Goal: Task Accomplishment & Management: Manage account settings

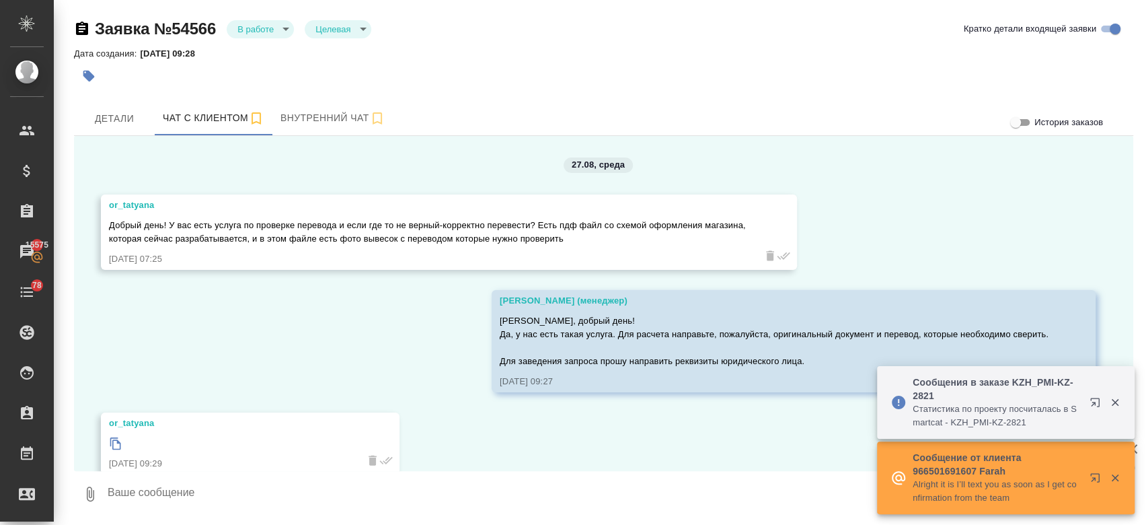
scroll to position [3268, 0]
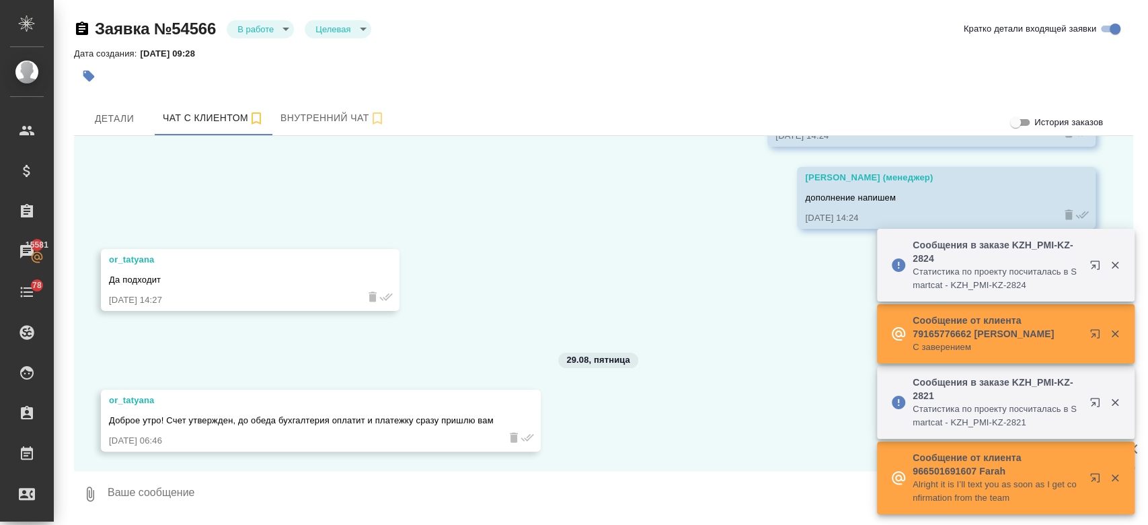
click at [299, 467] on div "27.08, [DATE] or_tatyana Добрый день! У вас есть услуга по проверке перевода и …" at bounding box center [603, 303] width 1059 height 335
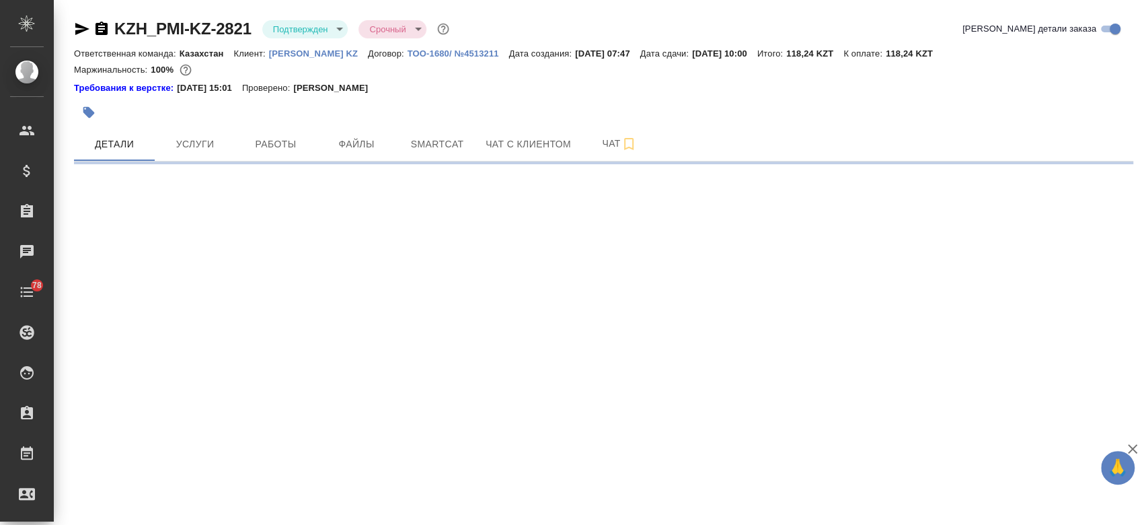
select select "RU"
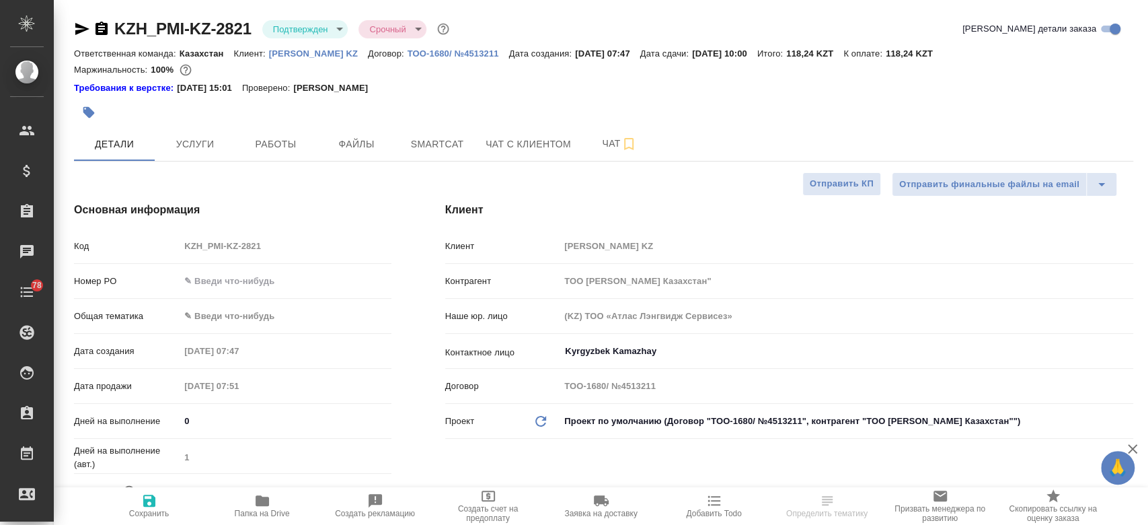
type textarea "x"
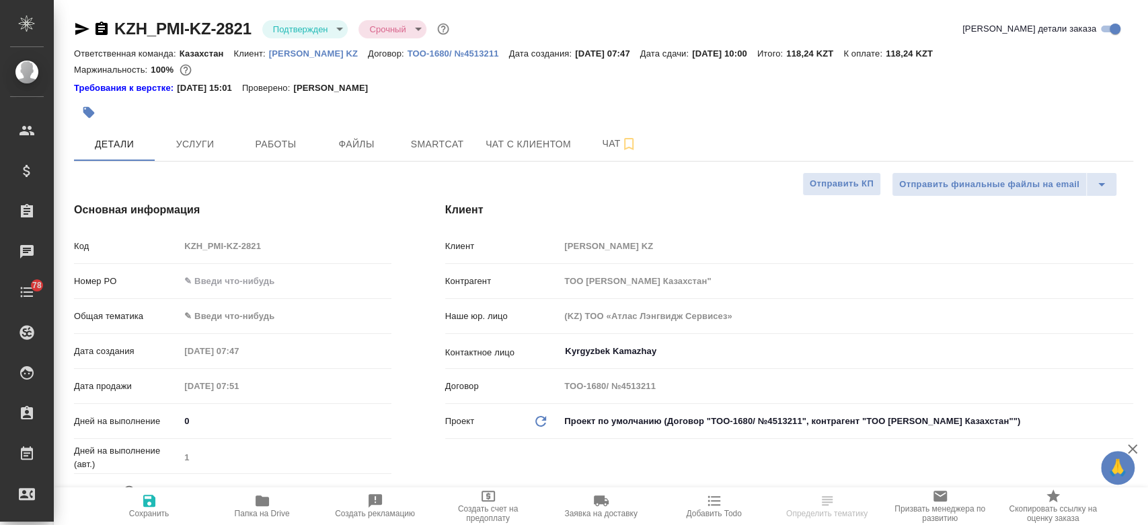
type textarea "x"
type input "Журавлев Денис"
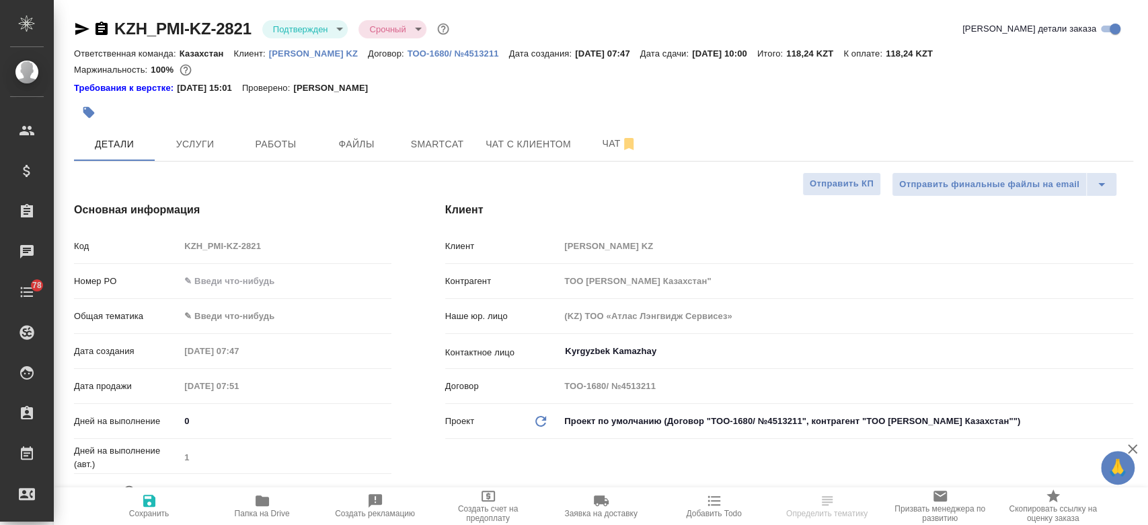
click at [299, 49] on p "Philip Morris KZ" at bounding box center [318, 53] width 99 height 10
type textarea "x"
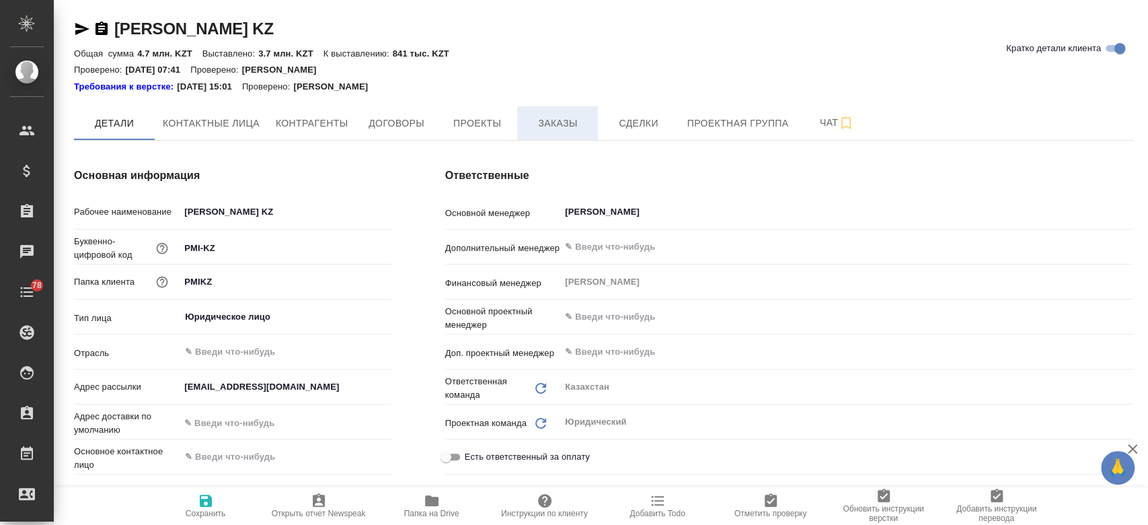
type textarea "x"
click at [562, 124] on span "Заказы" at bounding box center [557, 123] width 65 height 17
type textarea "x"
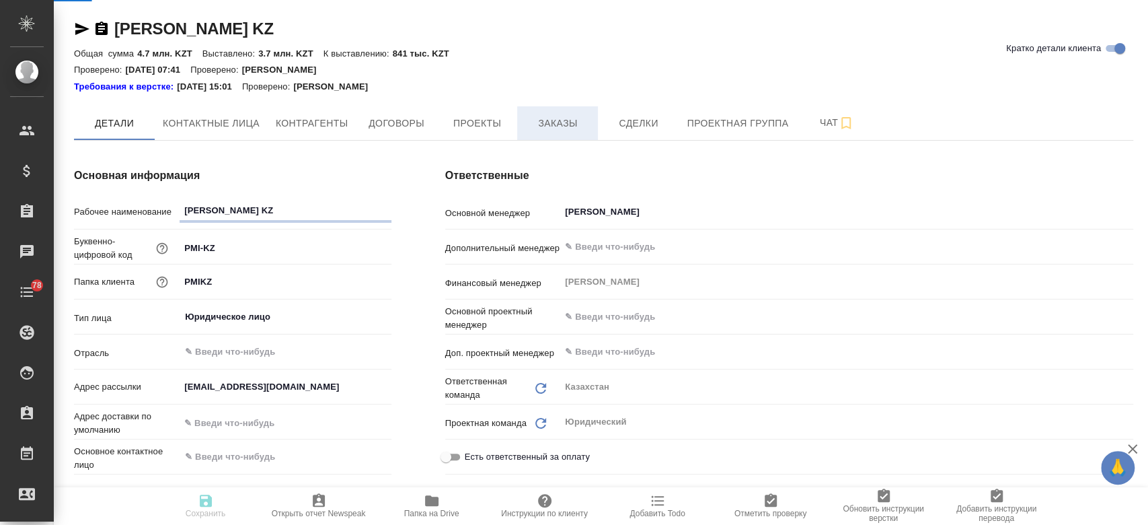
type textarea "x"
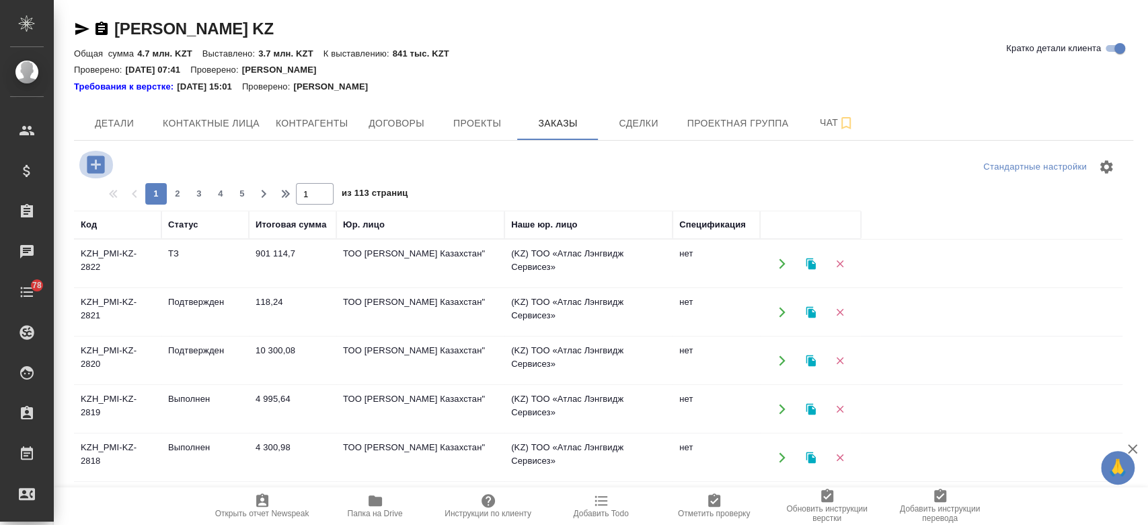
click at [91, 159] on icon "button" at bounding box center [95, 163] width 17 height 17
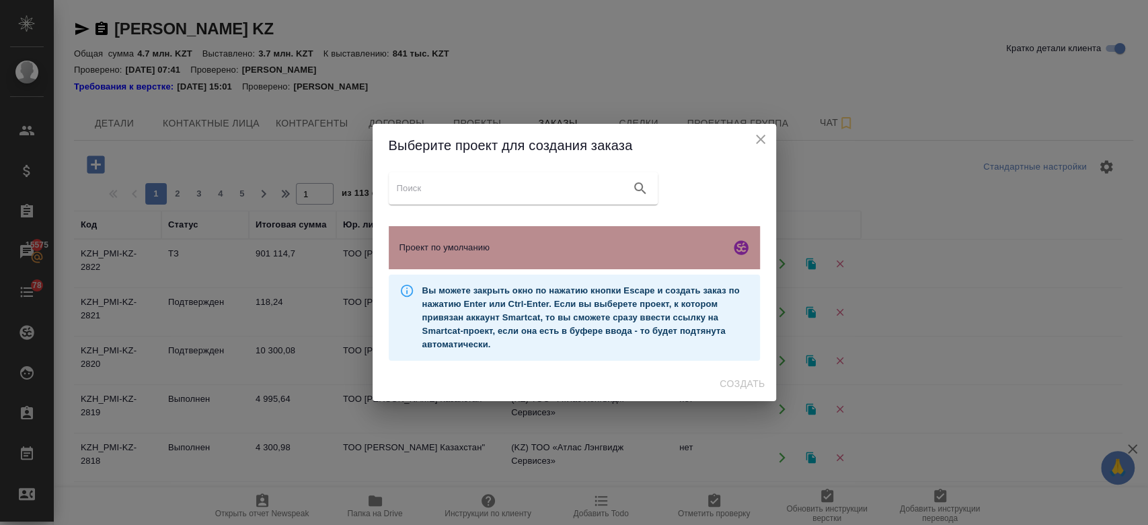
click at [464, 249] on span "Проект по умолчанию" at bounding box center [561, 247] width 325 height 13
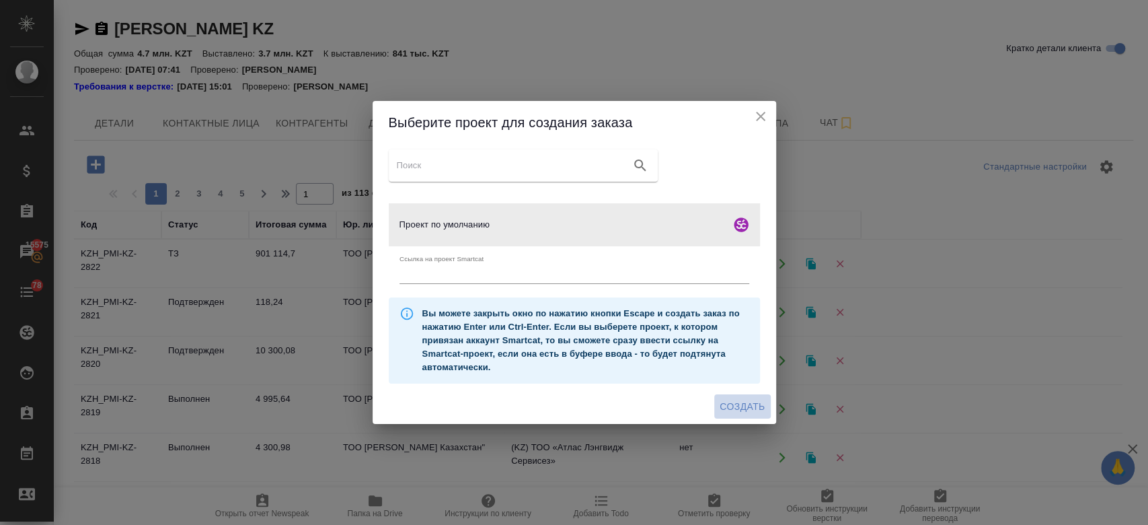
click at [735, 413] on span "Создать" at bounding box center [742, 406] width 45 height 17
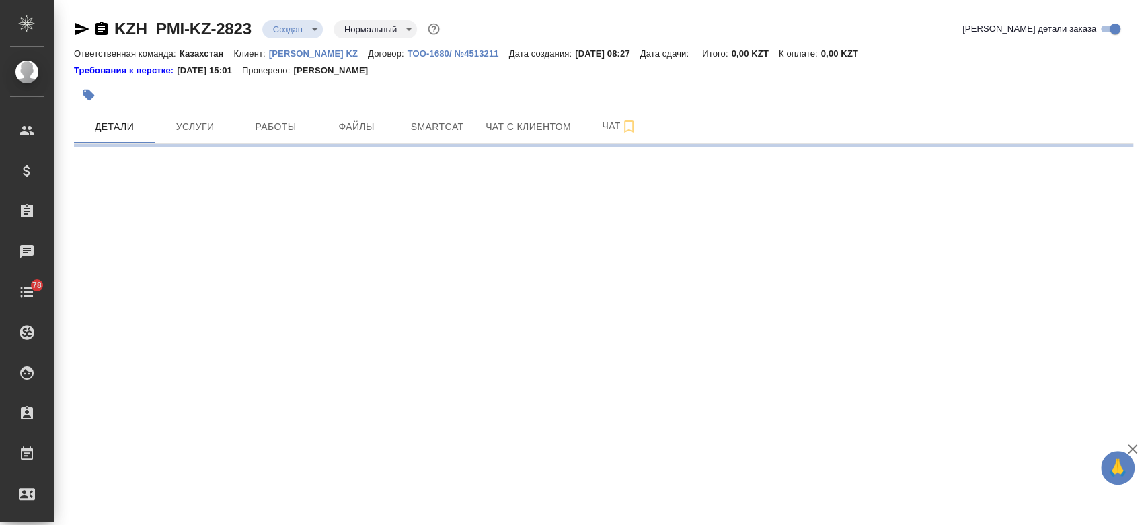
select select "RU"
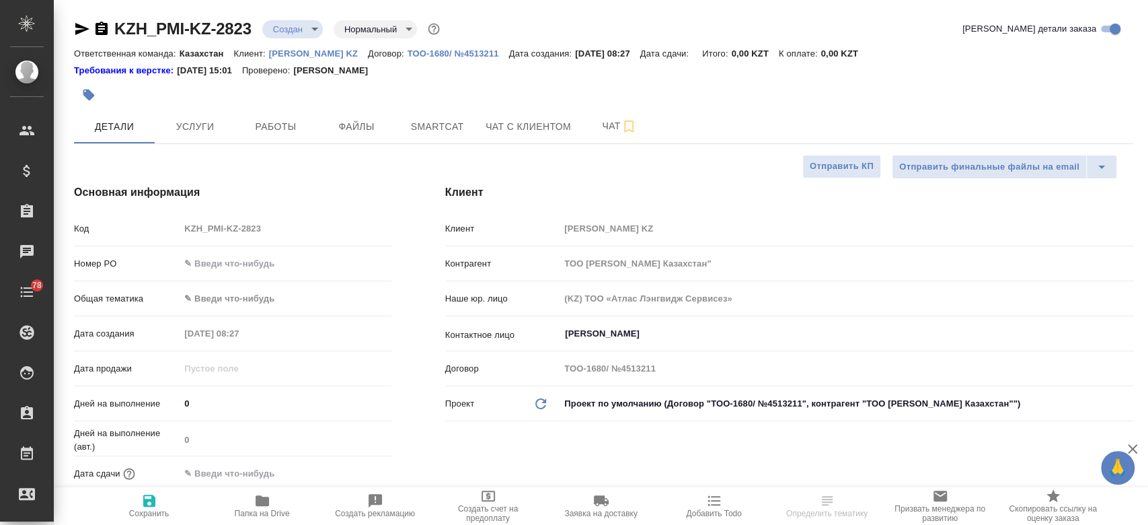
type textarea "x"
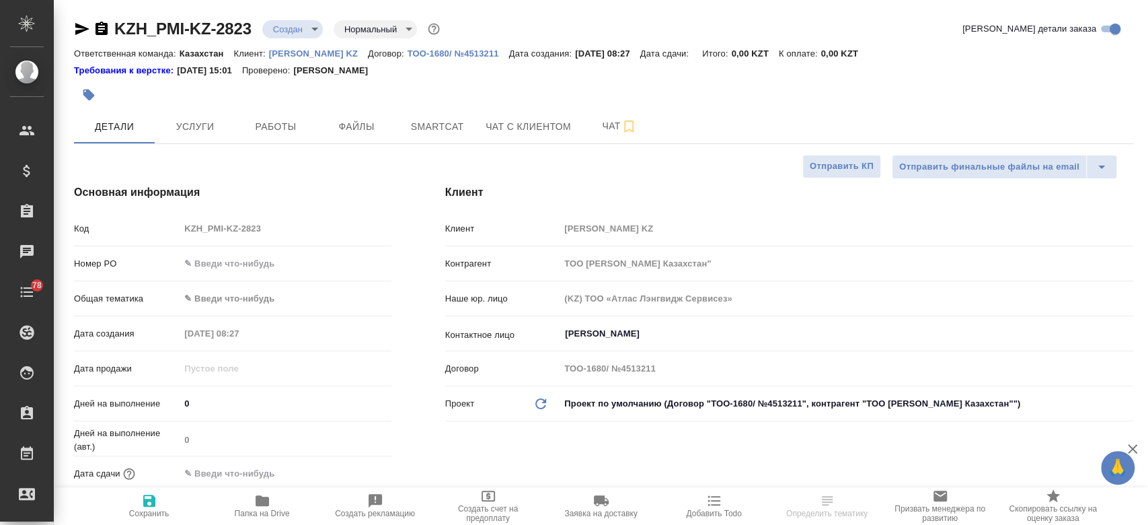
type textarea "x"
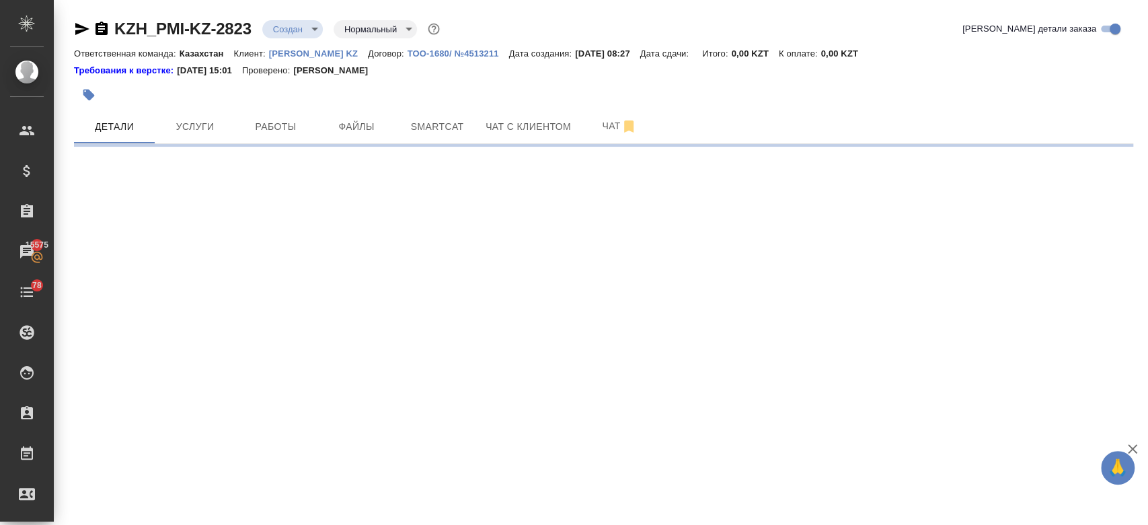
select select "RU"
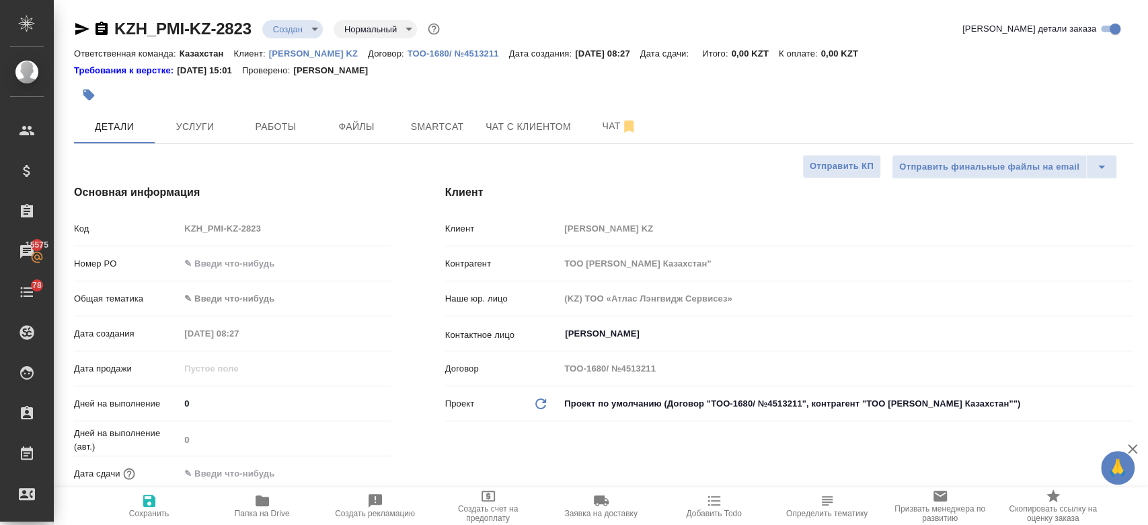
type textarea "x"
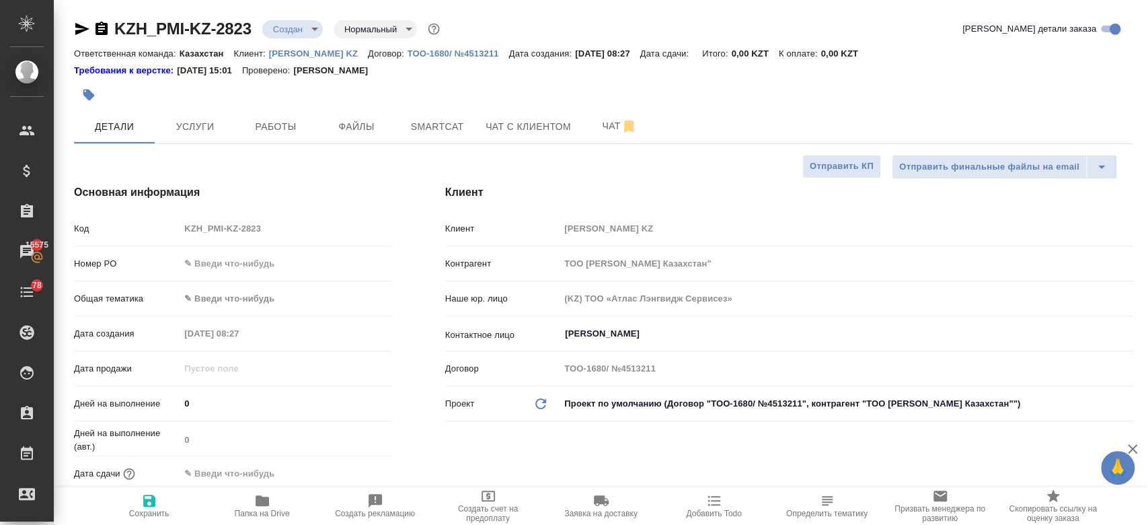
type textarea "x"
drag, startPoint x: 354, startPoint y: 145, endPoint x: 354, endPoint y: 136, distance: 8.8
click at [354, 136] on button "Файлы" at bounding box center [356, 127] width 81 height 34
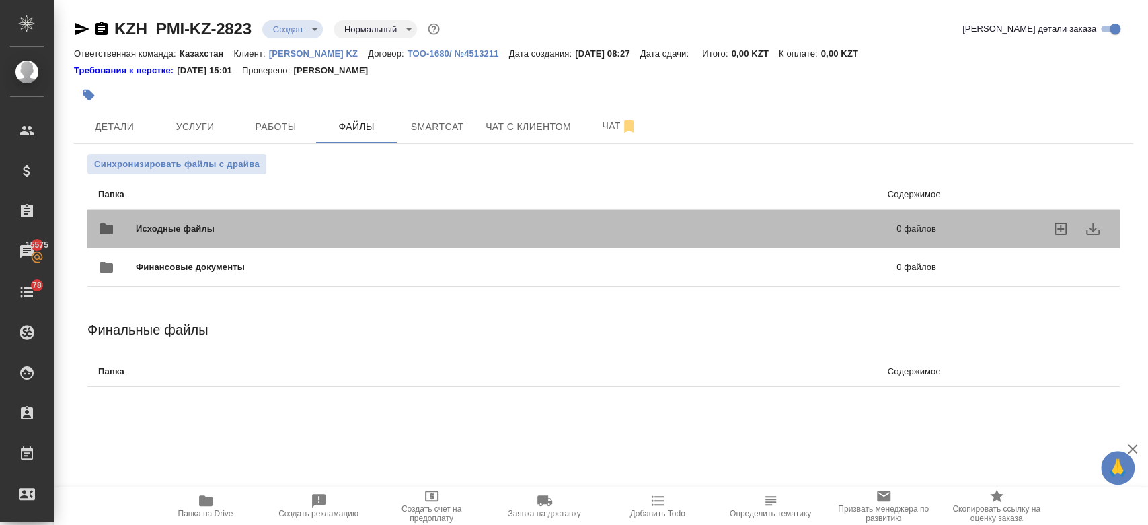
click at [258, 218] on div "Исходные файлы 0 файлов" at bounding box center [517, 229] width 838 height 32
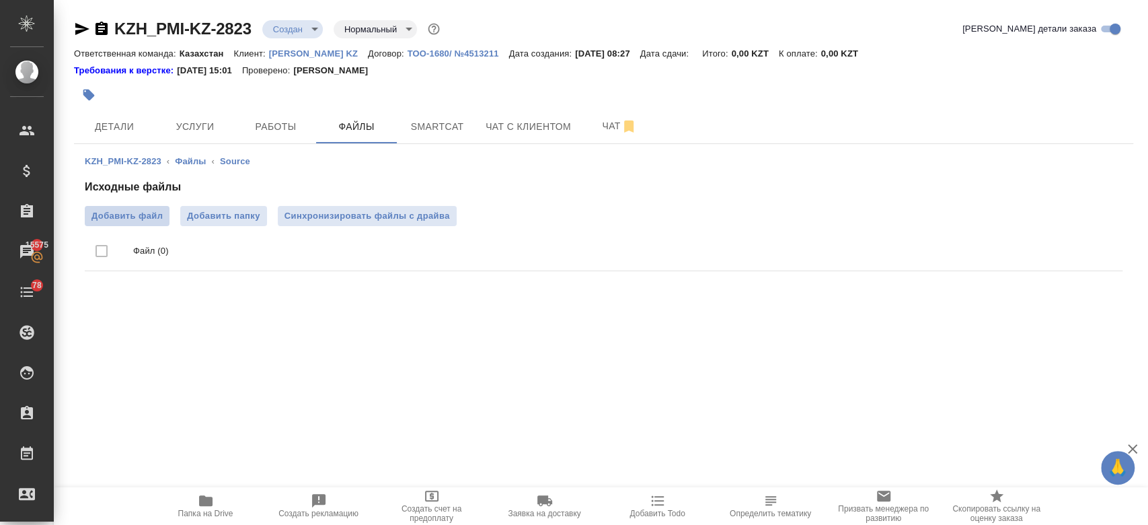
click at [156, 217] on span "Добавить файл" at bounding box center [126, 215] width 71 height 13
click at [0, 0] on input "Добавить файл" at bounding box center [0, 0] width 0 height 0
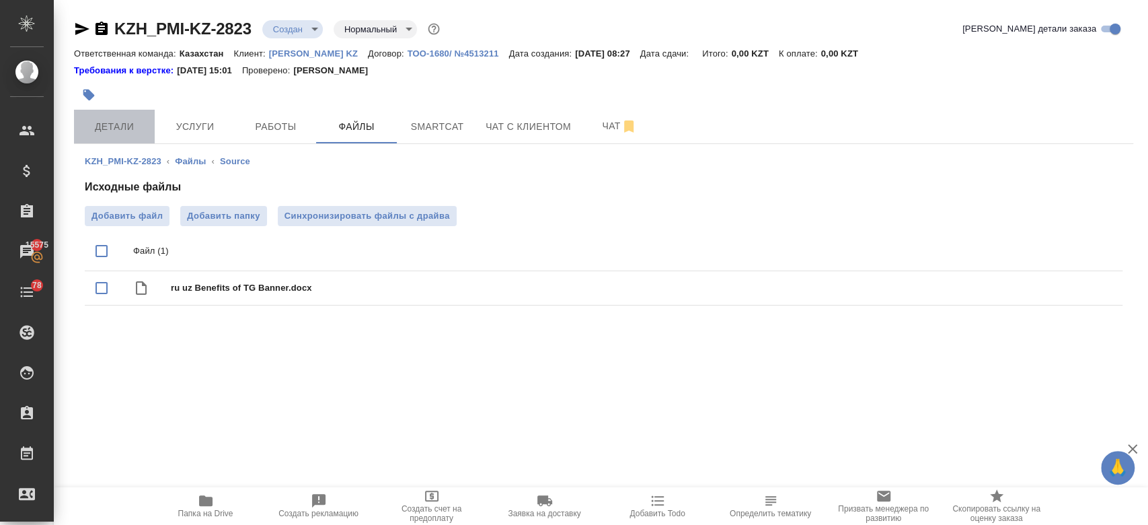
click at [122, 127] on span "Детали" at bounding box center [114, 126] width 65 height 17
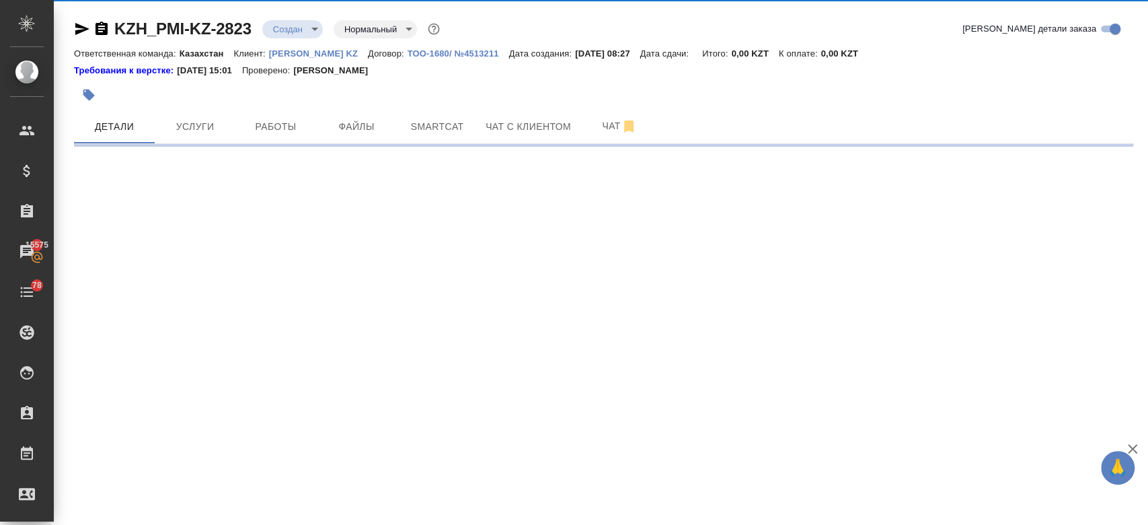
select select "RU"
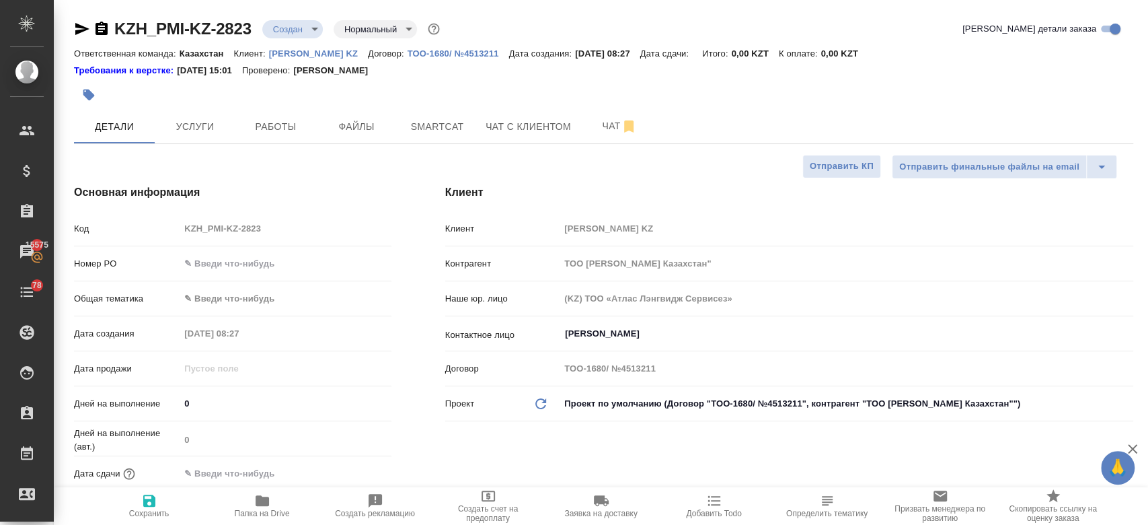
type textarea "x"
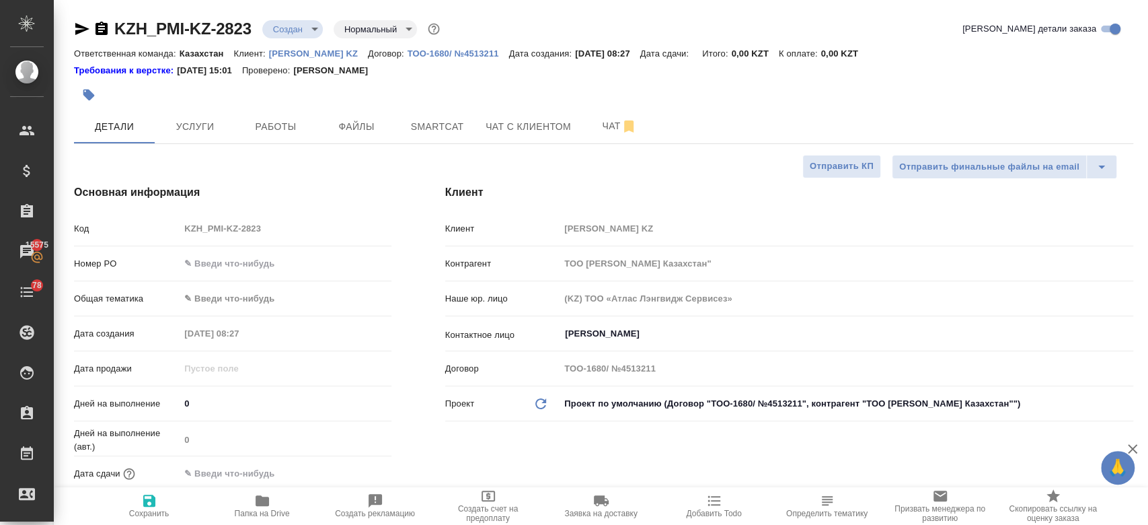
type textarea "x"
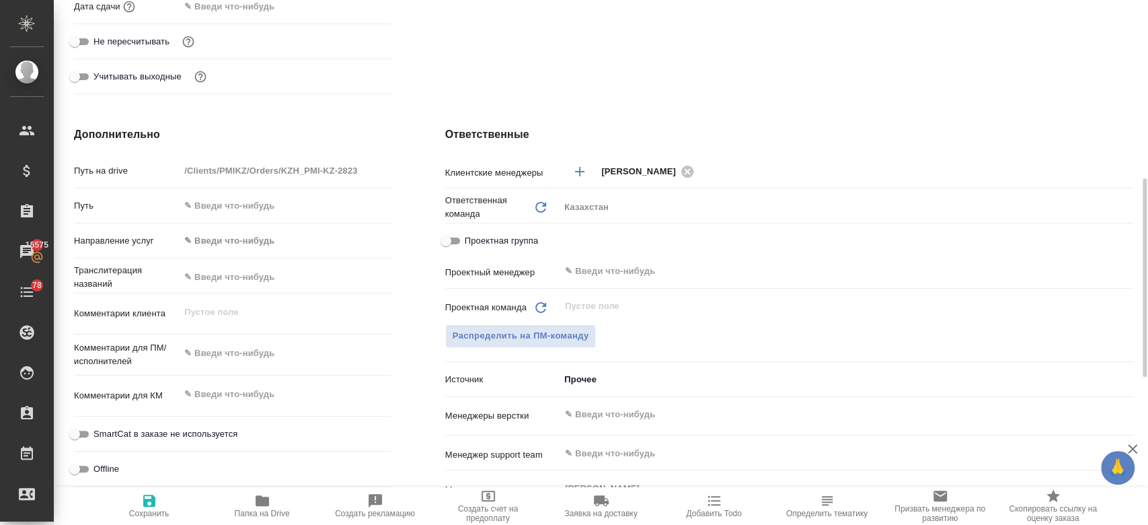
scroll to position [468, 0]
type textarea "x"
click at [247, 362] on textarea at bounding box center [285, 352] width 210 height 23
paste textarea "перевести на узбекский язык (латиница)."
type textarea "перевести на узбекский язык (латиница)."
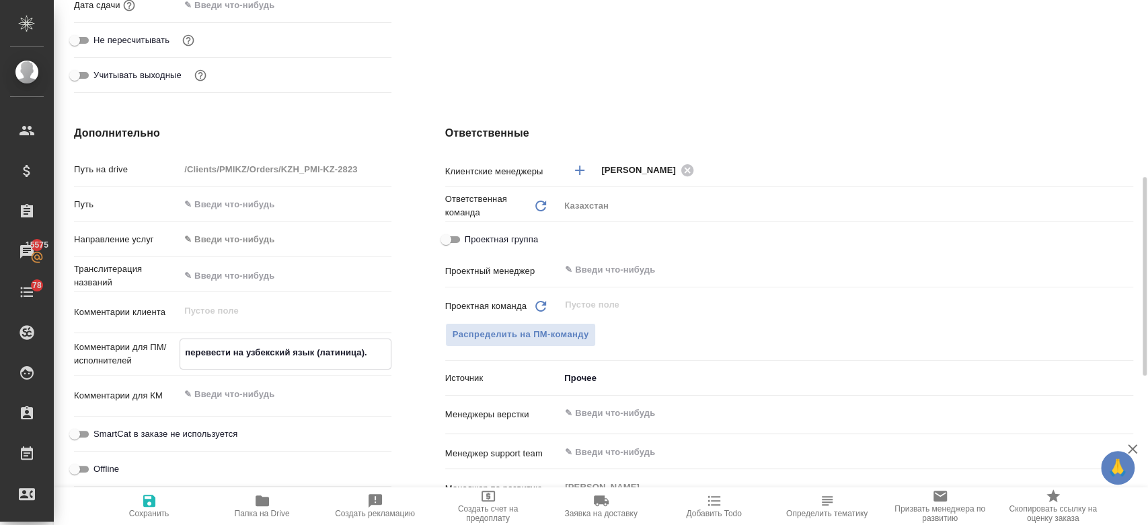
type textarea "x"
type textarea "перевести на узбекский язык (латиница)."
type textarea "x"
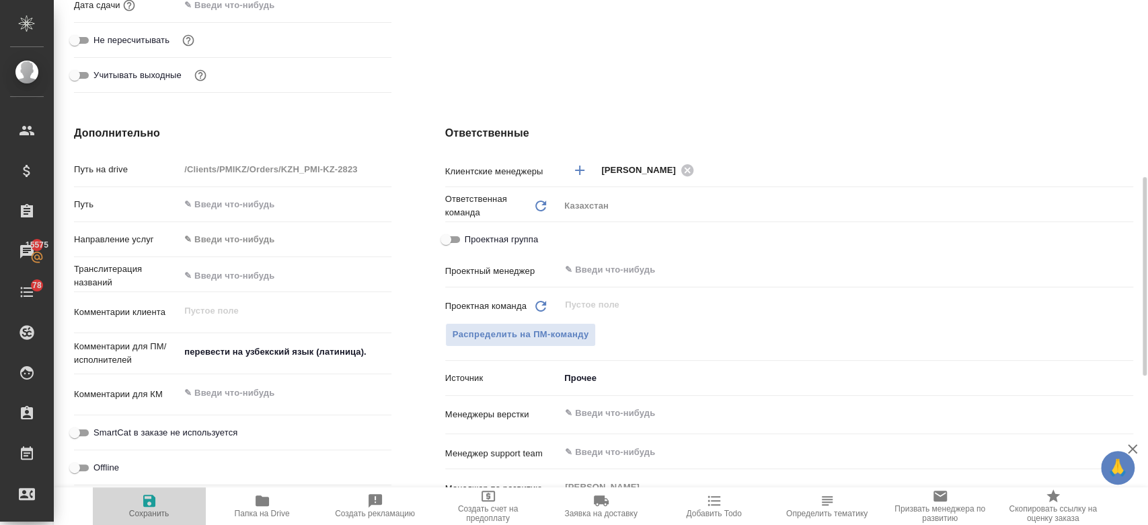
click at [149, 500] on icon "button" at bounding box center [149, 500] width 12 height 12
type textarea "x"
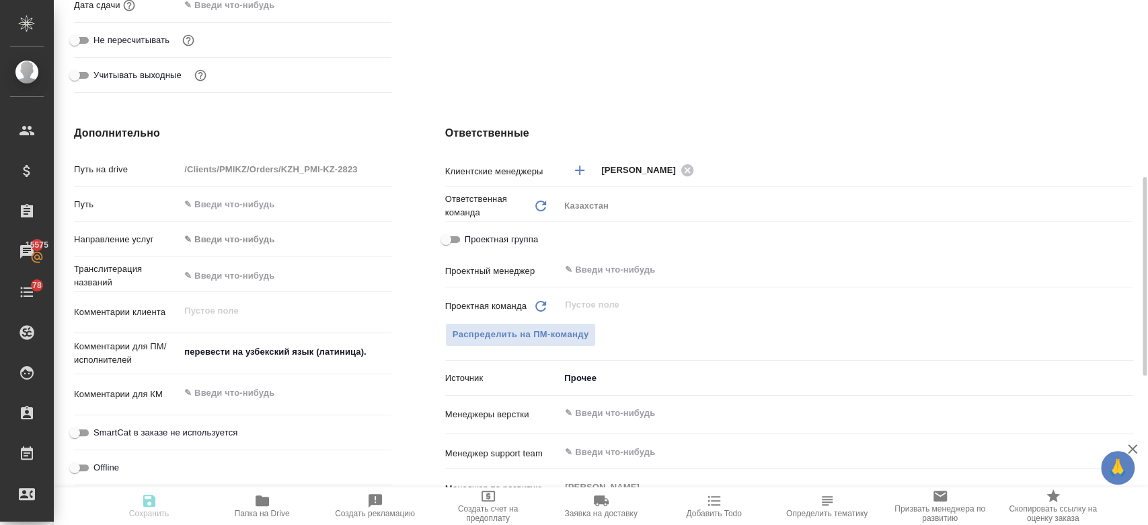
type textarea "x"
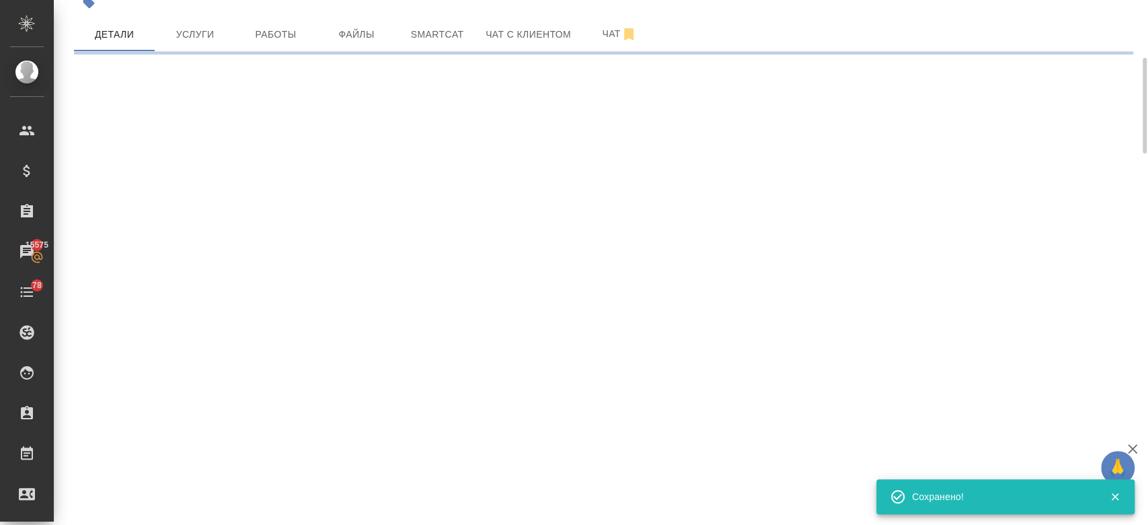
scroll to position [0, 0]
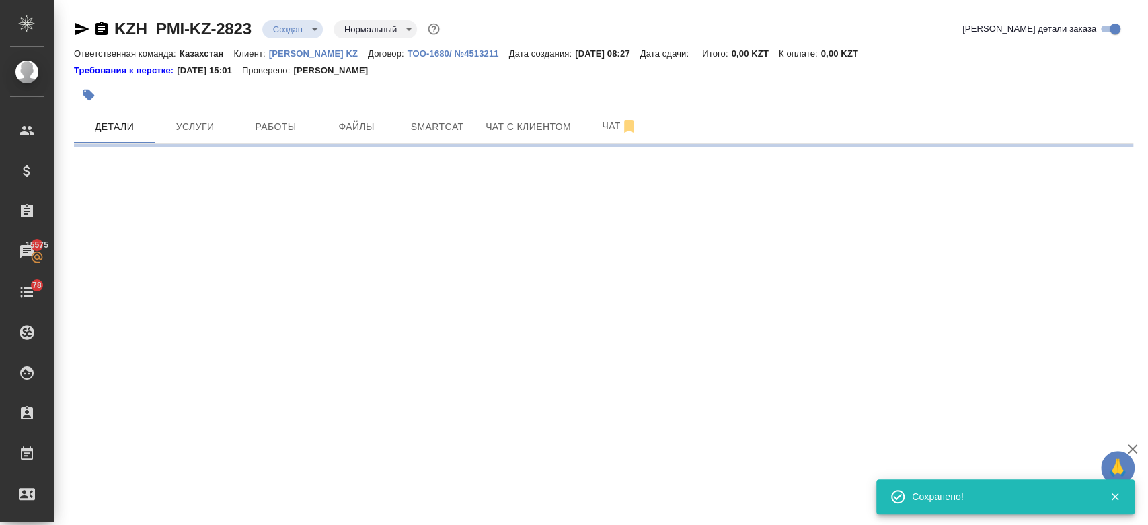
select select "RU"
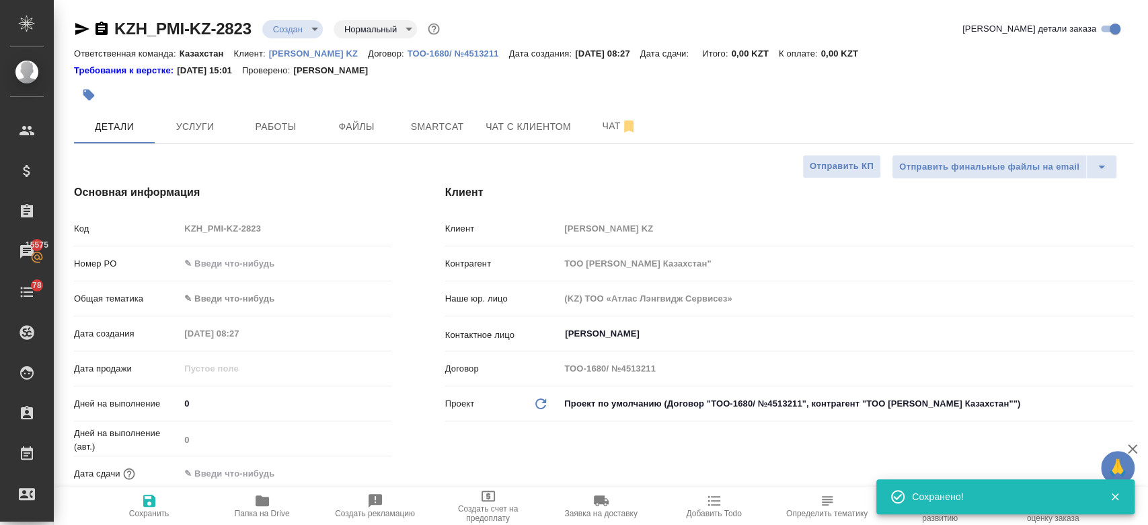
type textarea "x"
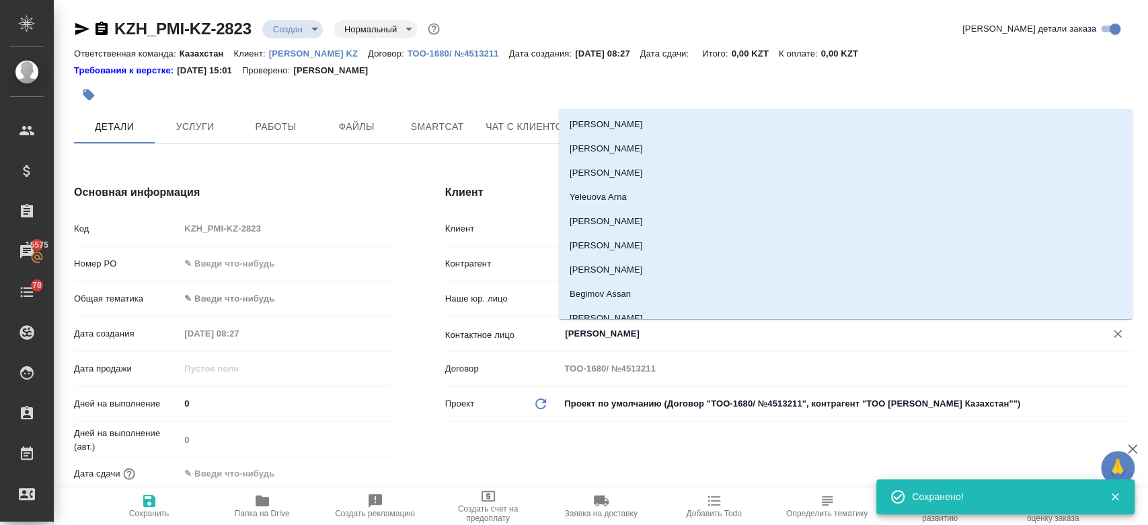
click at [578, 336] on input "[PERSON_NAME]" at bounding box center [824, 333] width 521 height 16
type textarea "x"
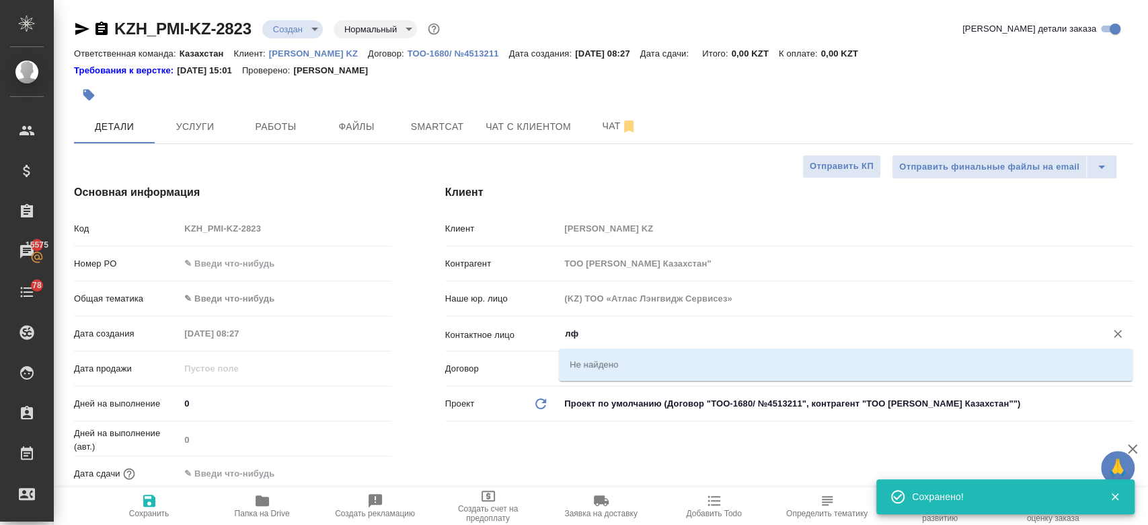
type input "л"
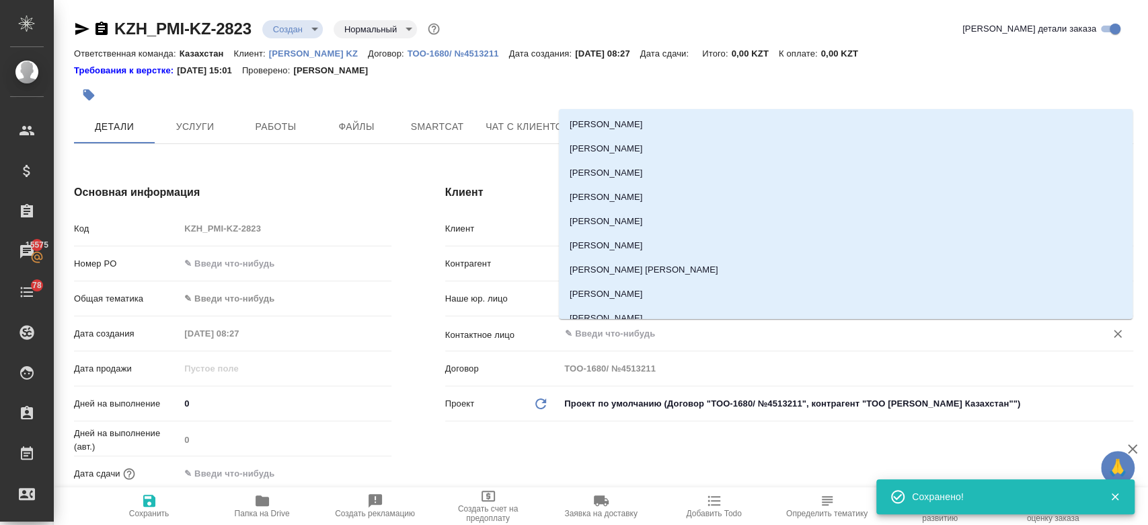
type textarea "x"
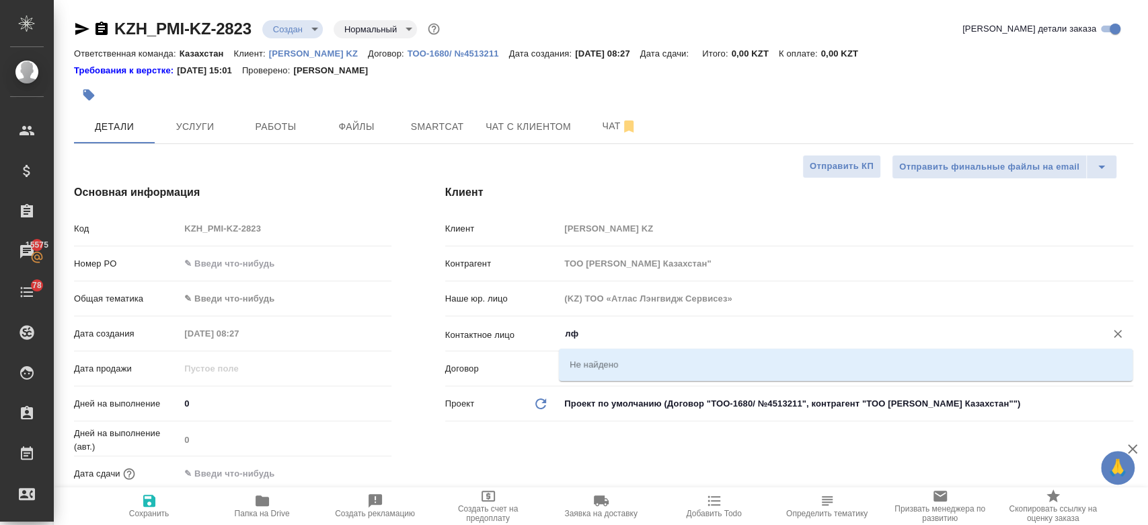
type input "л"
type textarea "x"
type input "л"
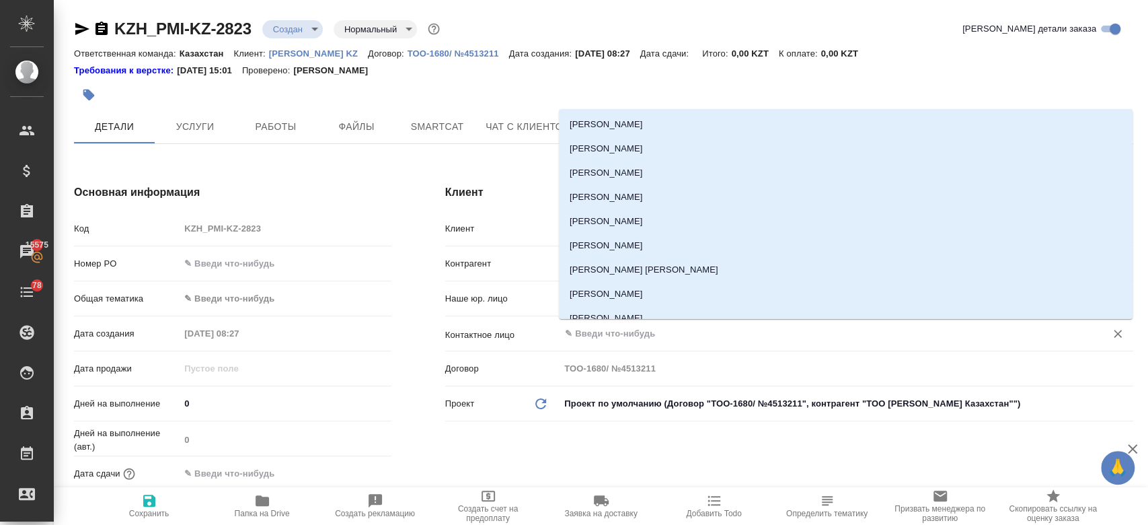
type textarea "x"
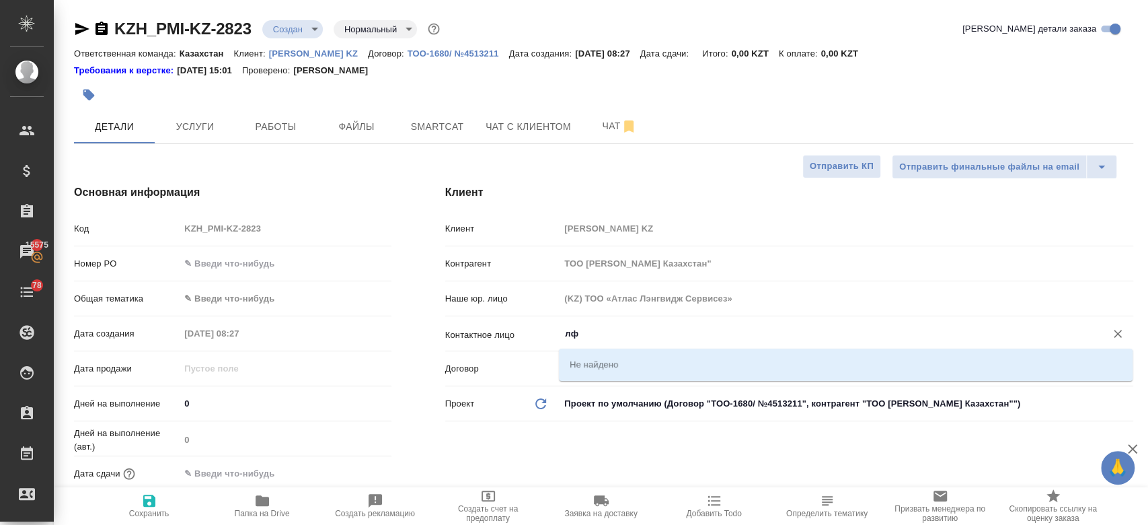
type input "л"
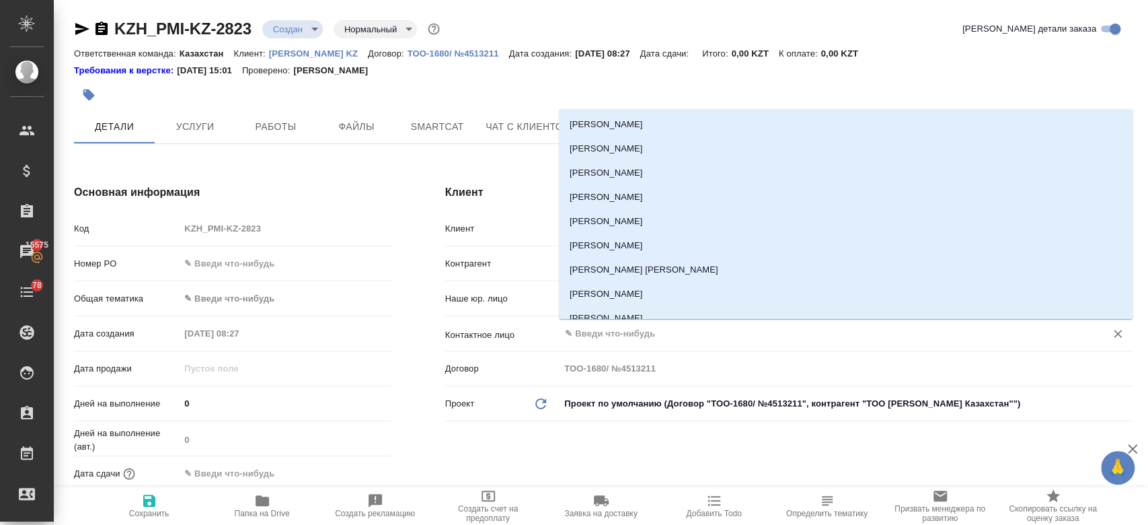
type textarea "x"
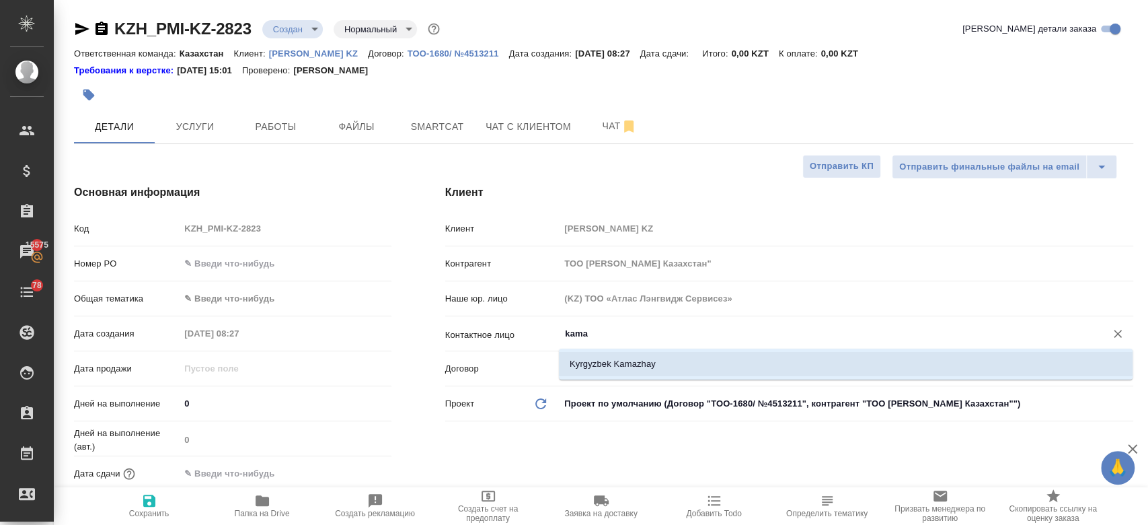
click at [591, 364] on li "Kyrgyzbek Kamazhay" at bounding box center [846, 364] width 574 height 24
type input "Kyrgyzbek Kamazhay"
type textarea "x"
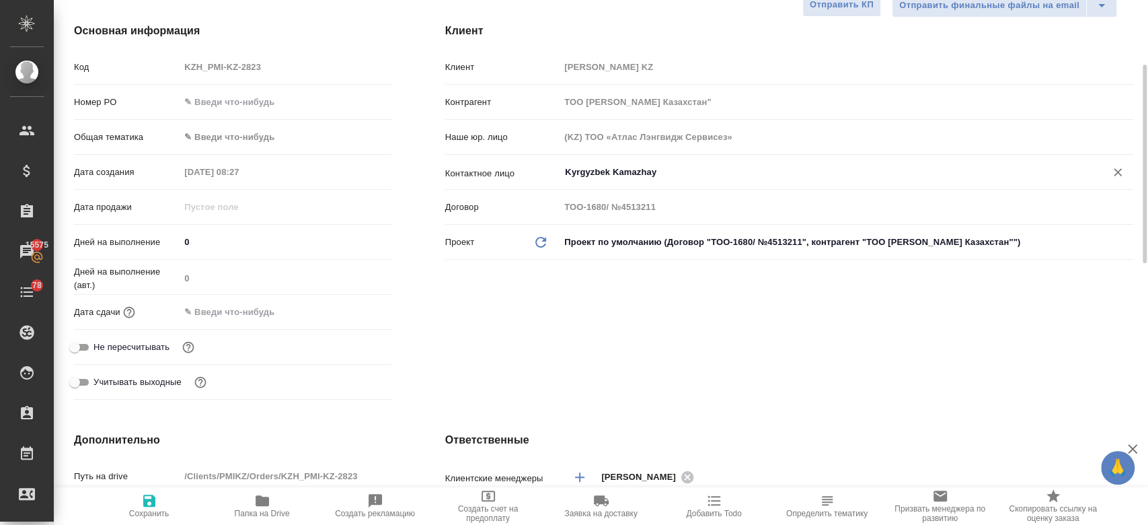
scroll to position [164, 0]
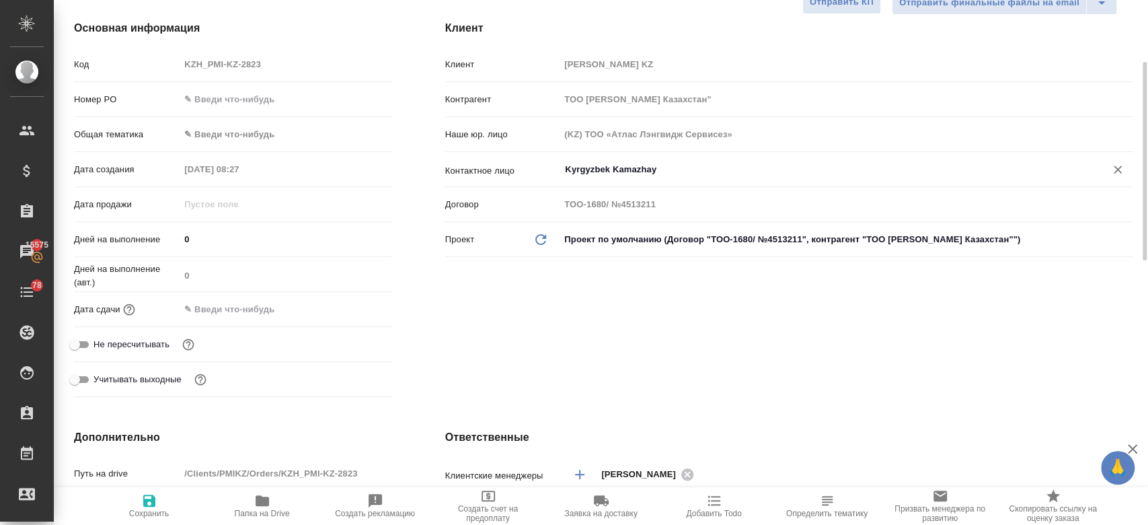
type input "Kyrgyzbek Kamazhay"
click at [210, 309] on input "text" at bounding box center [239, 309] width 118 height 20
click at [349, 312] on icon "button" at bounding box center [352, 309] width 16 height 16
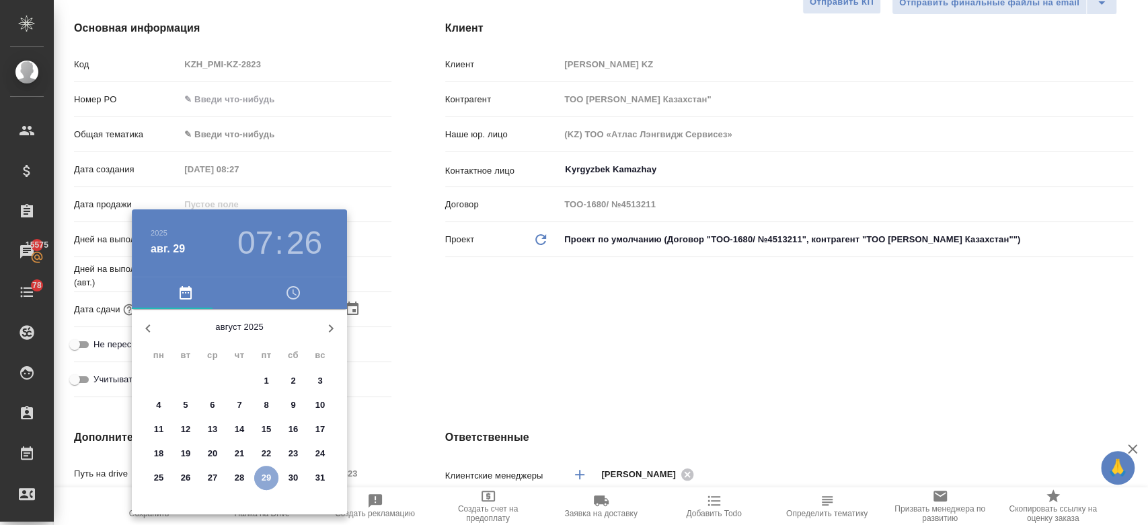
click at [269, 484] on button "29" at bounding box center [266, 477] width 24 height 24
type input "29.08.2025 07:26"
type textarea "x"
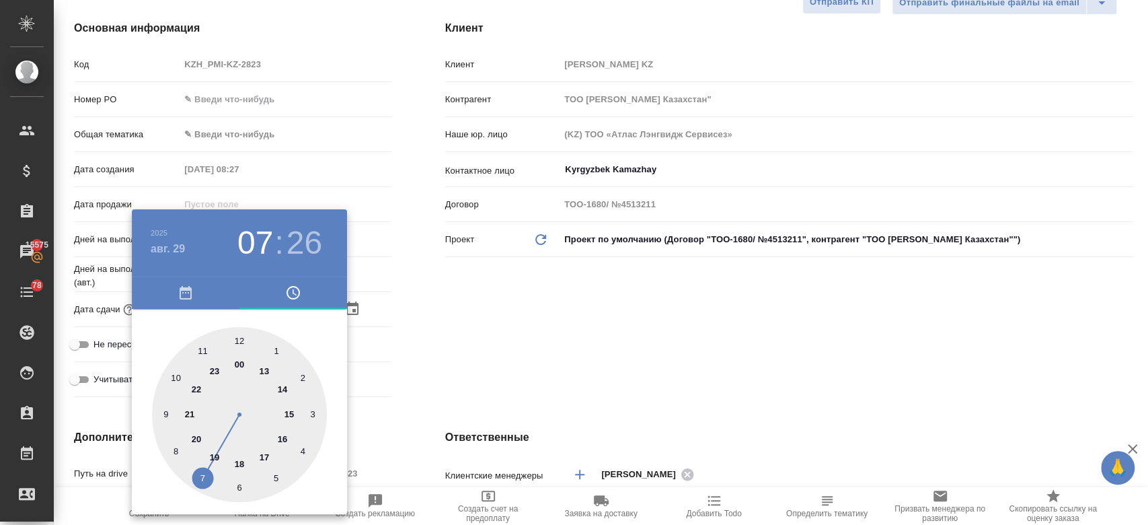
click at [178, 378] on div at bounding box center [239, 414] width 175 height 175
type input "29.08.2025 10:26"
type textarea "x"
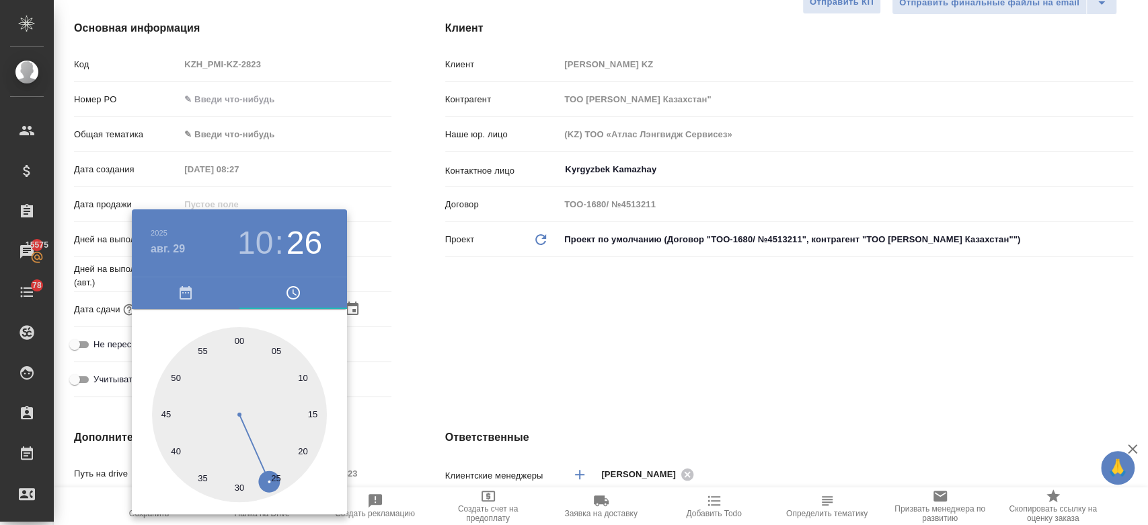
click at [239, 487] on div at bounding box center [239, 414] width 175 height 175
type input "29.08.2025 10:30"
type textarea "x"
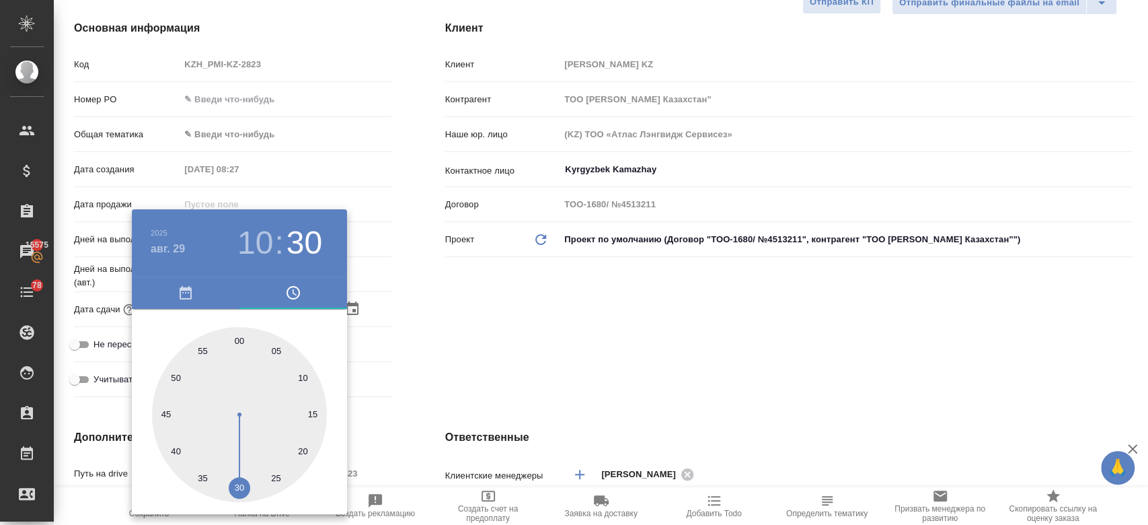
click at [482, 382] on div at bounding box center [574, 262] width 1148 height 525
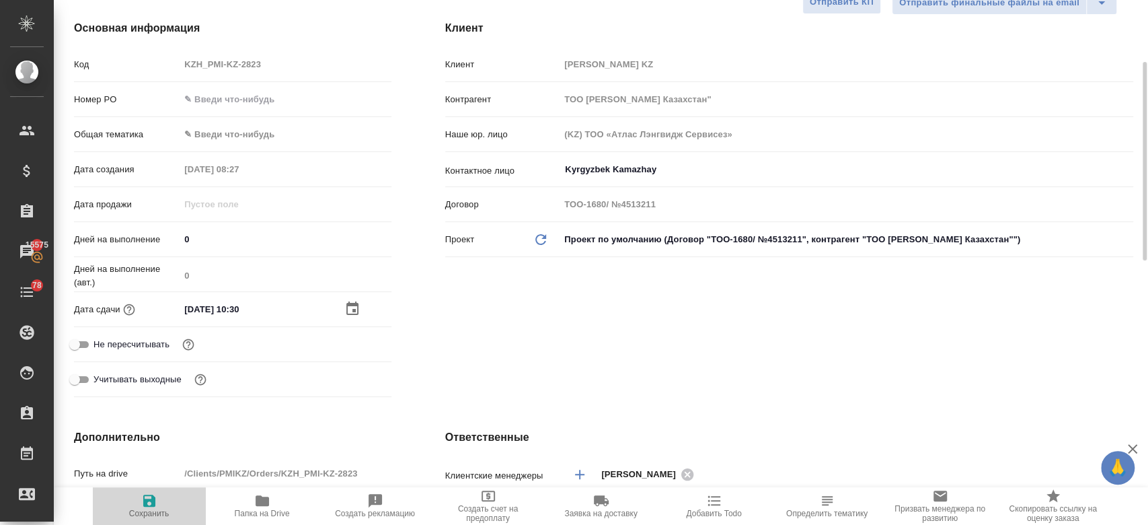
click at [157, 507] on span "Сохранить" at bounding box center [149, 505] width 97 height 26
type textarea "x"
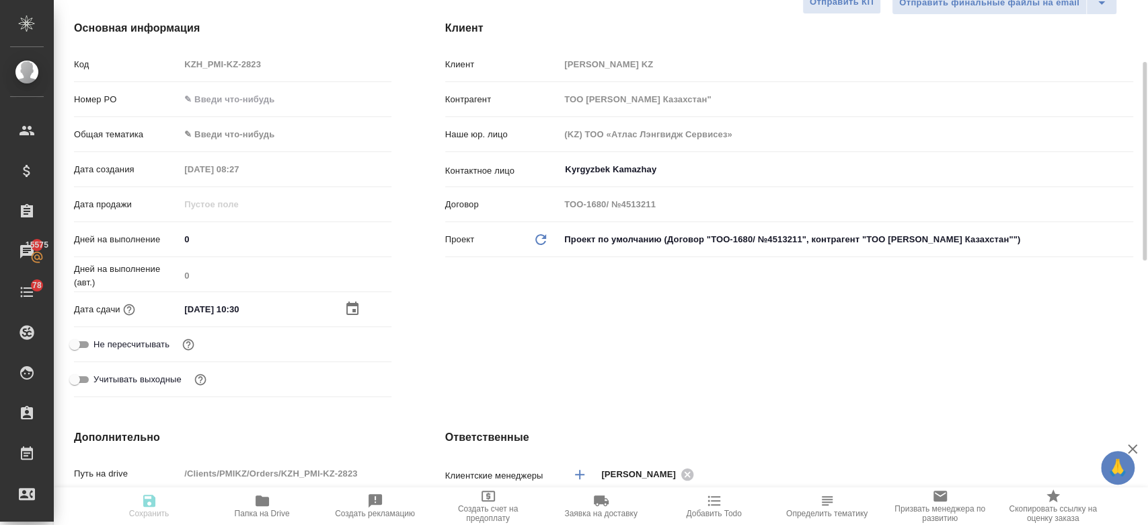
type textarea "x"
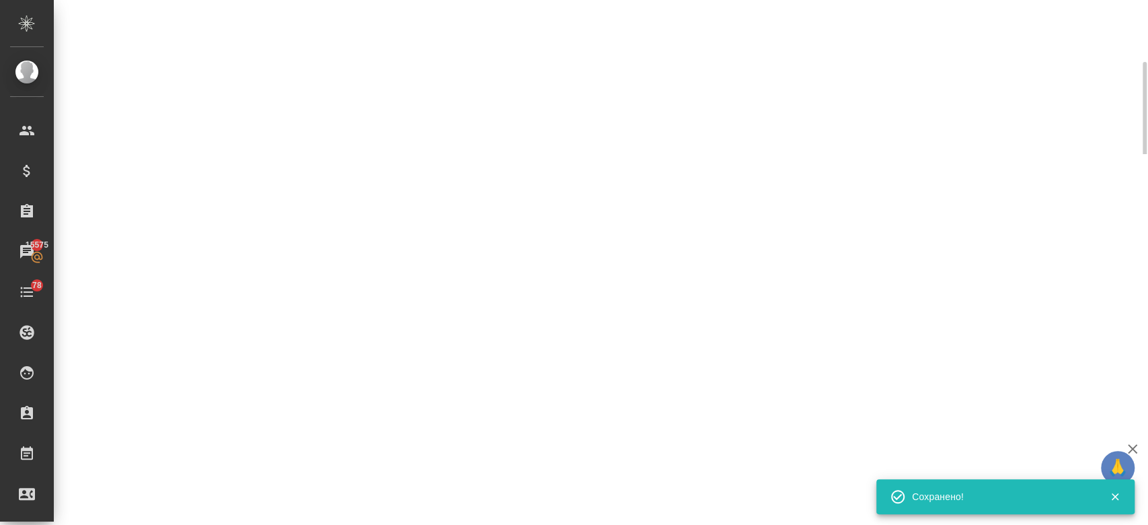
select select "RU"
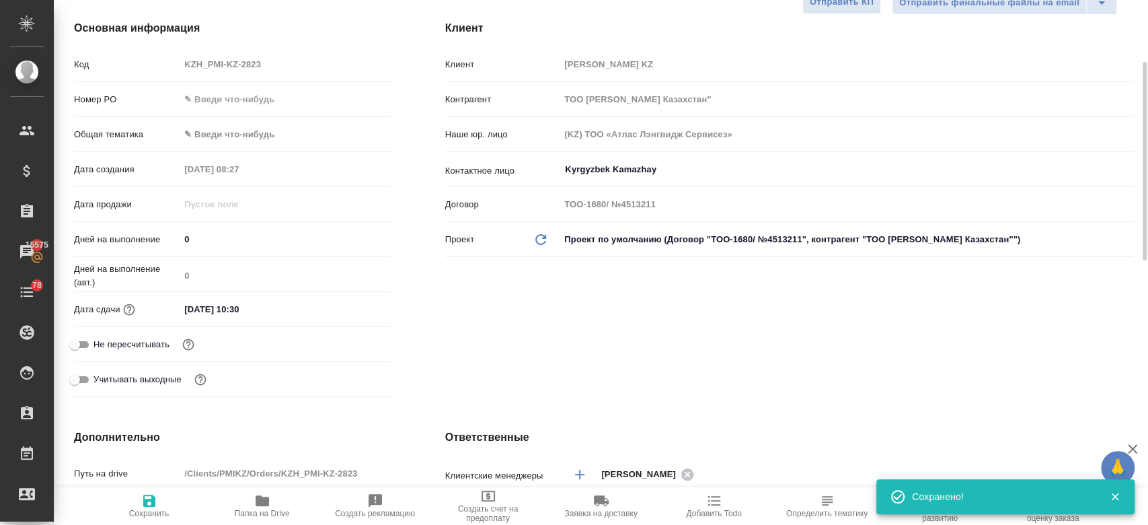
type textarea "x"
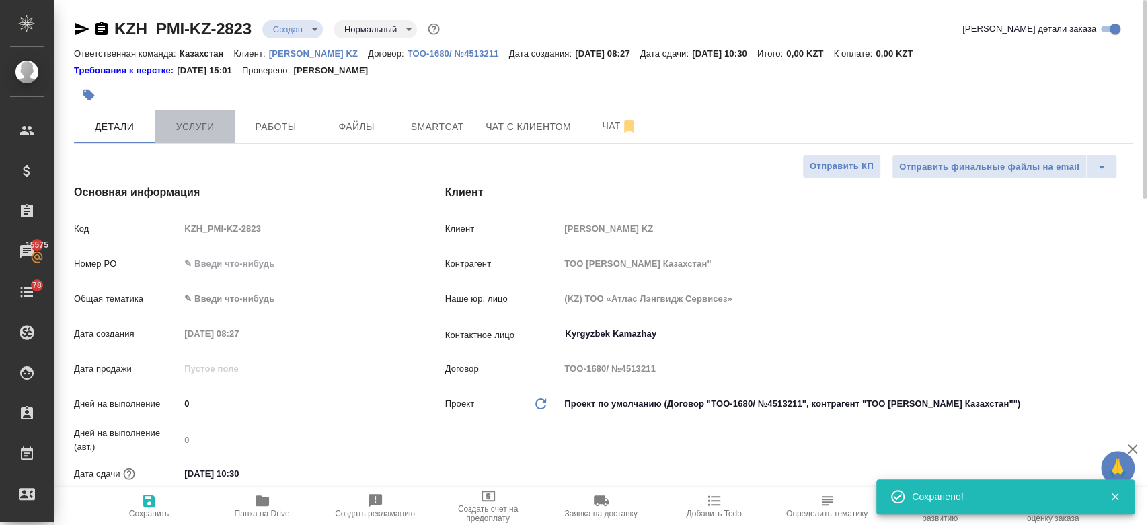
click at [204, 130] on span "Услуги" at bounding box center [195, 126] width 65 height 17
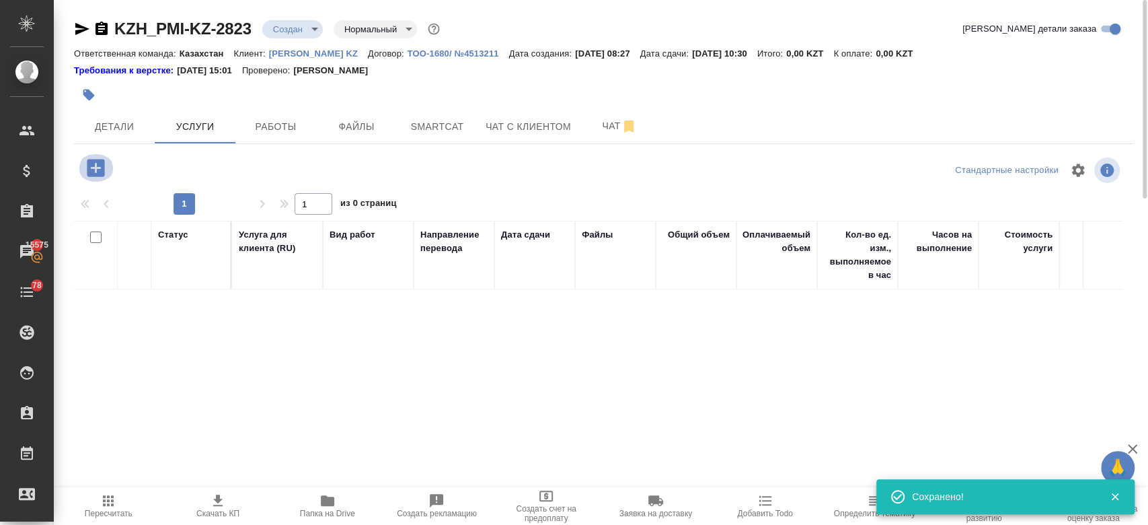
click at [97, 165] on icon "button" at bounding box center [95, 167] width 17 height 17
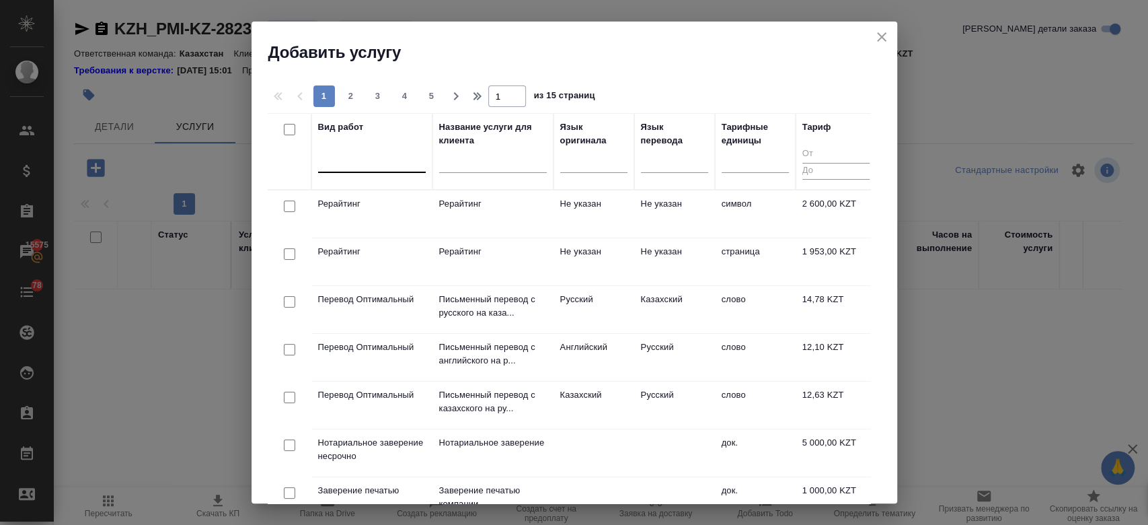
click at [364, 167] on div at bounding box center [372, 159] width 108 height 20
type input "j"
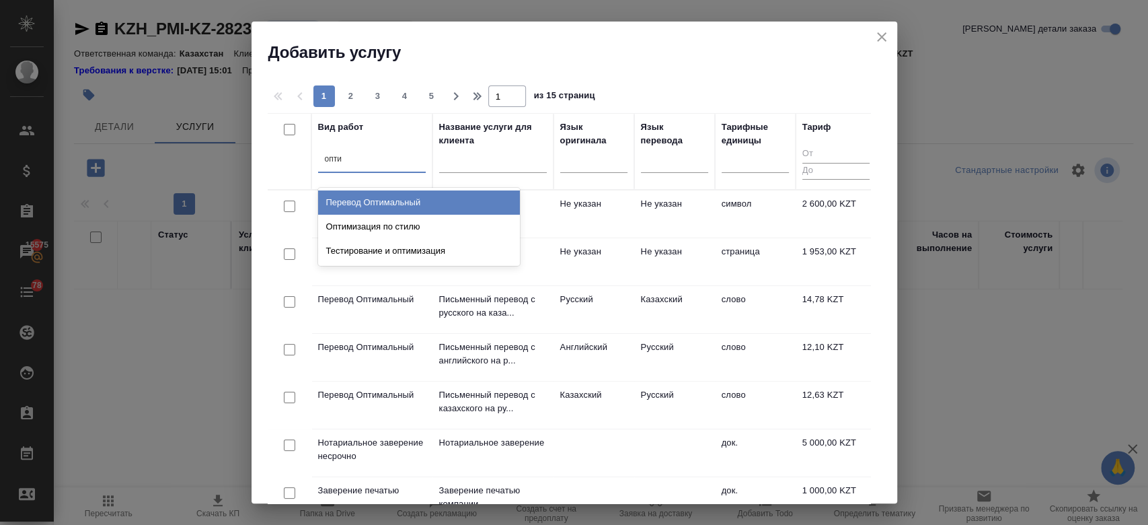
type input "оптим"
click at [379, 210] on div "Перевод Оптимальный" at bounding box center [419, 202] width 202 height 24
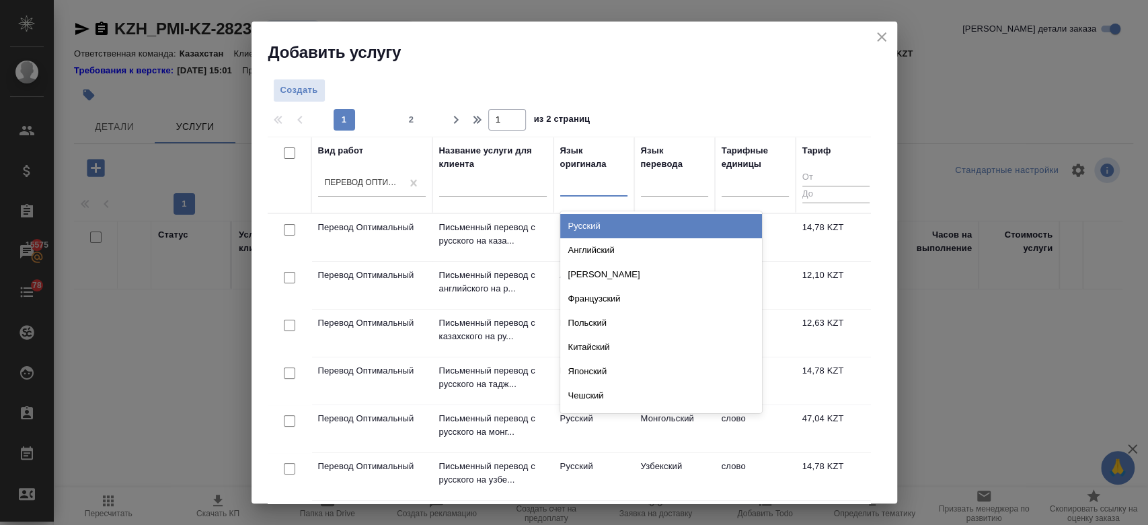
click at [572, 195] on div at bounding box center [593, 184] width 67 height 26
type input "рус"
click at [606, 220] on div "Русский" at bounding box center [661, 226] width 202 height 24
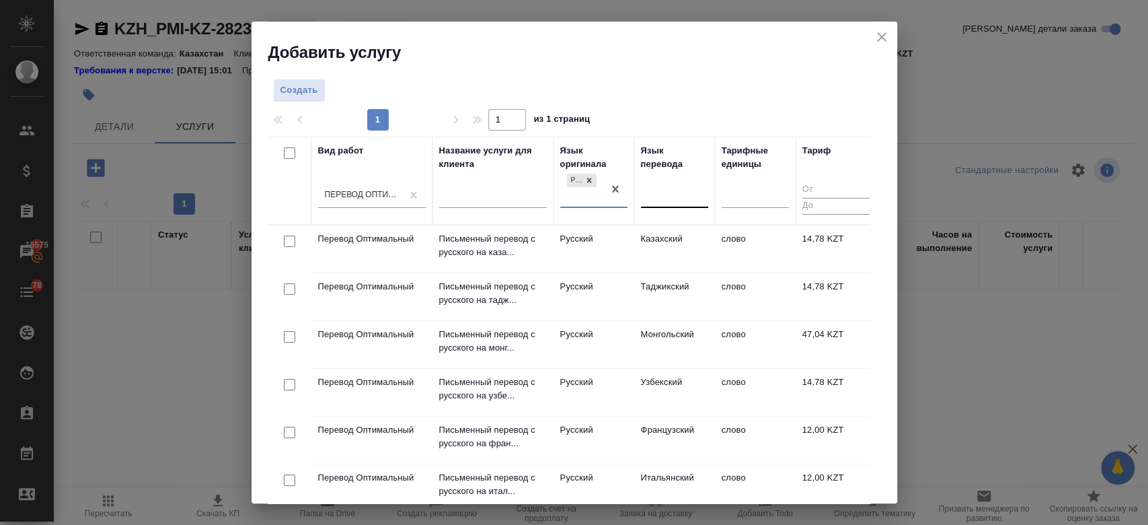
click at [677, 190] on div at bounding box center [674, 195] width 67 height 20
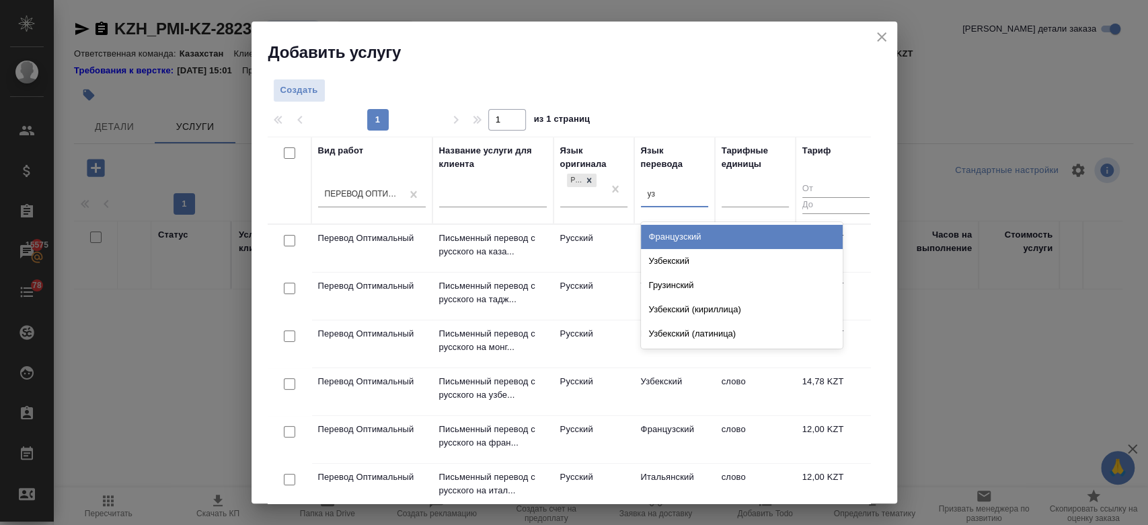
type input "узб"
click at [679, 233] on div "Узбекский" at bounding box center [742, 237] width 202 height 24
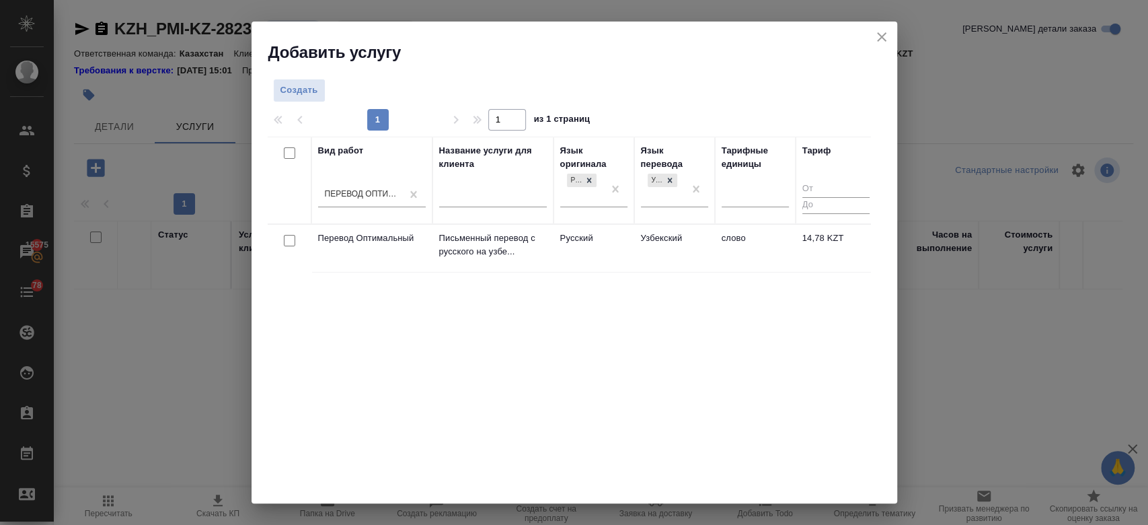
click at [624, 242] on td "Русский" at bounding box center [593, 248] width 81 height 47
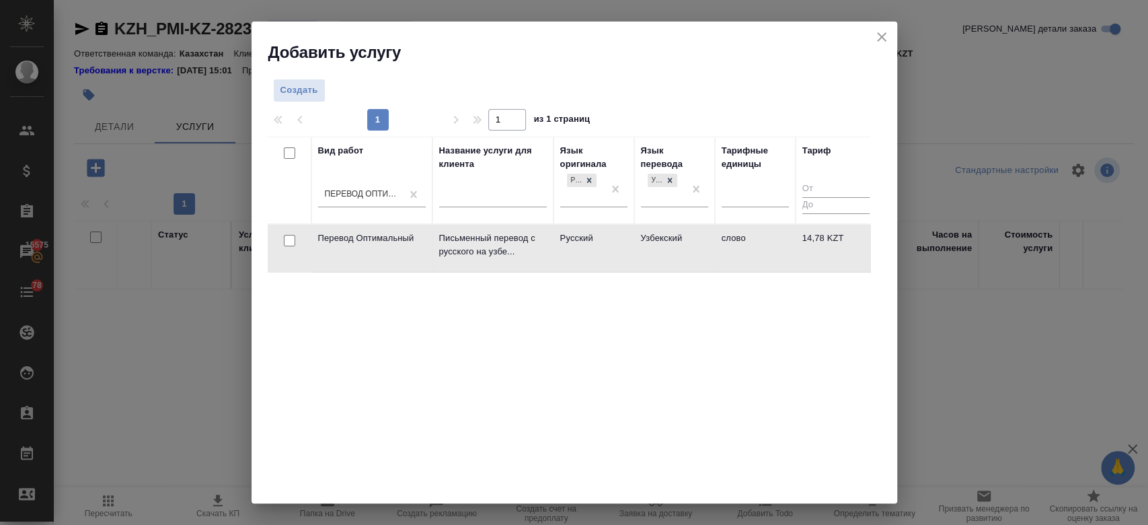
click at [624, 242] on td "Русский" at bounding box center [593, 248] width 81 height 47
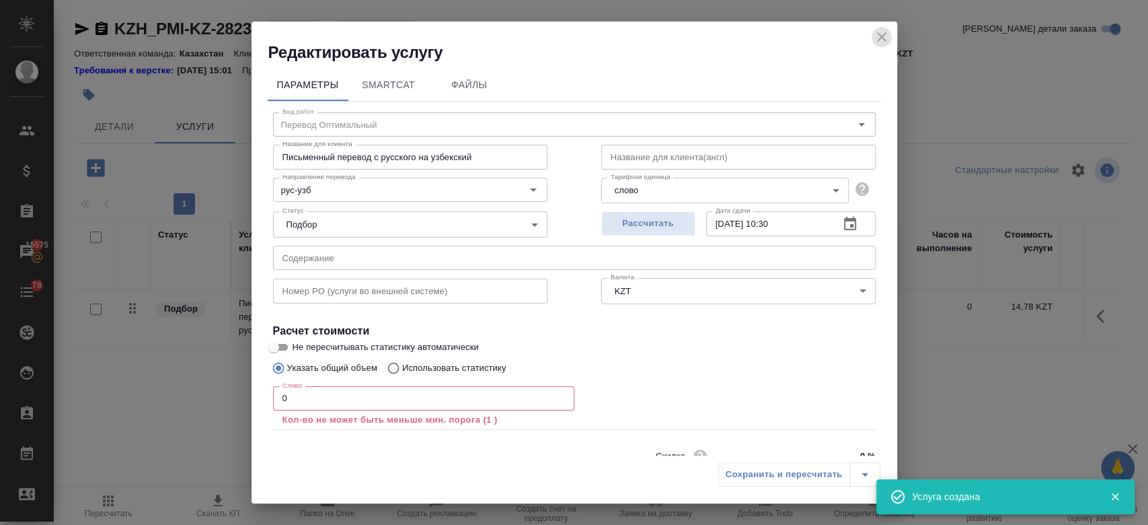
click at [883, 46] on button "close" at bounding box center [882, 37] width 20 height 20
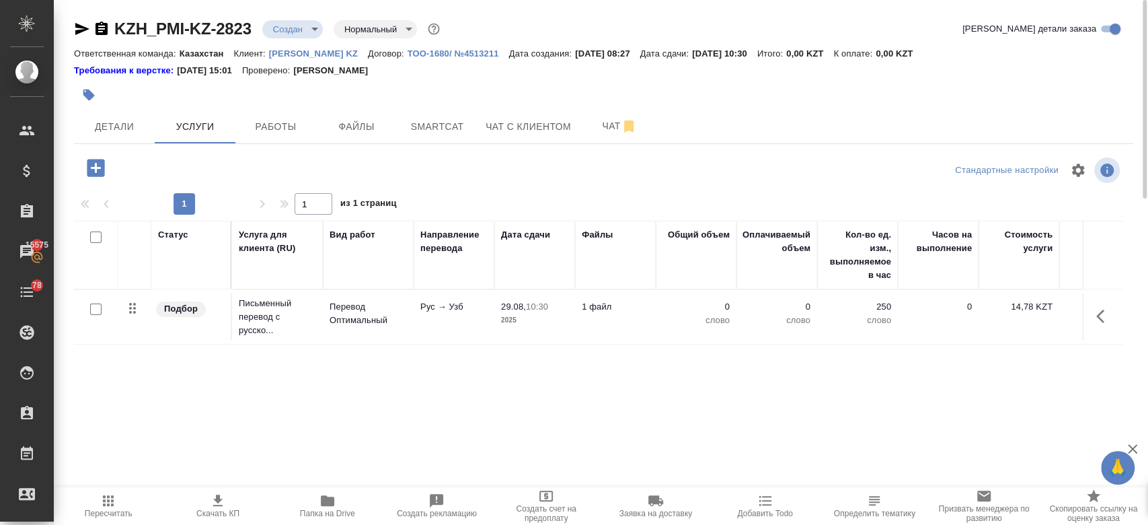
click at [95, 308] on input "checkbox" at bounding box center [95, 308] width 11 height 11
checkbox input "true"
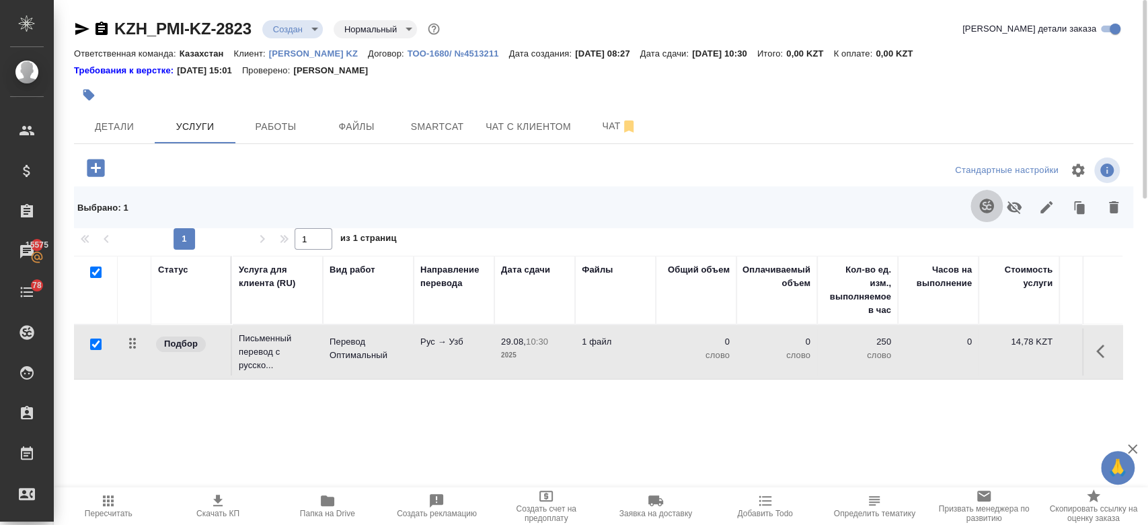
click at [983, 213] on icon "button" at bounding box center [986, 206] width 16 height 16
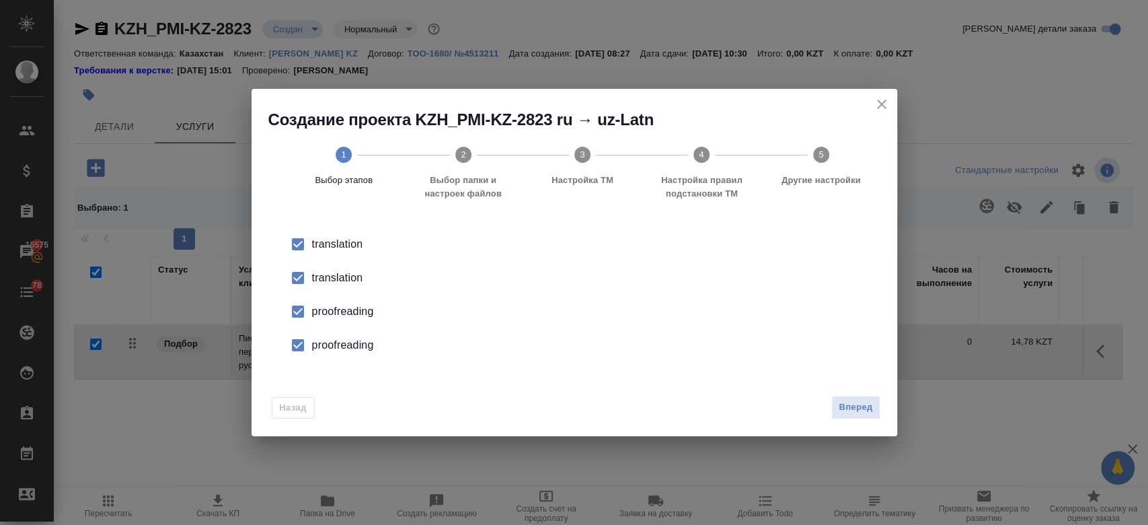
click at [344, 252] on div "translation" at bounding box center [588, 244] width 553 height 16
click at [344, 310] on div "proofreading" at bounding box center [588, 311] width 553 height 16
click at [344, 319] on div "proofreading" at bounding box center [588, 311] width 553 height 16
drag, startPoint x: 859, startPoint y: 392, endPoint x: 855, endPoint y: 403, distance: 11.5
click at [855, 403] on div "Назад Вперед" at bounding box center [575, 404] width 646 height 63
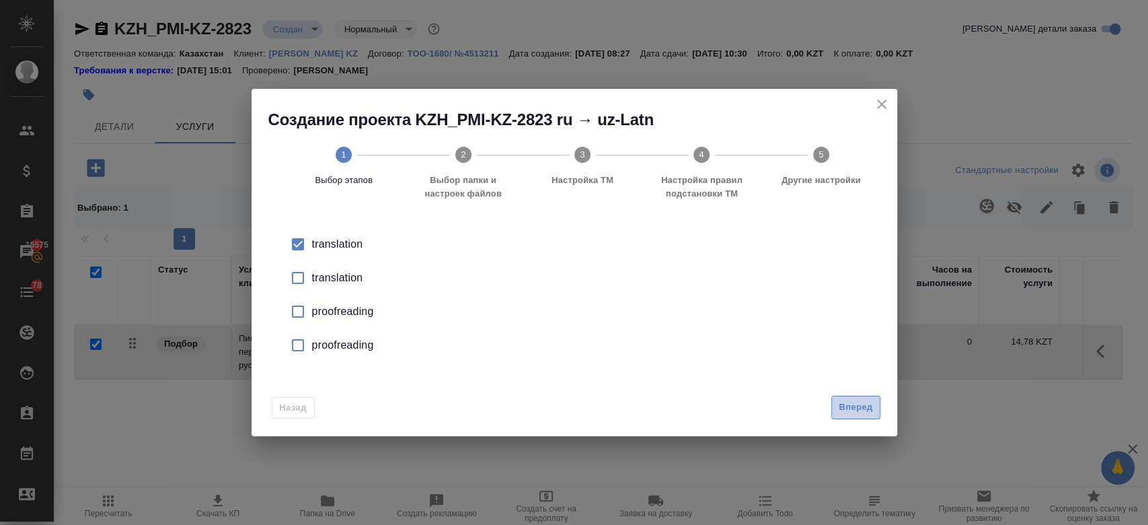
click at [855, 403] on span "Вперед" at bounding box center [856, 406] width 34 height 15
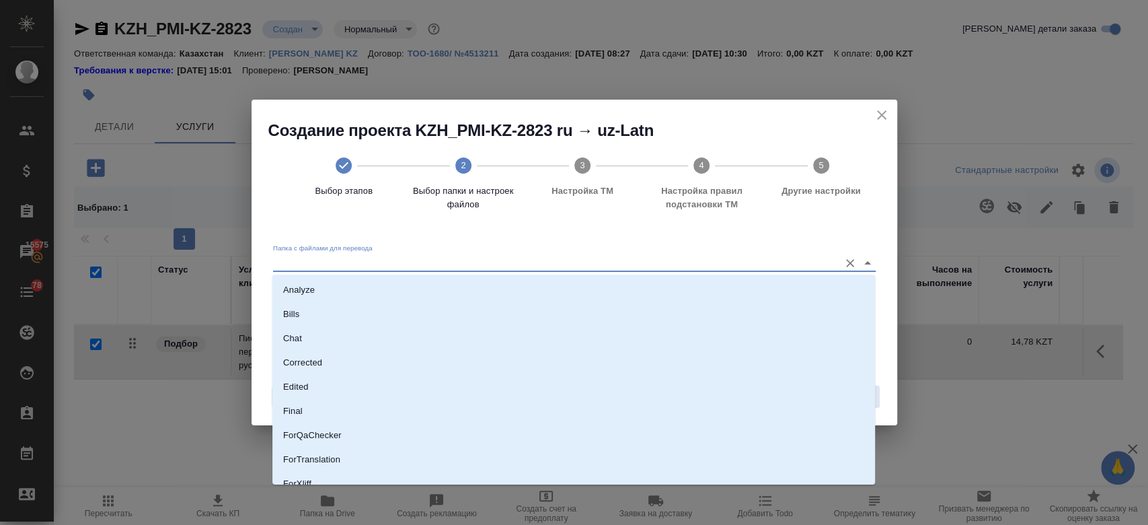
click at [501, 267] on input "Папка с файлами для перевода" at bounding box center [553, 262] width 560 height 16
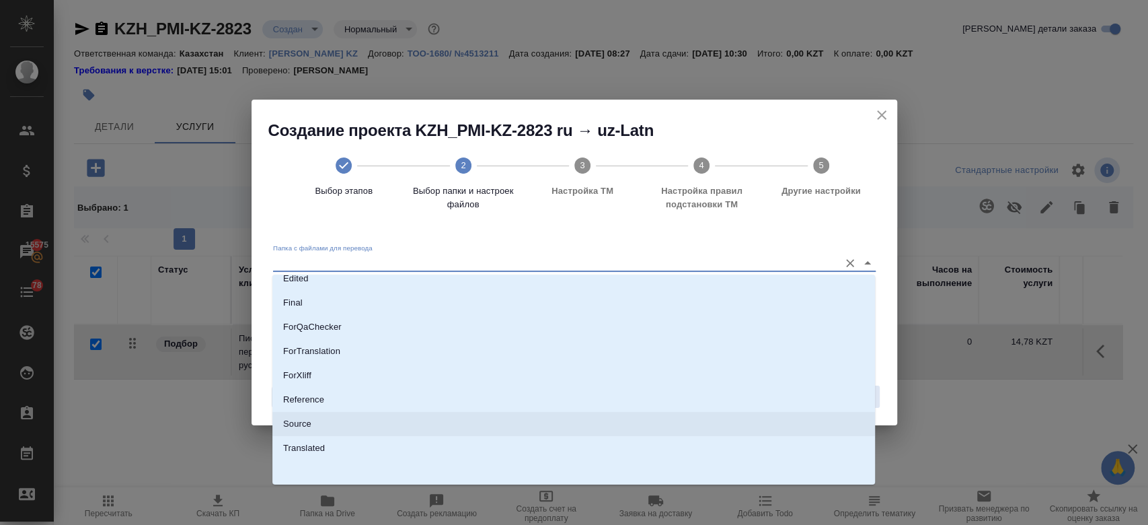
click at [419, 426] on li "Source" at bounding box center [573, 424] width 603 height 24
type input "Source"
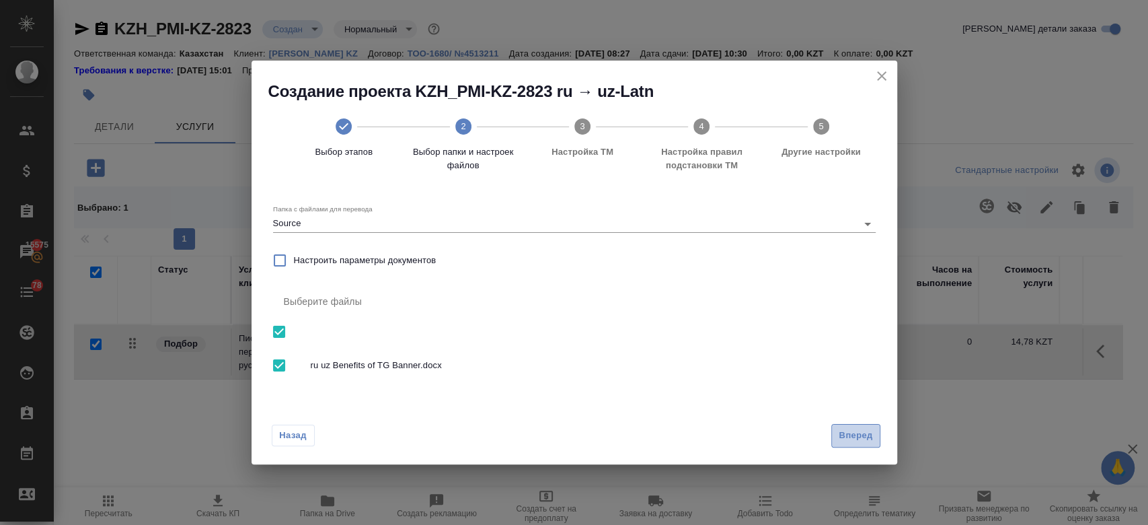
click at [870, 443] on span "Вперед" at bounding box center [856, 435] width 34 height 15
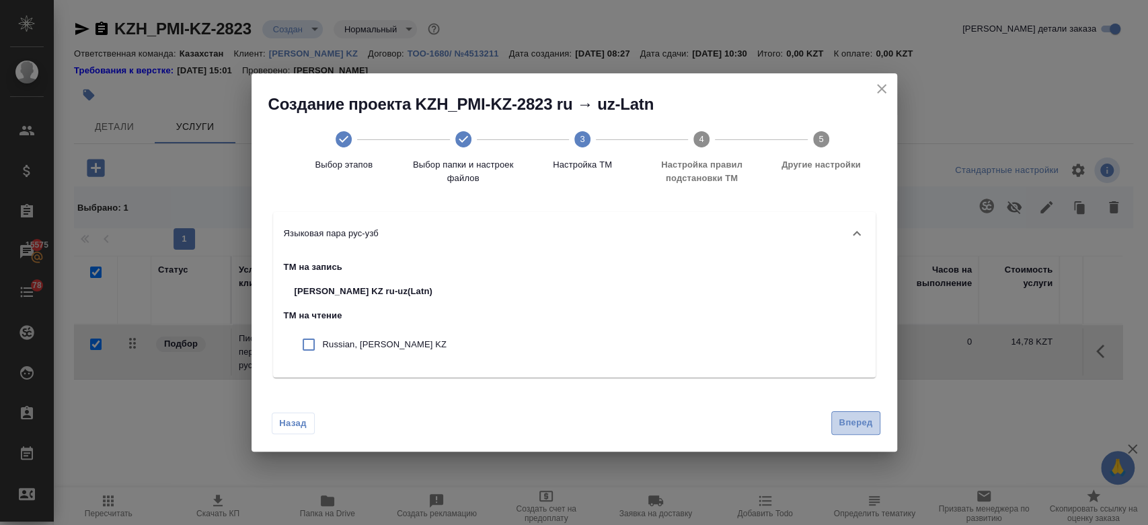
click at [853, 431] on button "Вперед" at bounding box center [855, 423] width 48 height 24
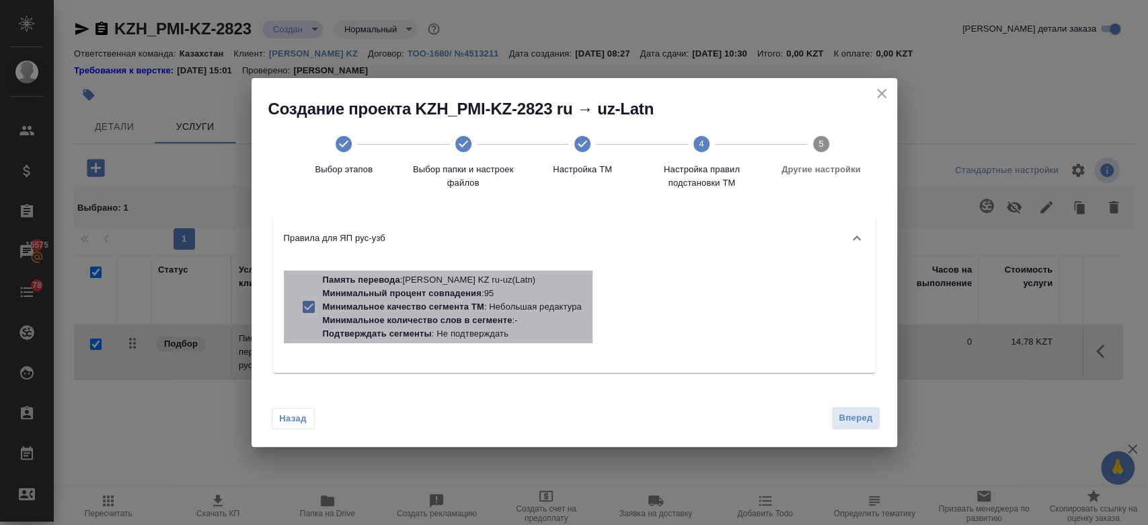
click at [473, 288] on p "Минимальный процент совпадения" at bounding box center [402, 293] width 159 height 10
checkbox input "false"
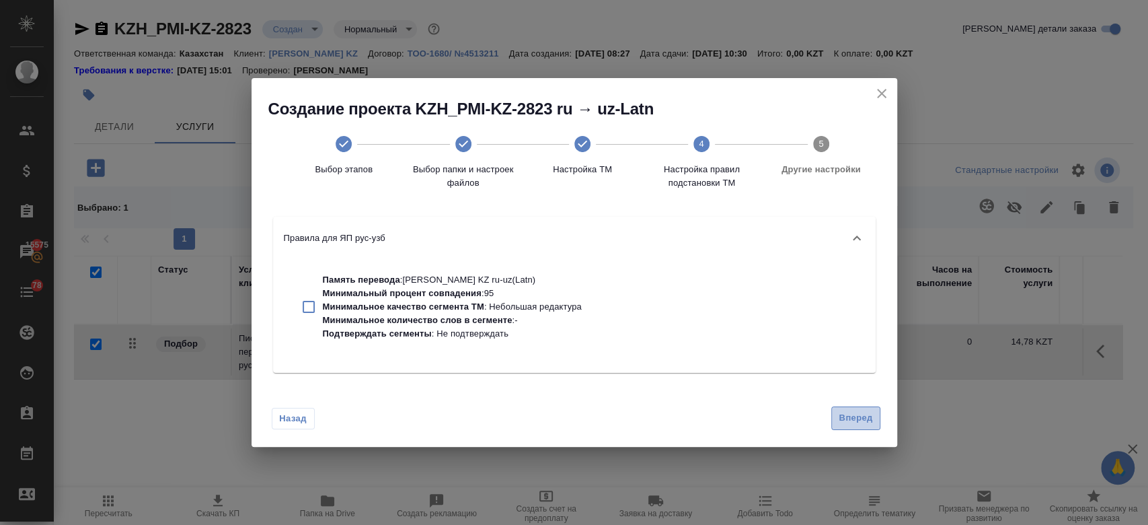
click at [863, 420] on span "Вперед" at bounding box center [856, 417] width 34 height 15
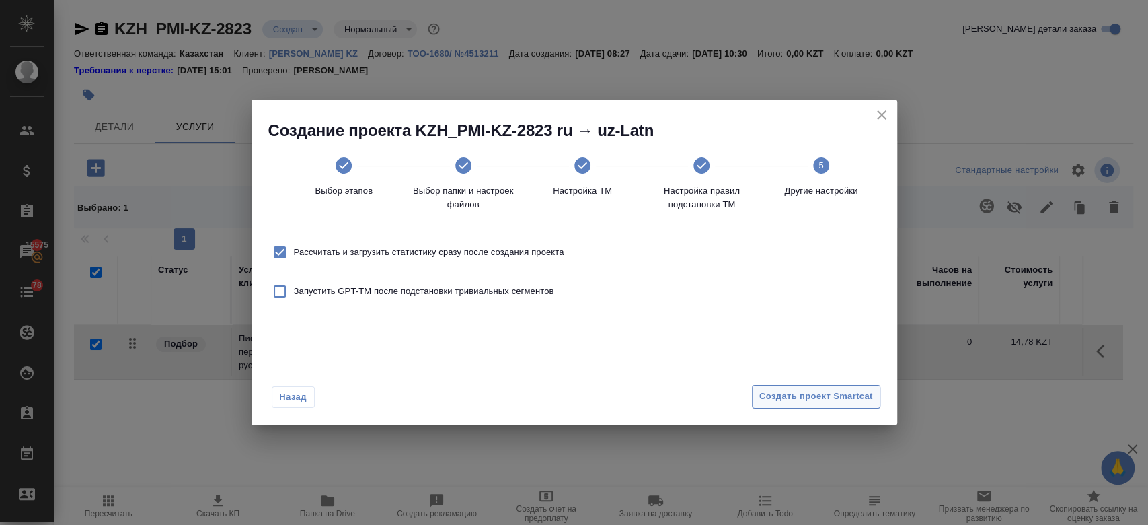
click at [800, 395] on span "Создать проект Smartcat" at bounding box center [816, 396] width 114 height 15
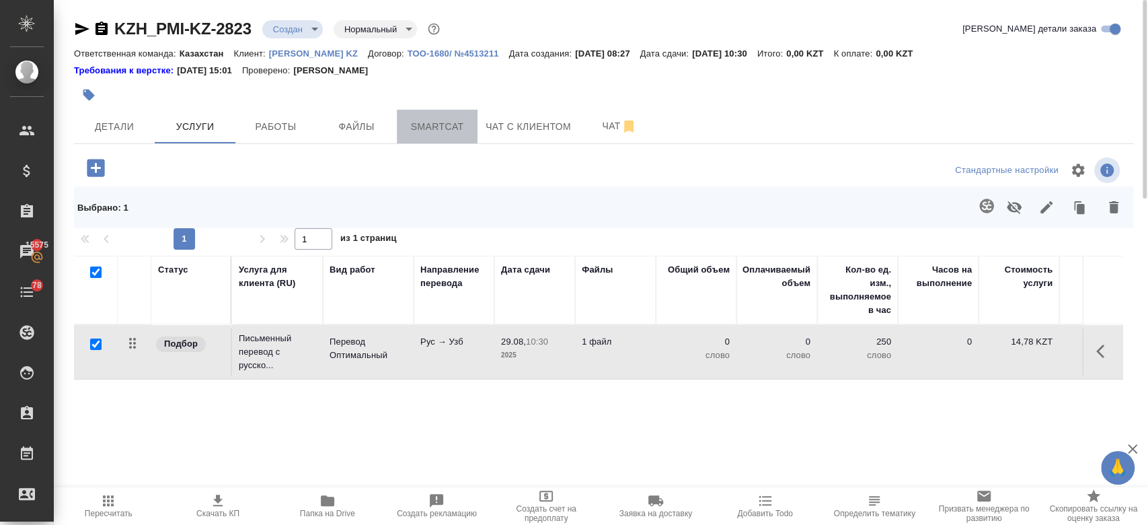
click at [423, 137] on button "Smartcat" at bounding box center [437, 127] width 81 height 34
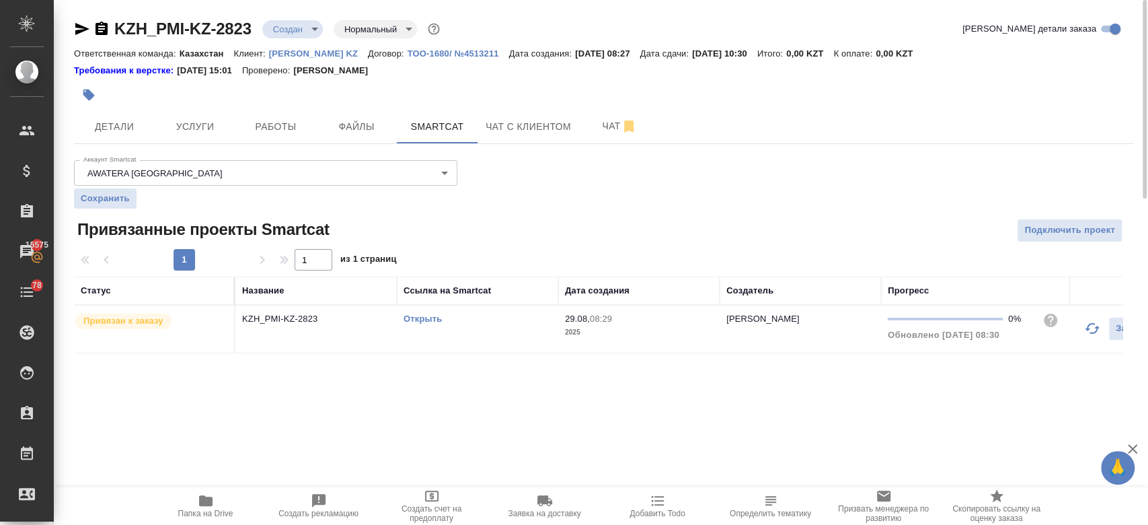
click at [429, 320] on link "Открыть" at bounding box center [422, 318] width 38 height 10
click at [196, 137] on button "Услуги" at bounding box center [195, 127] width 81 height 34
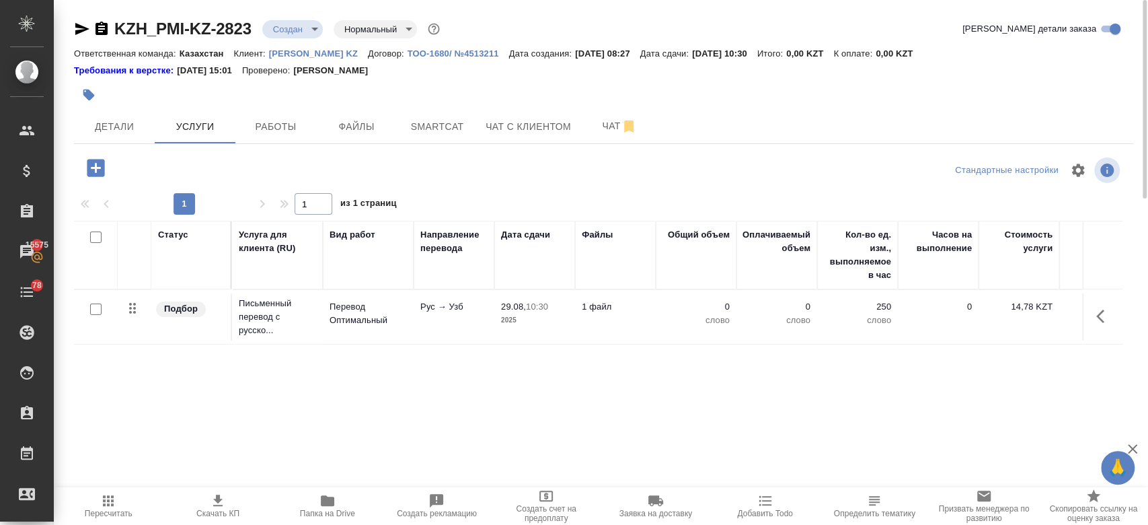
click at [323, 328] on td "Перевод Оптимальный" at bounding box center [368, 316] width 91 height 47
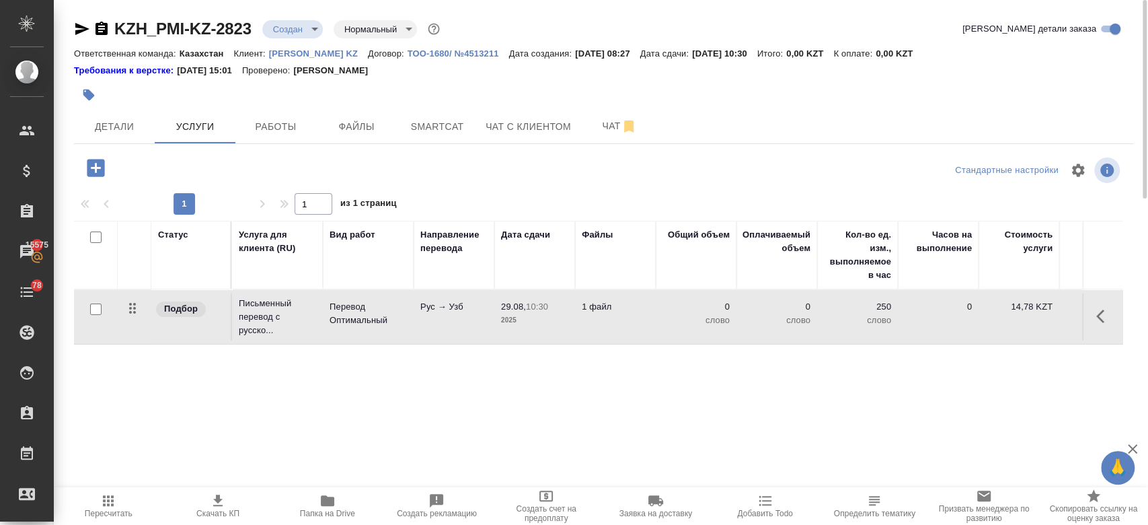
click at [323, 328] on td "Перевод Оптимальный" at bounding box center [368, 316] width 91 height 47
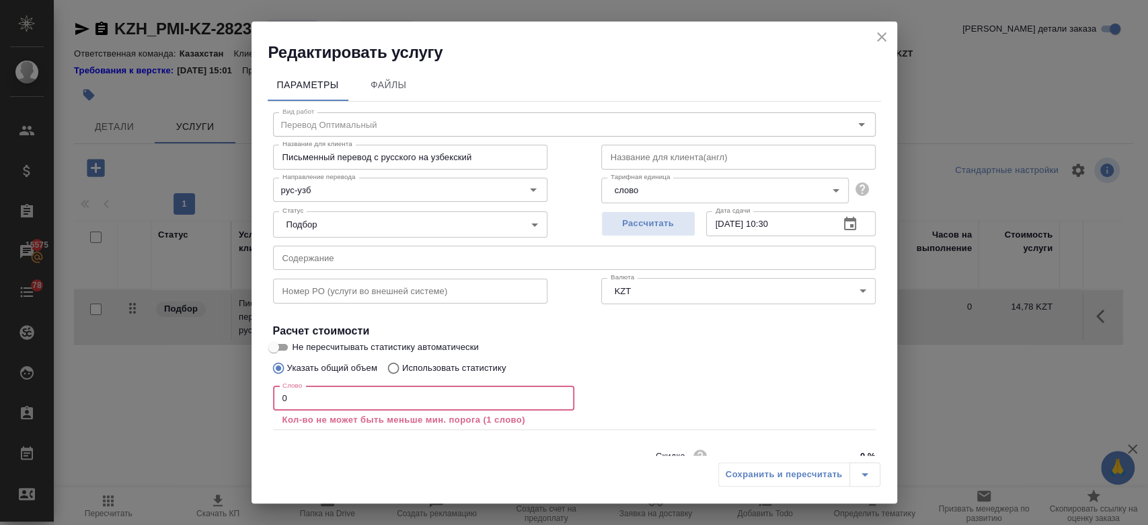
click at [360, 410] on input "0" at bounding box center [423, 398] width 301 height 24
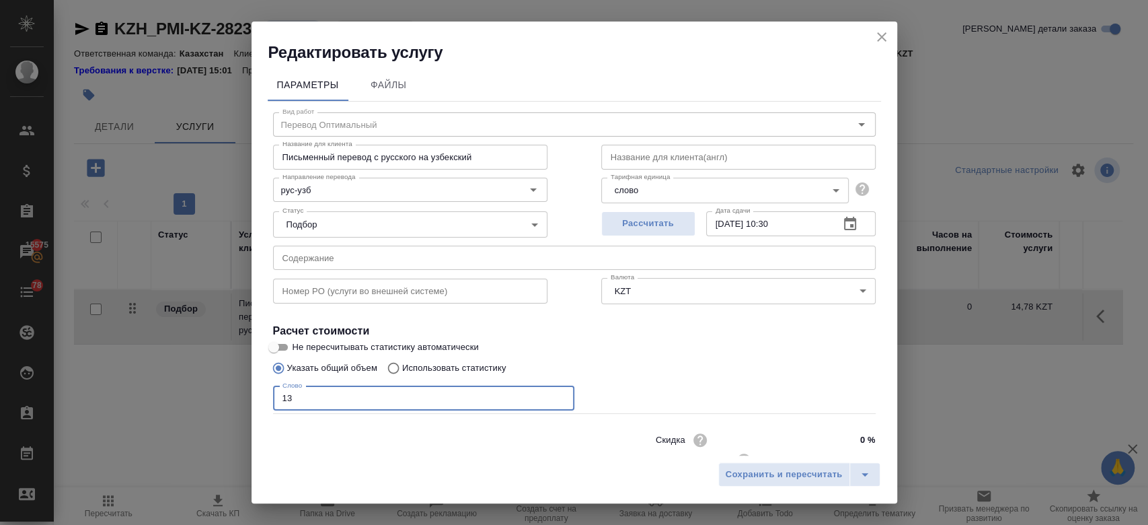
type input "13"
click at [280, 345] on input "Не пересчитывать статистику автоматически" at bounding box center [273, 347] width 48 height 16
checkbox input "true"
click at [787, 379] on div "Указать общий объем Использовать статистику" at bounding box center [574, 368] width 603 height 26
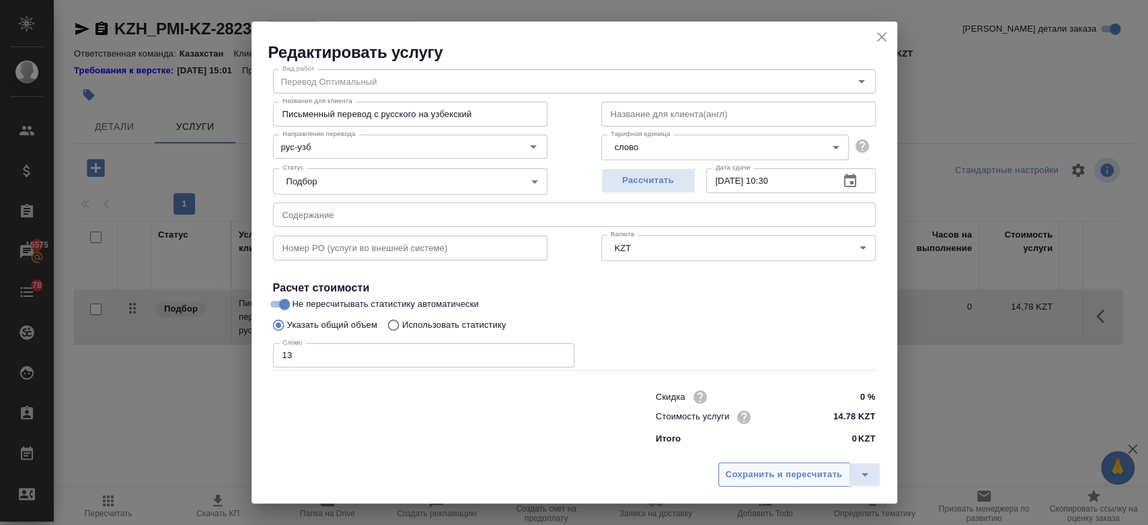
click at [764, 482] on span "Сохранить и пересчитать" at bounding box center [784, 474] width 117 height 15
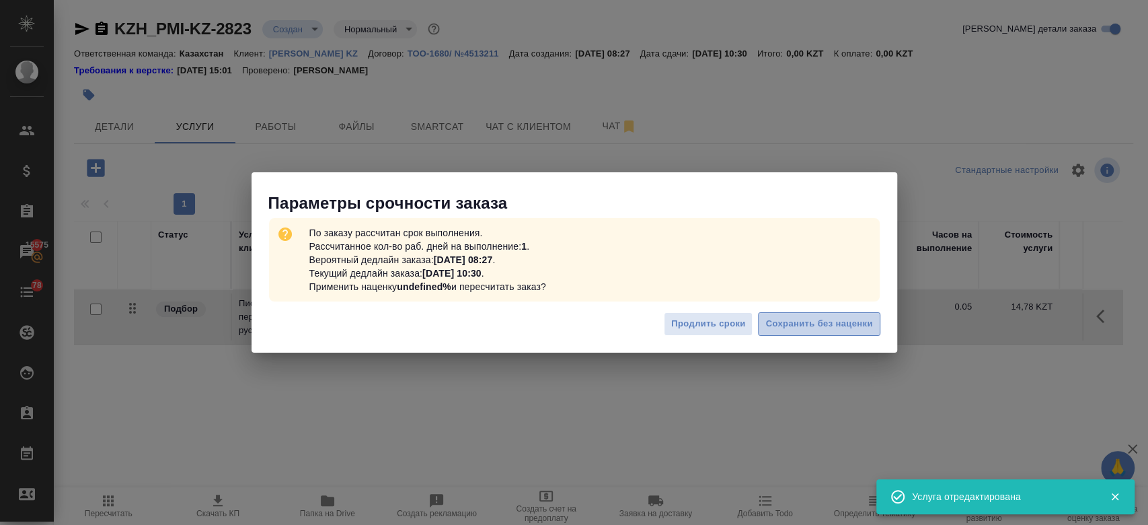
click at [816, 325] on span "Сохранить без наценки" at bounding box center [818, 323] width 107 height 15
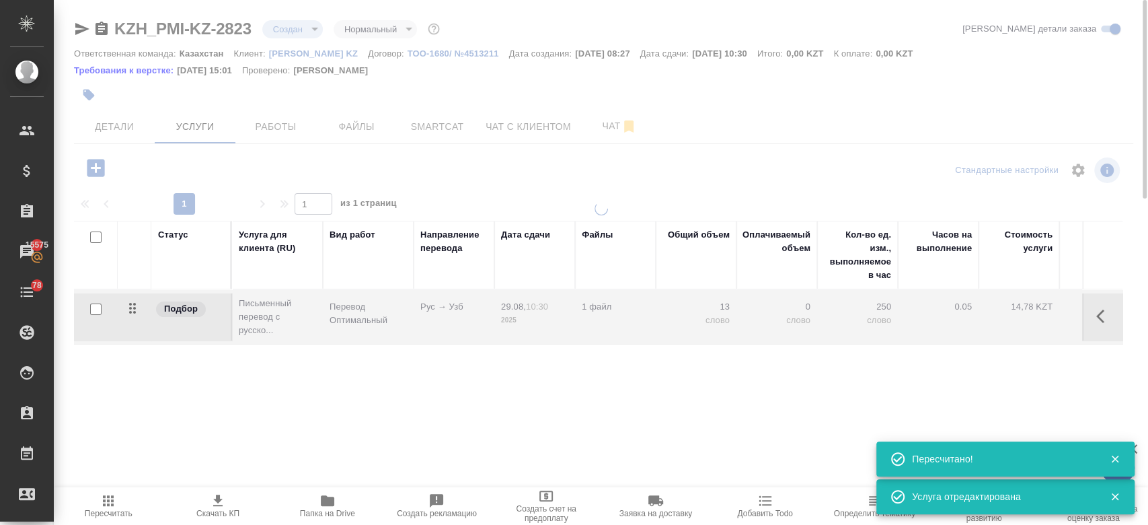
type input "urgent"
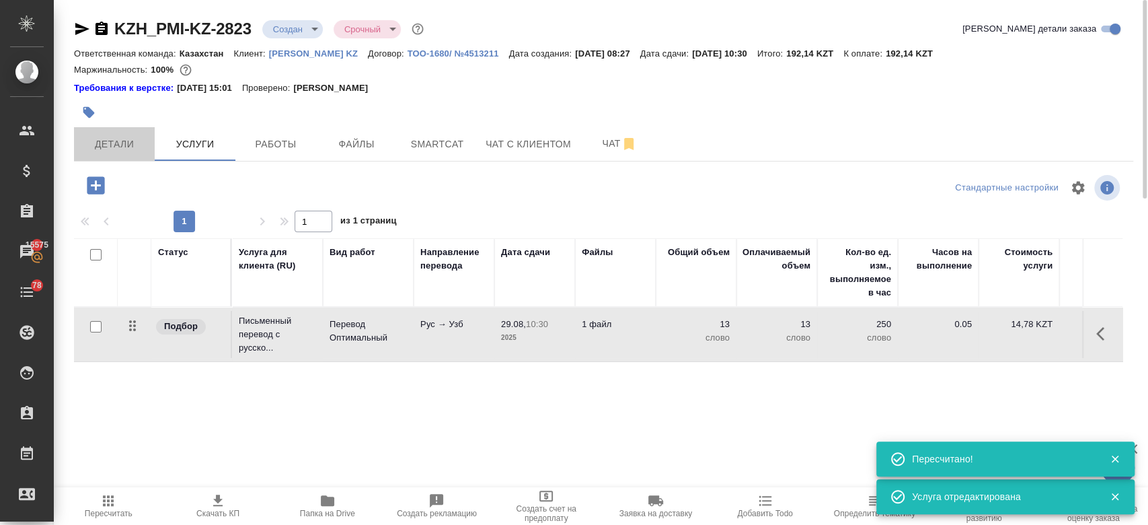
click at [113, 139] on span "Детали" at bounding box center [114, 144] width 65 height 17
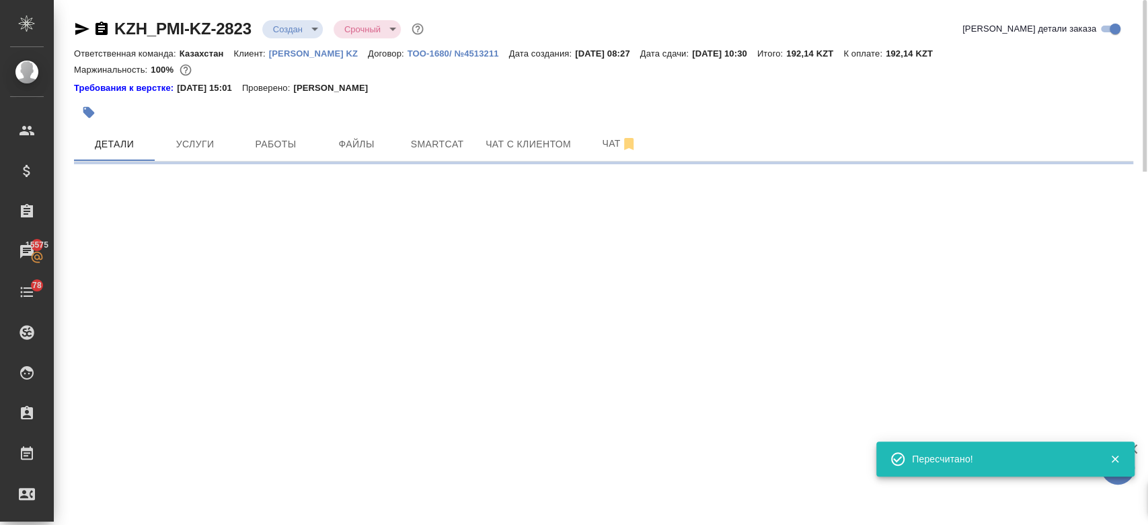
select select "RU"
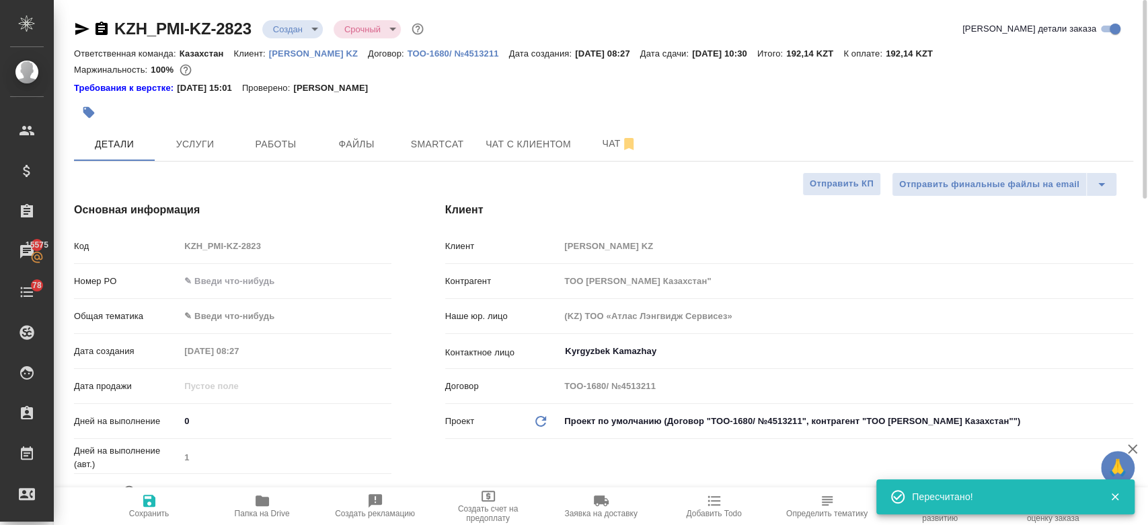
type textarea "x"
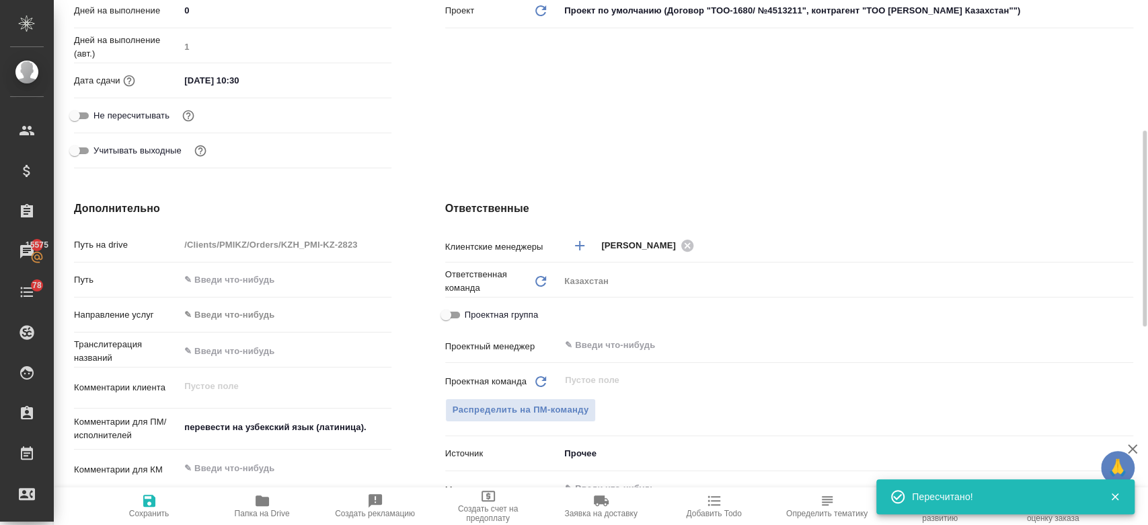
scroll to position [414, 0]
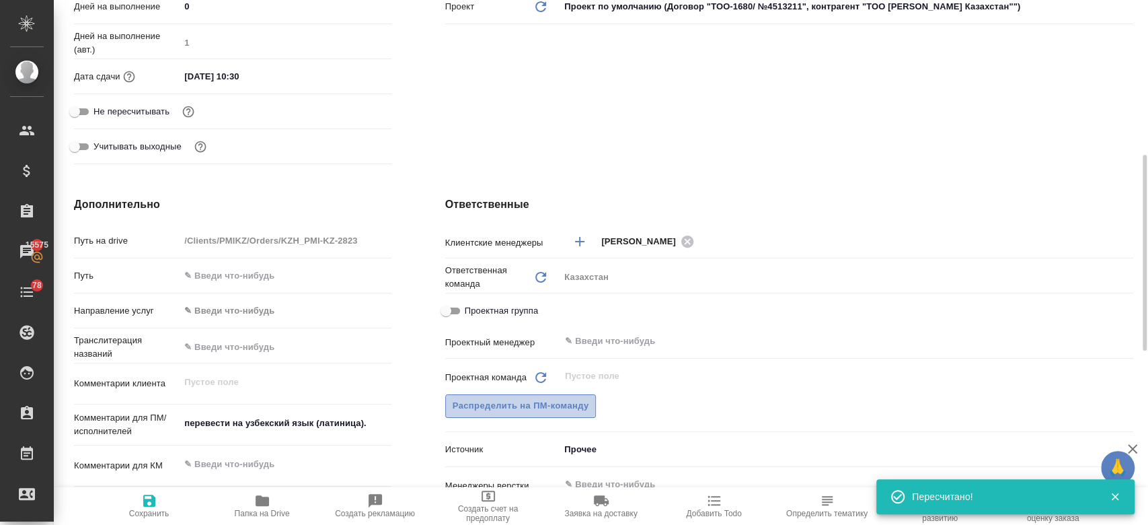
click at [490, 410] on span "Распределить на ПМ-команду" at bounding box center [521, 405] width 137 height 15
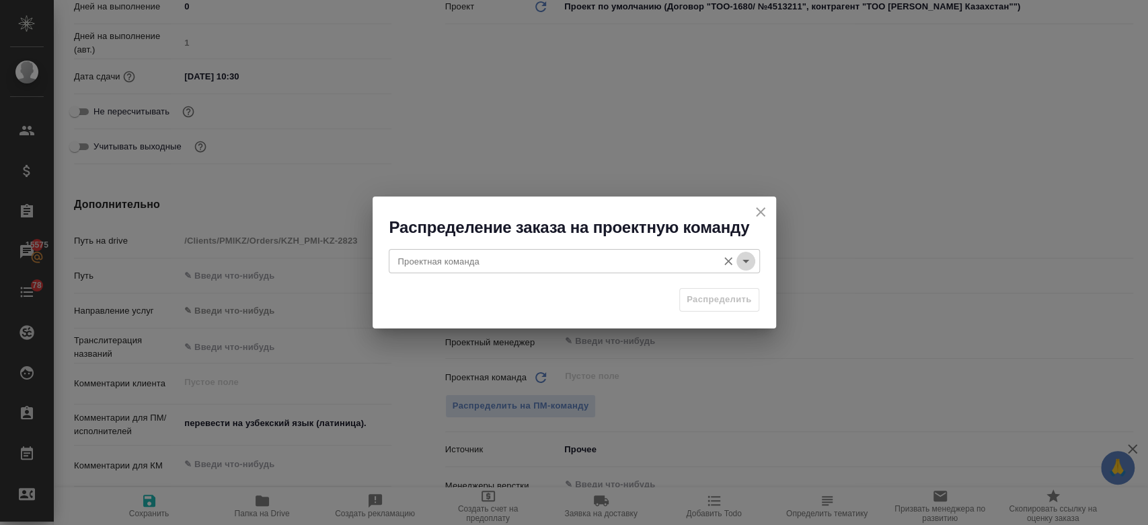
click at [748, 261] on icon "Open" at bounding box center [746, 261] width 16 height 16
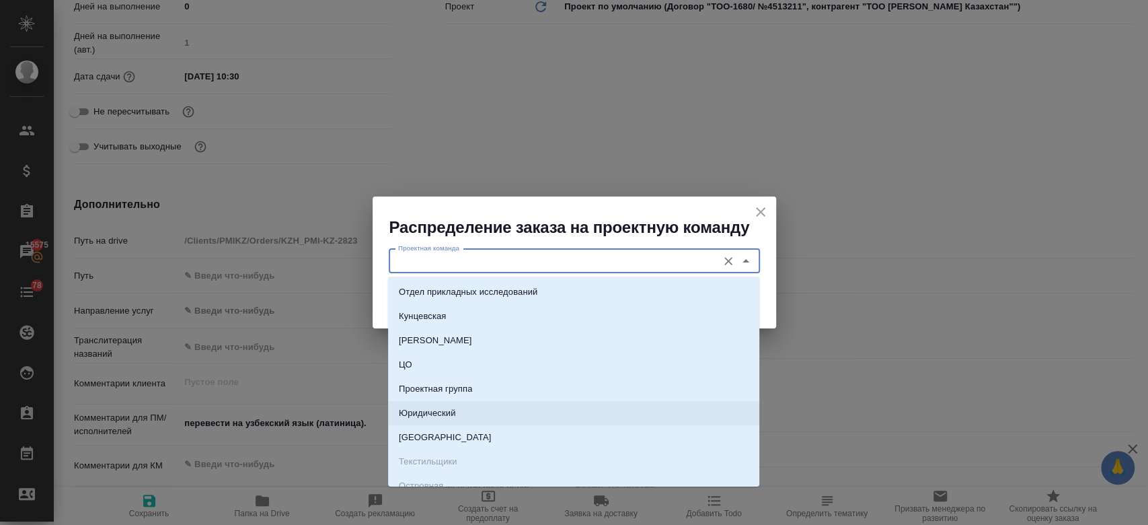
click at [597, 405] on li "Юридический" at bounding box center [573, 413] width 371 height 24
type input "Юридический"
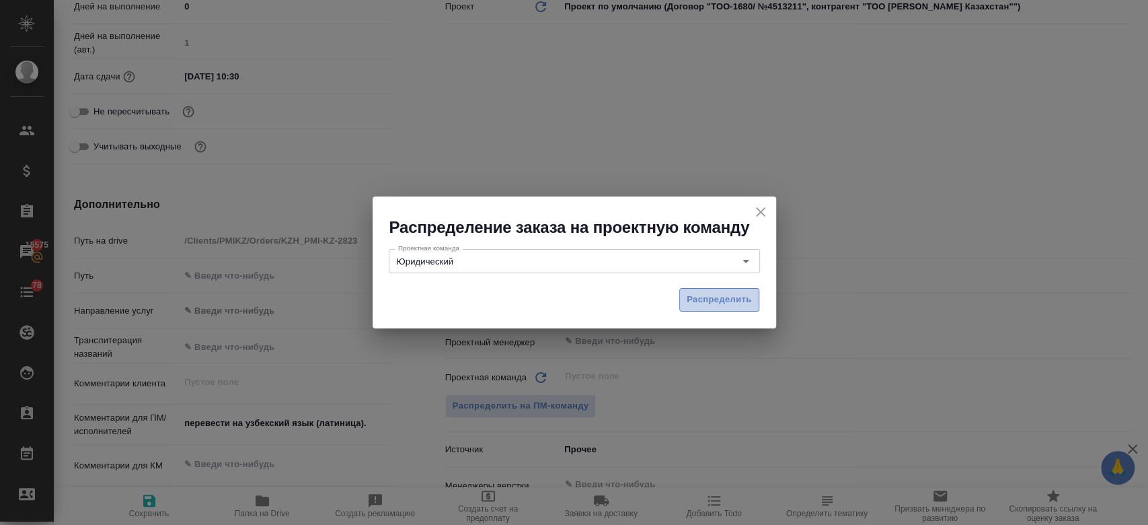
click at [720, 291] on button "Распределить" at bounding box center [719, 300] width 80 height 24
type textarea "x"
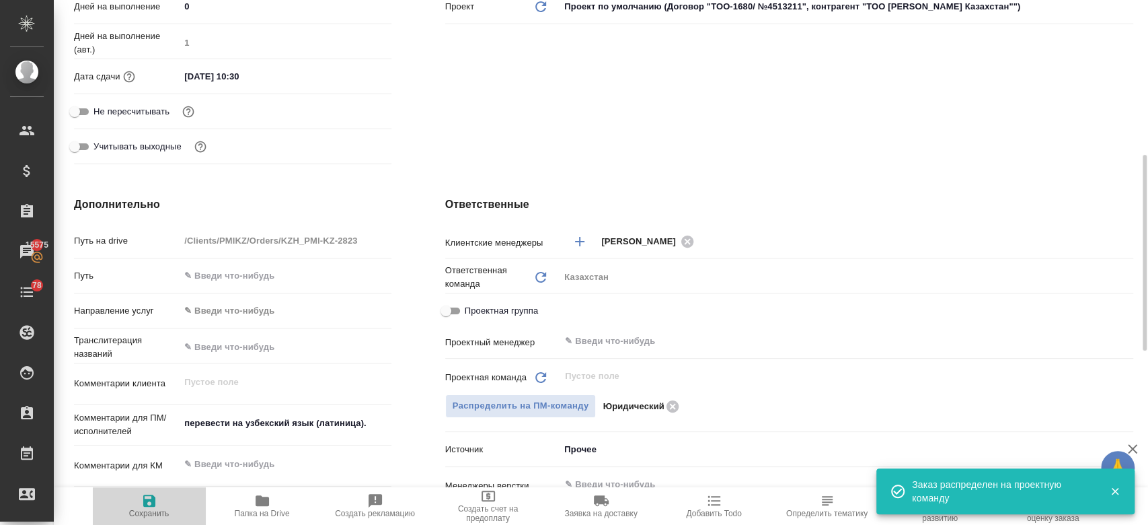
click at [154, 514] on span "Сохранить" at bounding box center [149, 512] width 40 height 9
type textarea "x"
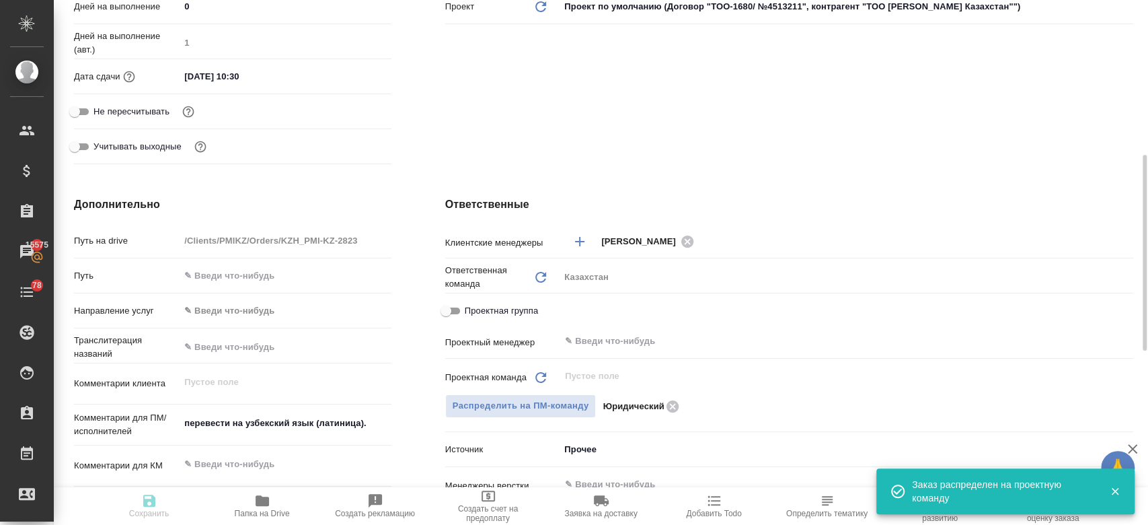
type textarea "x"
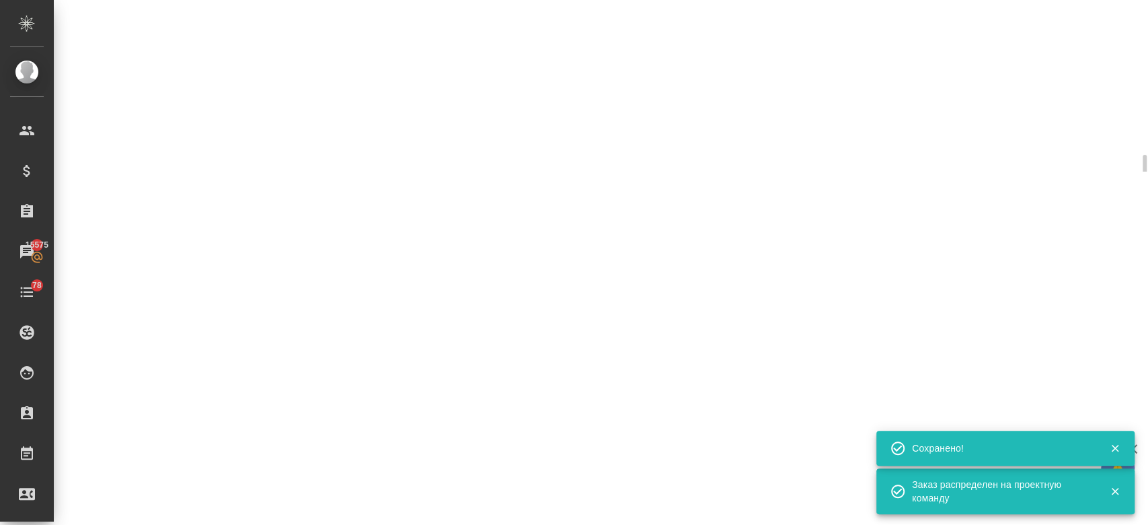
select select "RU"
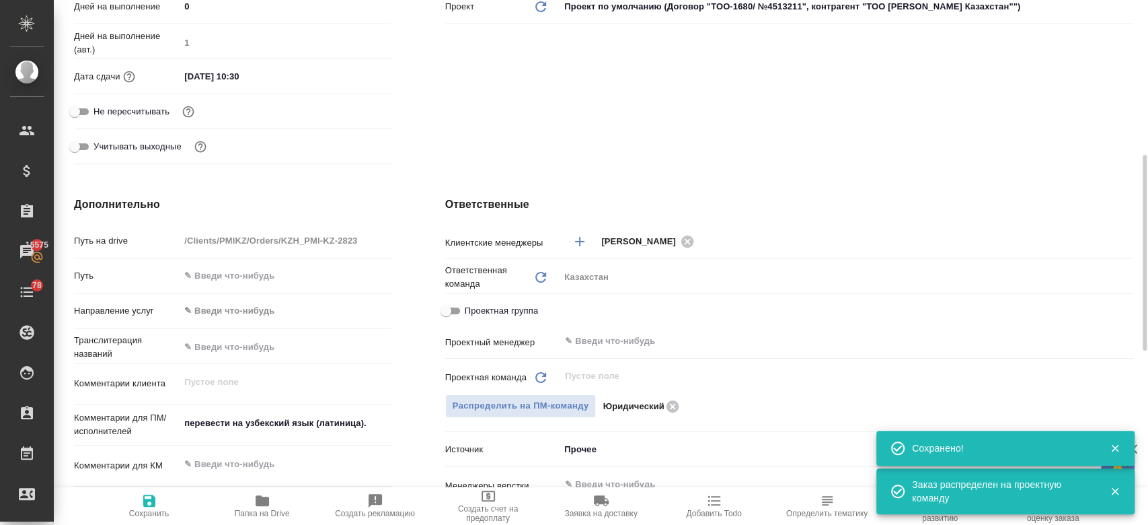
type textarea "x"
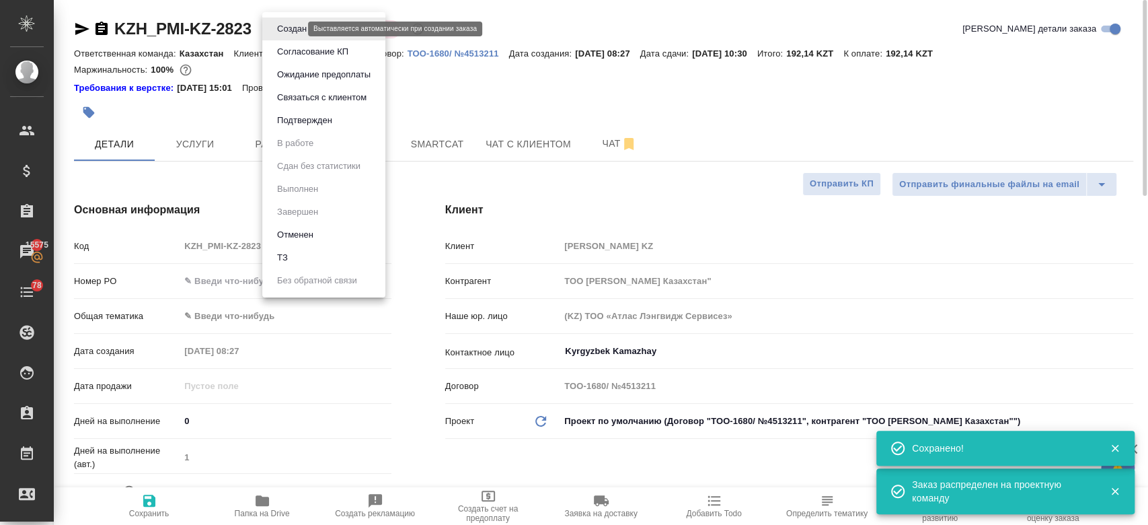
click at [293, 28] on body "🙏 .cls-1 fill:#fff; AWATERA Kosherbayeva Nazerke Клиенты Спецификации Заказы 15…" at bounding box center [574, 262] width 1148 height 525
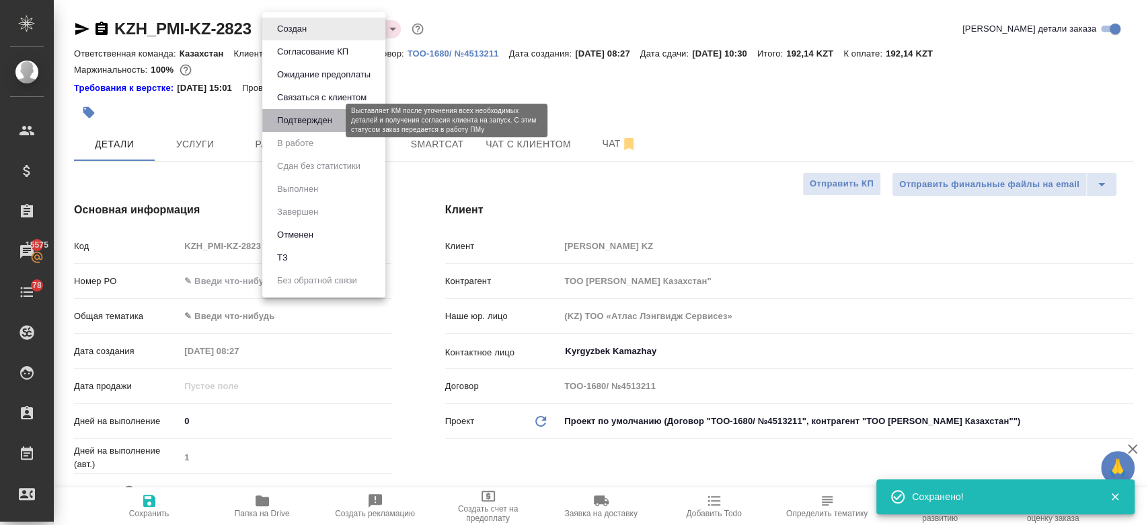
click at [312, 116] on button "Подтвержден" at bounding box center [304, 120] width 63 height 15
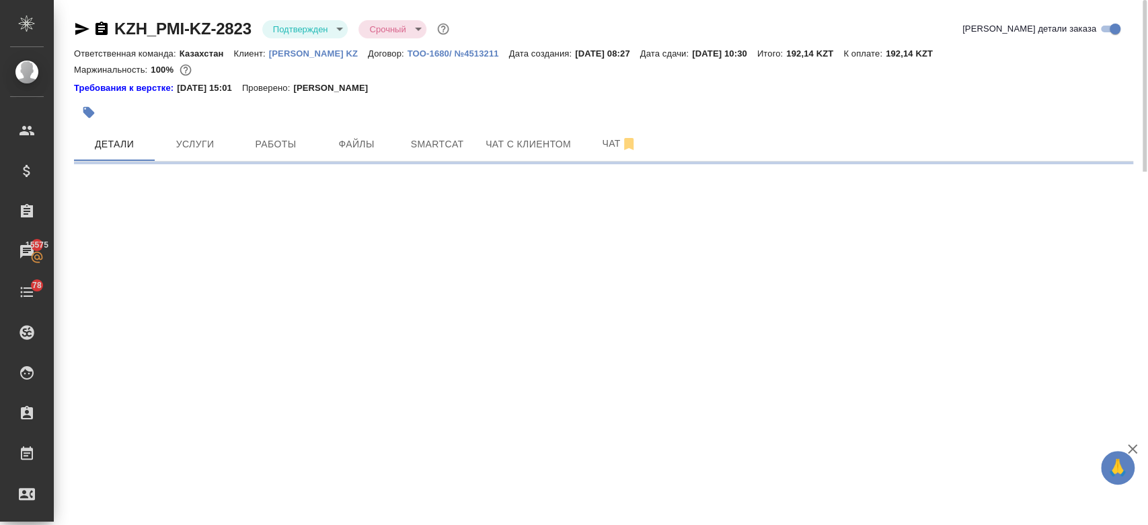
select select "RU"
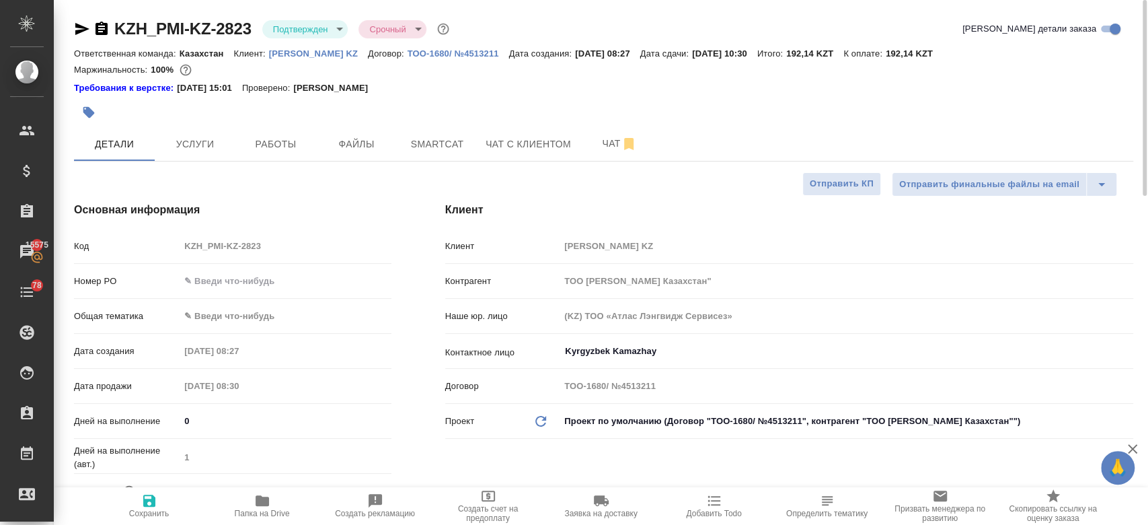
type textarea "x"
click at [83, 30] on icon "button" at bounding box center [82, 29] width 14 height 12
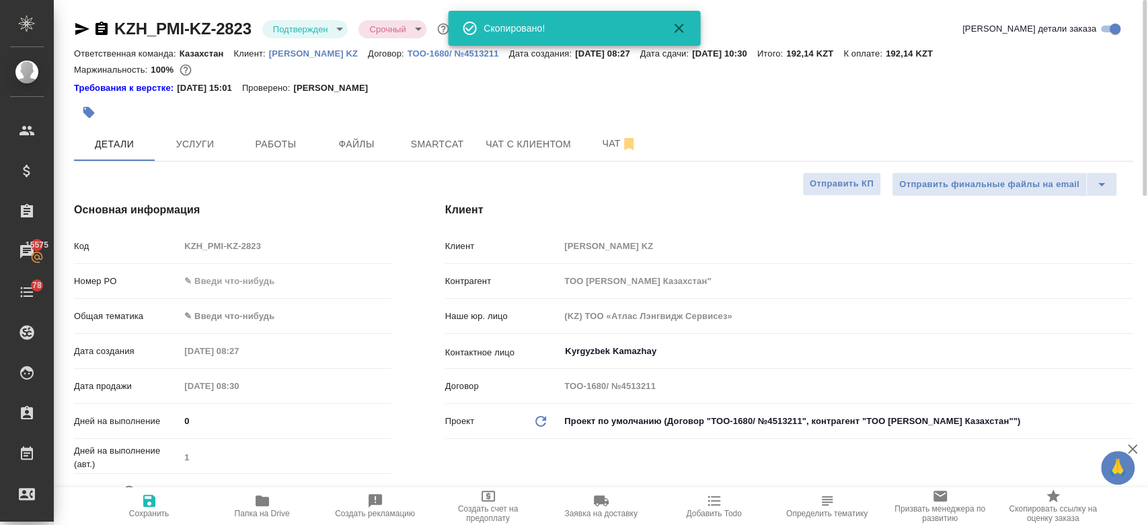
type textarea "x"
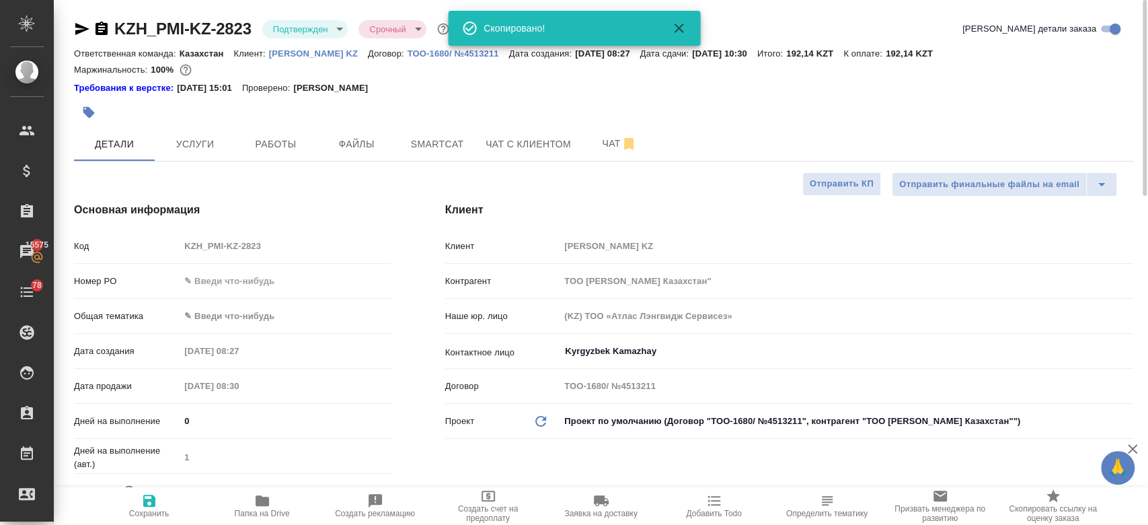
type textarea "x"
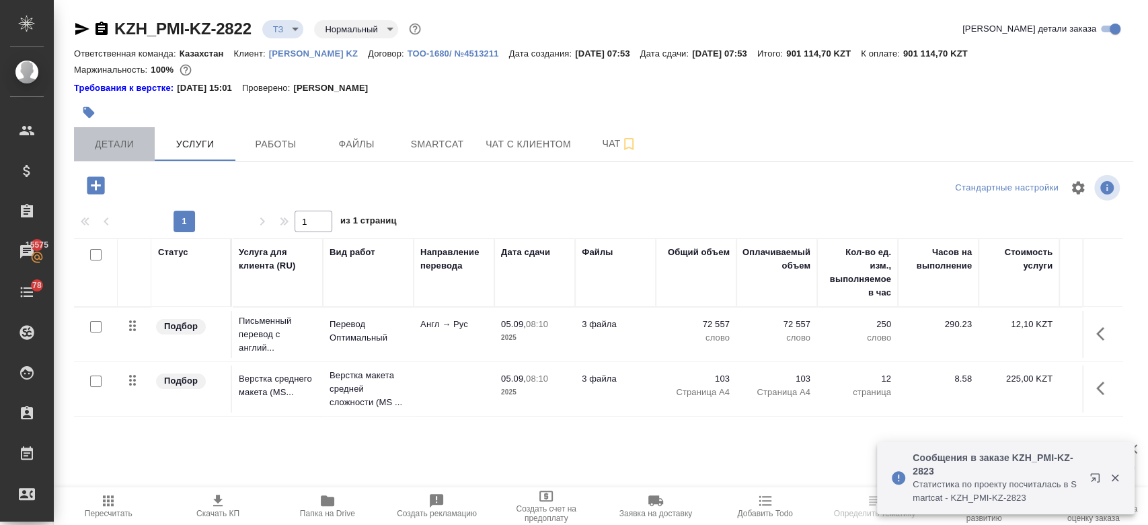
click at [114, 147] on span "Детали" at bounding box center [114, 144] width 65 height 17
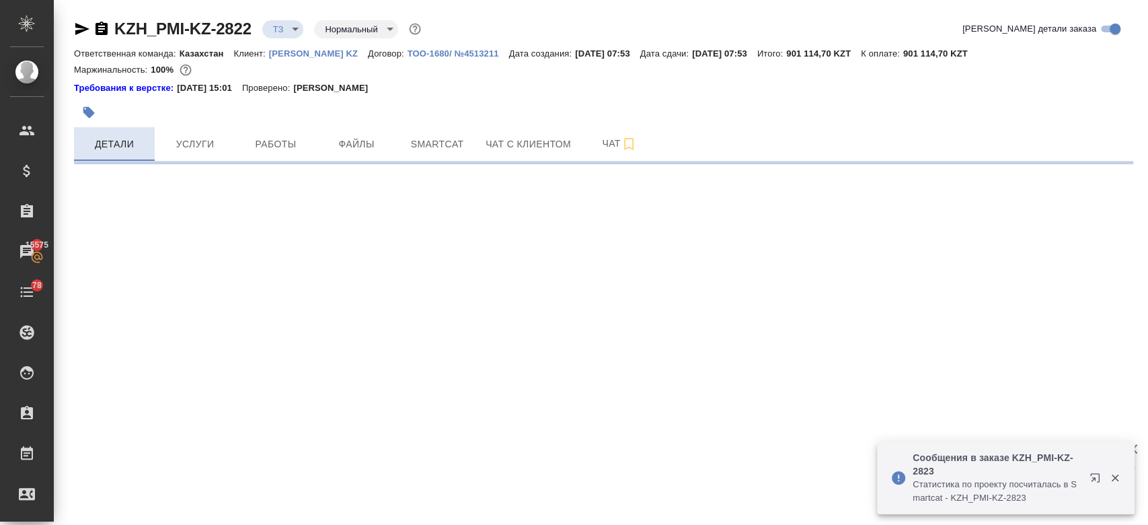
select select "RU"
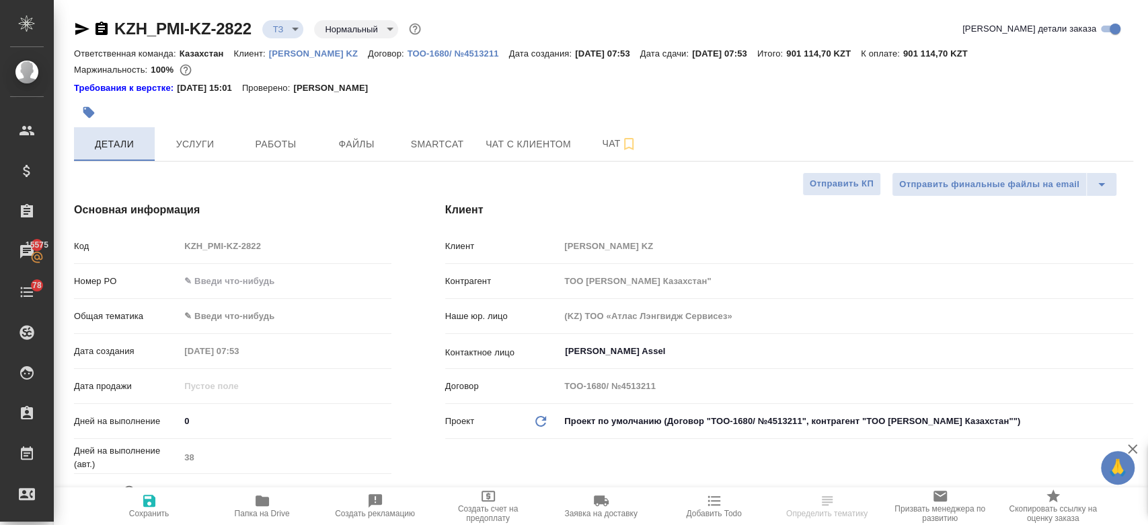
type textarea "x"
click at [526, 89] on div "Требования к верстке: 28.08.2024 15:01 Проверено: Петрова Валерия" at bounding box center [603, 87] width 1059 height 13
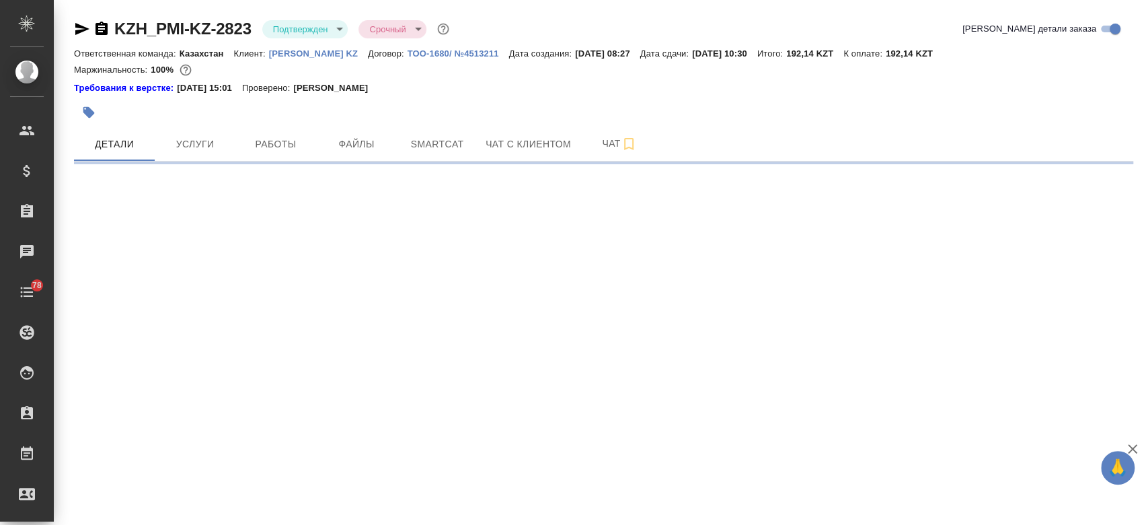
select select "RU"
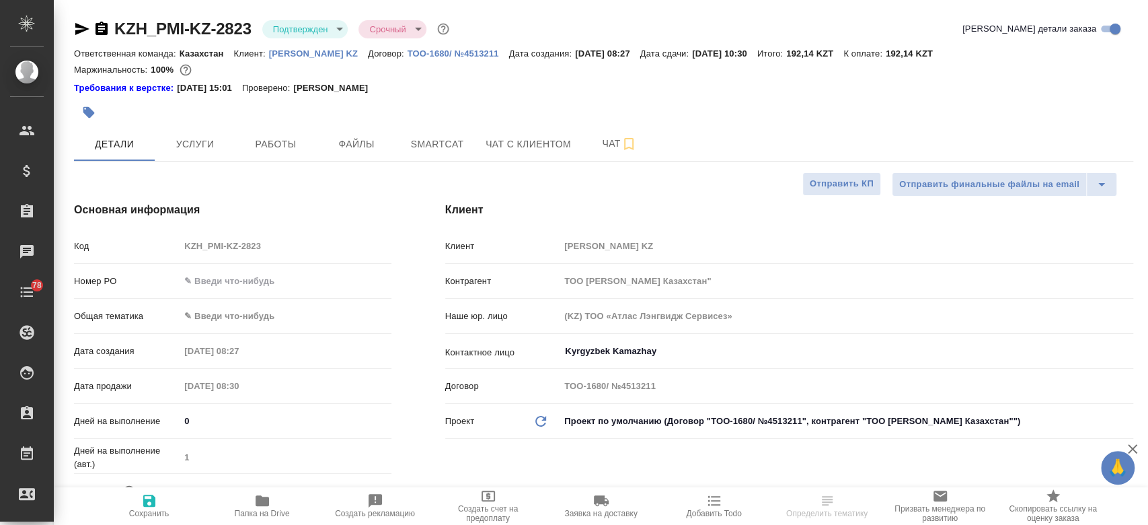
type textarea "x"
click at [315, 54] on p "[PERSON_NAME] KZ" at bounding box center [318, 53] width 99 height 10
type textarea "x"
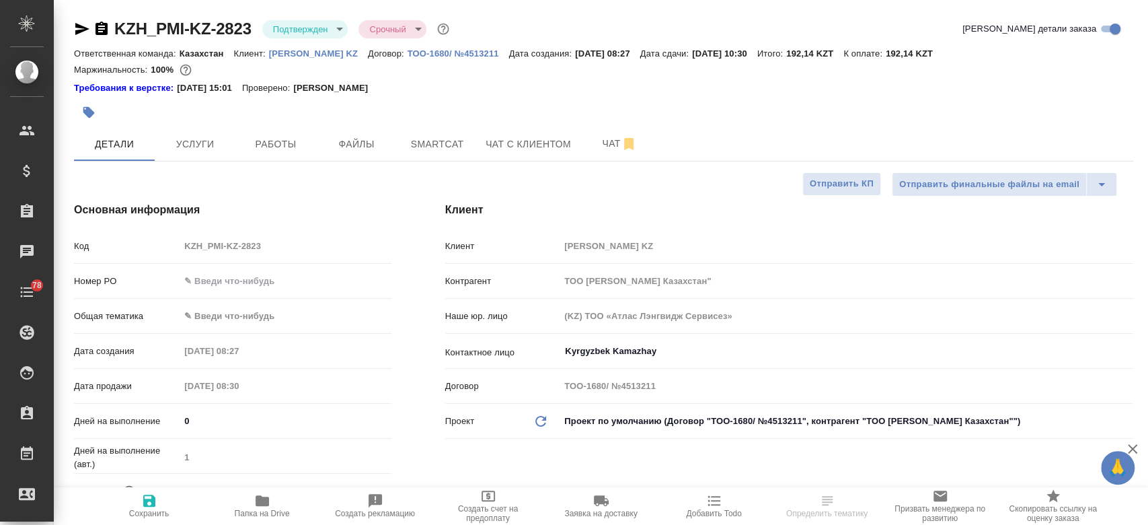
type textarea "x"
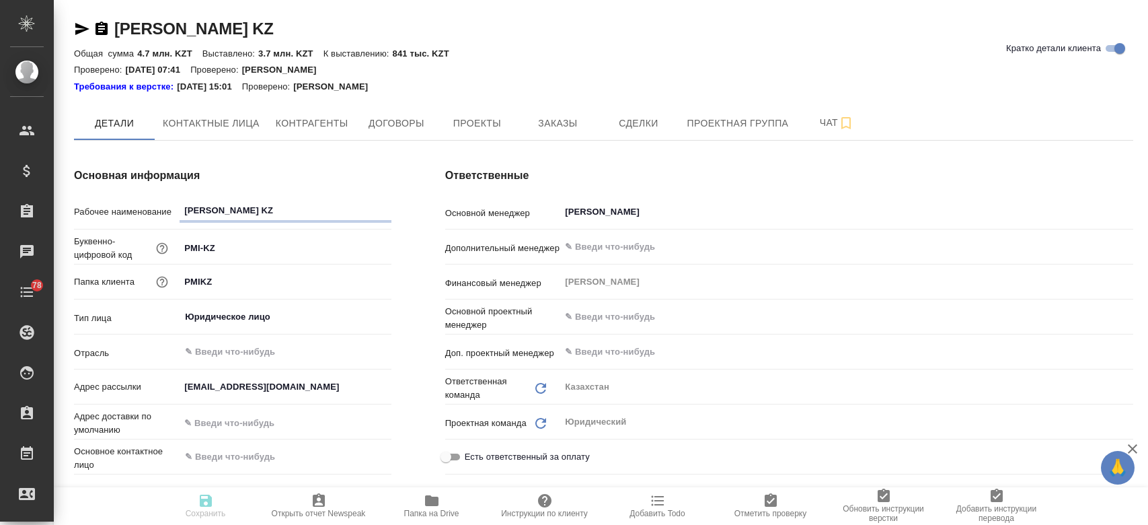
type textarea "x"
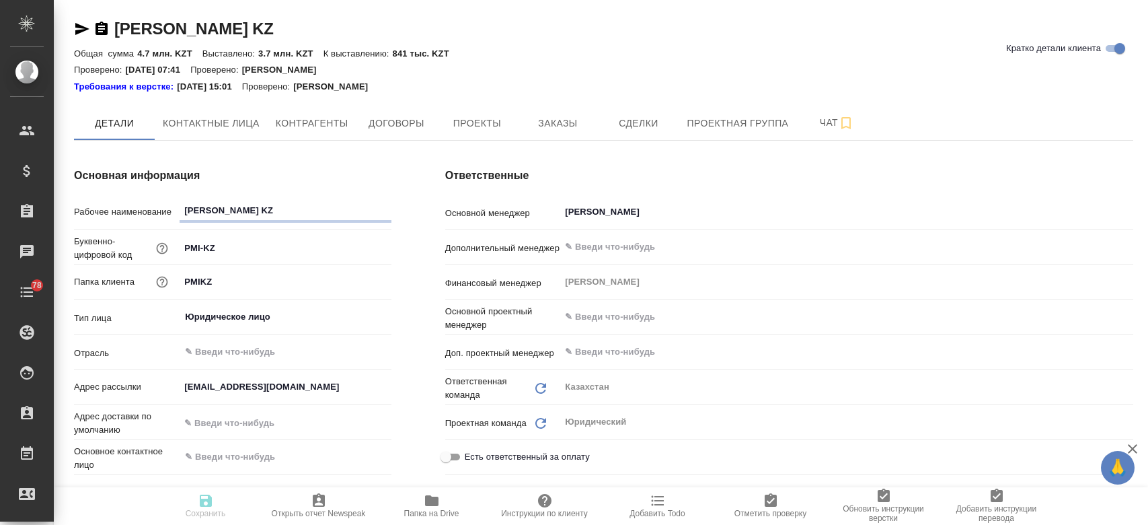
type textarea "x"
click at [541, 136] on button "Заказы" at bounding box center [557, 123] width 81 height 34
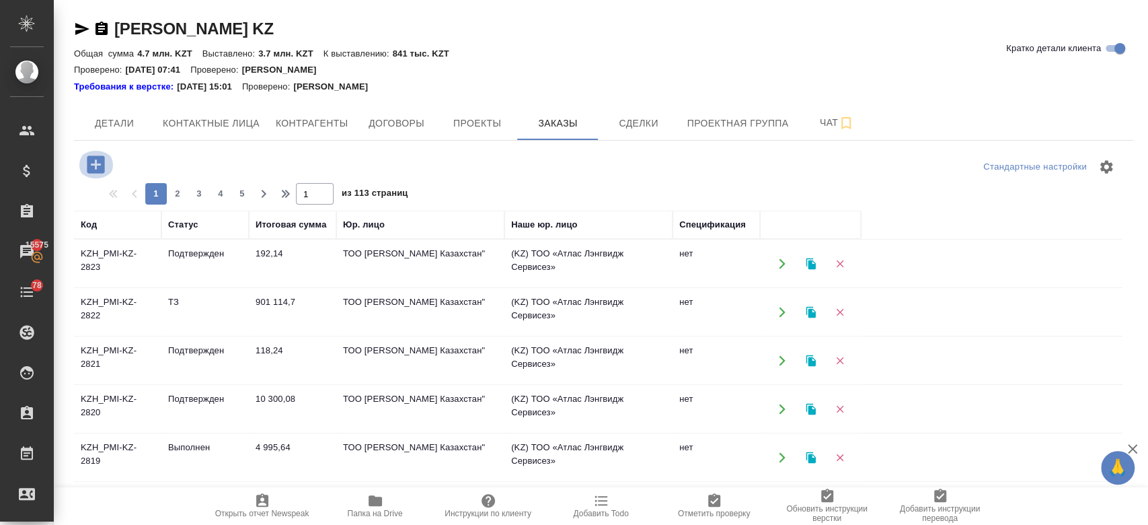
click at [98, 170] on icon "button" at bounding box center [95, 163] width 17 height 17
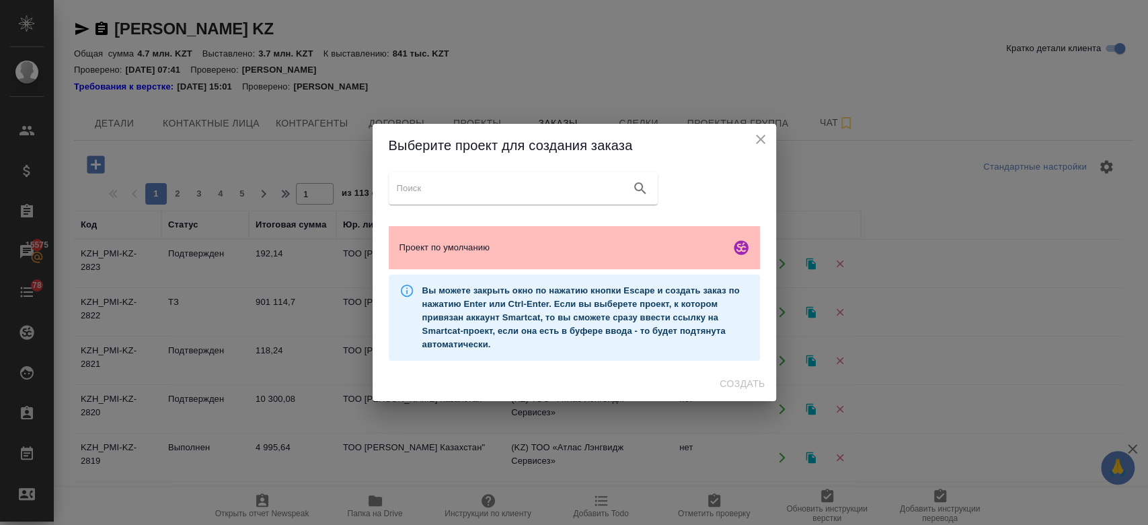
click at [578, 253] on span "Проект по умолчанию" at bounding box center [561, 247] width 325 height 13
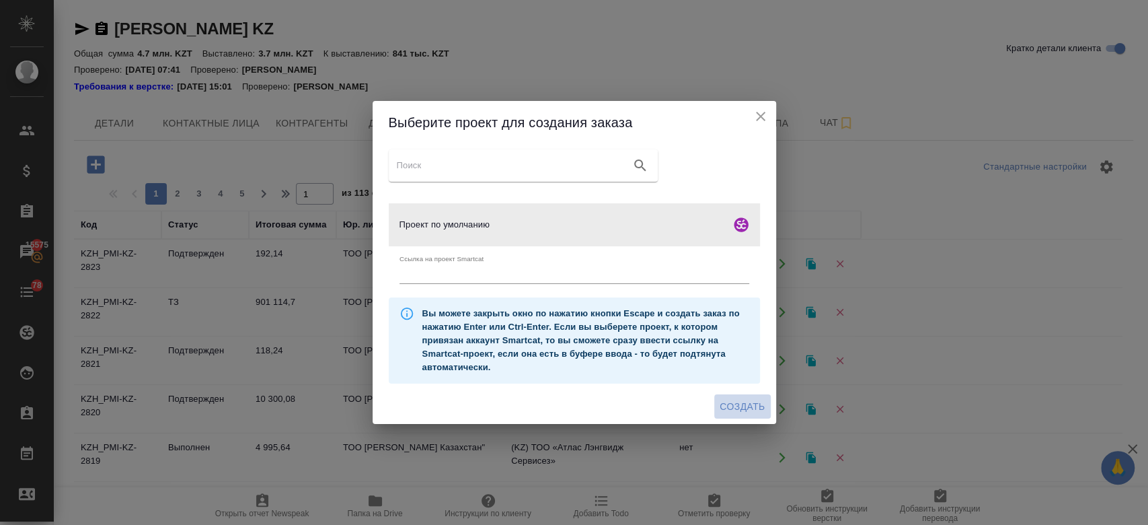
click at [740, 402] on span "Создать" at bounding box center [742, 406] width 45 height 17
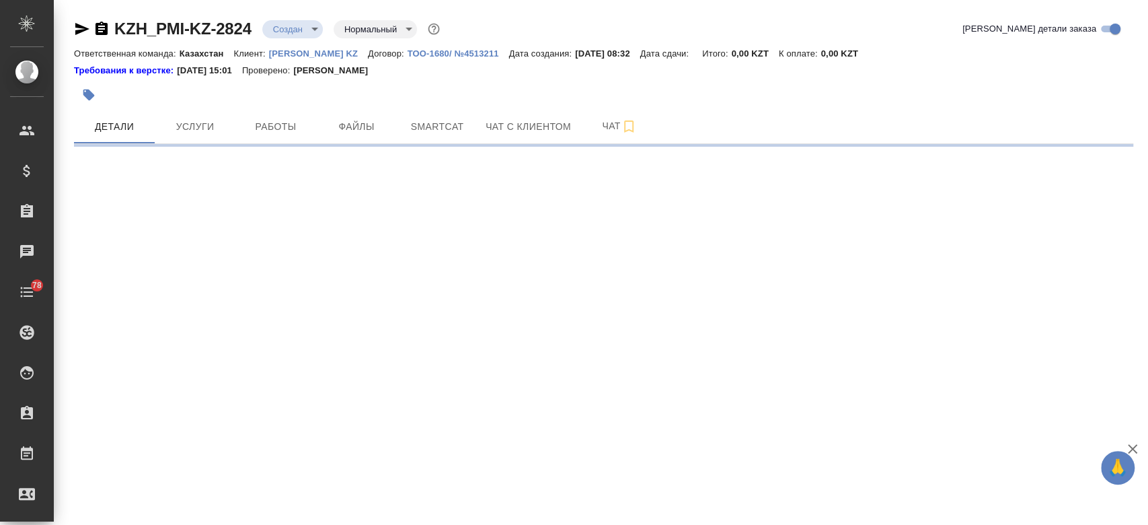
select select "RU"
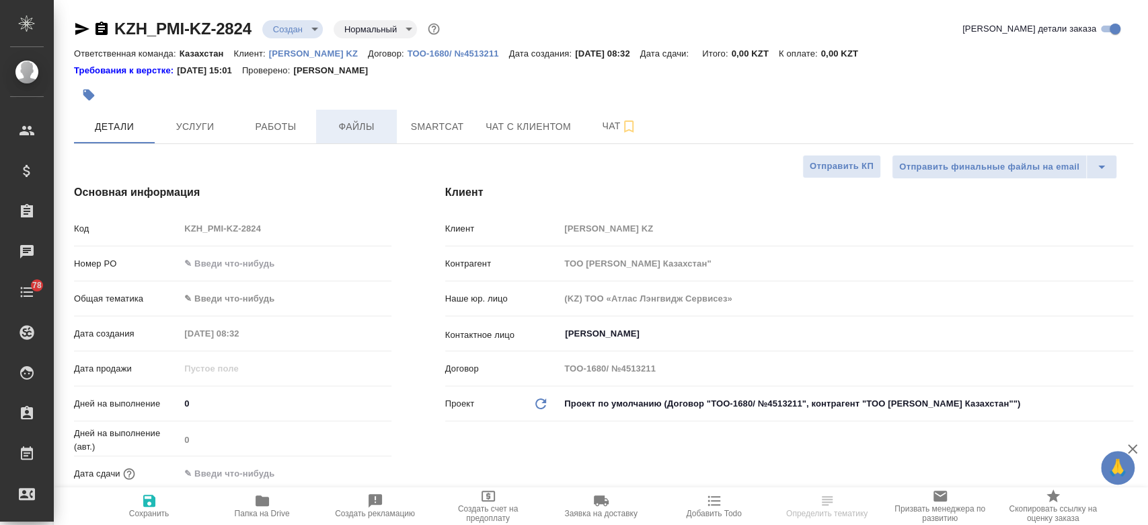
type textarea "x"
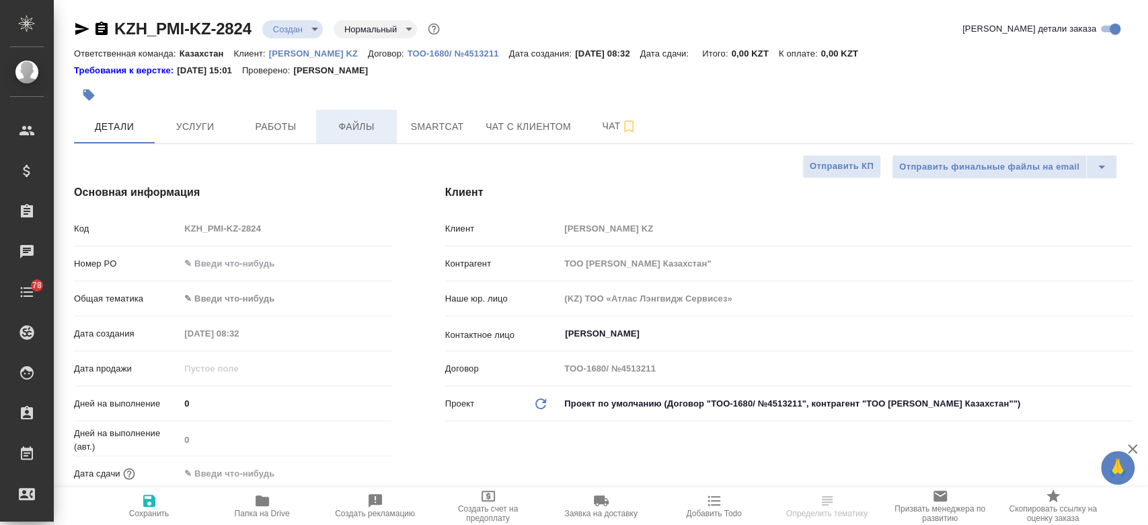
type textarea "x"
click at [355, 118] on span "Файлы" at bounding box center [356, 126] width 65 height 17
type textarea "x"
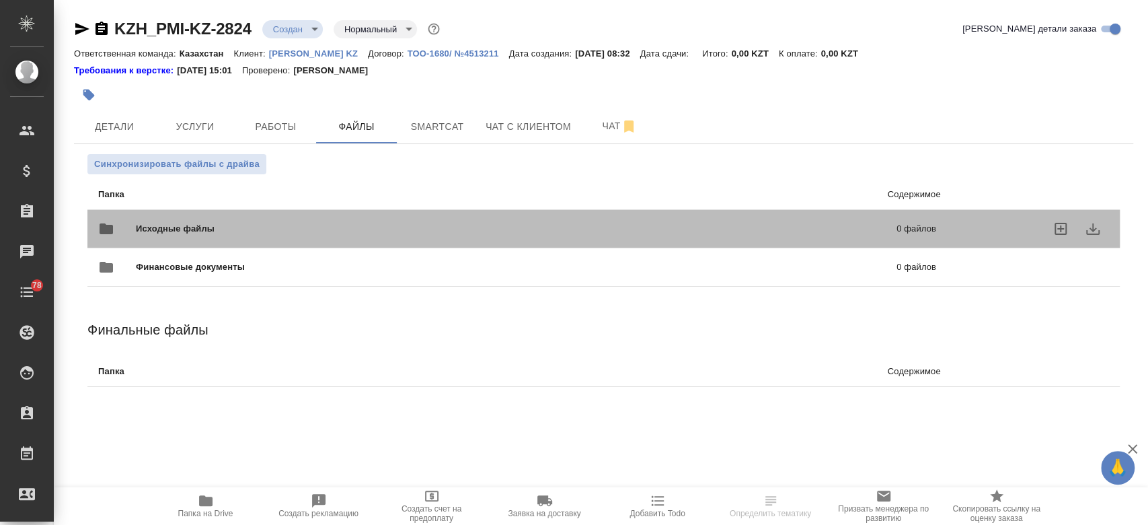
click at [245, 223] on span "Исходные файлы" at bounding box center [346, 228] width 420 height 13
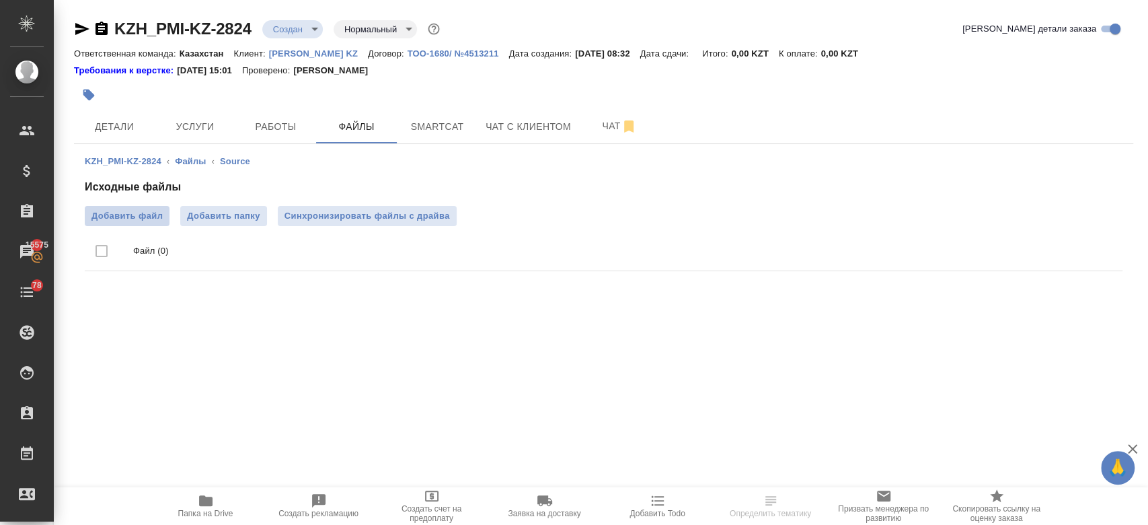
click at [145, 210] on span "Добавить файл" at bounding box center [126, 215] width 71 height 13
click at [0, 0] on input "Добавить файл" at bounding box center [0, 0] width 0 height 0
click at [296, 38] on div "KZH_PMI-KZ-2824 Создан new Нормальный normal" at bounding box center [258, 29] width 369 height 22
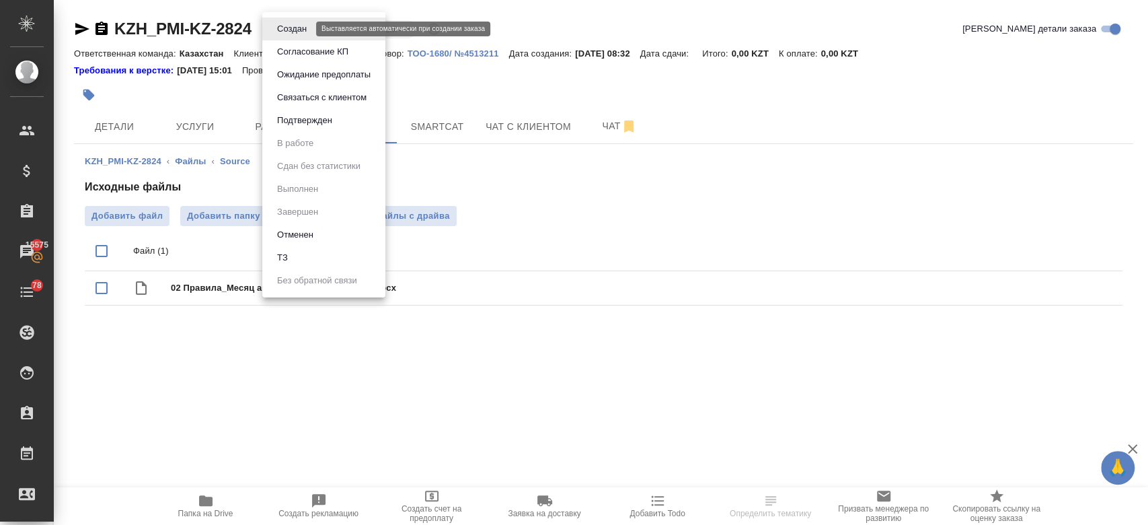
click at [295, 28] on body "🙏 .cls-1 fill:#fff; AWATERA Kosherbayeva Nazerke Клиенты Спецификации Заказы 15…" at bounding box center [574, 262] width 1148 height 525
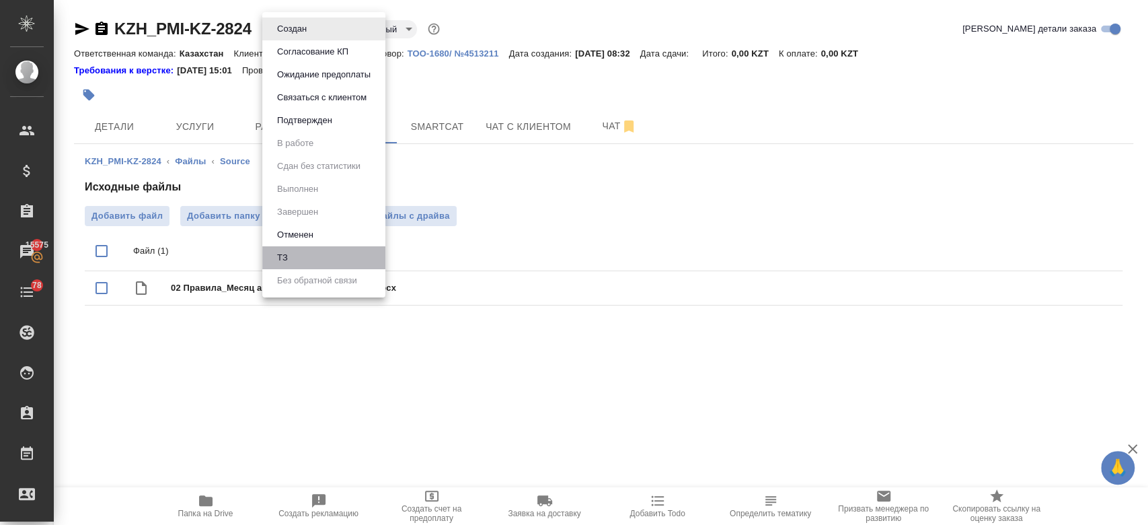
click at [315, 266] on li "ТЗ" at bounding box center [323, 257] width 123 height 23
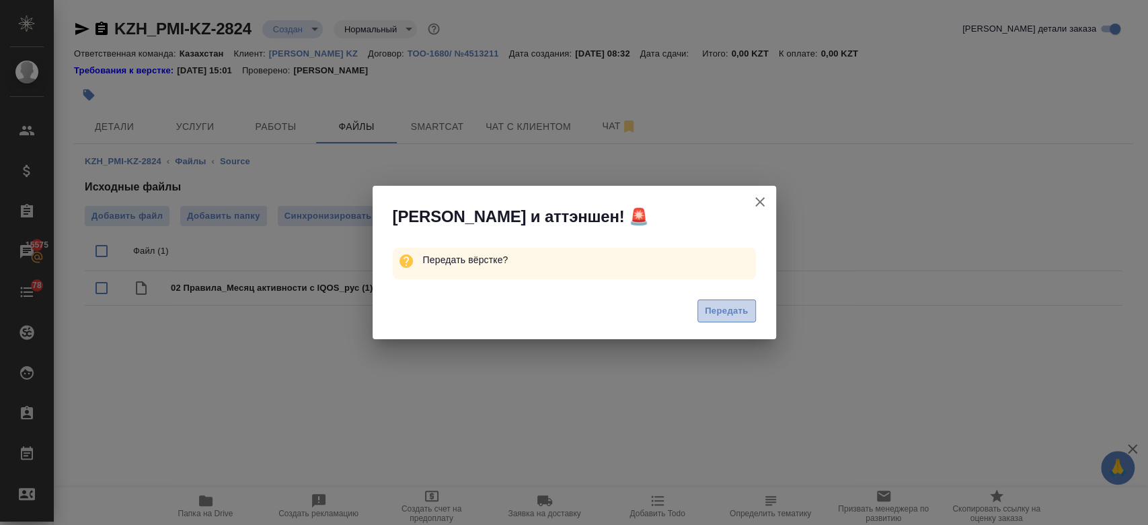
click at [716, 313] on span "Передать" at bounding box center [727, 310] width 44 height 15
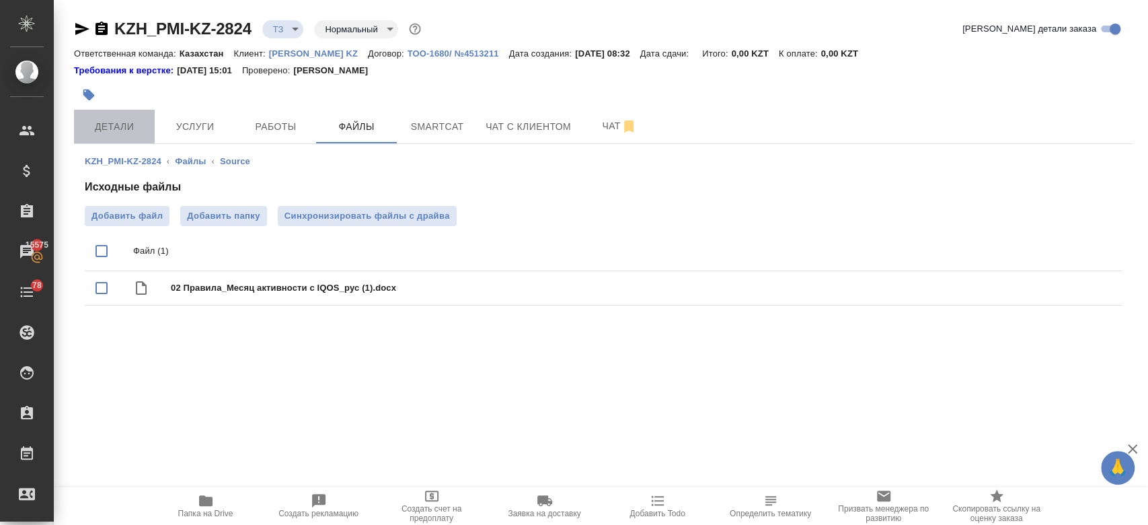
click at [130, 130] on span "Детали" at bounding box center [114, 126] width 65 height 17
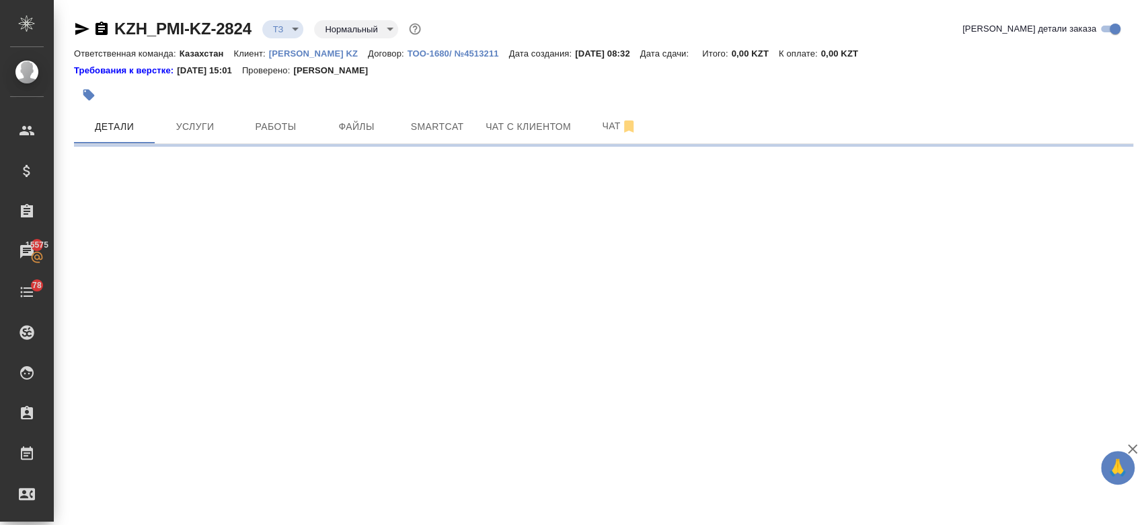
select select "RU"
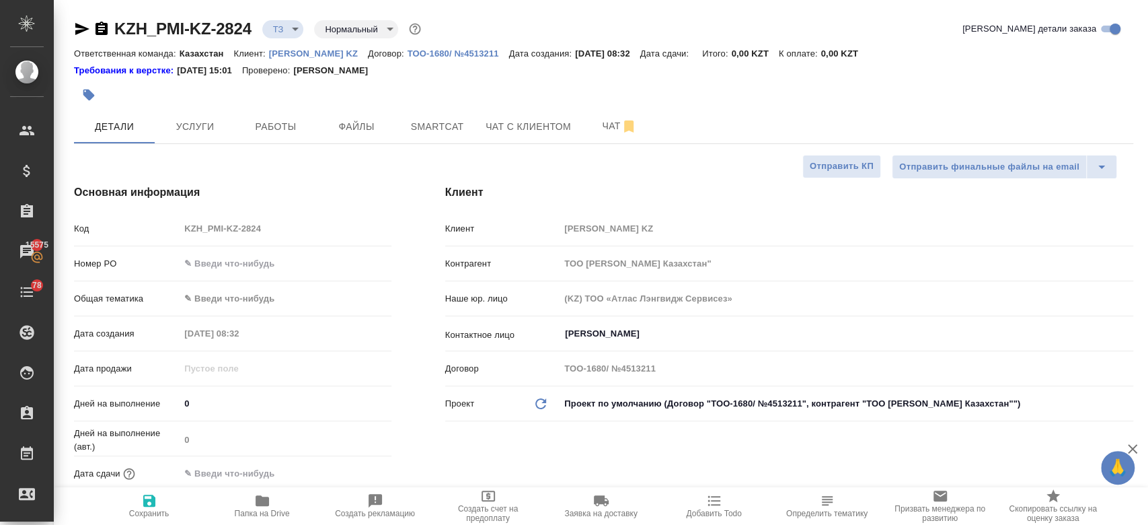
type textarea "x"
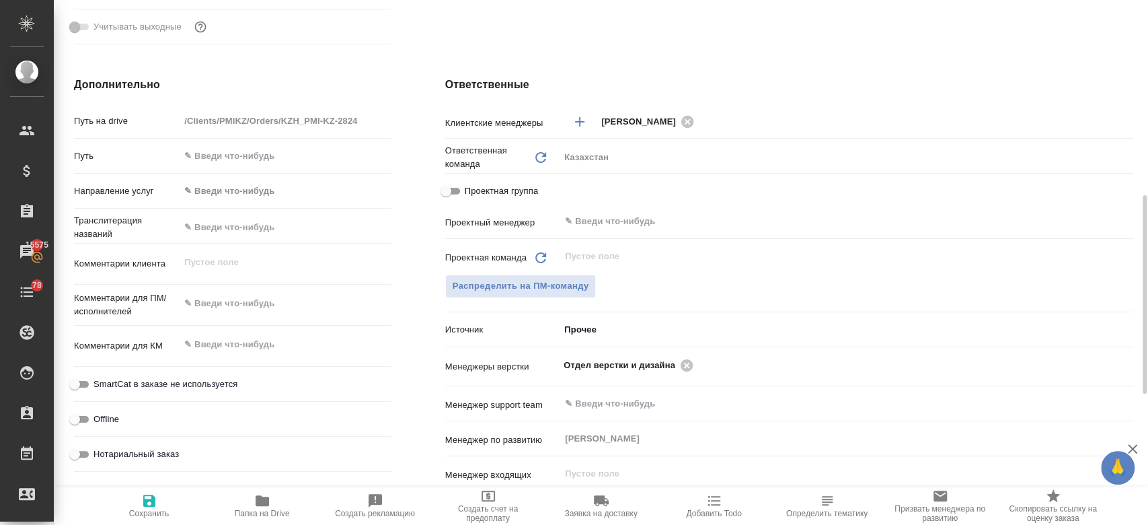
scroll to position [519, 0]
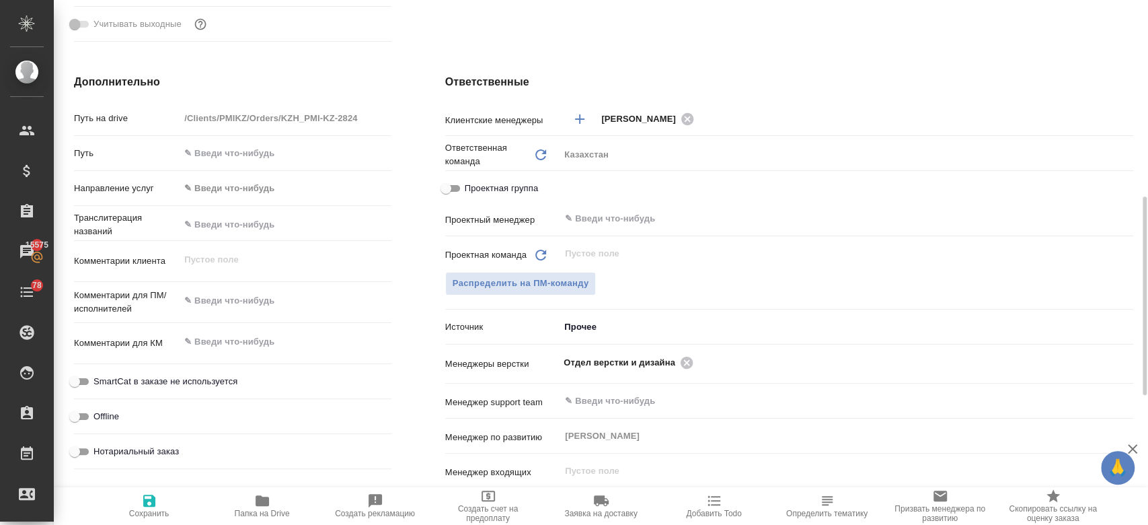
type textarea "x"
click at [271, 300] on textarea at bounding box center [285, 301] width 210 height 23
type textarea "п"
type textarea "x"
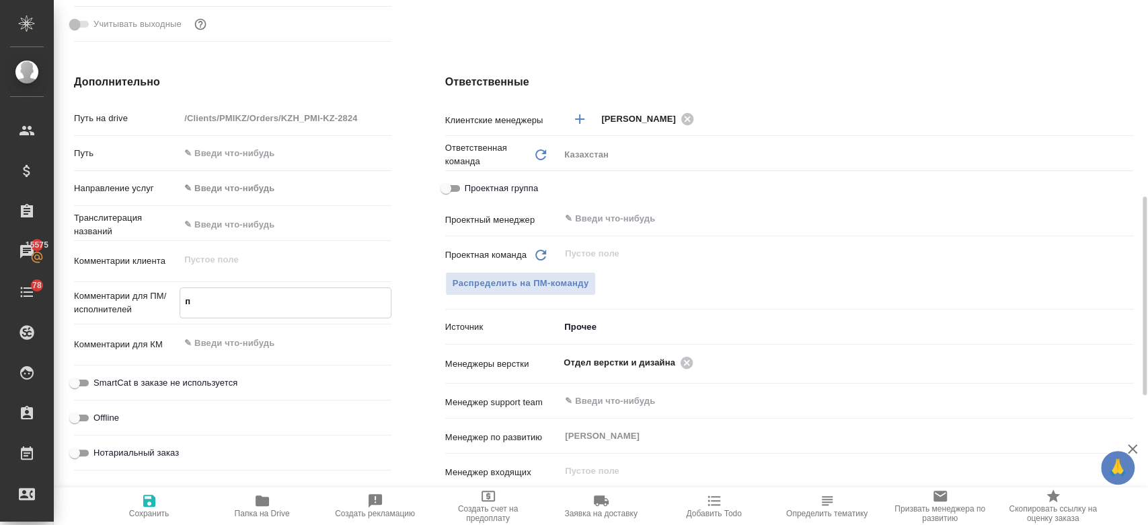
type textarea "x"
type textarea "пере"
type textarea "x"
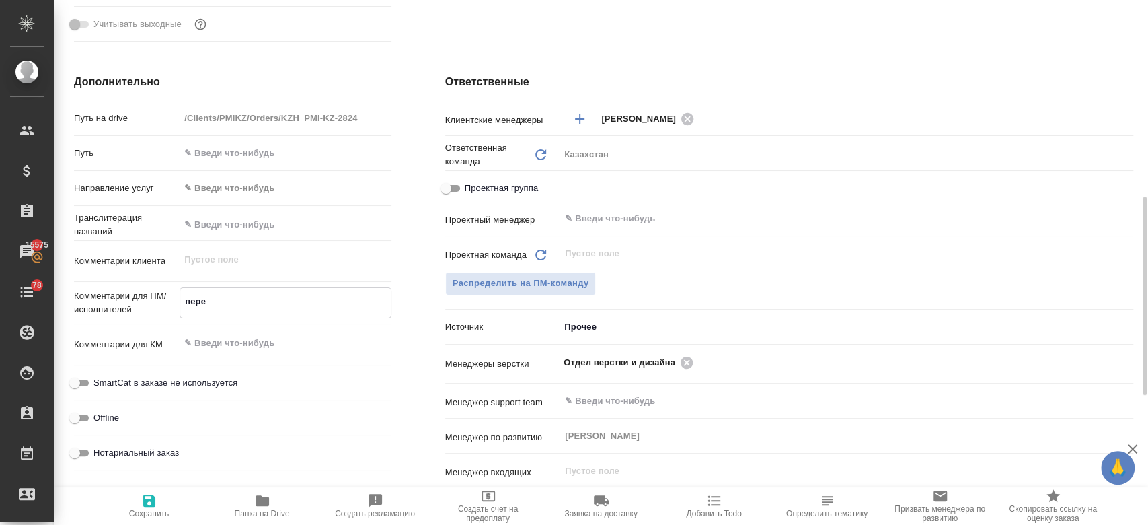
type textarea "перев"
type textarea "x"
type textarea "перево"
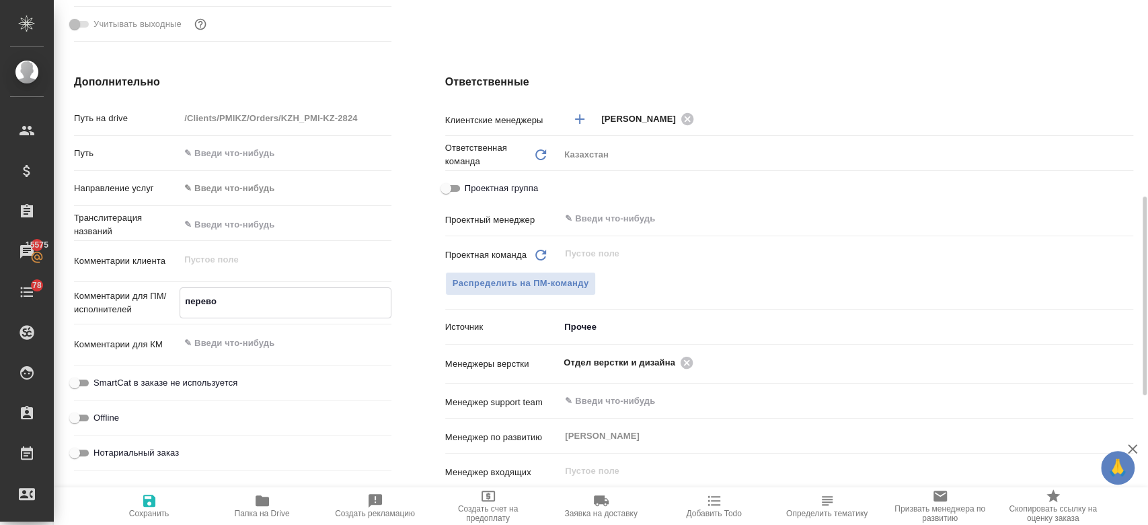
type textarea "x"
type textarea "перевод"
type textarea "x"
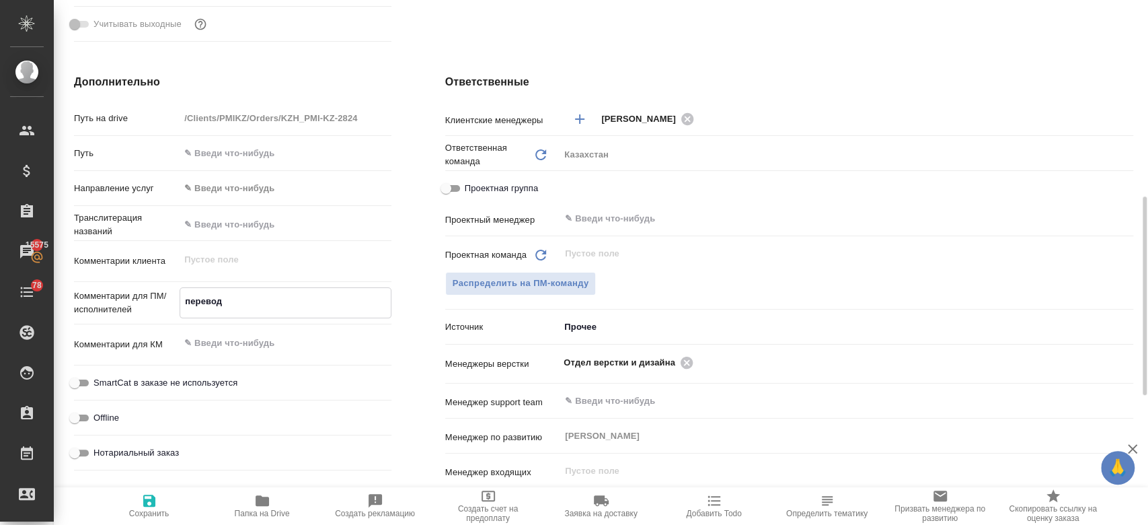
type textarea "x"
type textarea "перевод"
type textarea "x"
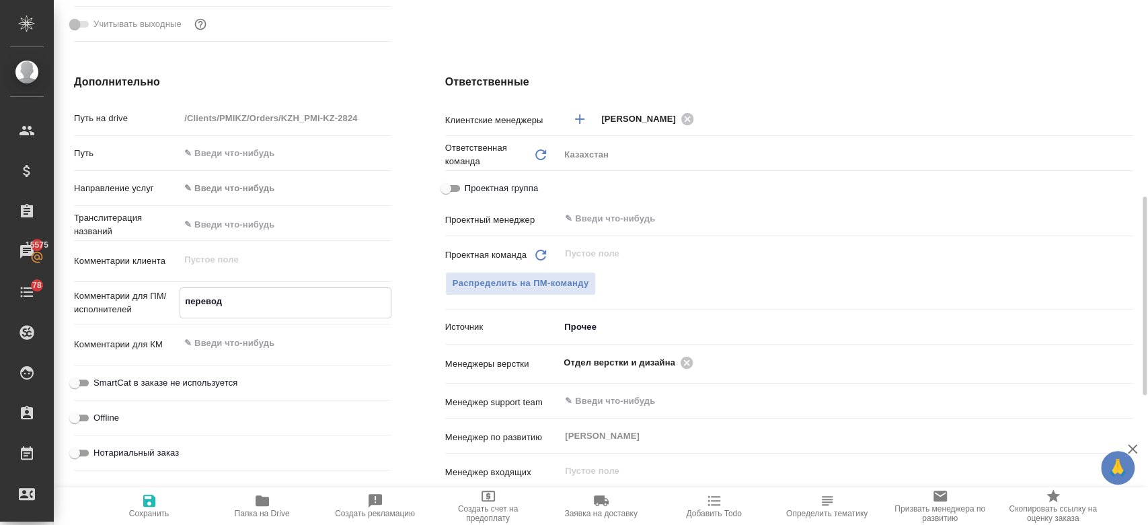
type textarea "x"
type textarea "перевод н"
type textarea "x"
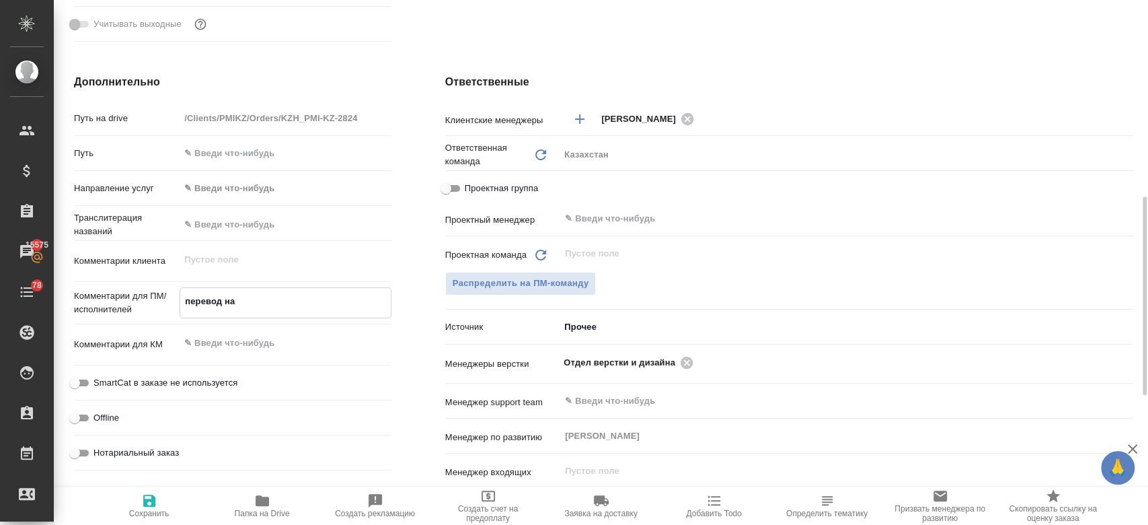
type textarea "перевод на"
type textarea "x"
type textarea "перевод на к"
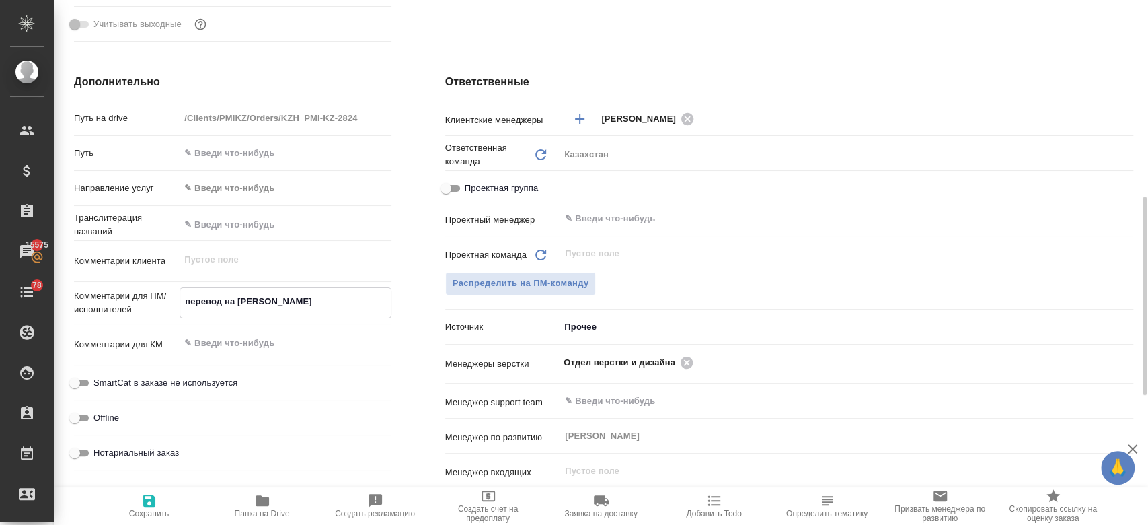
type textarea "x"
type textarea "перевод на ка"
type textarea "x"
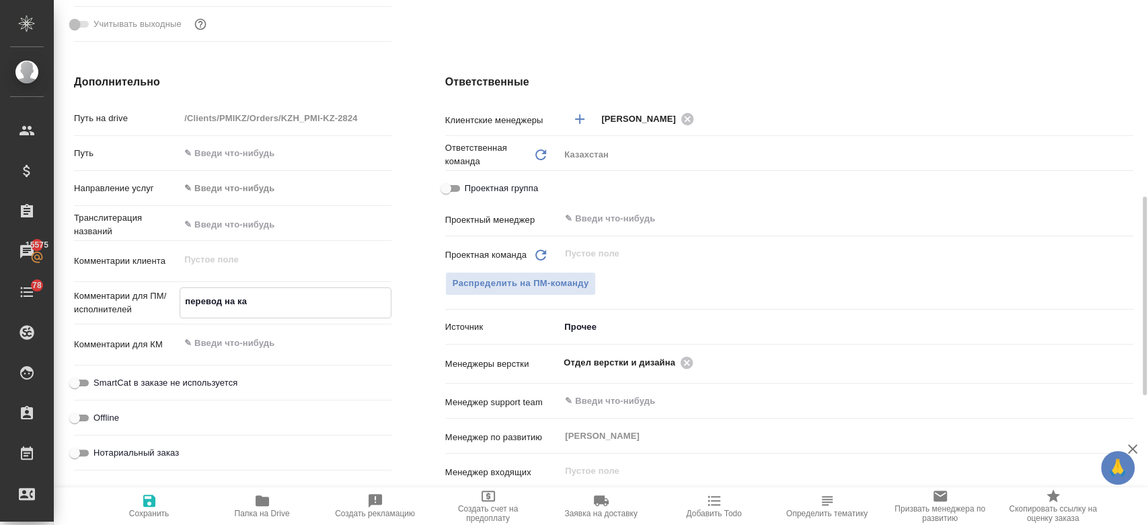
type textarea "x"
type textarea "перевод на каз"
type textarea "x"
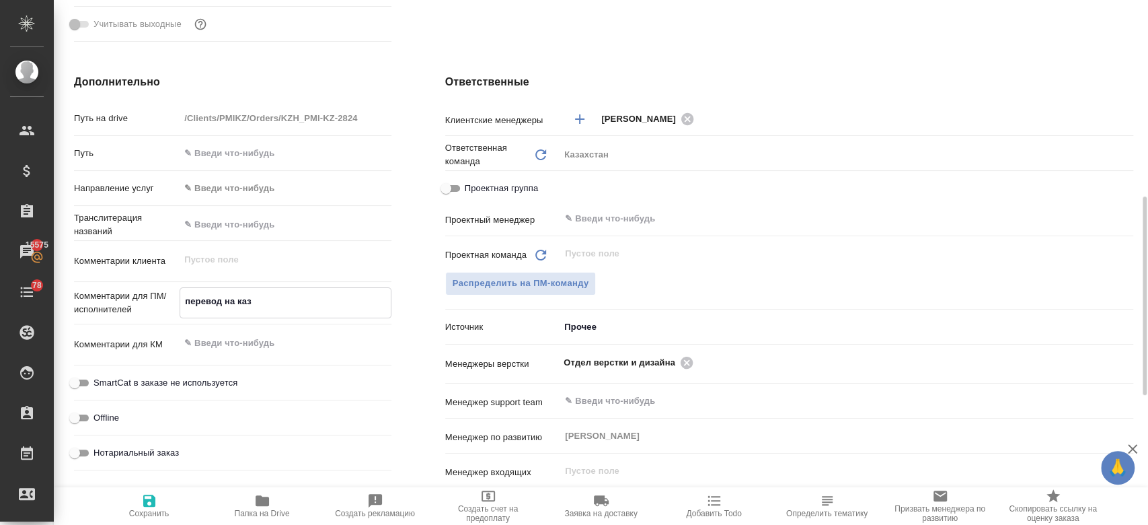
type textarea "x"
type textarea "перевод на каз"
type textarea "x"
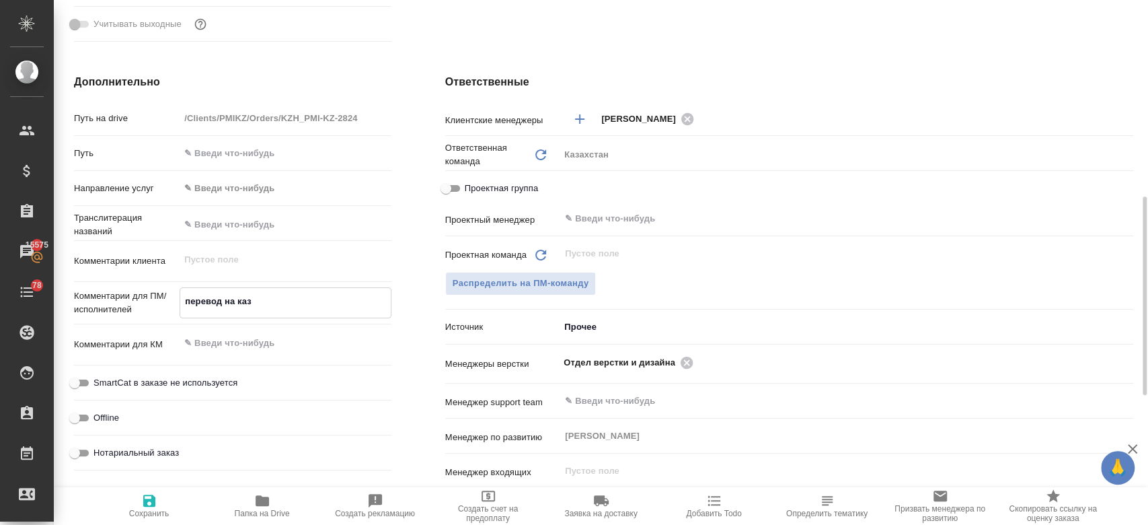
type textarea "перевод на каз"
type textarea "x"
click at [146, 506] on icon "button" at bounding box center [149, 500] width 12 height 12
type textarea "x"
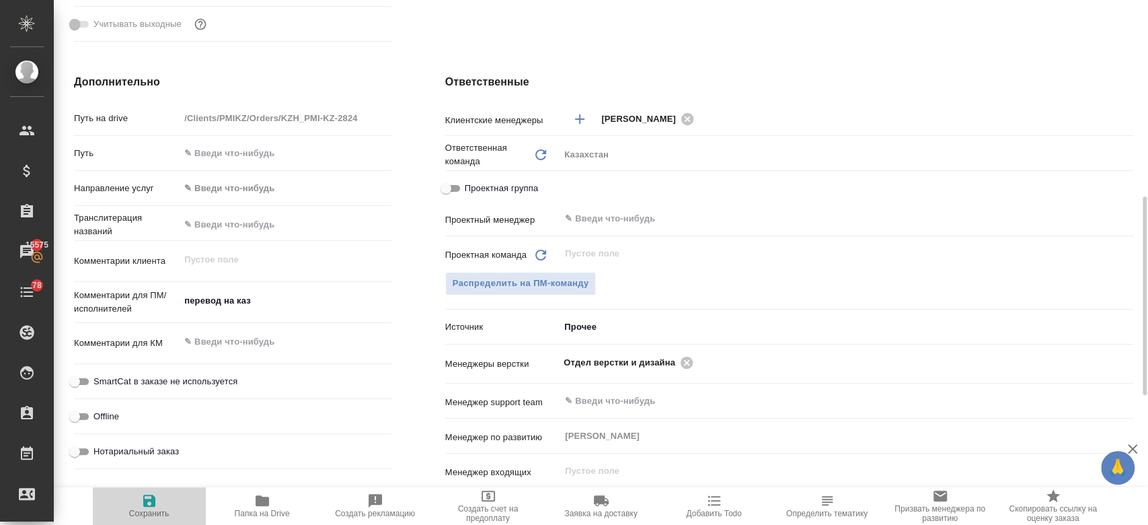
type textarea "x"
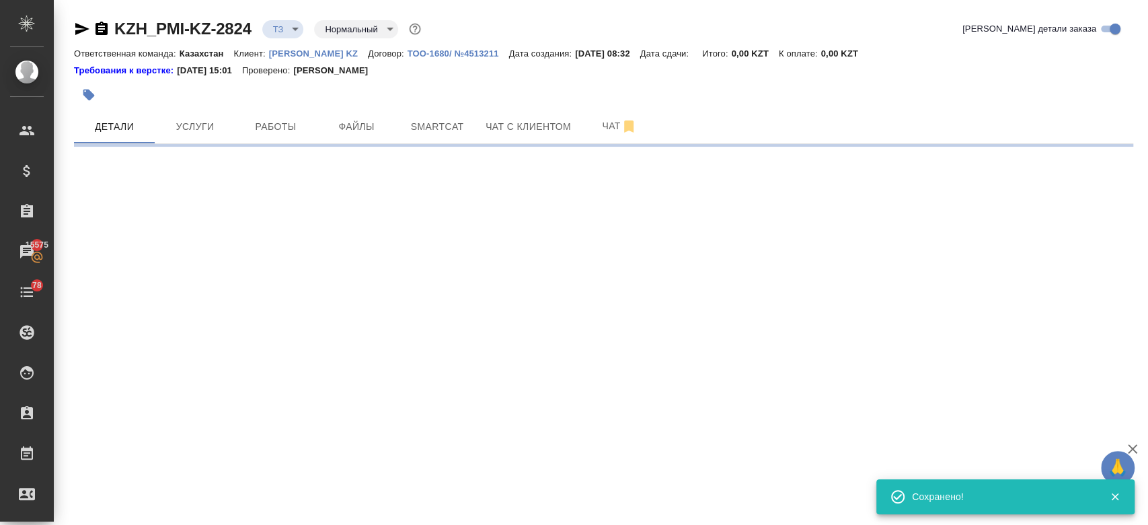
scroll to position [0, 0]
select select "RU"
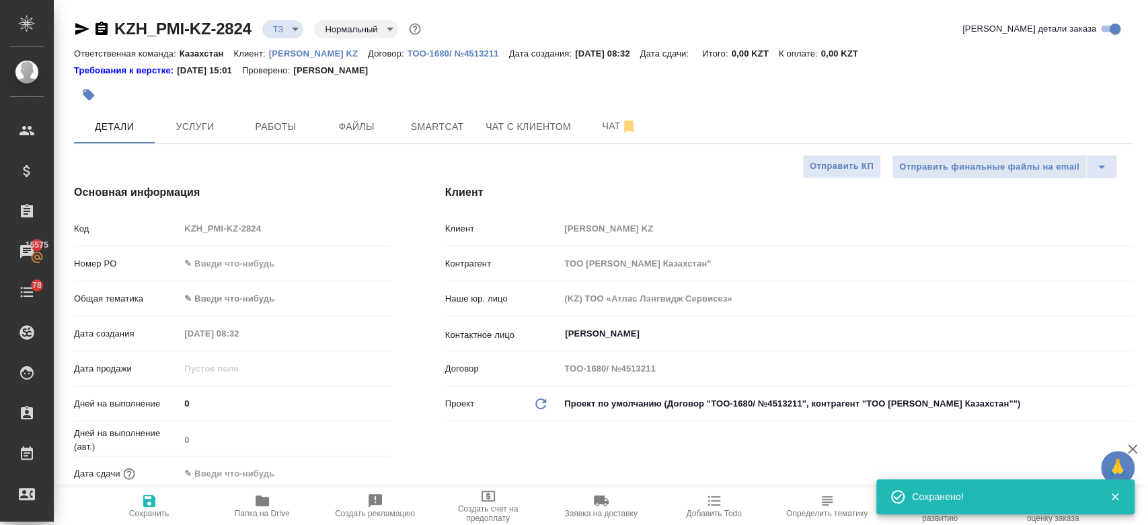
type textarea "x"
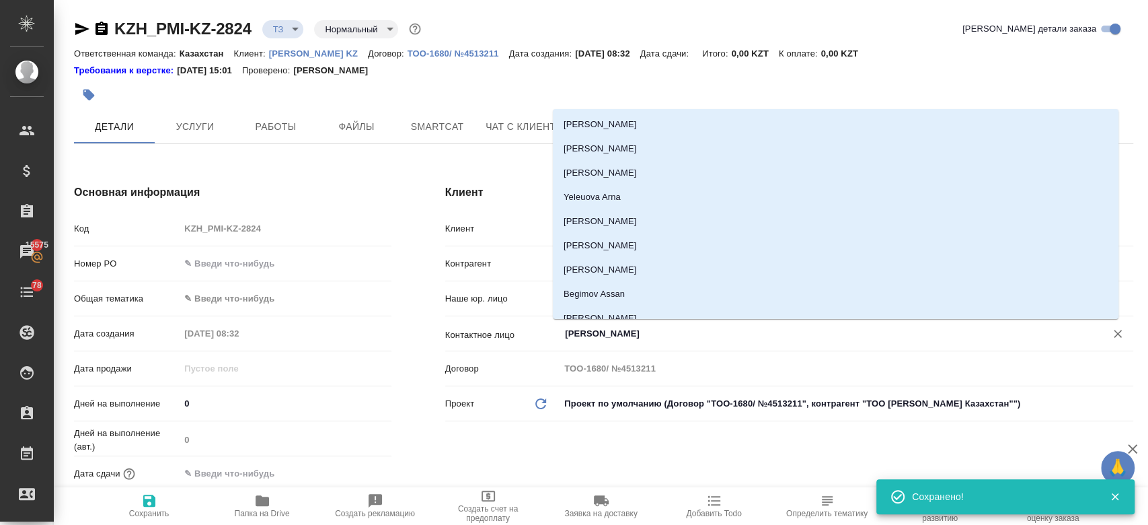
click at [576, 340] on input "Kim Darya" at bounding box center [824, 333] width 521 height 16
type textarea "x"
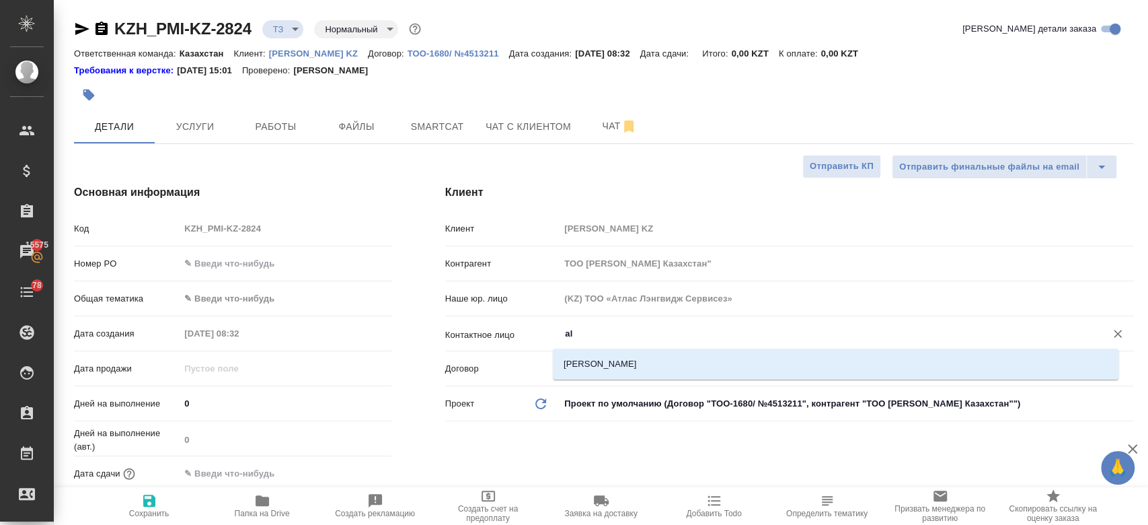
type input "a"
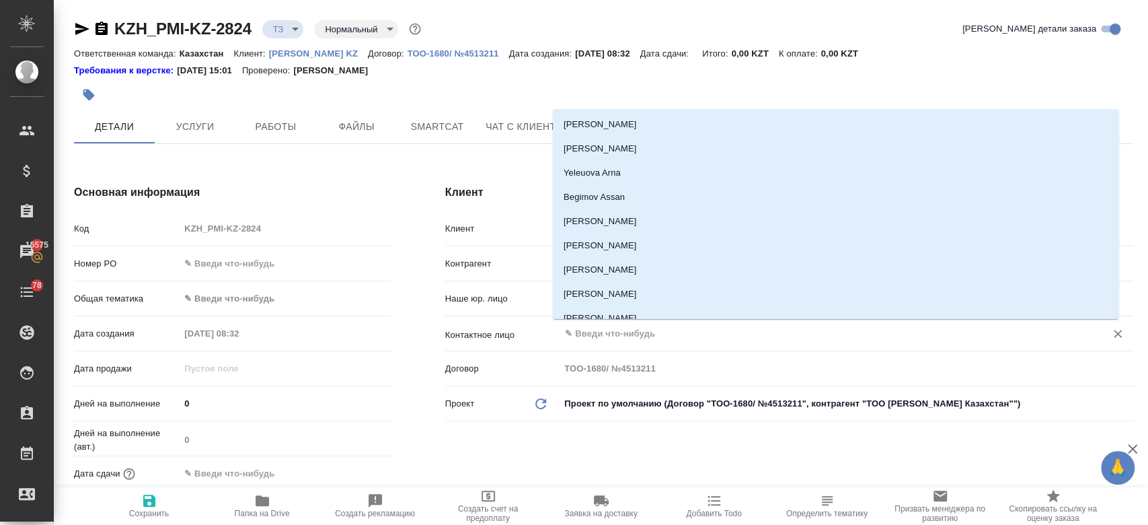
type textarea "x"
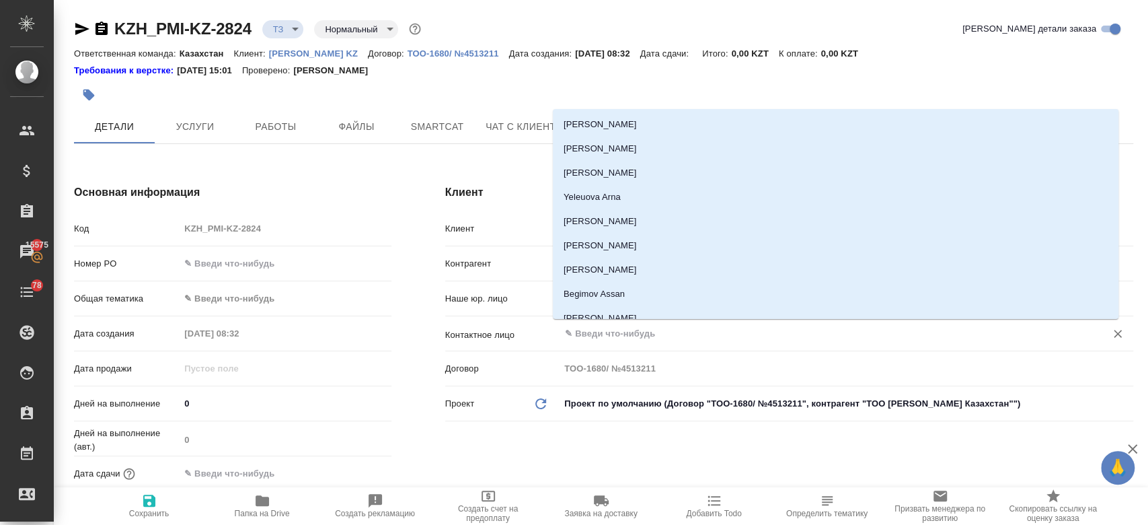
type textarea "x"
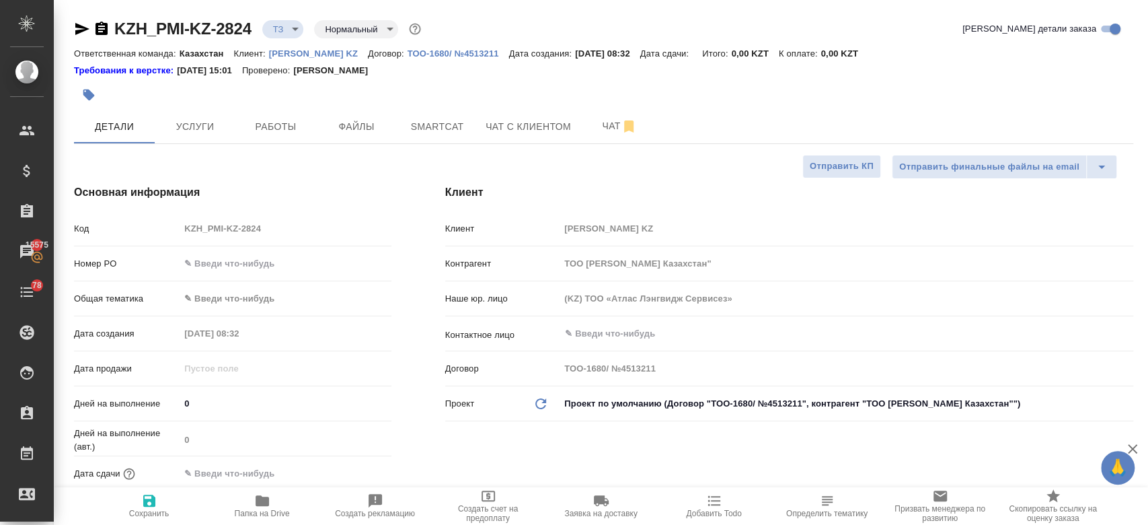
click at [474, 89] on div at bounding box center [427, 95] width 706 height 30
type textarea "x"
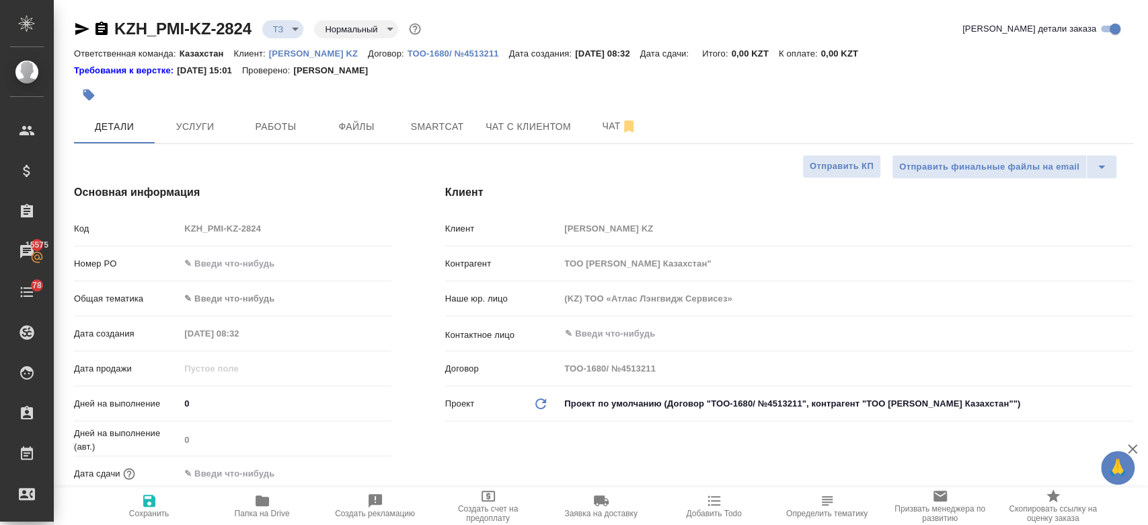
type textarea "x"
click at [621, 325] on input "text" at bounding box center [824, 333] width 521 height 16
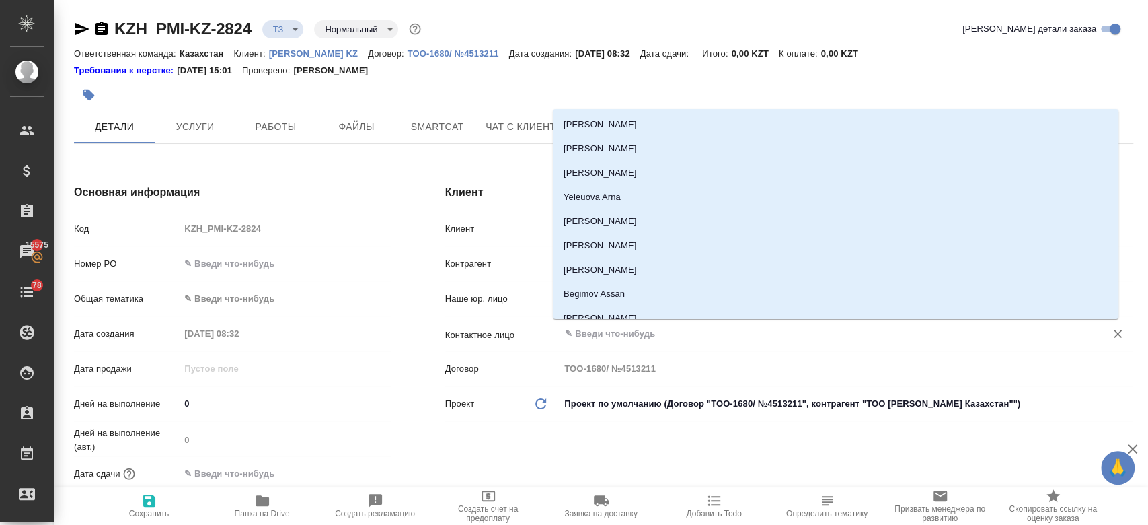
paste input "Alana Dossanova"
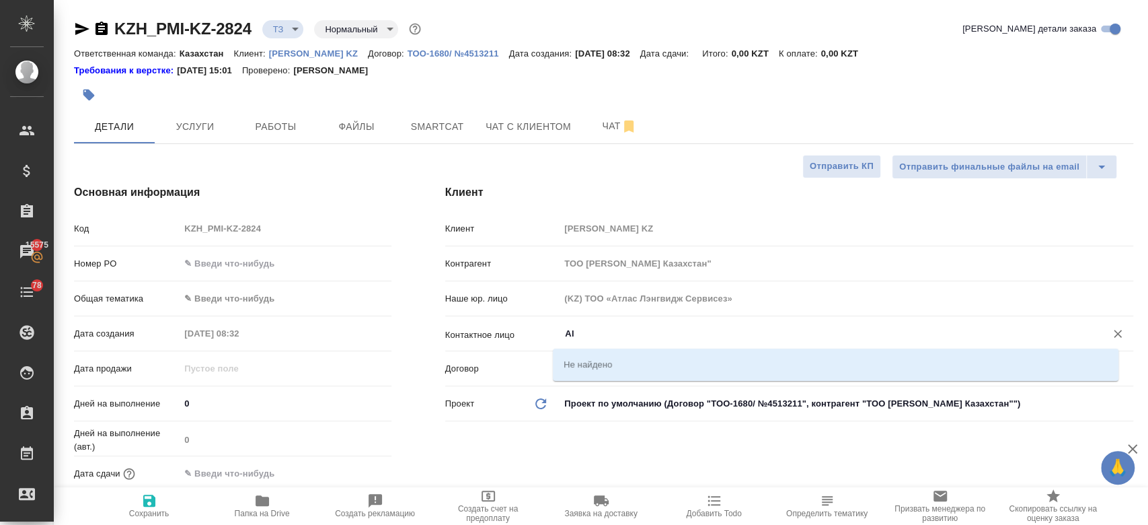
type input "A"
type textarea "x"
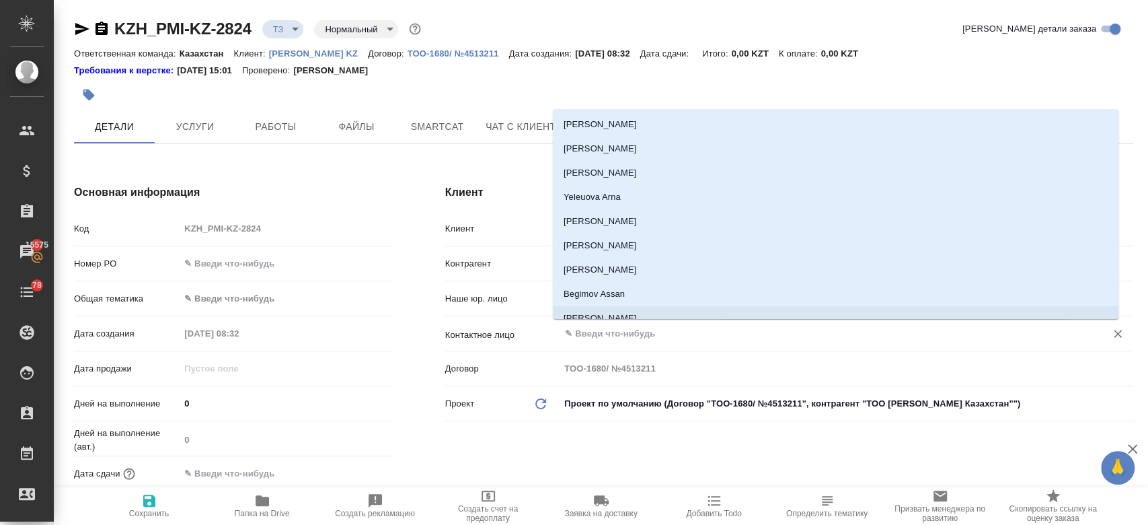
type textarea "x"
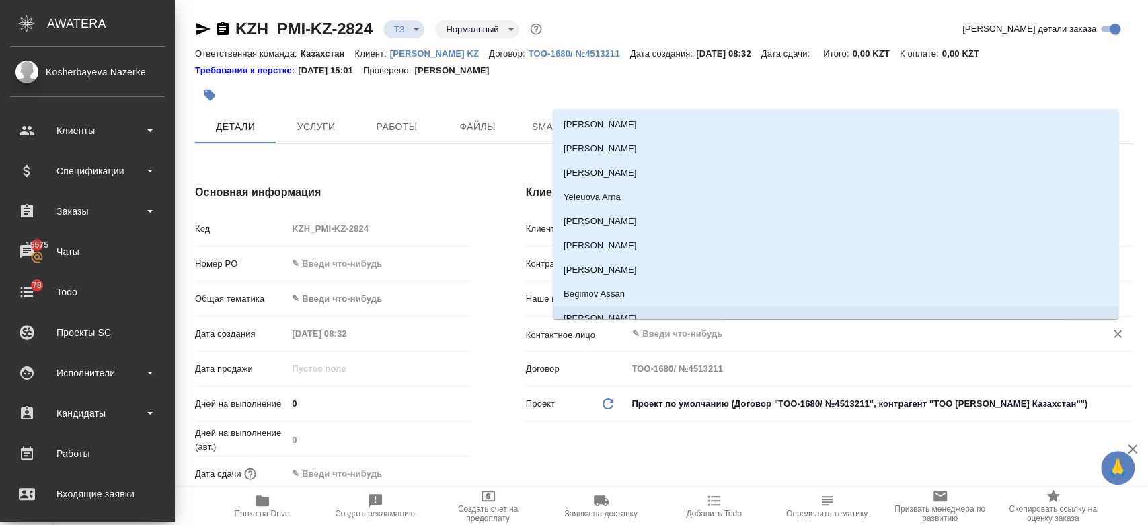
type textarea "x"
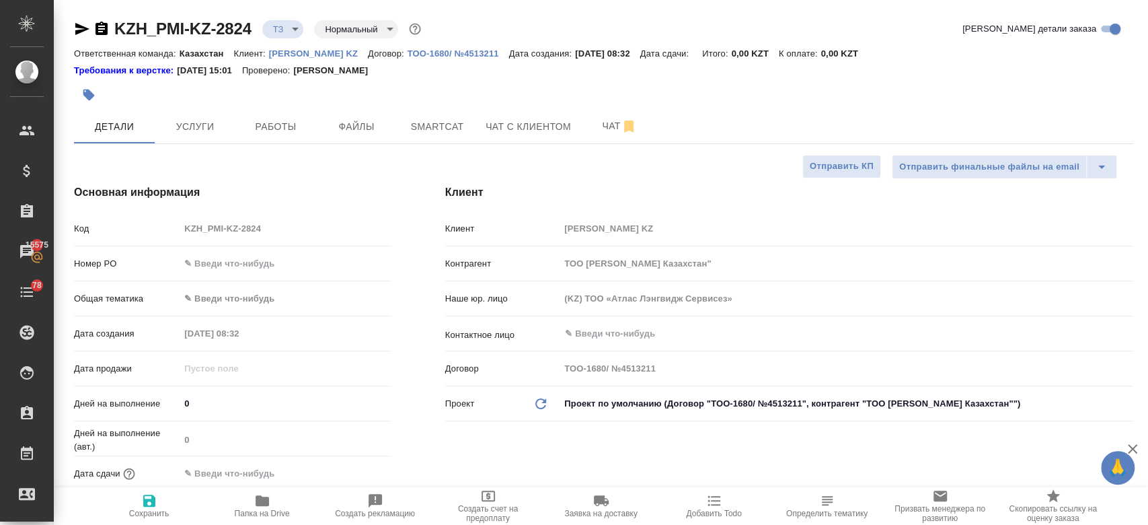
click at [308, 52] on p "[PERSON_NAME] KZ" at bounding box center [318, 53] width 99 height 10
type textarea "x"
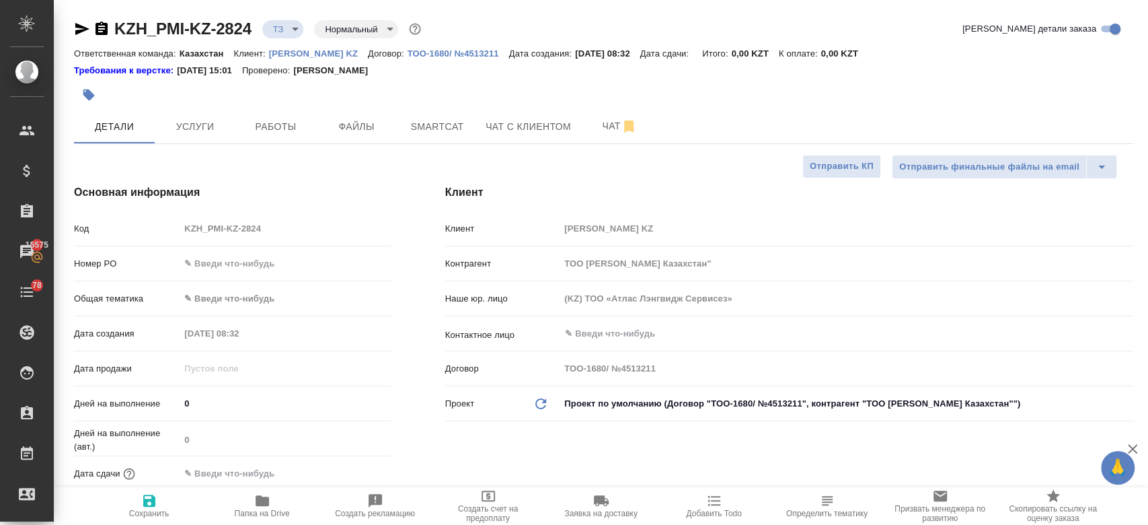
type textarea "x"
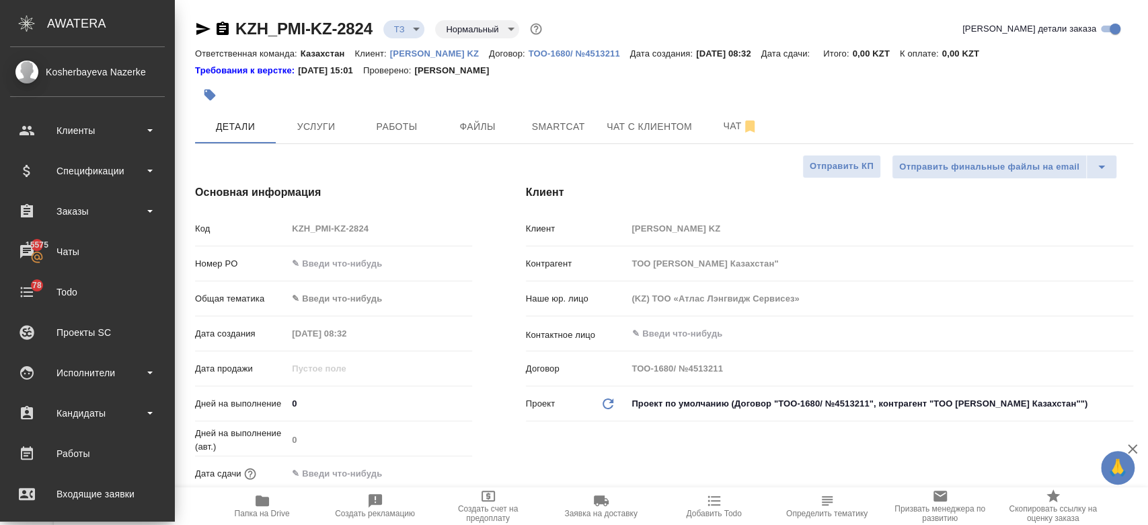
type textarea "x"
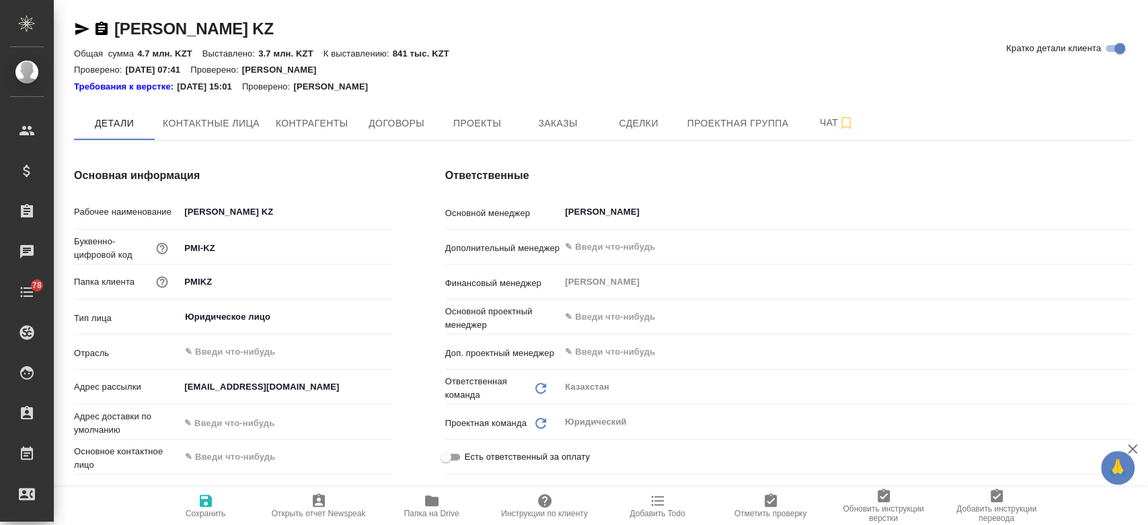
type textarea "x"
click at [196, 119] on span "Контактные лица" at bounding box center [211, 123] width 97 height 17
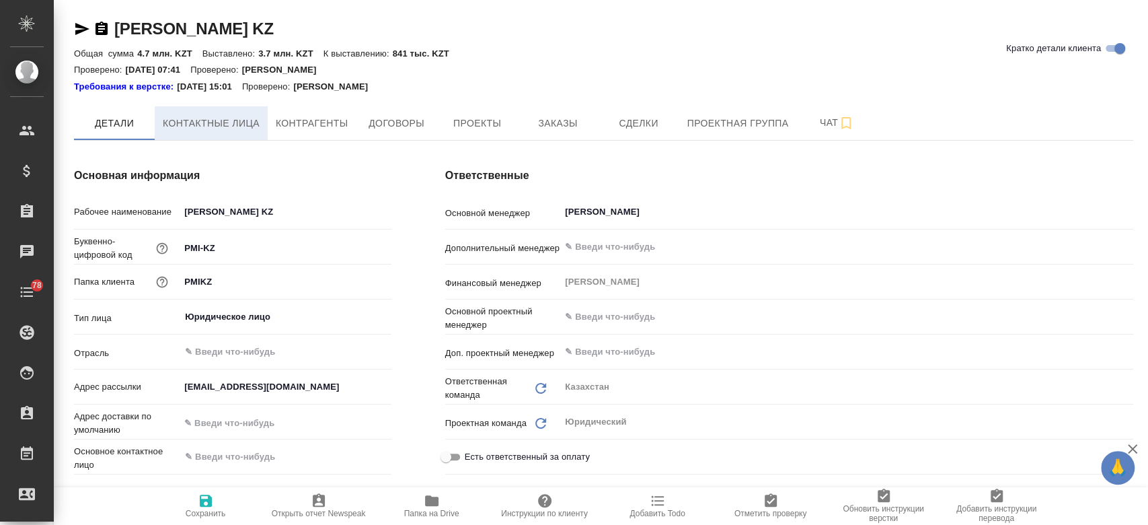
type textarea "x"
select select "RU"
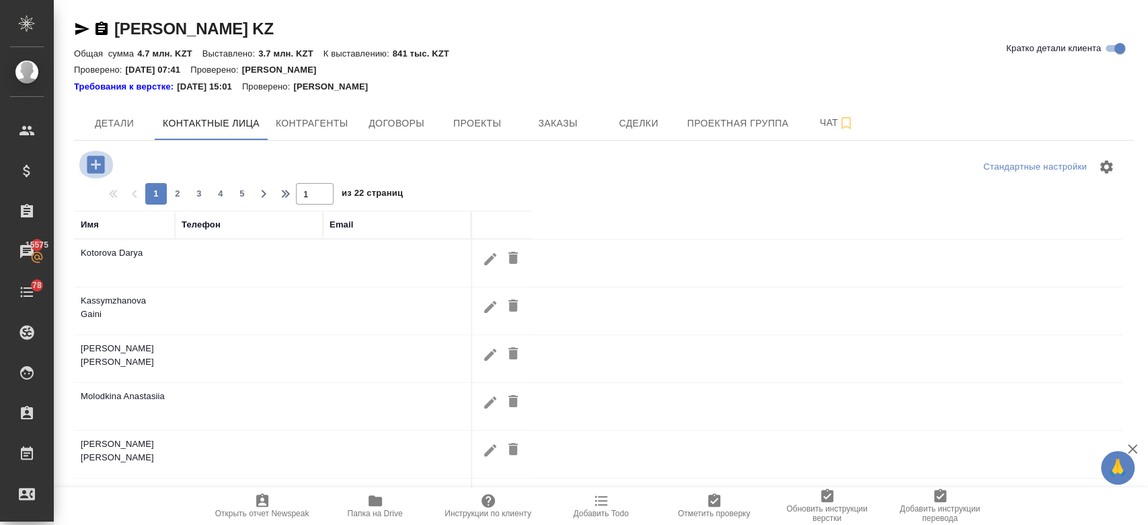
click at [93, 161] on icon "button" at bounding box center [95, 163] width 17 height 17
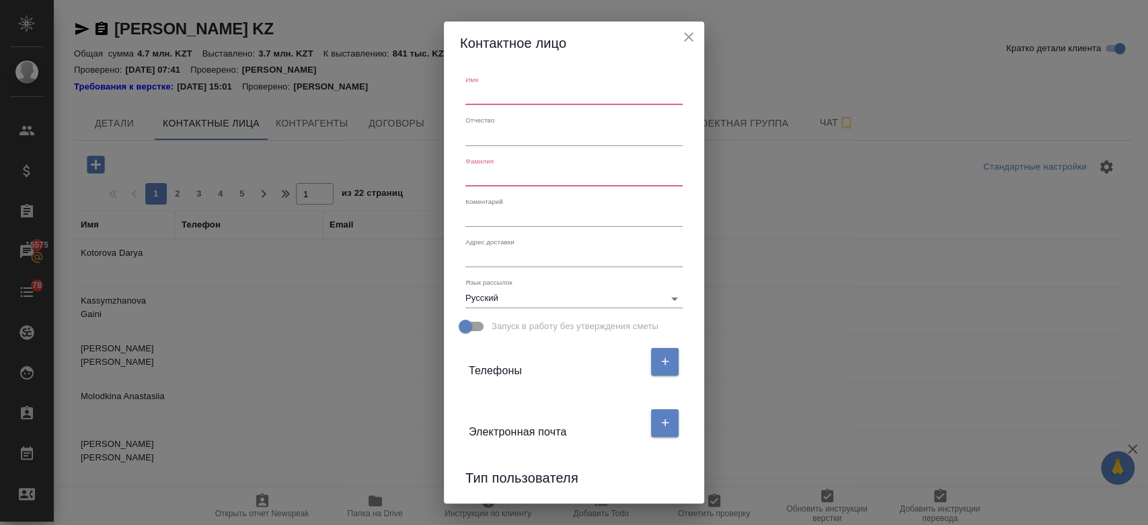
click at [549, 91] on input "text" at bounding box center [573, 95] width 217 height 19
paste input "[PERSON_NAME]"
type input "[PERSON_NAME]"
click at [549, 171] on input "text" at bounding box center [573, 176] width 217 height 19
paste input "[PERSON_NAME]"
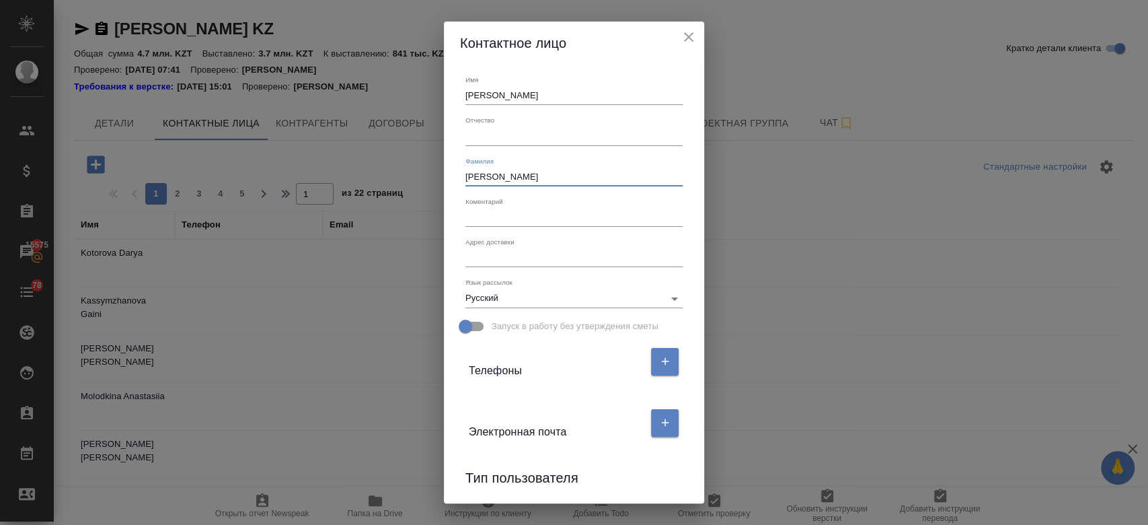
click at [484, 178] on input "[PERSON_NAME]" at bounding box center [573, 176] width 217 height 19
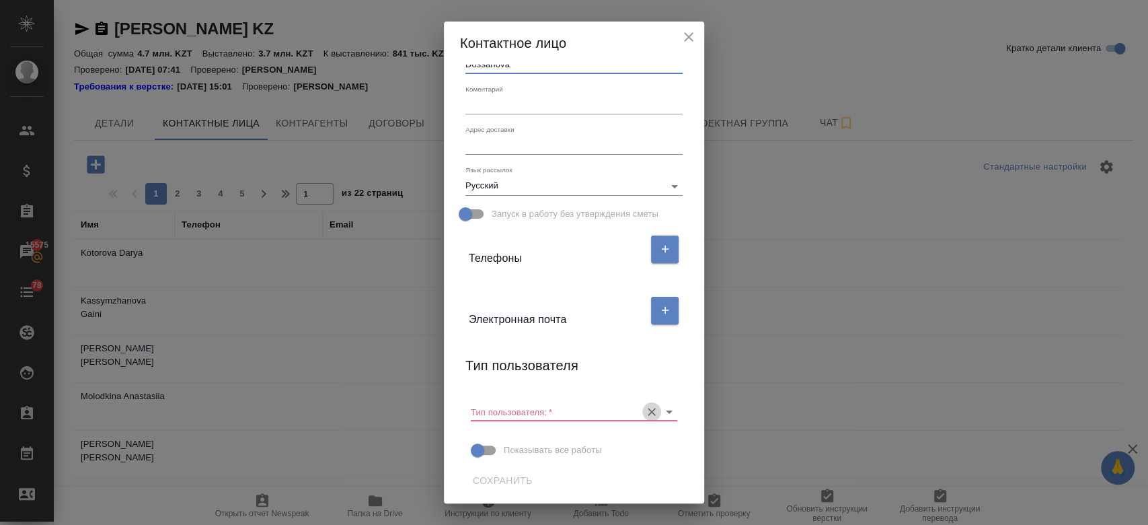
click at [645, 412] on icon "Очистить" at bounding box center [651, 411] width 13 height 13
type input "Dossanova"
click at [499, 484] on span "Сохранить" at bounding box center [503, 480] width 60 height 17
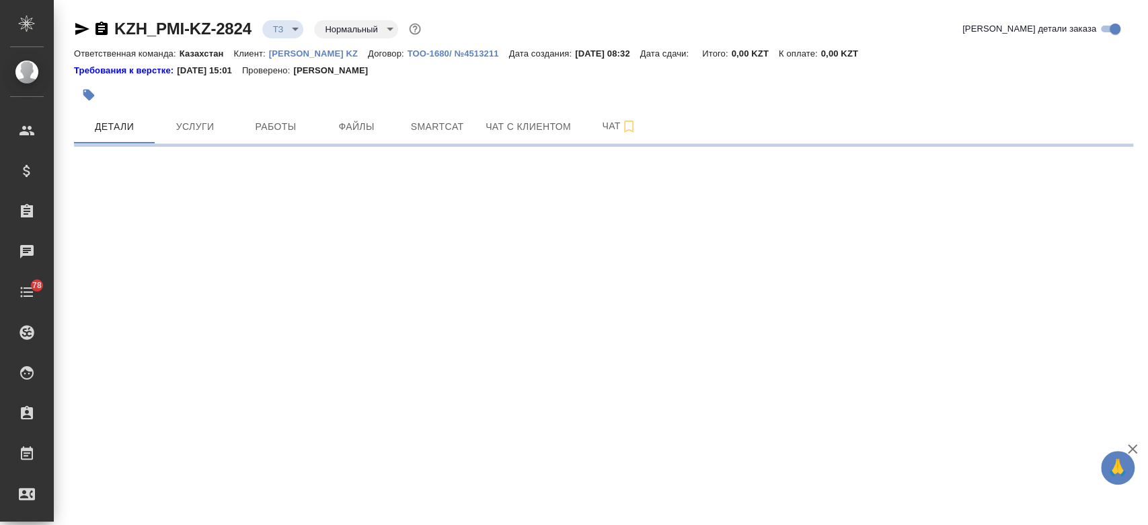
select select "RU"
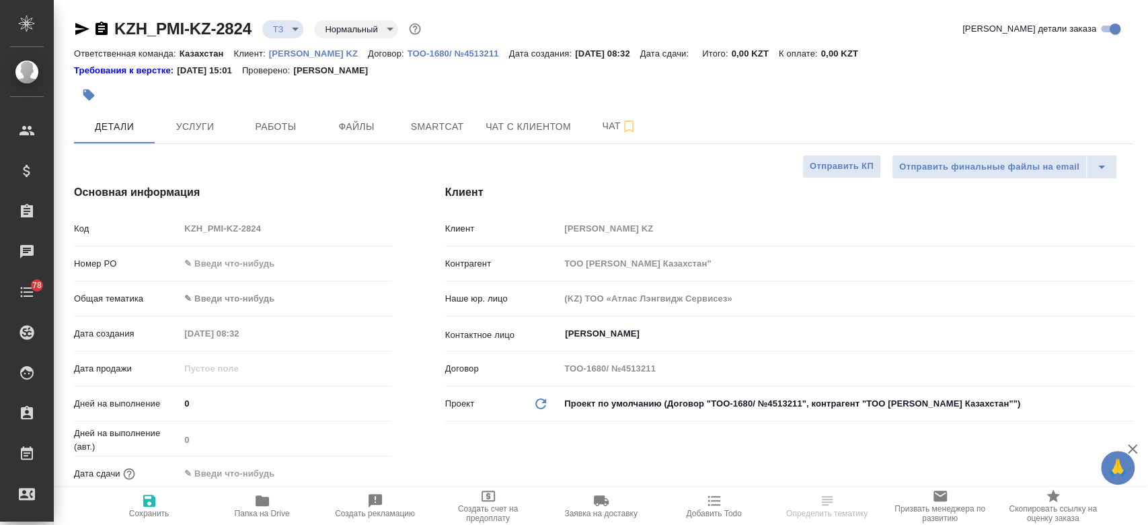
type textarea "x"
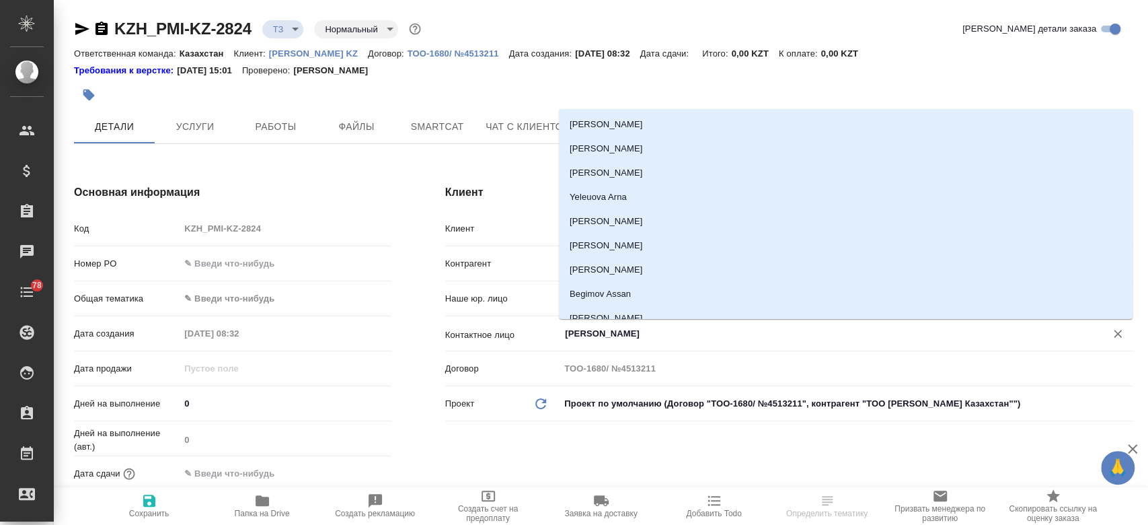
click at [605, 332] on input "[PERSON_NAME]" at bounding box center [824, 333] width 521 height 16
type textarea "x"
paste input "[PERSON_NAME]"
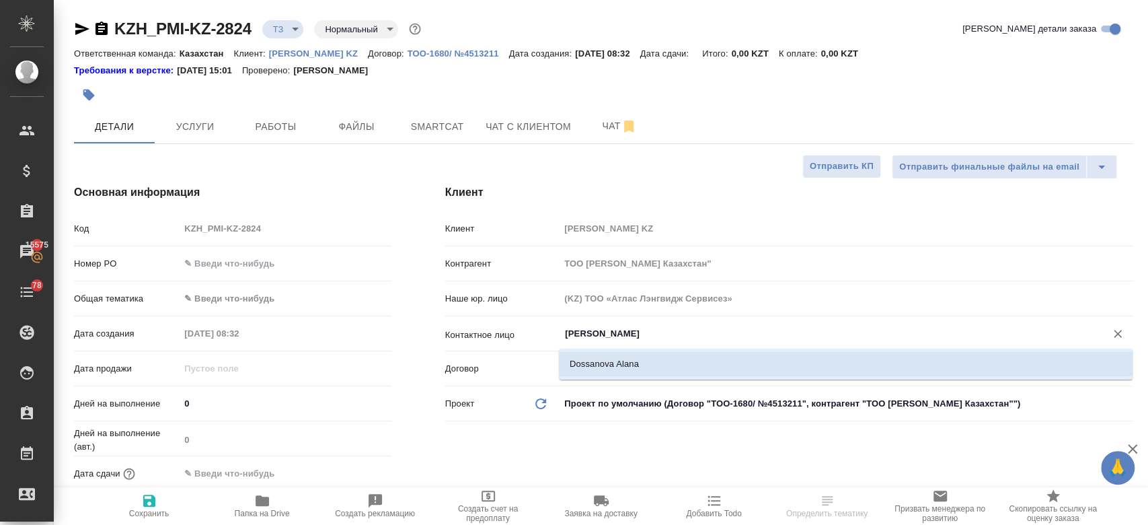
click at [612, 354] on li "Dossanova Alana" at bounding box center [846, 364] width 574 height 24
type input "Dossanova Alana"
type textarea "x"
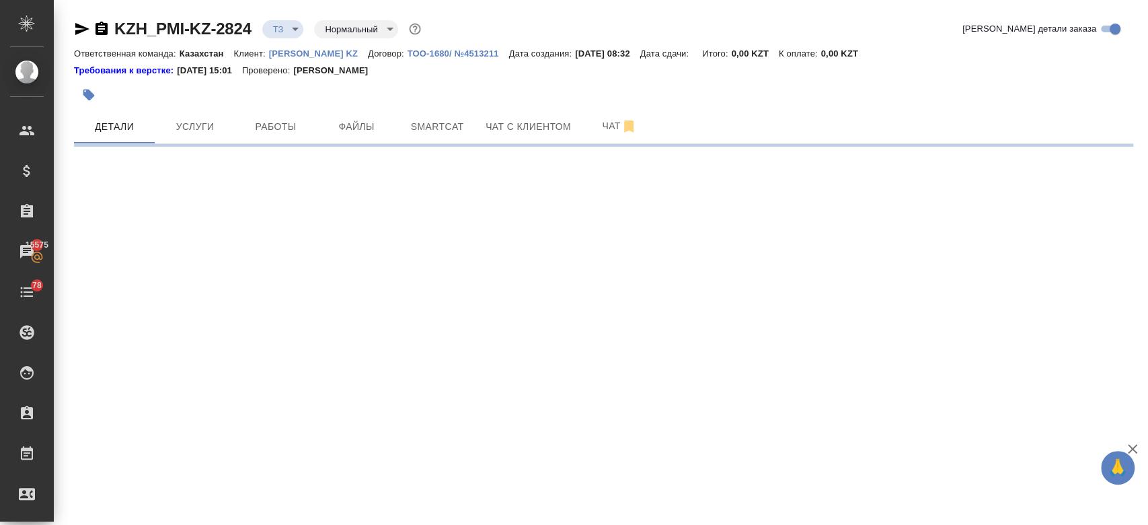
select select "RU"
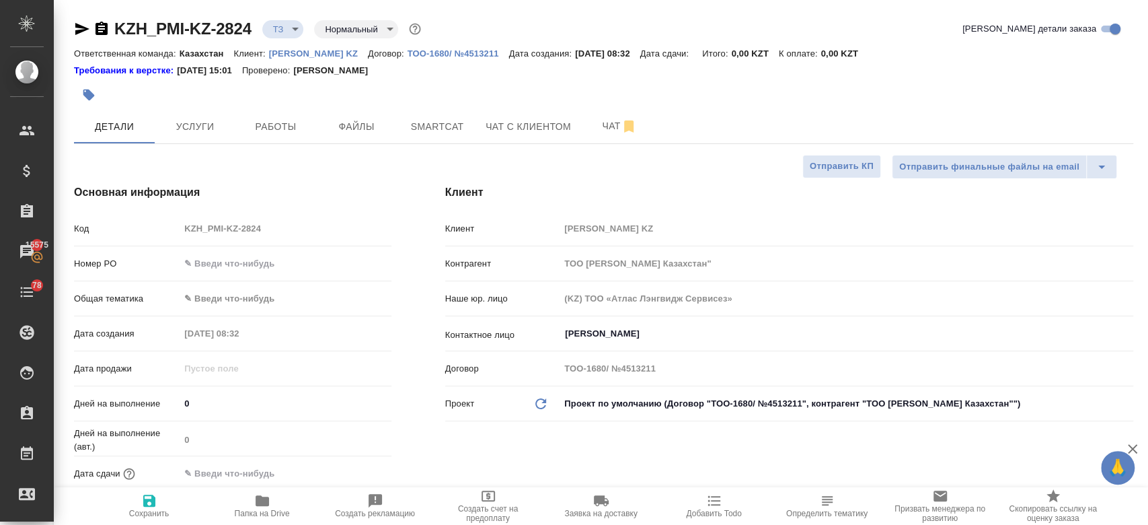
type textarea "x"
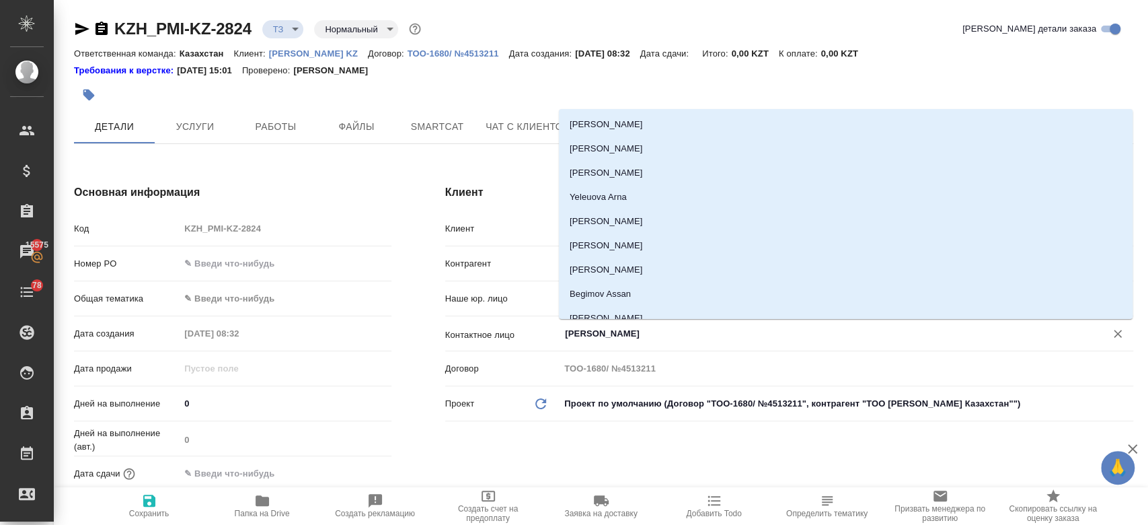
click at [583, 328] on input "Kim Darya" at bounding box center [824, 333] width 521 height 16
type textarea "x"
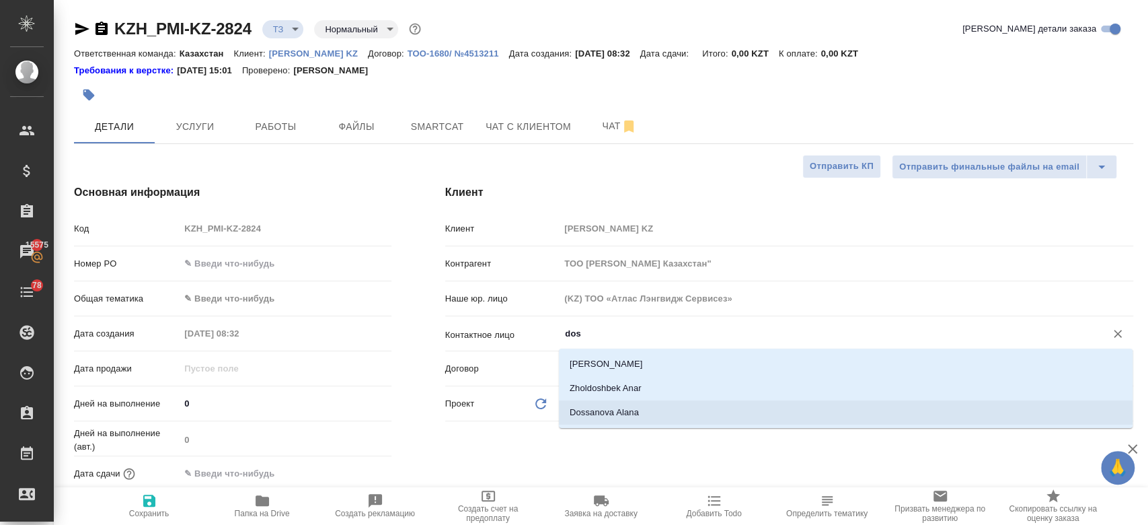
click at [617, 413] on li "Dossanova Alana" at bounding box center [846, 412] width 574 height 24
type input "Dossanova Alana"
type textarea "x"
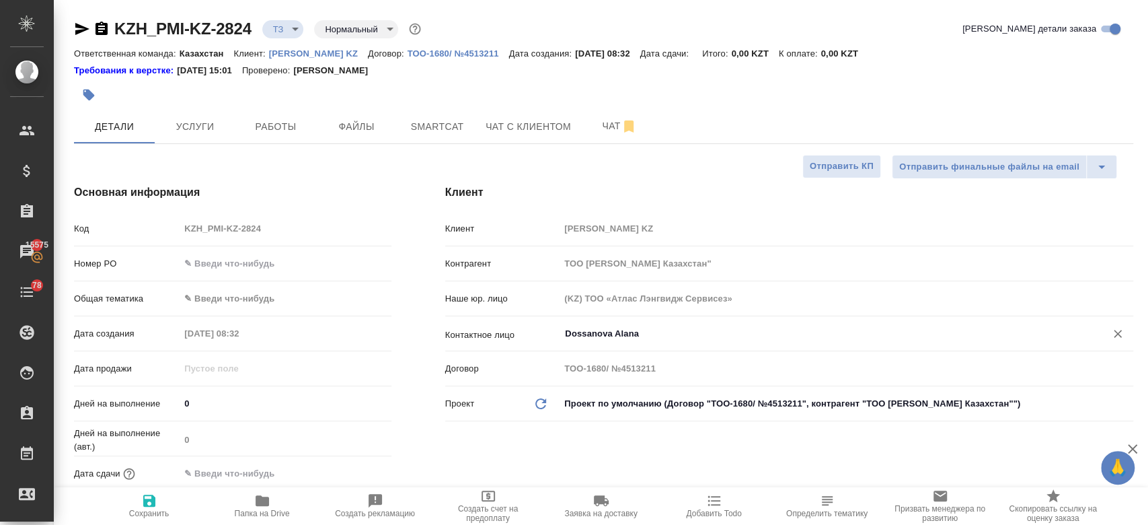
type input "Dossanova Alana"
click at [142, 502] on icon "button" at bounding box center [149, 500] width 16 height 16
type textarea "x"
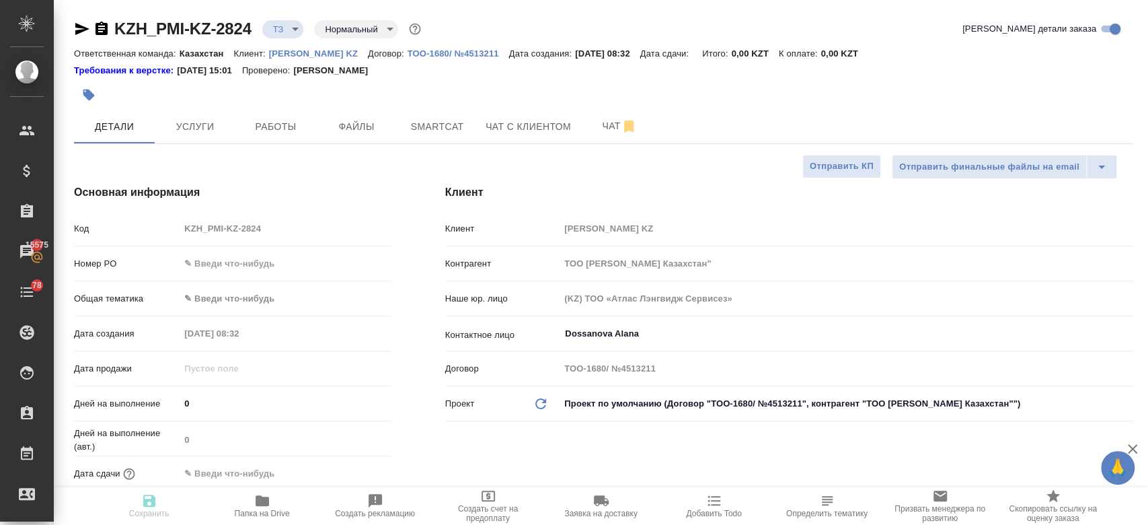
type textarea "x"
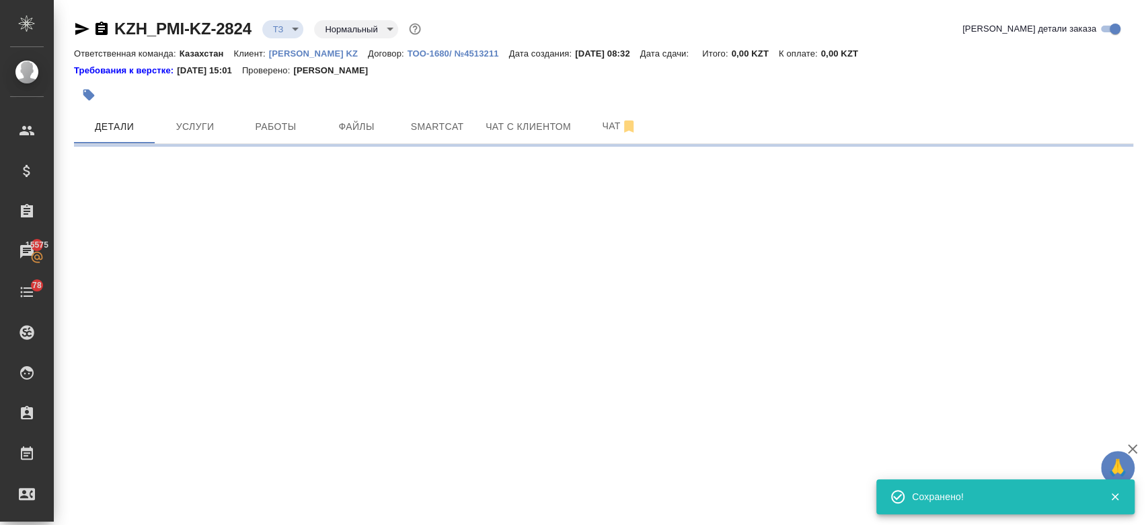
type input "holyTrinity"
select select "RU"
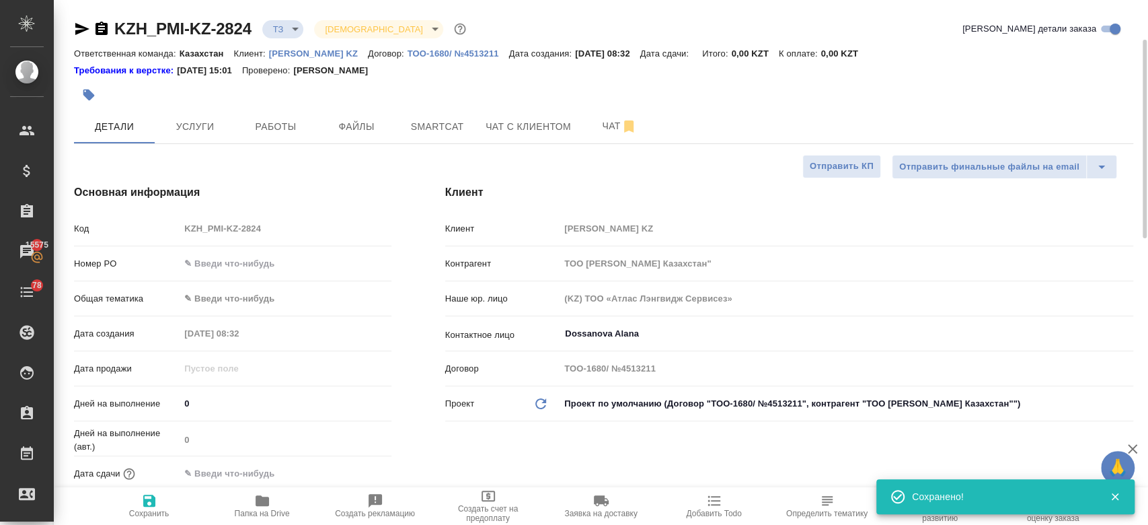
type textarea "x"
click at [200, 134] on span "Услуги" at bounding box center [195, 126] width 65 height 17
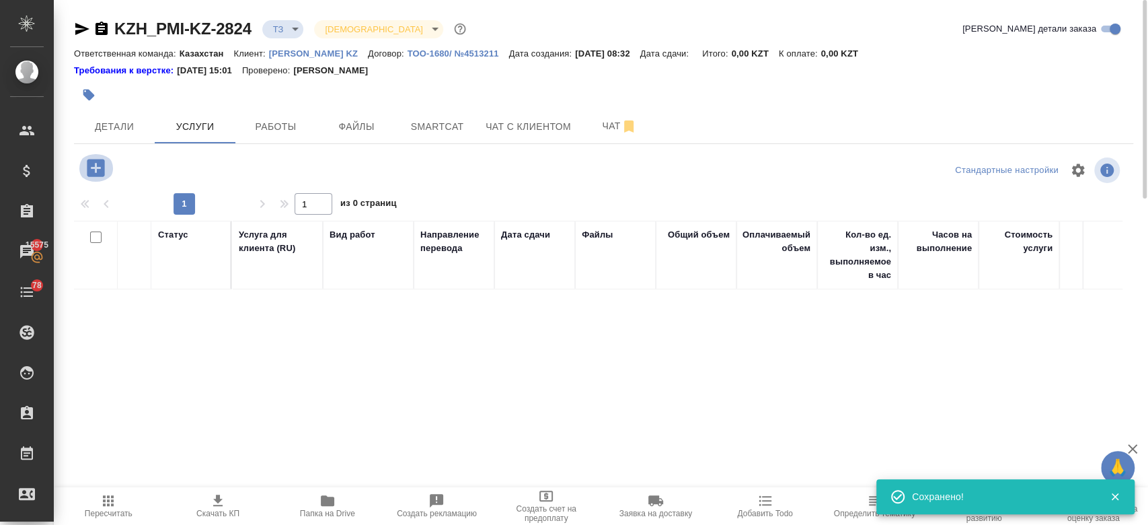
click at [90, 166] on icon "button" at bounding box center [95, 167] width 17 height 17
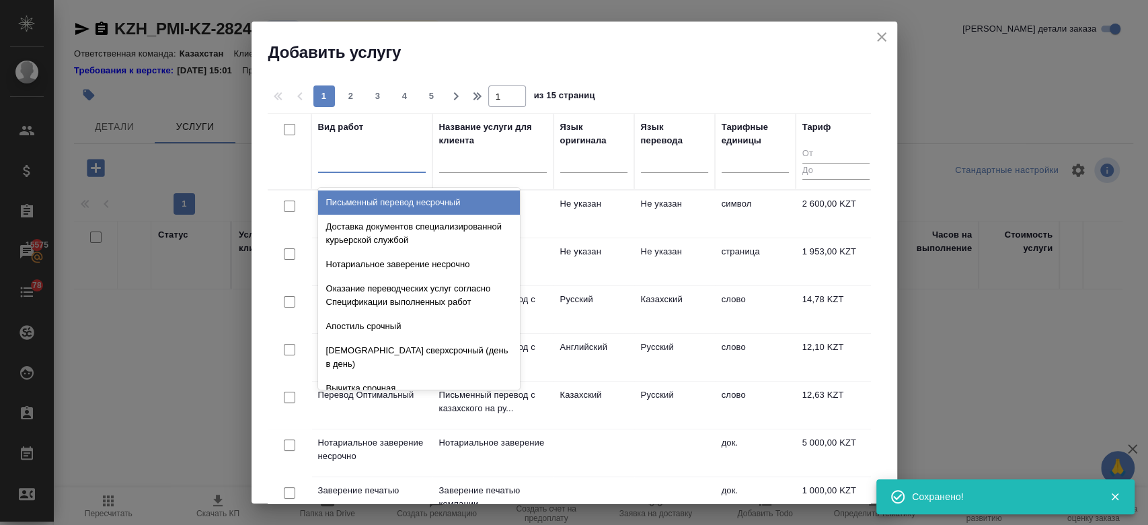
click at [351, 169] on div at bounding box center [372, 160] width 108 height 26
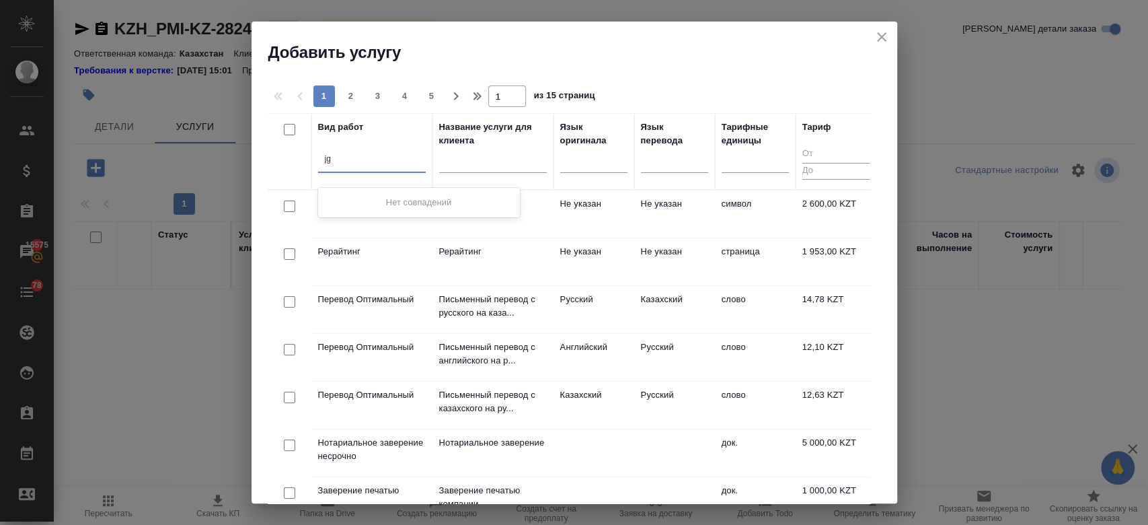
type input "j"
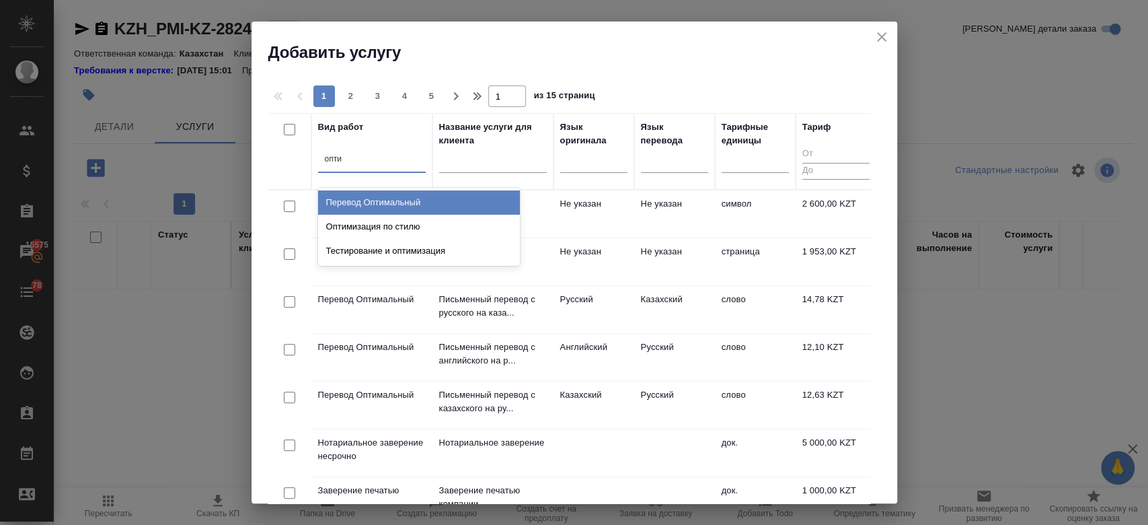
type input "оптим"
click at [387, 208] on div "Перевод Оптимальный" at bounding box center [419, 202] width 202 height 24
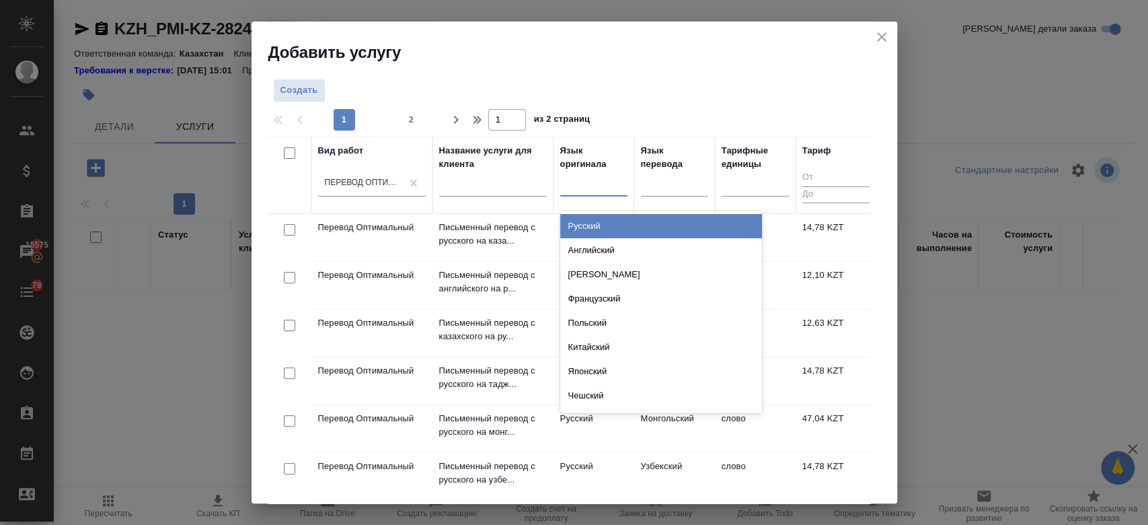
click at [586, 193] on div at bounding box center [593, 184] width 67 height 26
type input "рус"
click at [599, 220] on div "Русский" at bounding box center [661, 226] width 202 height 24
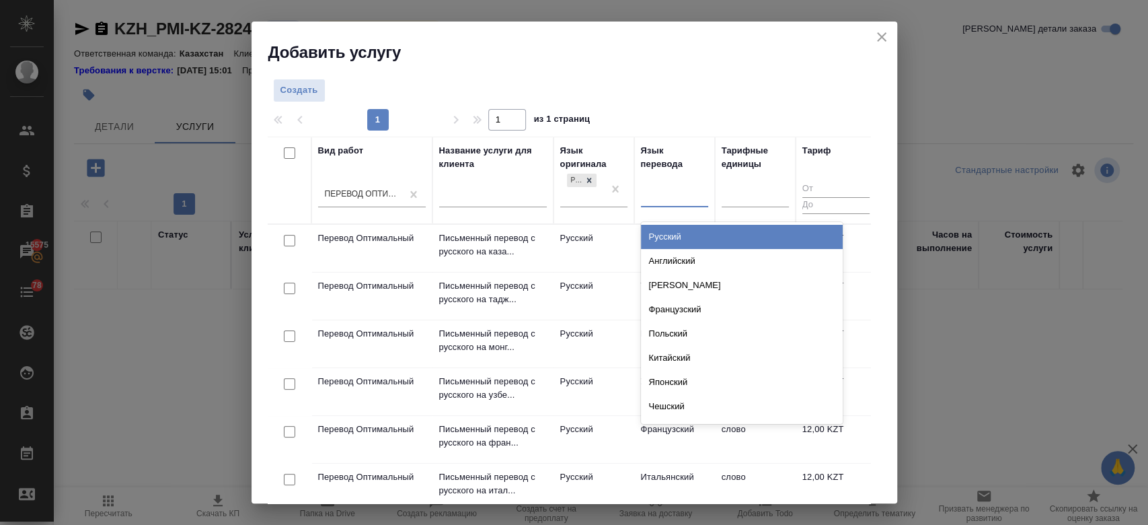
click at [660, 198] on div at bounding box center [674, 194] width 67 height 20
type input "каза"
click at [663, 234] on div "Казахский" at bounding box center [742, 237] width 202 height 24
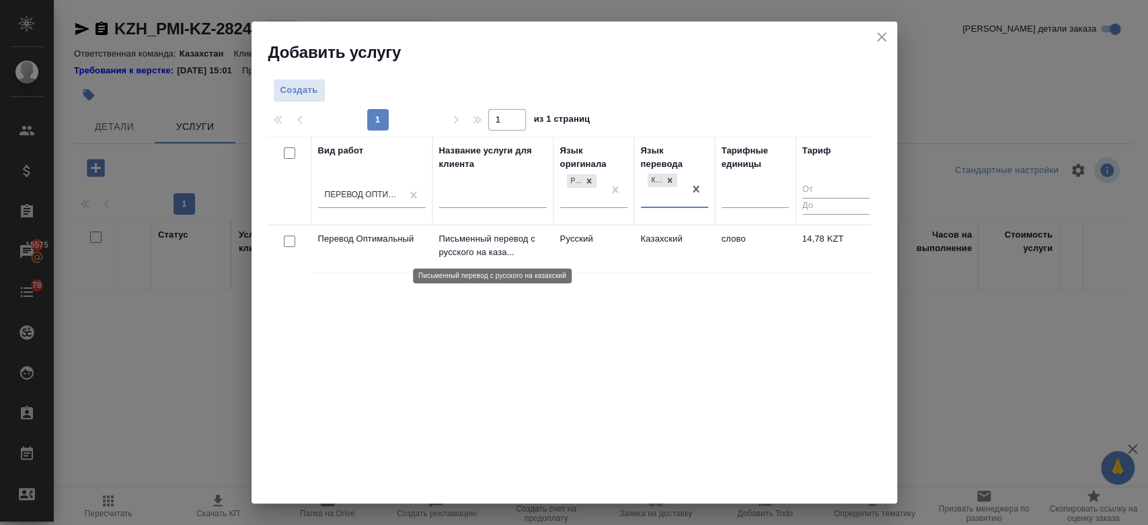
click at [535, 245] on p "Письменный перевод с русского на каза..." at bounding box center [493, 245] width 108 height 27
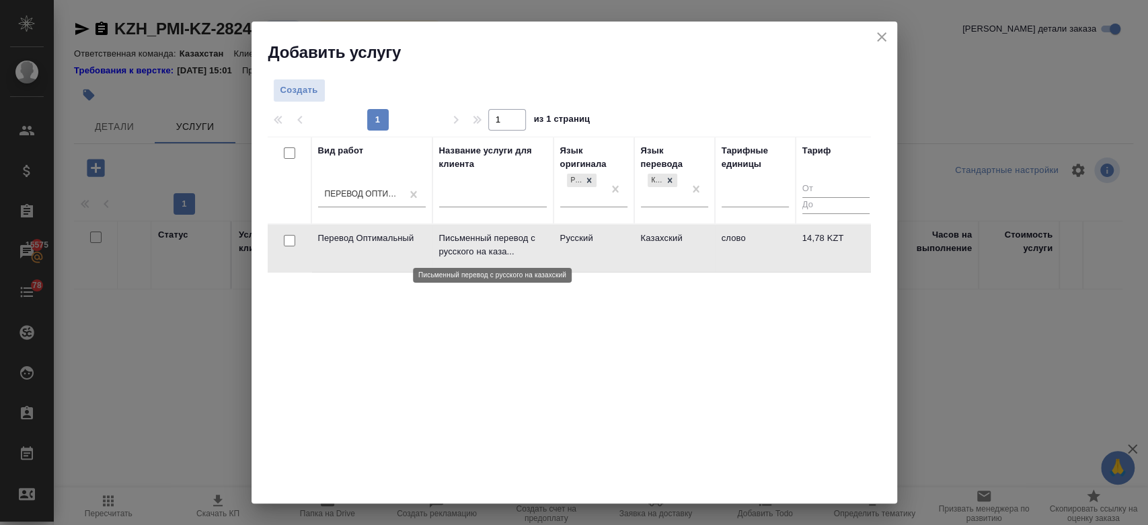
click at [535, 245] on p "Письменный перевод с русского на каза..." at bounding box center [493, 244] width 108 height 27
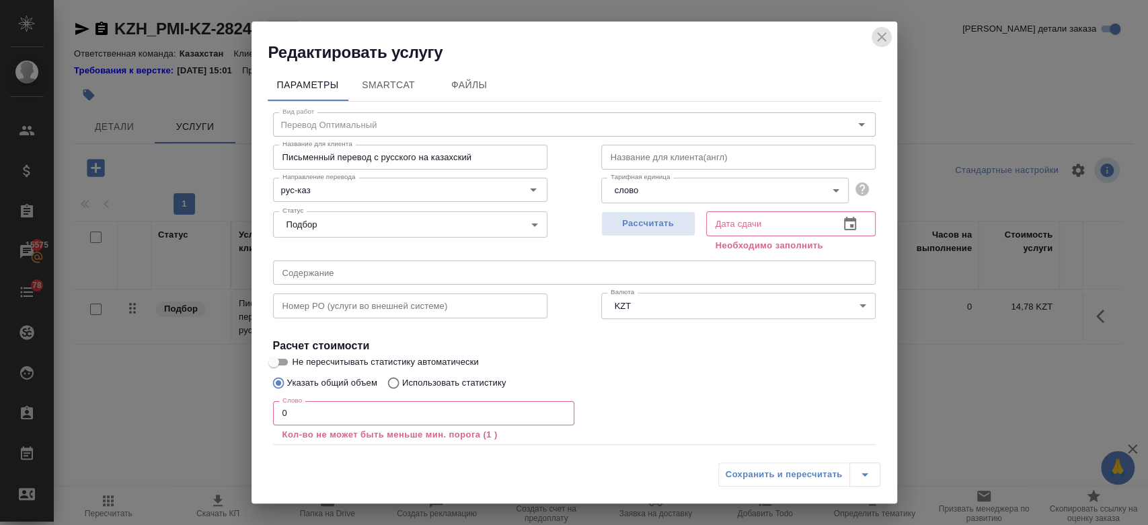
click at [884, 37] on icon "close" at bounding box center [882, 37] width 16 height 16
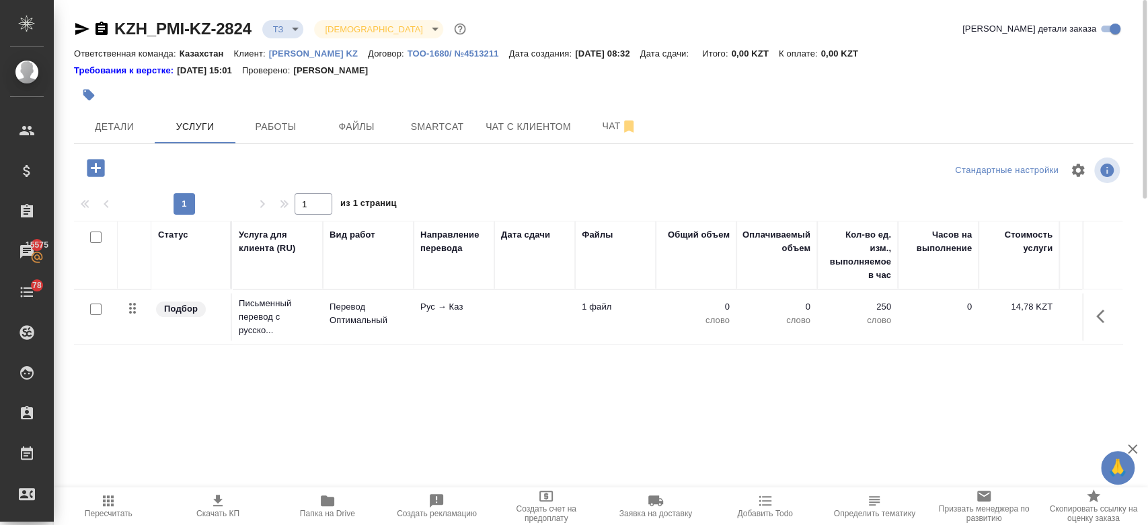
click at [91, 304] on input "checkbox" at bounding box center [95, 308] width 11 height 11
checkbox input "true"
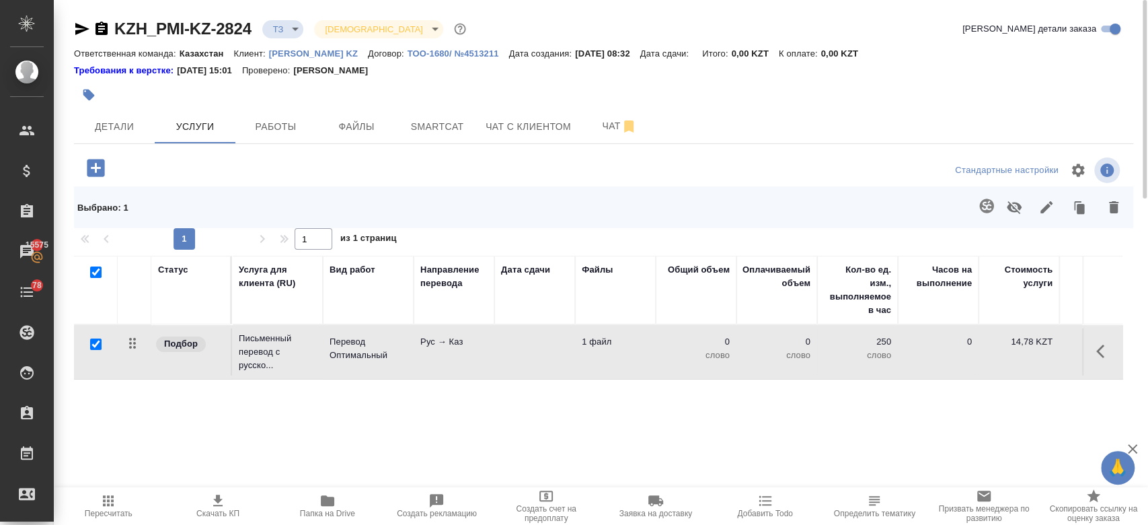
click at [980, 210] on icon "button" at bounding box center [986, 206] width 16 height 16
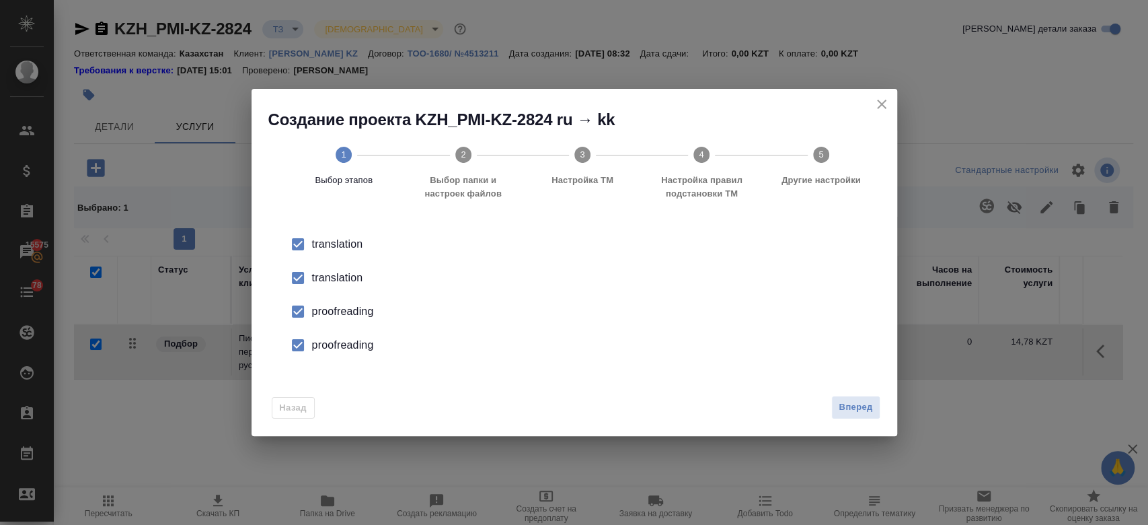
click at [350, 252] on div "translation" at bounding box center [588, 244] width 553 height 16
click at [357, 315] on div "proofreading" at bounding box center [588, 311] width 553 height 16
click at [348, 319] on div "proofreading" at bounding box center [588, 311] width 553 height 16
click at [863, 401] on span "Вперед" at bounding box center [856, 406] width 34 height 15
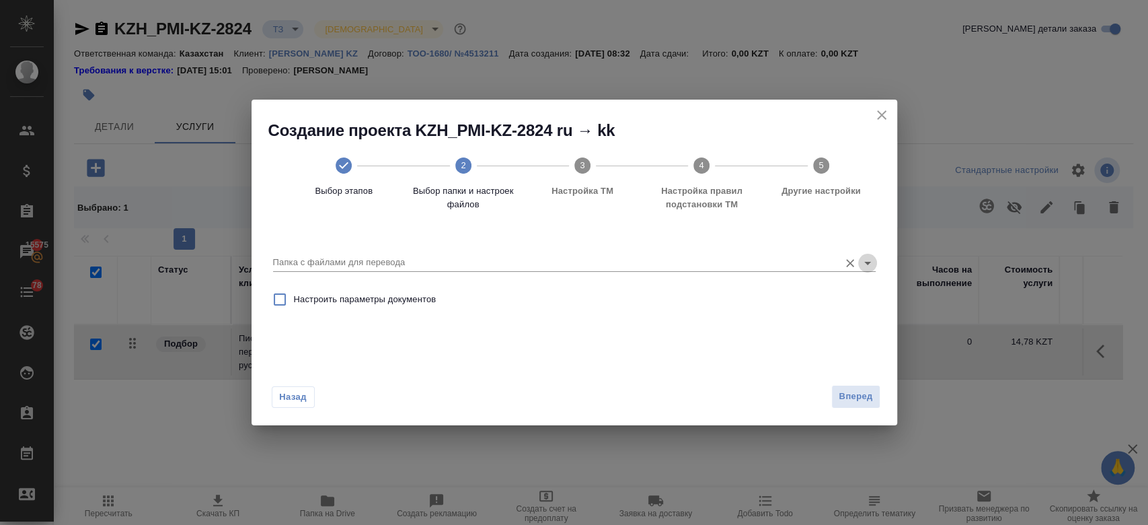
click at [863, 262] on icon "Open" at bounding box center [867, 263] width 16 height 16
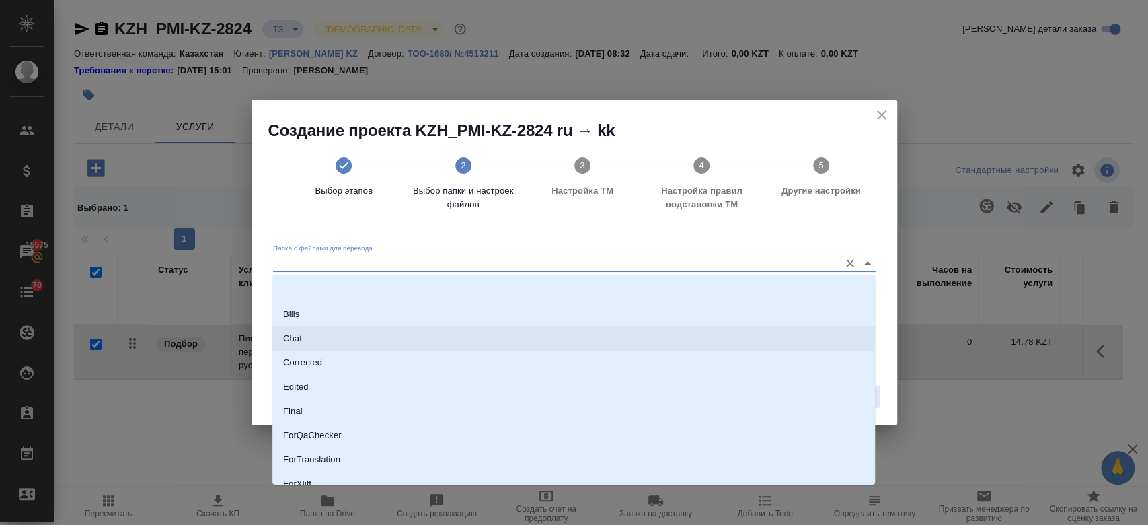
scroll to position [108, 0]
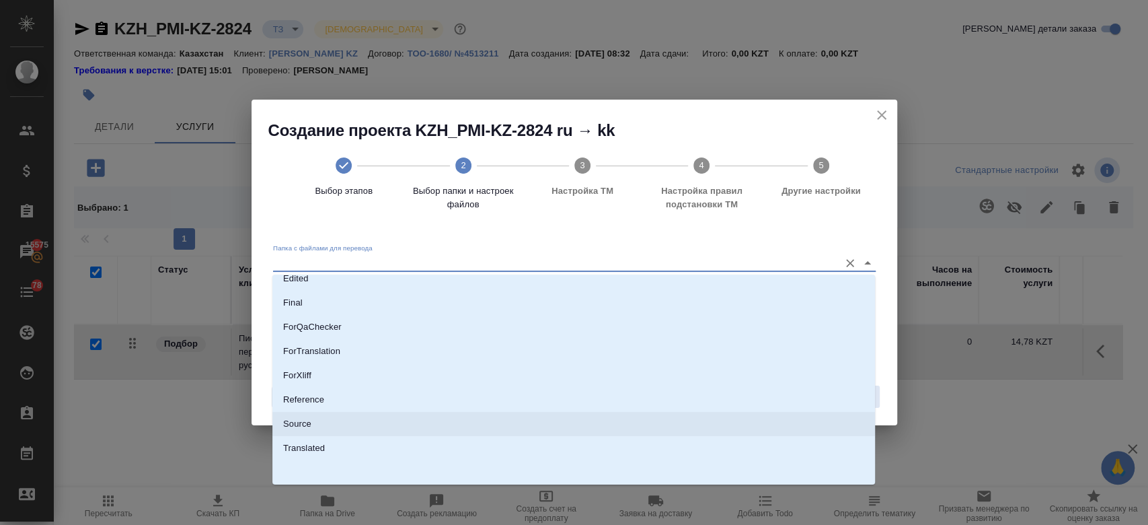
click at [468, 423] on li "Source" at bounding box center [573, 424] width 603 height 24
type input "Source"
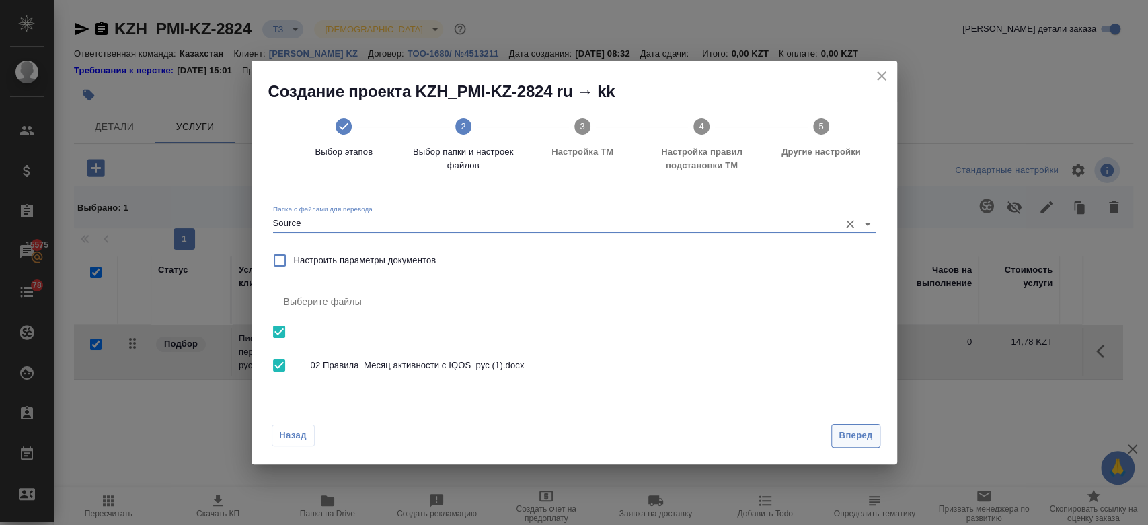
click at [843, 430] on span "Вперед" at bounding box center [856, 435] width 34 height 15
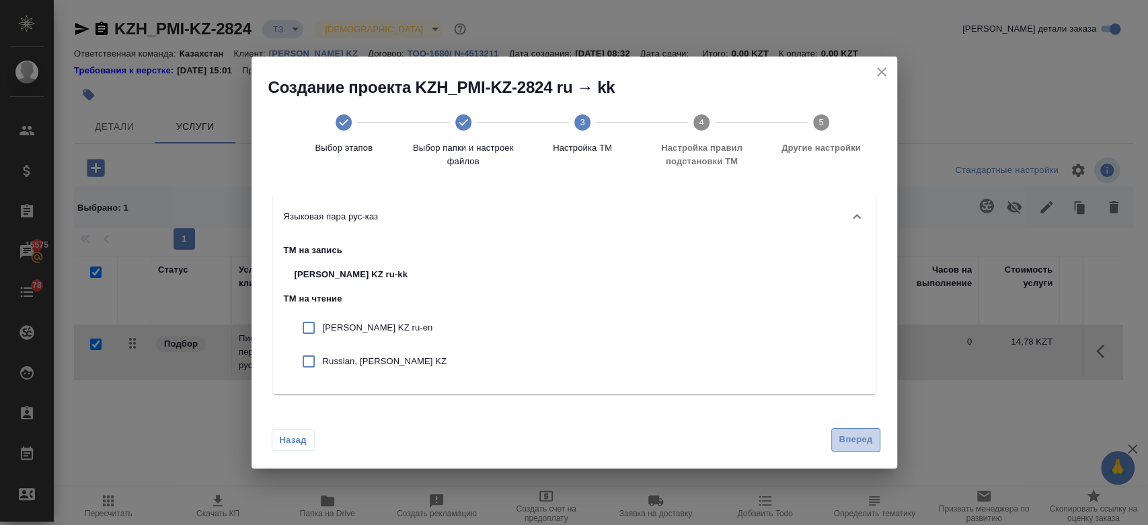
click at [839, 436] on span "Вперед" at bounding box center [856, 439] width 34 height 15
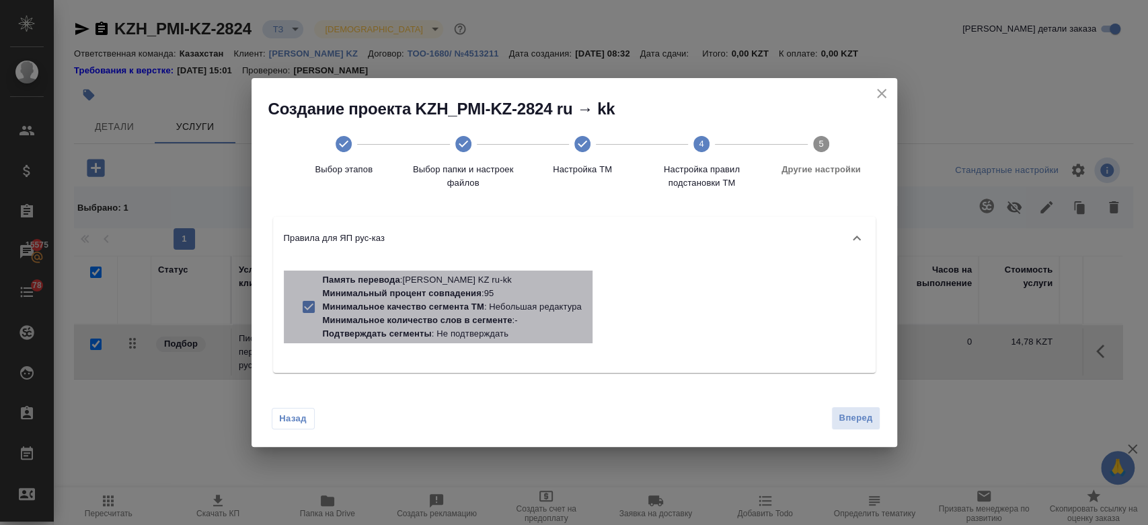
click at [480, 310] on p "Минимальное качество сегмента ТМ" at bounding box center [403, 306] width 161 height 10
checkbox input "false"
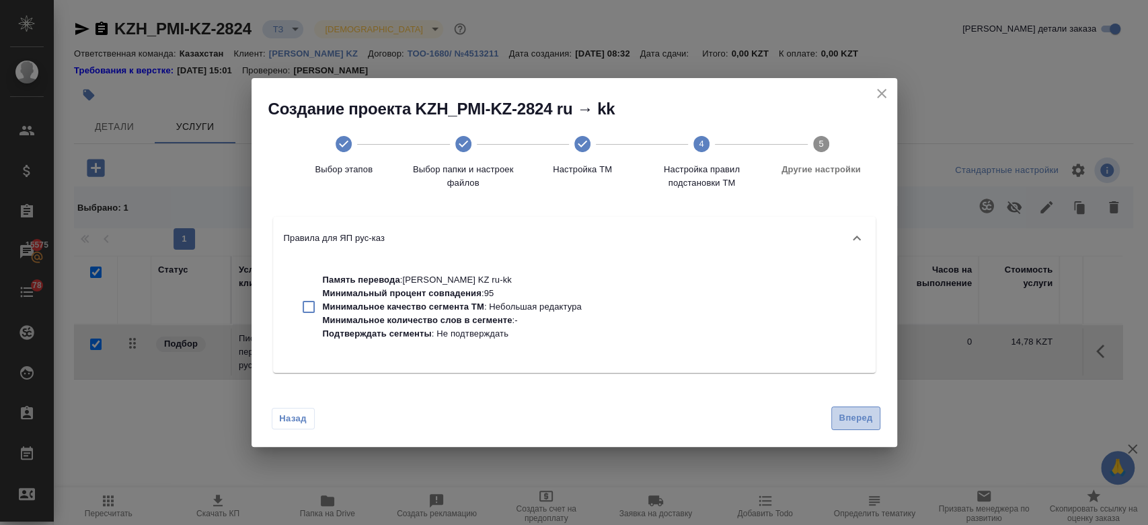
click at [874, 428] on button "Вперед" at bounding box center [855, 418] width 48 height 24
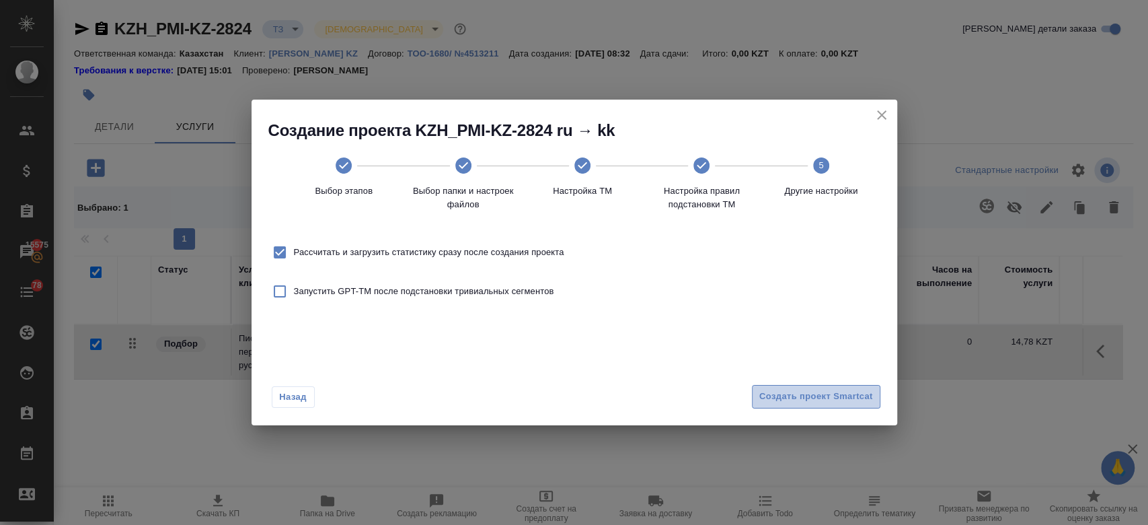
click at [797, 395] on span "Создать проект Smartcat" at bounding box center [816, 396] width 114 height 15
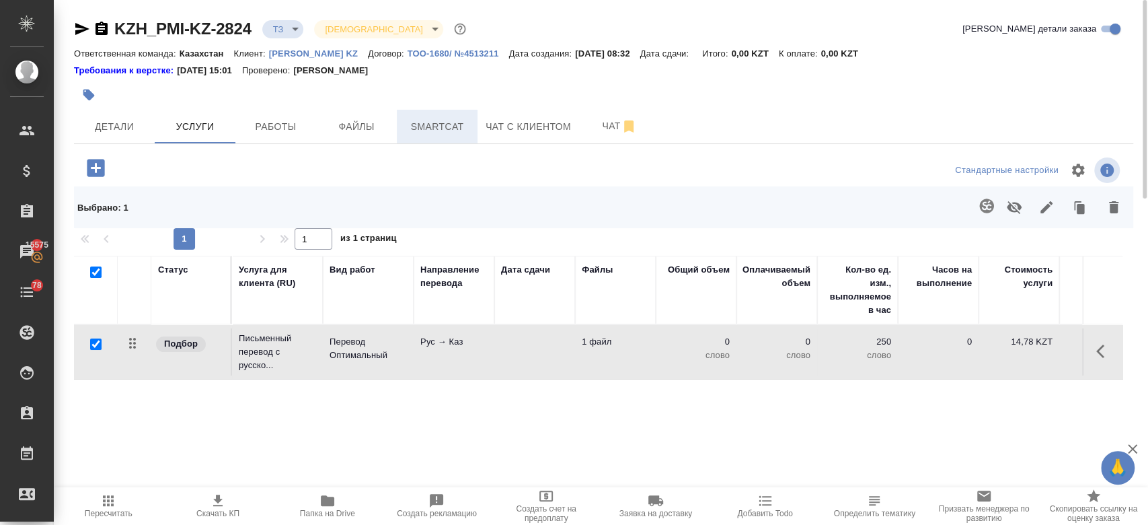
click at [448, 132] on span "Smartcat" at bounding box center [437, 126] width 65 height 17
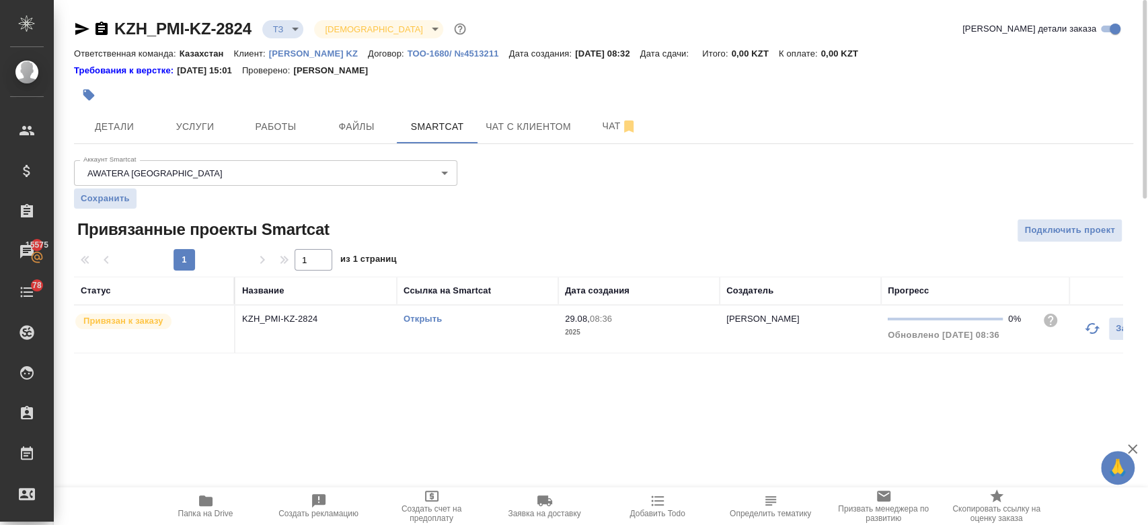
click at [422, 313] on link "Открыть" at bounding box center [422, 318] width 38 height 10
click at [226, 119] on span "Услуги" at bounding box center [195, 126] width 65 height 17
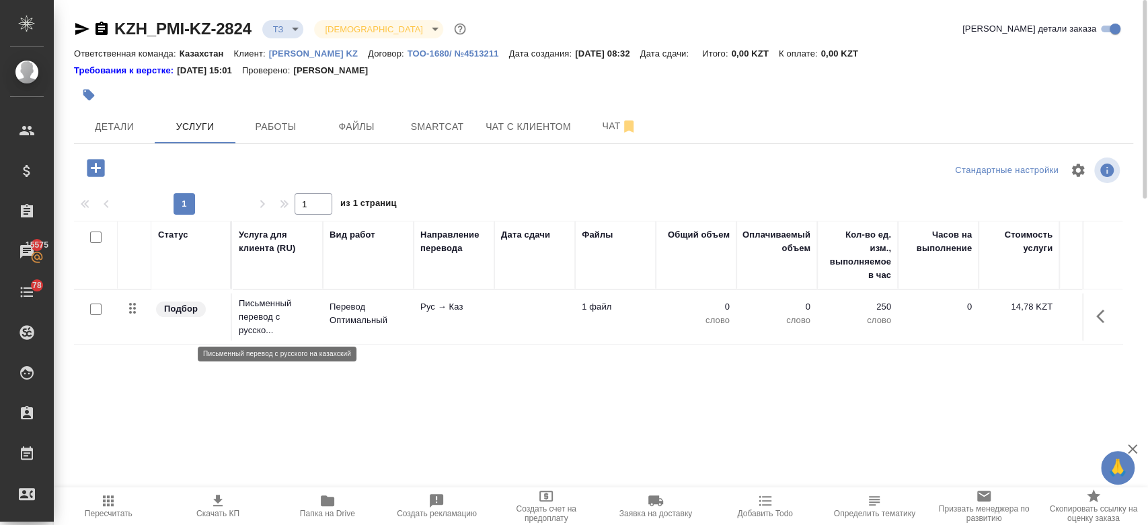
click at [300, 336] on p "Письменный перевод с русско..." at bounding box center [277, 317] width 77 height 40
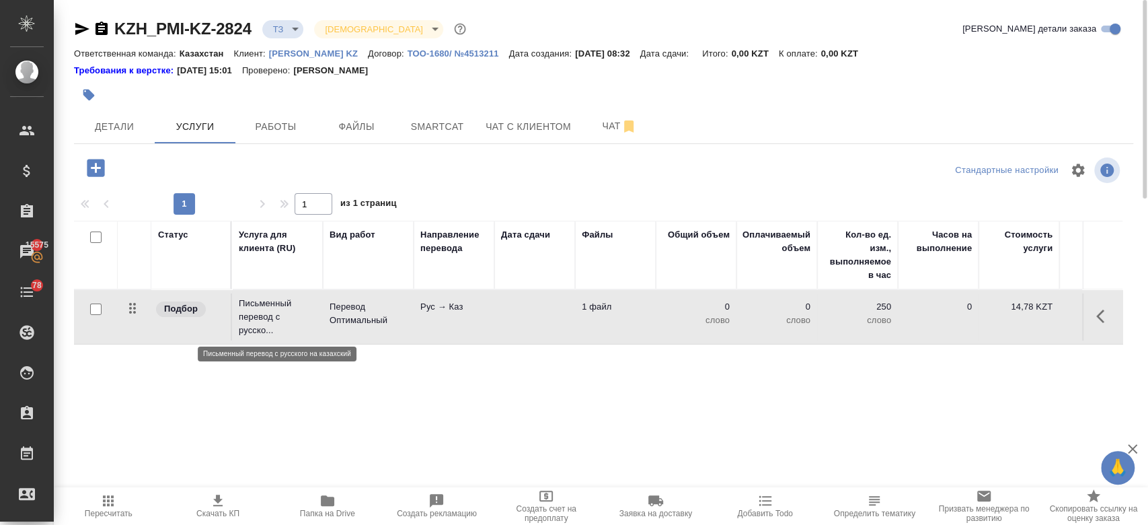
click at [300, 336] on p "Письменный перевод с русско..." at bounding box center [277, 317] width 77 height 40
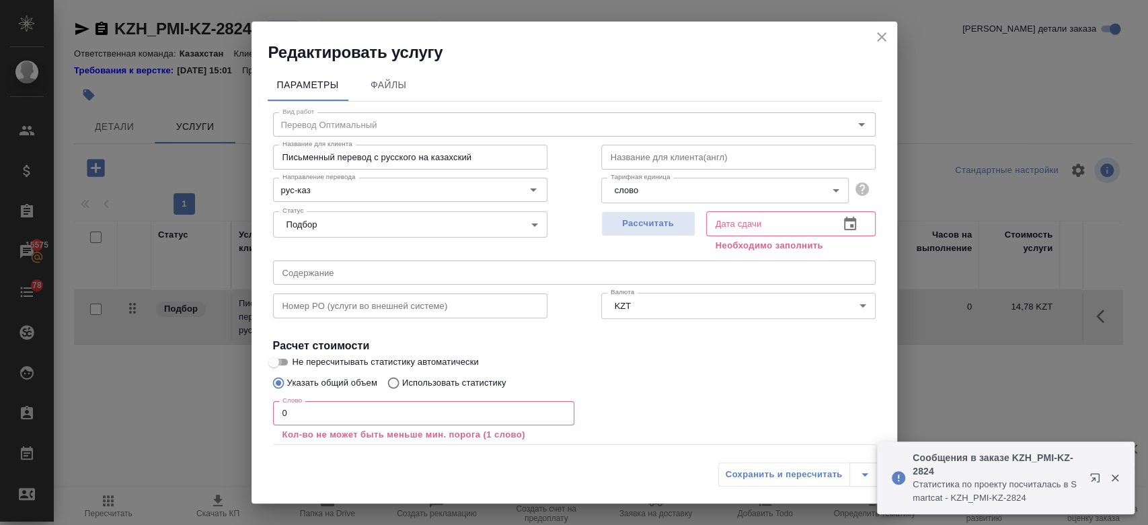
click at [281, 358] on input "Не пересчитывать статистику автоматически" at bounding box center [273, 362] width 48 height 16
checkbox input "true"
click at [323, 408] on input "0" at bounding box center [423, 413] width 301 height 24
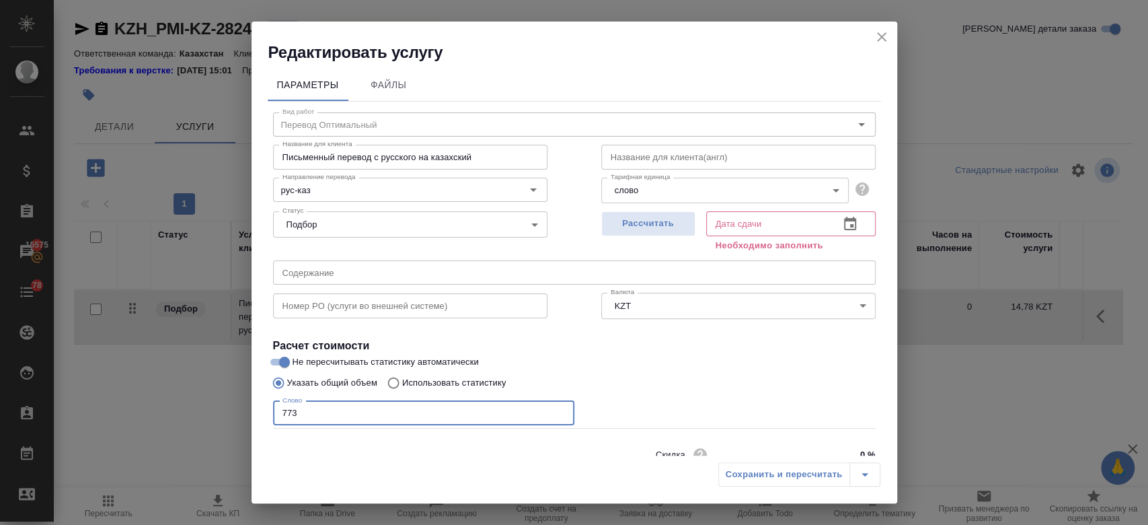
type input "773"
click at [696, 385] on div "Указать общий объем Использовать статистику" at bounding box center [574, 383] width 603 height 26
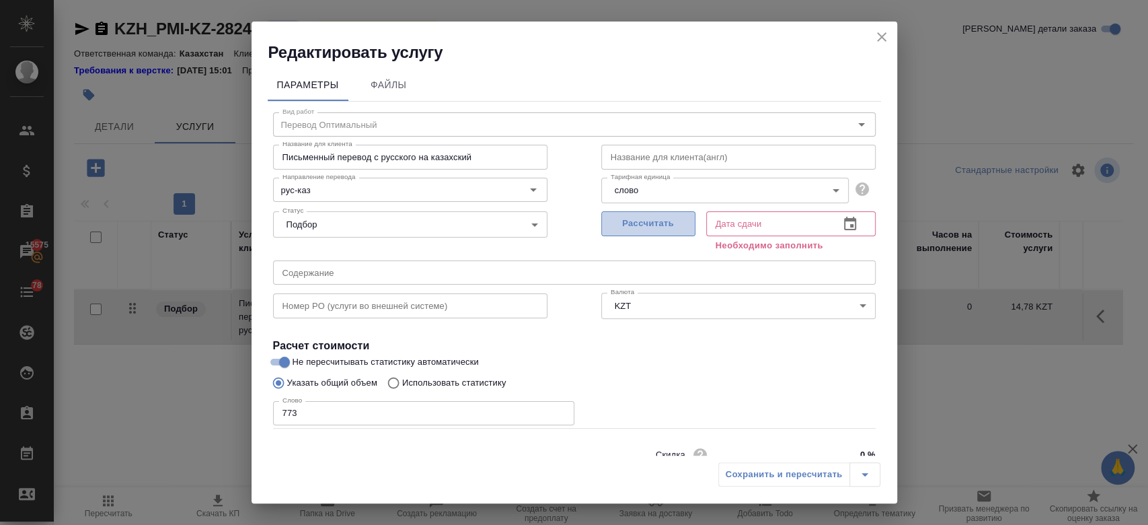
click at [638, 233] on button "Рассчитать" at bounding box center [648, 223] width 94 height 25
type input "29.08.2025 13:06"
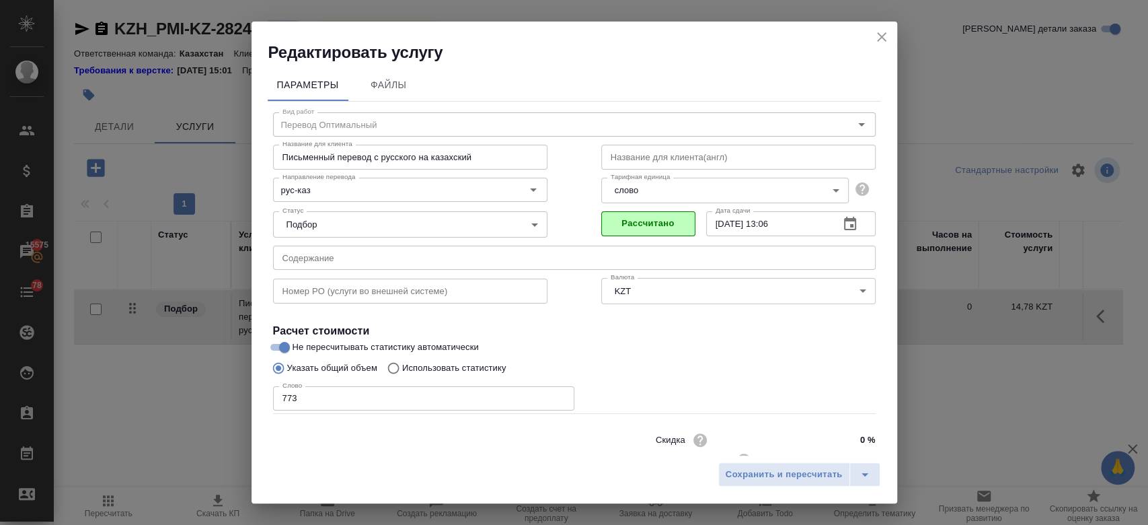
scroll to position [43, 0]
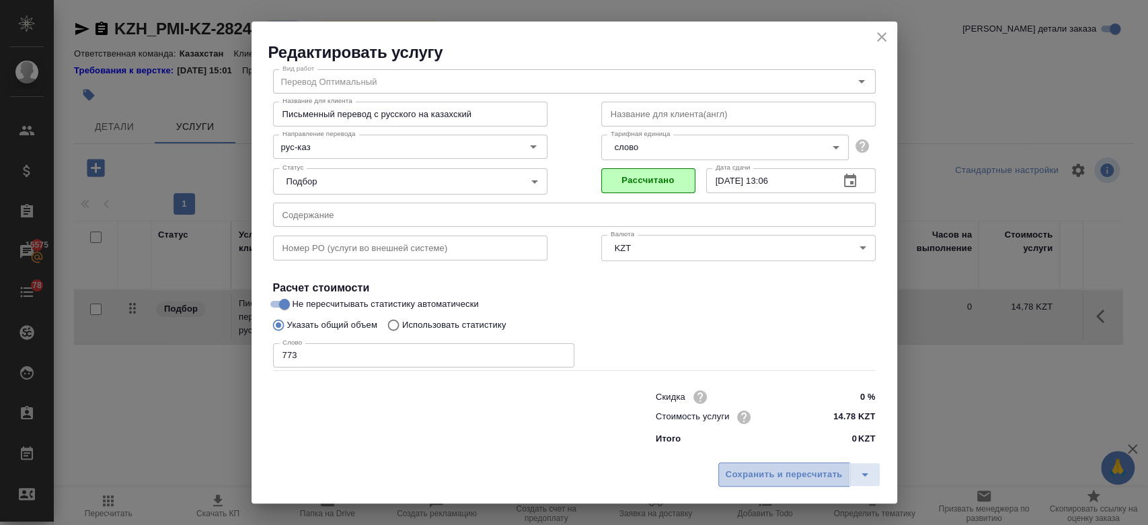
click at [746, 484] on button "Сохранить и пересчитать" at bounding box center [784, 474] width 132 height 24
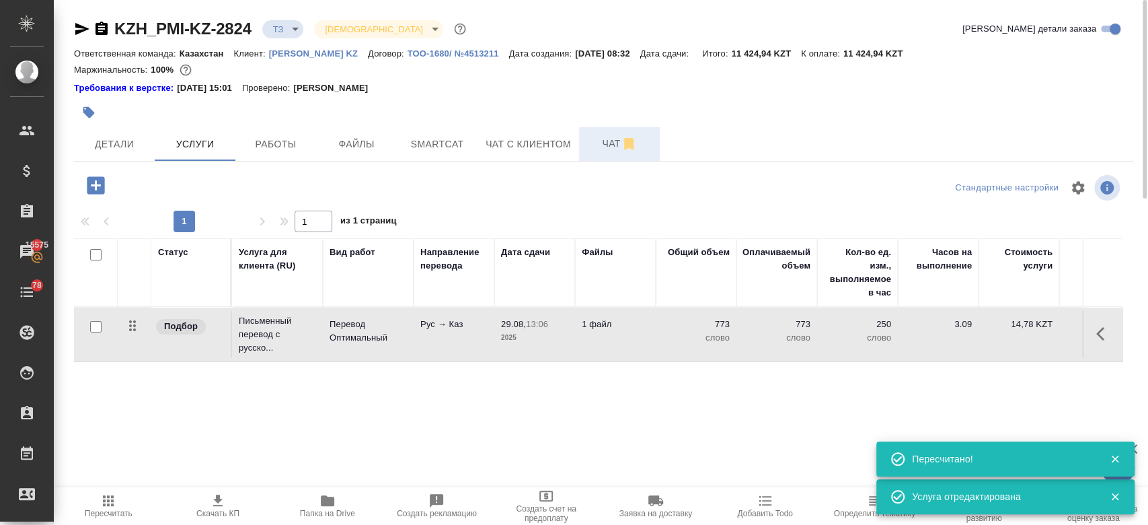
click at [605, 130] on button "Чат" at bounding box center [619, 144] width 81 height 34
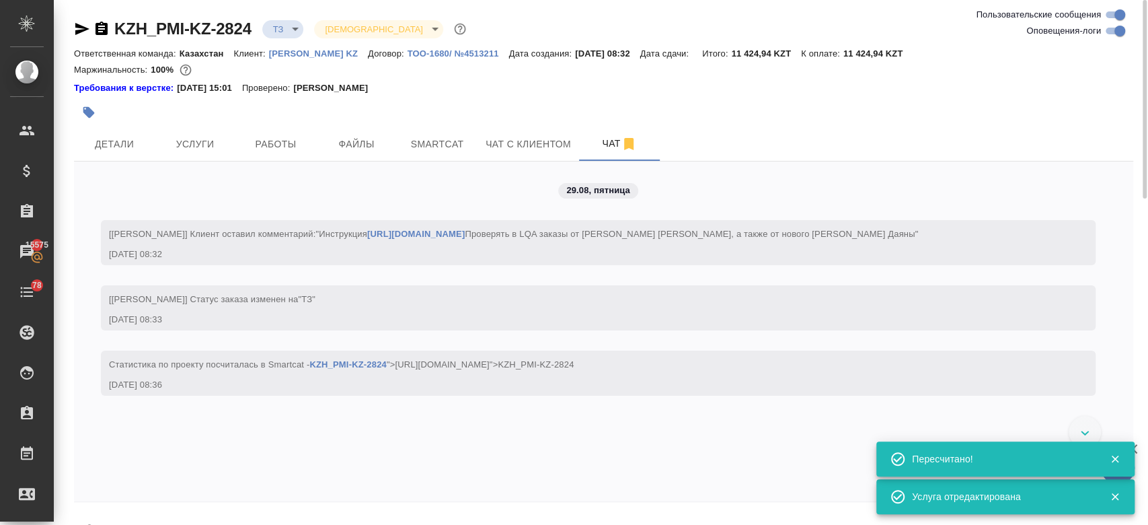
click at [510, 108] on div at bounding box center [427, 113] width 706 height 30
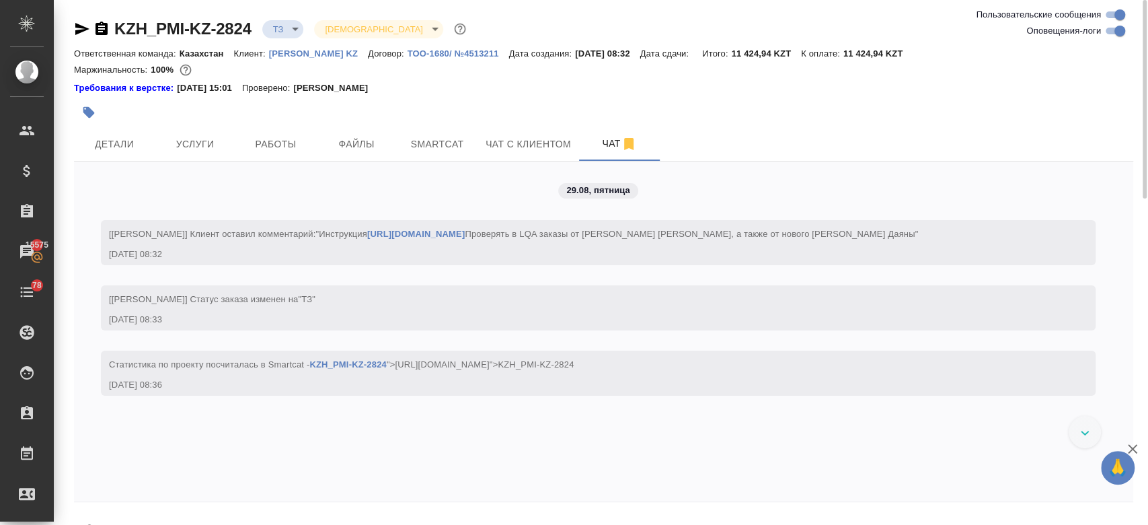
click at [499, 91] on div "Требования к верстке: 28.08.2024 15:01 Проверено: Петрова Валерия" at bounding box center [603, 87] width 1059 height 13
click at [132, 156] on button "Детали" at bounding box center [114, 144] width 81 height 34
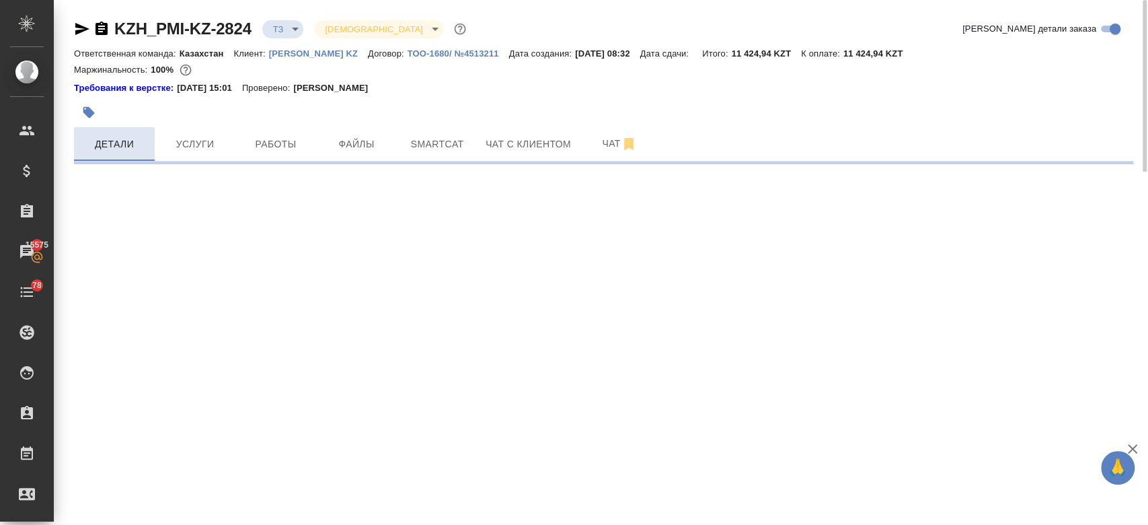
select select "RU"
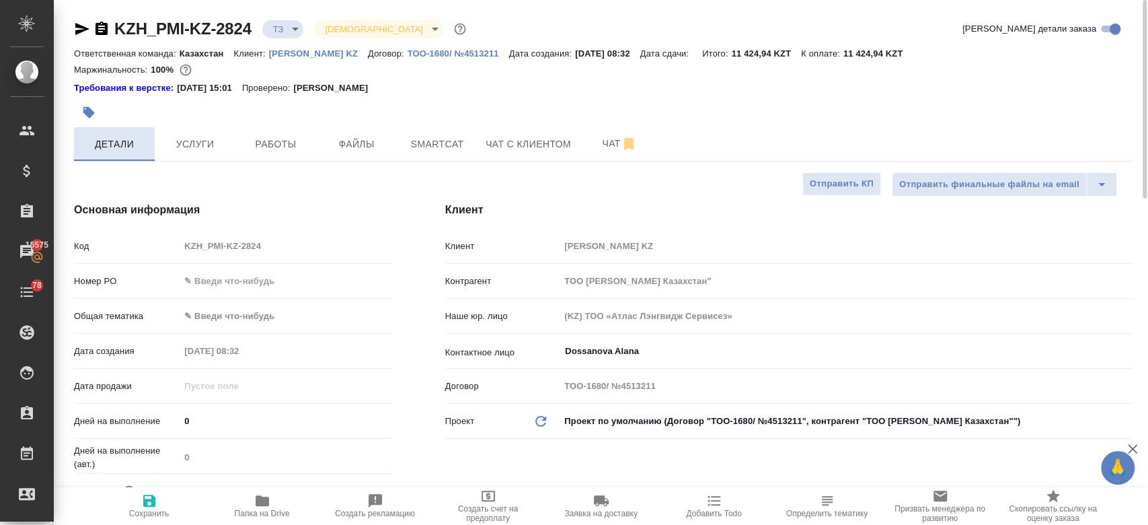
type textarea "x"
click at [489, 83] on div "Требования к верстке: 28.08.2024 15:01 Проверено: Петрова Валерия" at bounding box center [603, 87] width 1059 height 13
type textarea "x"
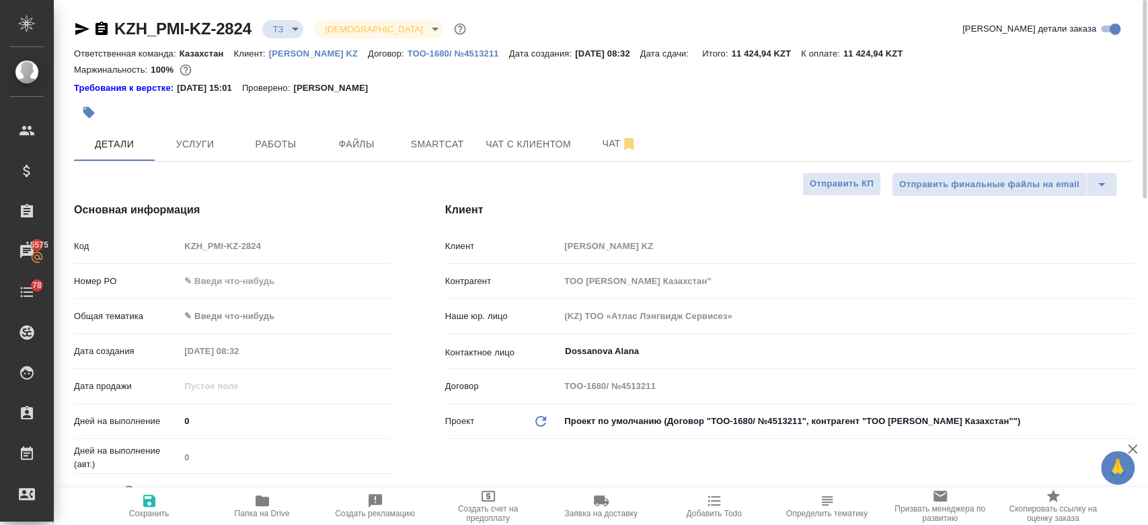
type textarea "x"
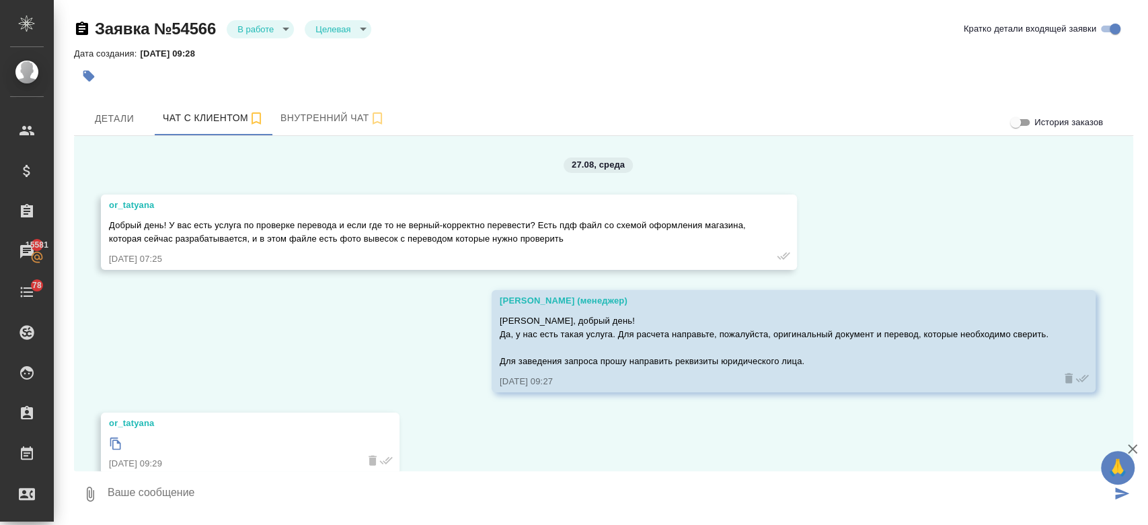
scroll to position [3268, 0]
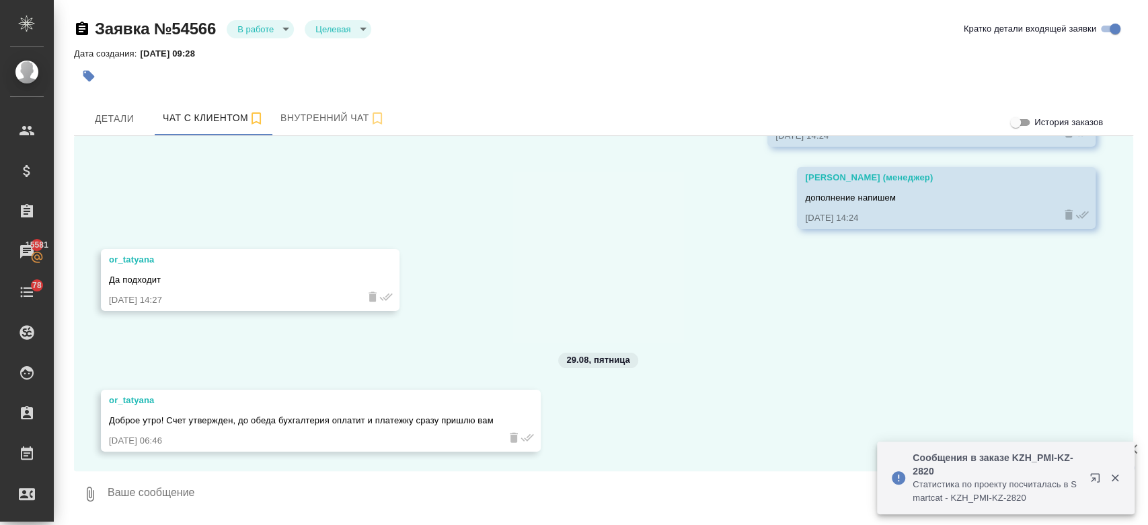
click at [787, 276] on div "27.08, [DATE] or_tatyana Добрый день! У вас есть услуга по проверке перевода и …" at bounding box center [603, 303] width 1059 height 335
click at [498, 46] on div "Дата создания: [DATE] 09:28" at bounding box center [603, 53] width 1059 height 16
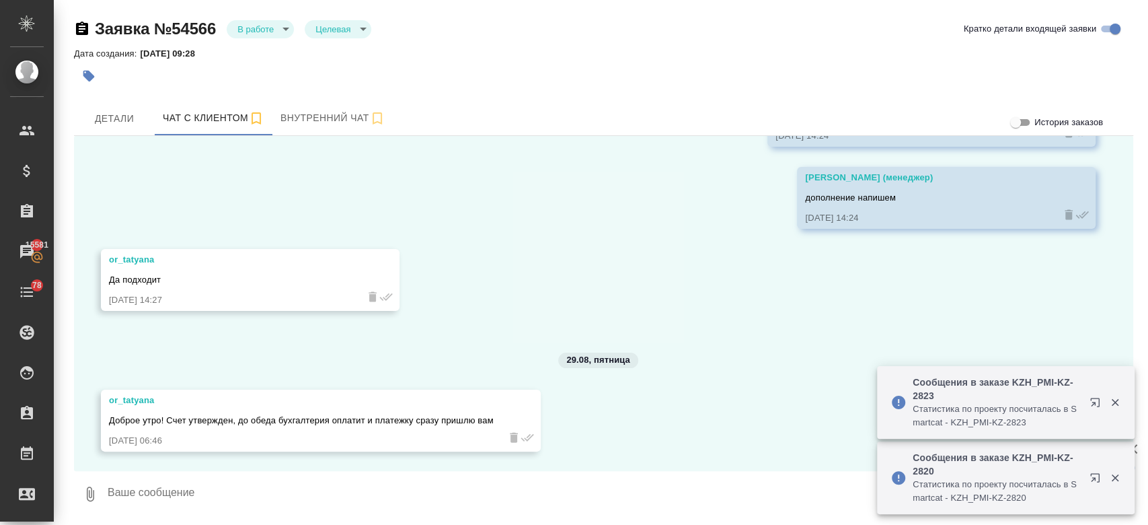
click at [317, 502] on textarea at bounding box center [608, 494] width 1005 height 46
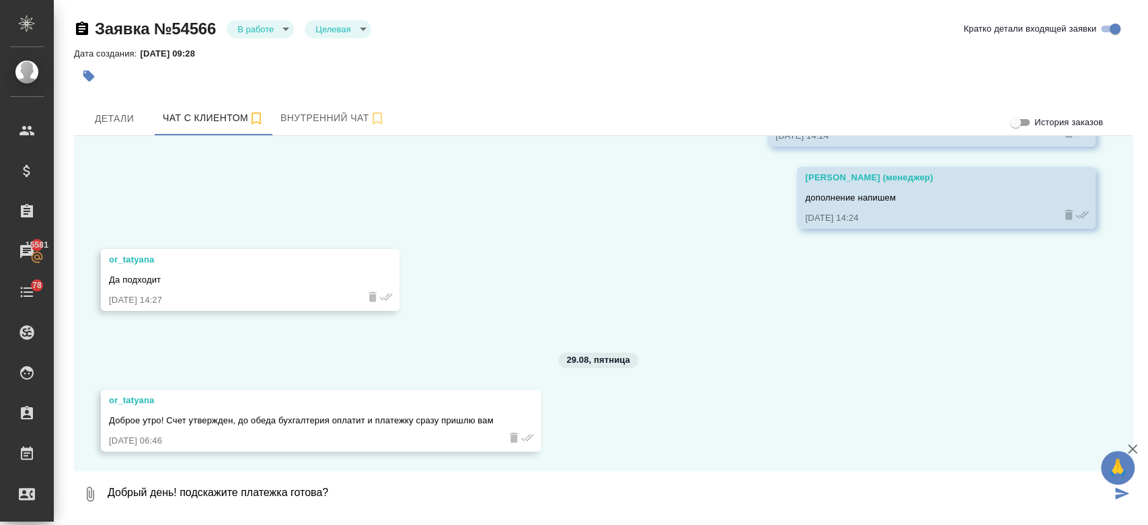
type textarea "Добрый день! подскажите платежка готова?"
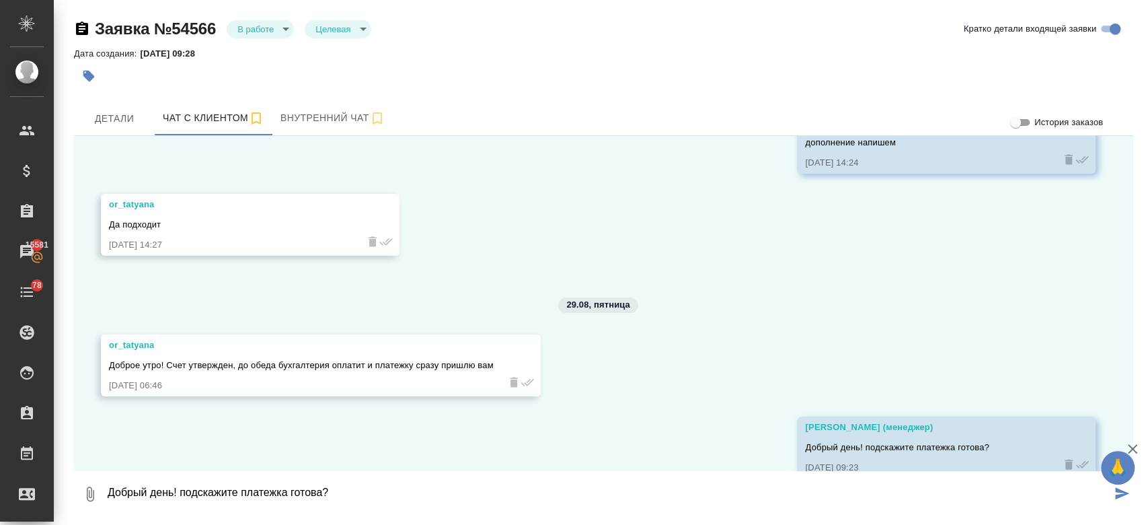
scroll to position [3350, 0]
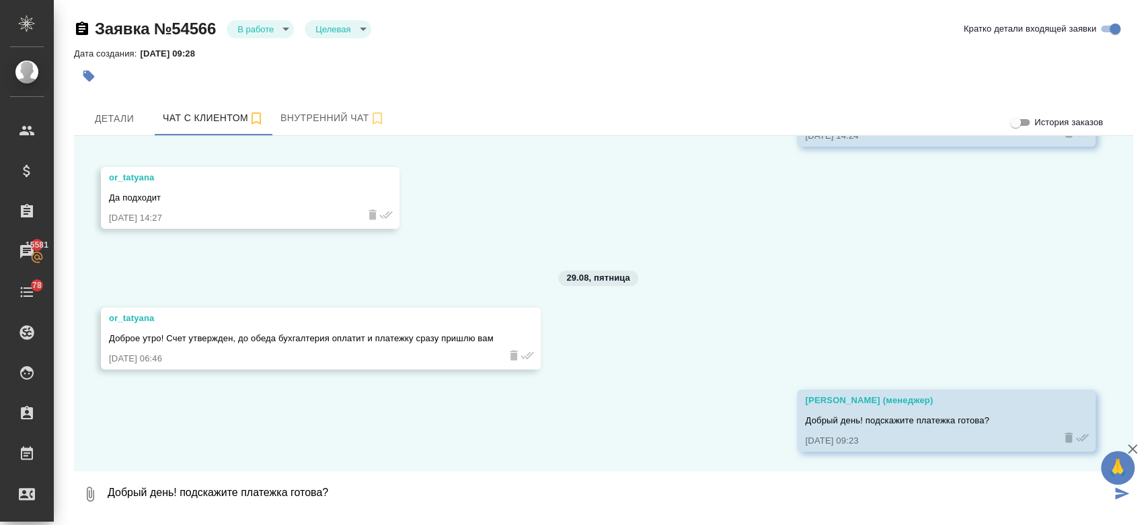
click at [457, 63] on div at bounding box center [427, 76] width 706 height 30
click at [562, 64] on div at bounding box center [427, 76] width 706 height 30
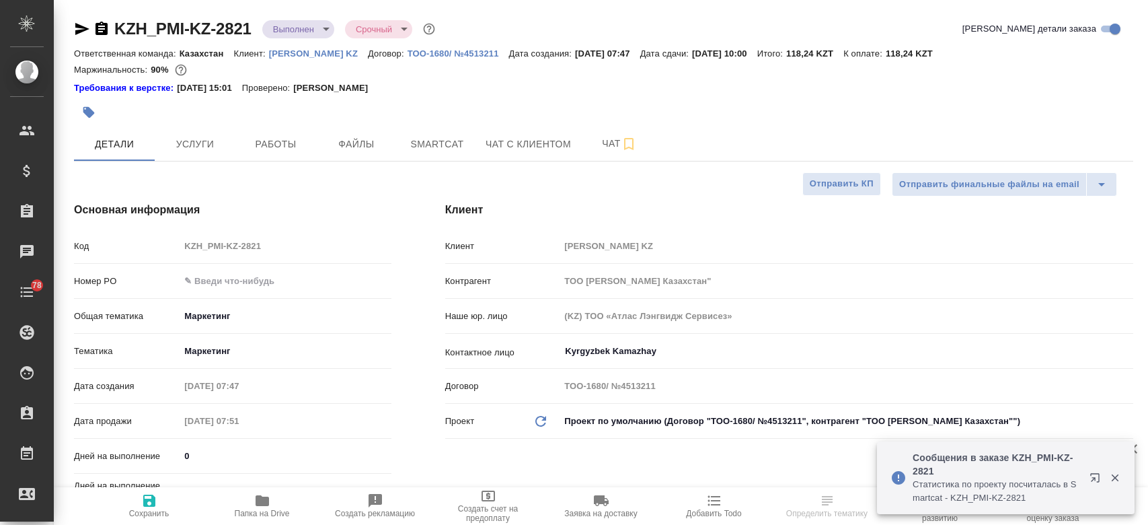
select select "RU"
type textarea "x"
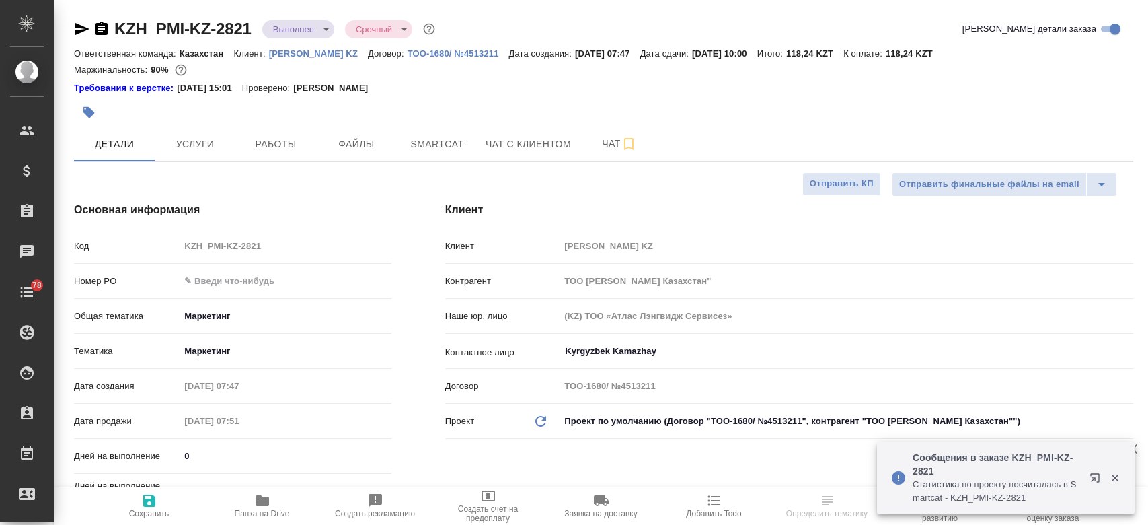
type textarea "x"
click at [254, 509] on span "Папка на Drive" at bounding box center [262, 512] width 55 height 9
type textarea "x"
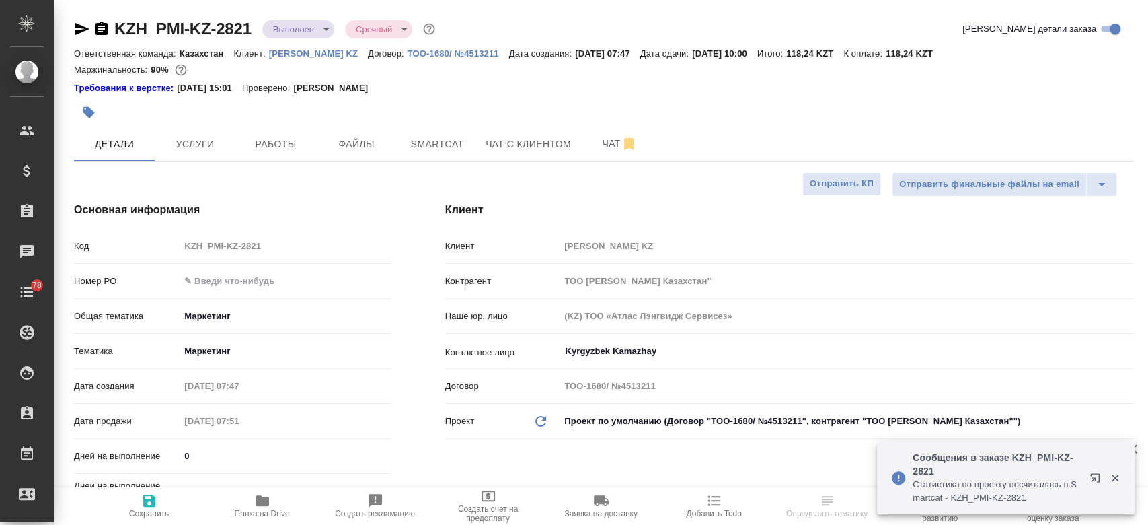
type textarea "x"
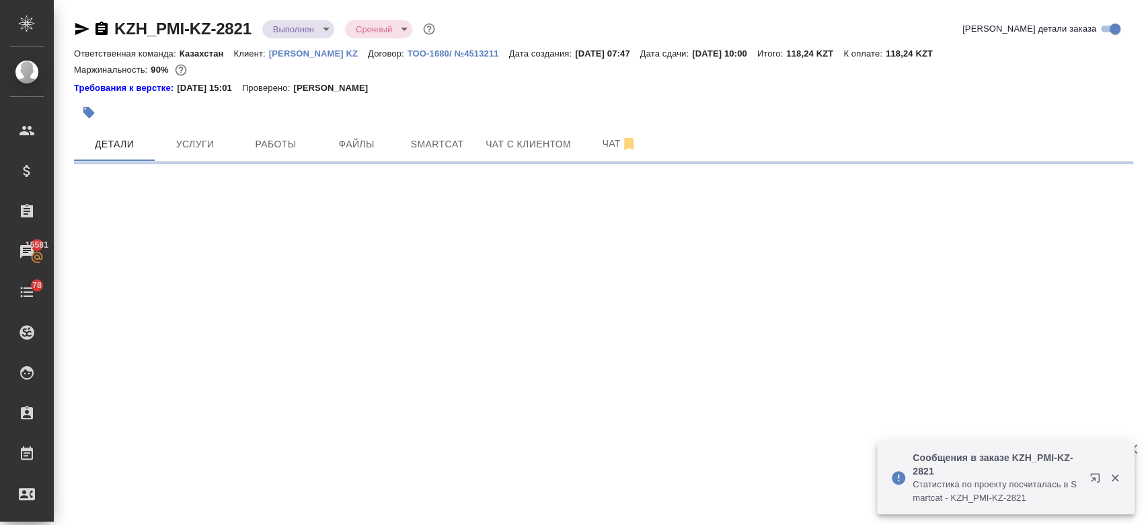
select select "RU"
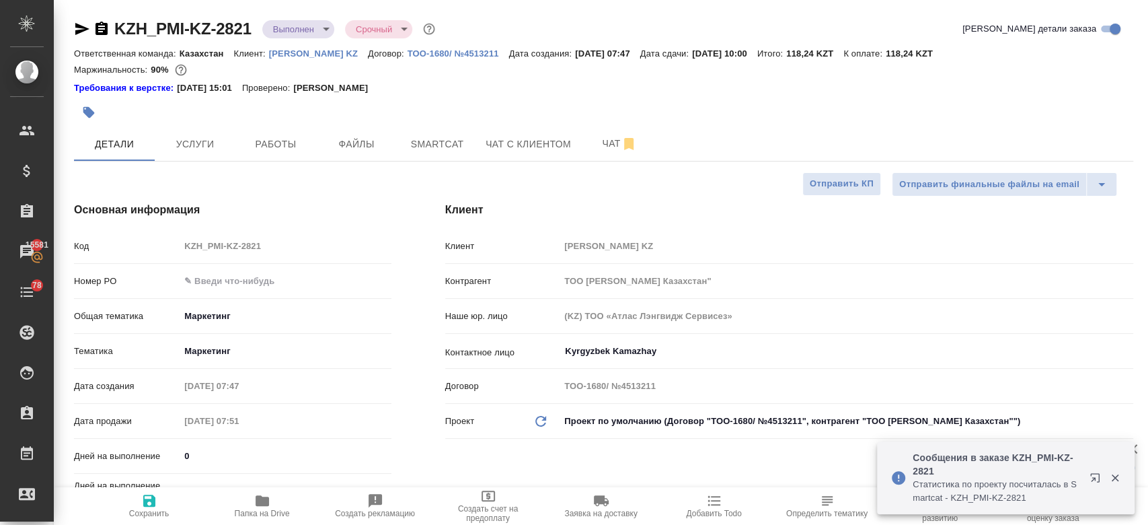
type textarea "x"
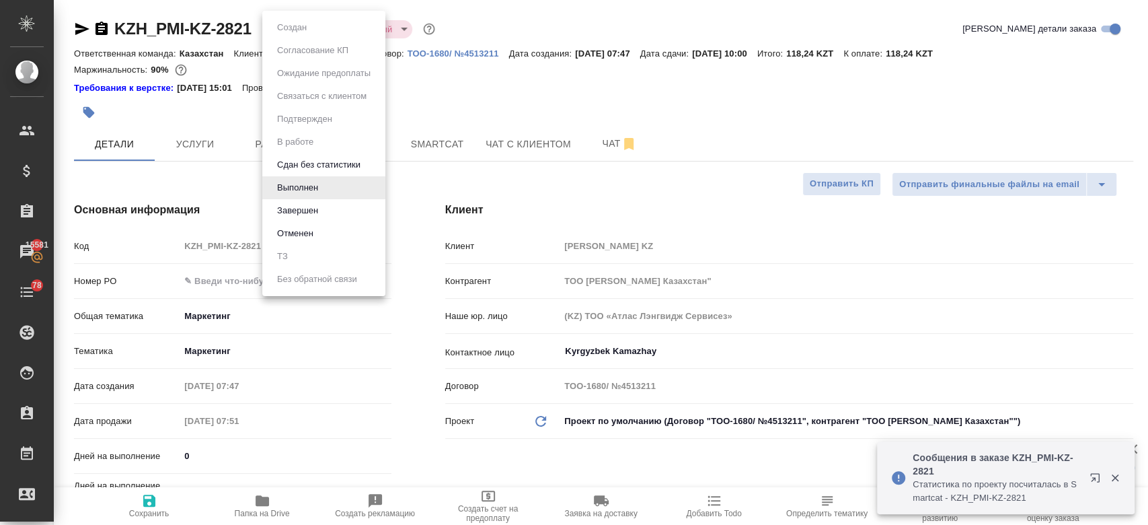
click at [307, 29] on body "🙏 .cls-1 fill:#fff; AWATERA Kosherbayeva Nazerke Клиенты Спецификации Заказы 15…" at bounding box center [574, 262] width 1148 height 525
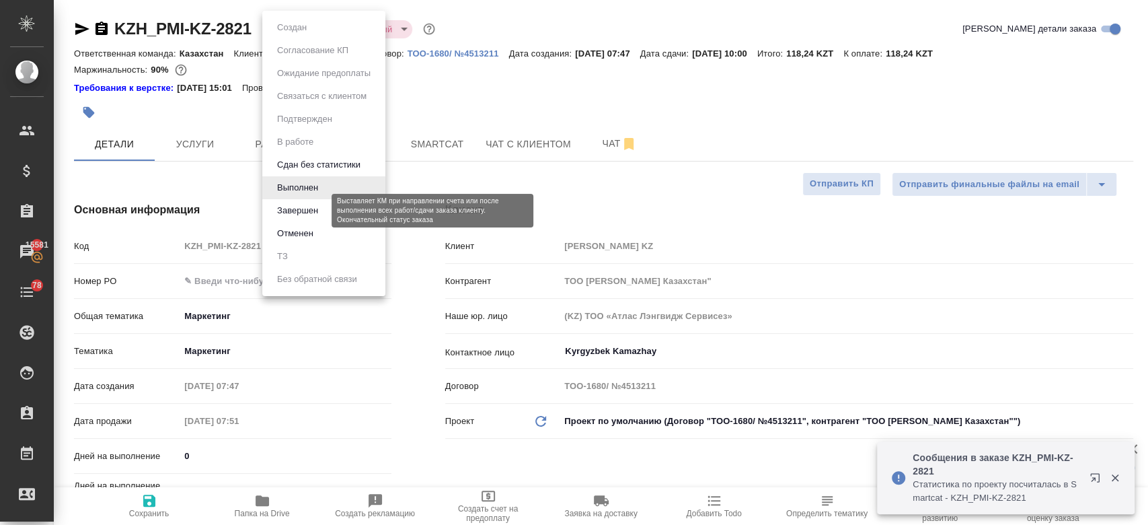
click at [319, 215] on button "Завершен" at bounding box center [297, 210] width 49 height 15
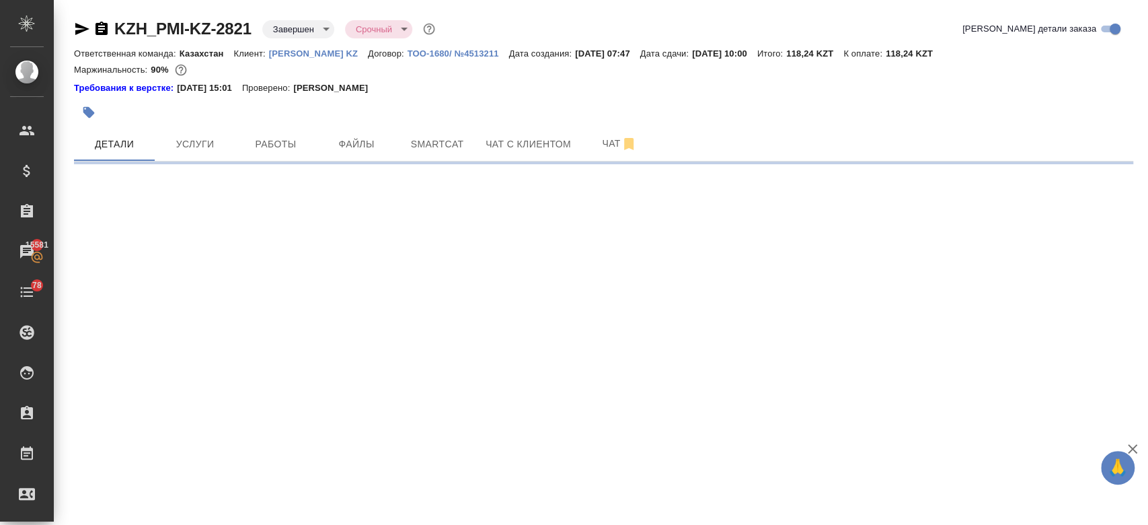
select select "RU"
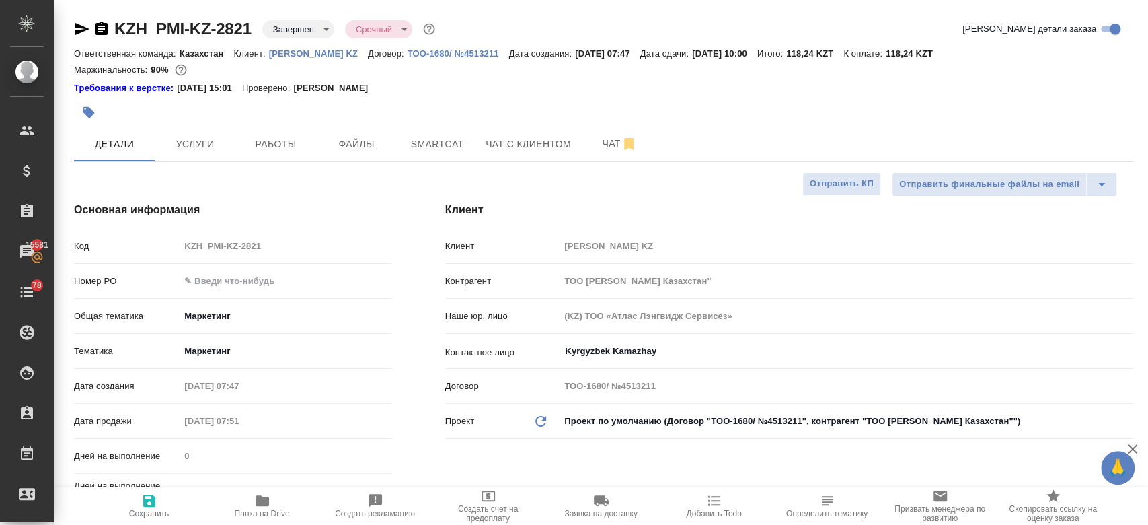
type textarea "x"
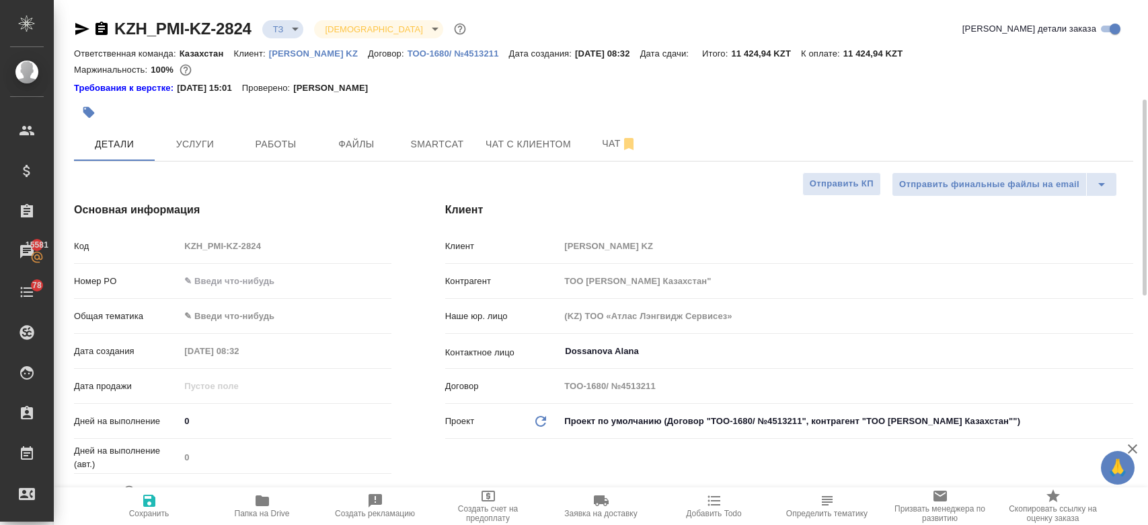
select select "RU"
click at [498, 93] on div "Требования к верстке: [DATE] 15:01 Проверено: [PERSON_NAME]" at bounding box center [603, 87] width 1059 height 13
click at [474, 73] on div "Маржинальность: 100%" at bounding box center [603, 69] width 1059 height 17
click at [495, 85] on div "Требования к верстке: [DATE] 15:01 Проверено: [PERSON_NAME]" at bounding box center [603, 87] width 1059 height 13
click at [599, 155] on button "Чат" at bounding box center [619, 144] width 81 height 34
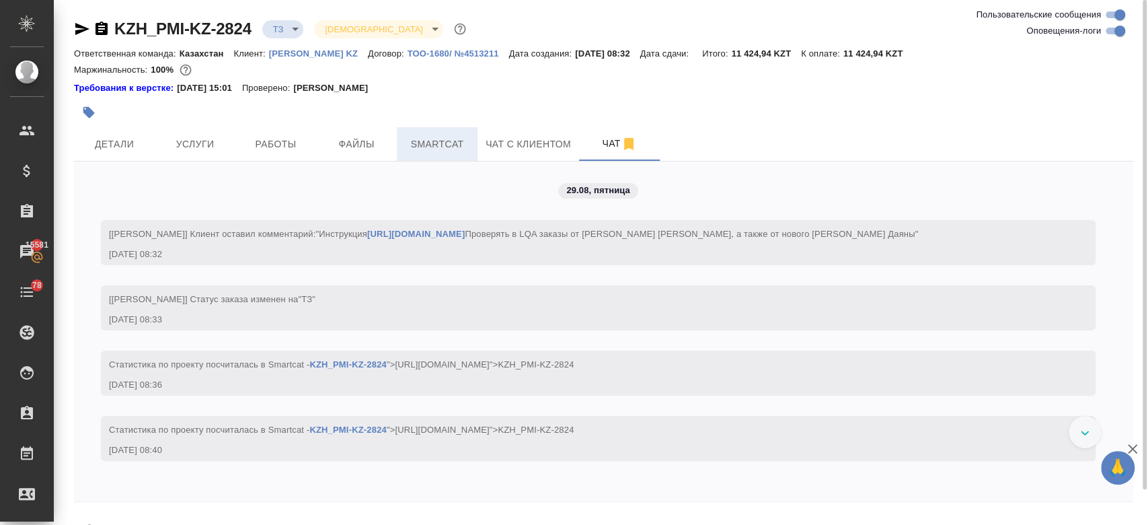
scroll to position [1, 0]
click at [503, 97] on div at bounding box center [427, 112] width 706 height 30
click at [408, 78] on div "Маржинальность: 100%" at bounding box center [603, 69] width 1059 height 17
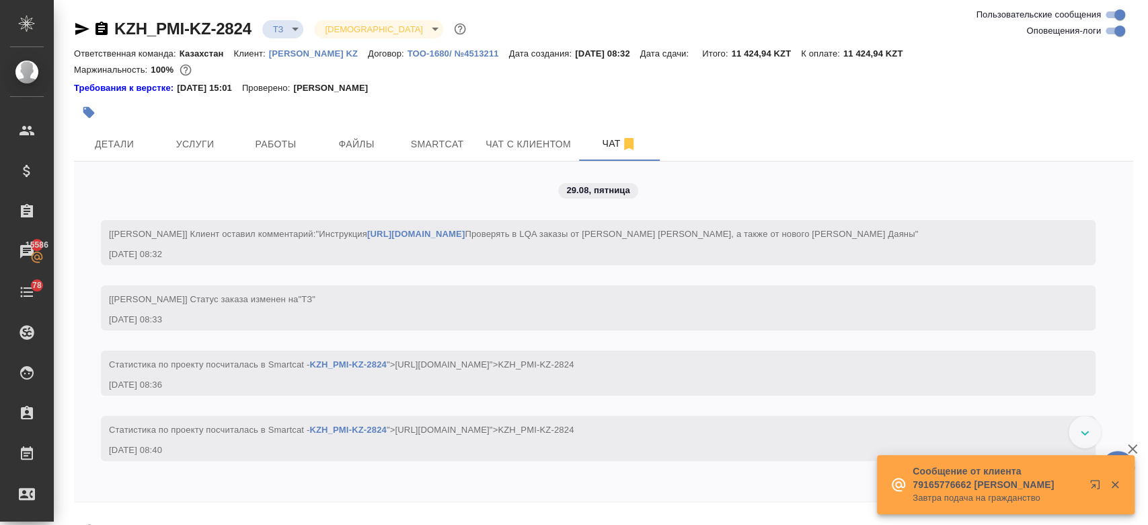
scroll to position [38, 0]
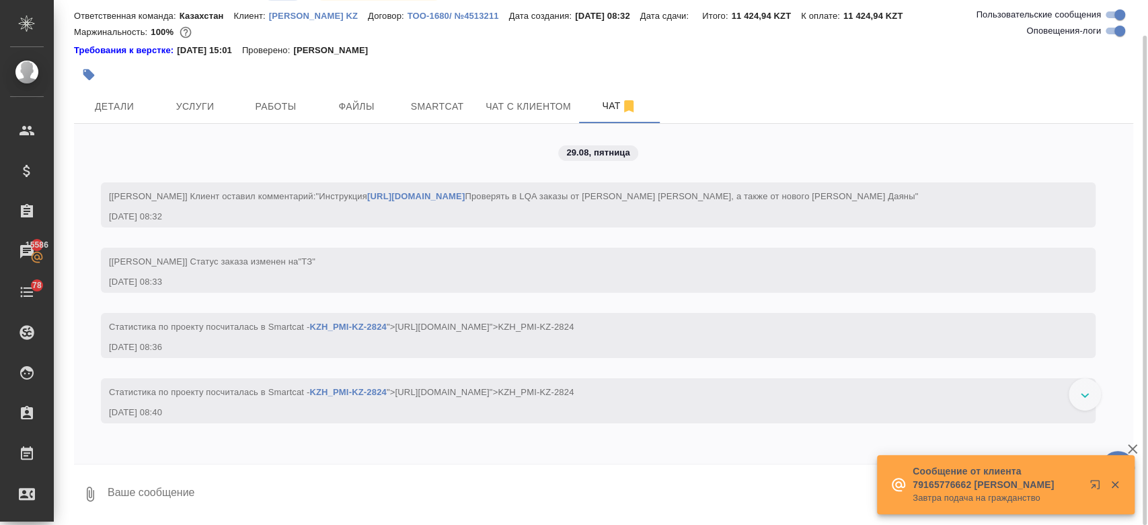
click at [450, 40] on div "Маржинальность: 100%" at bounding box center [603, 32] width 1059 height 17
click at [457, 77] on div at bounding box center [427, 75] width 706 height 30
click at [544, 75] on div at bounding box center [427, 75] width 706 height 30
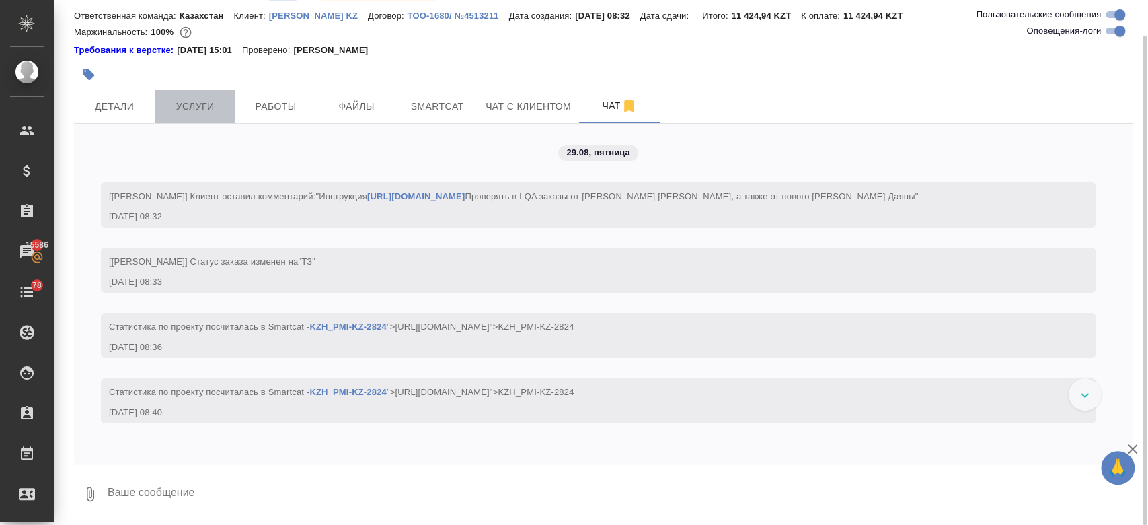
click at [182, 109] on span "Услуги" at bounding box center [195, 106] width 65 height 17
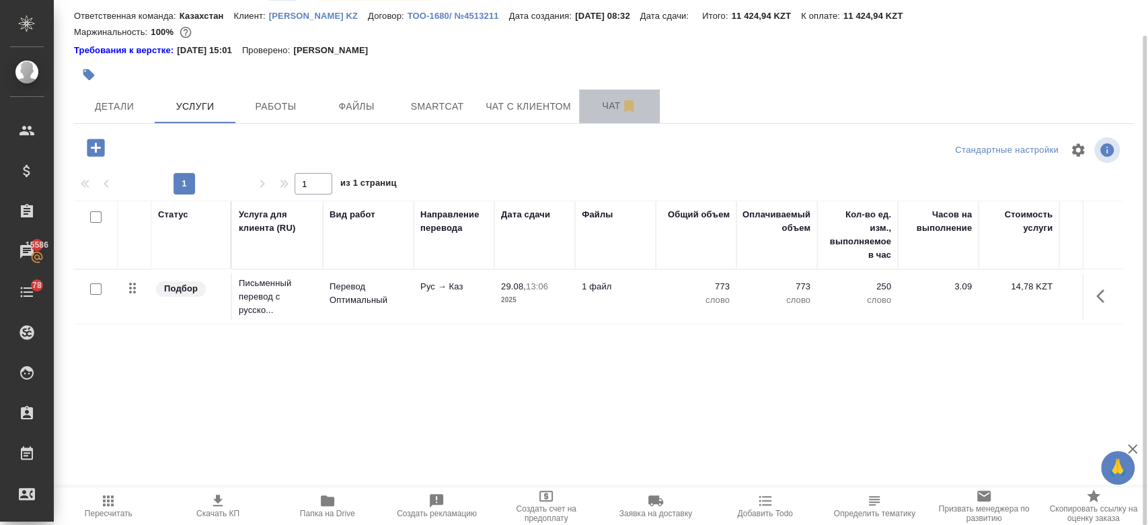
click at [601, 110] on span "Чат" at bounding box center [619, 106] width 65 height 17
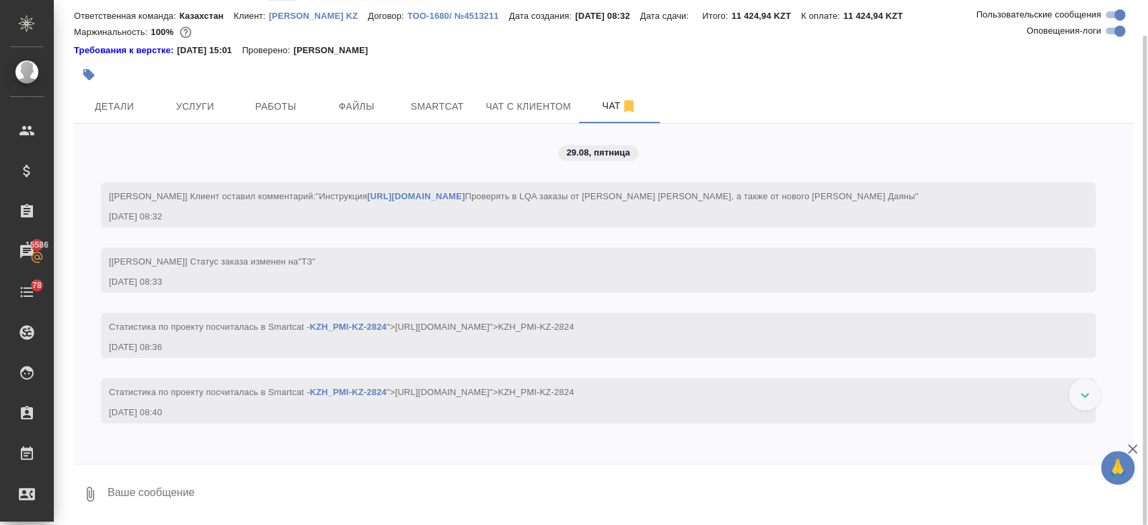
click at [496, 67] on div at bounding box center [427, 75] width 706 height 30
click at [182, 120] on button "Услуги" at bounding box center [195, 106] width 81 height 34
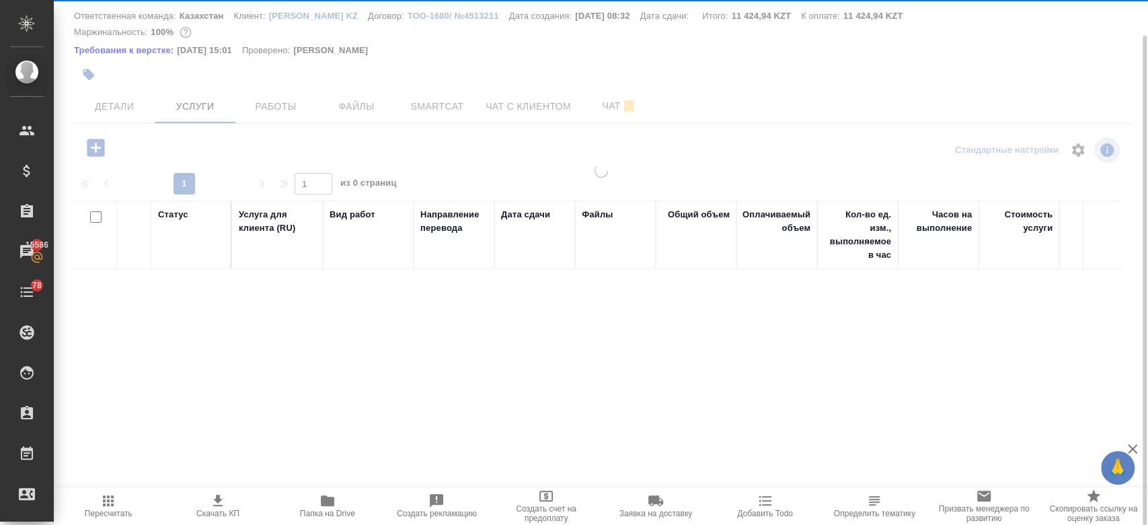
click at [478, 24] on div "Маржинальность: 100%" at bounding box center [603, 32] width 1059 height 17
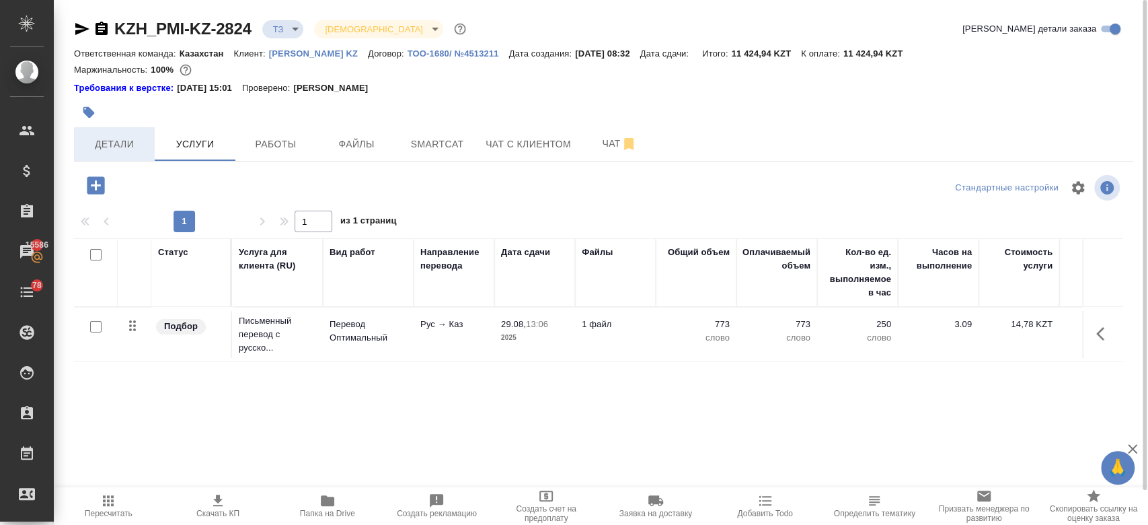
drag, startPoint x: 96, startPoint y: 120, endPoint x: 110, endPoint y: 146, distance: 29.2
click at [110, 146] on div "KZH_PMI-KZ-2824 ТЗ tz Святая троица holyTrinity Кратко детали заказа Ответствен…" at bounding box center [604, 281] width 1074 height 562
click at [110, 146] on span "Детали" at bounding box center [114, 144] width 65 height 17
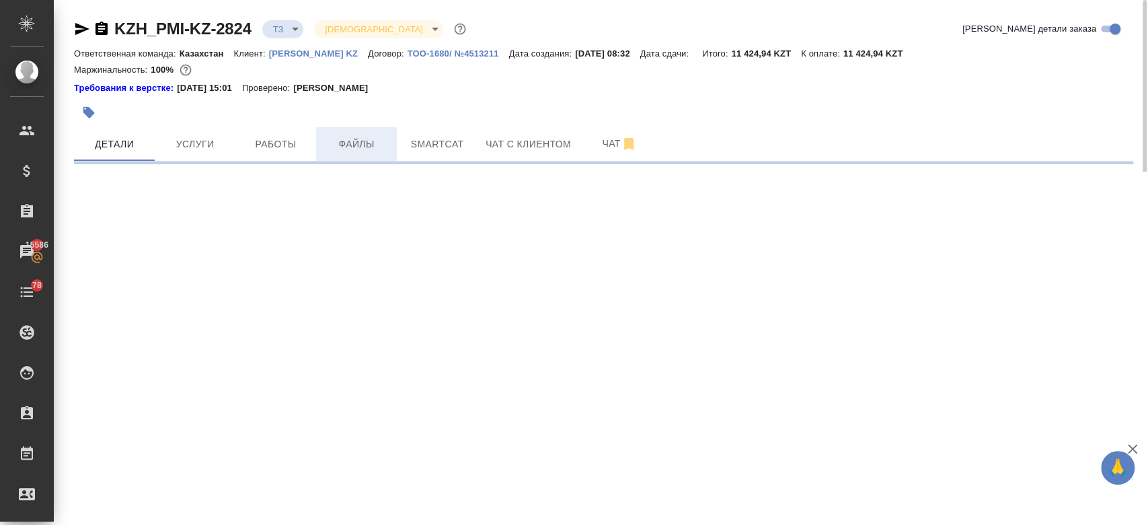
select select "RU"
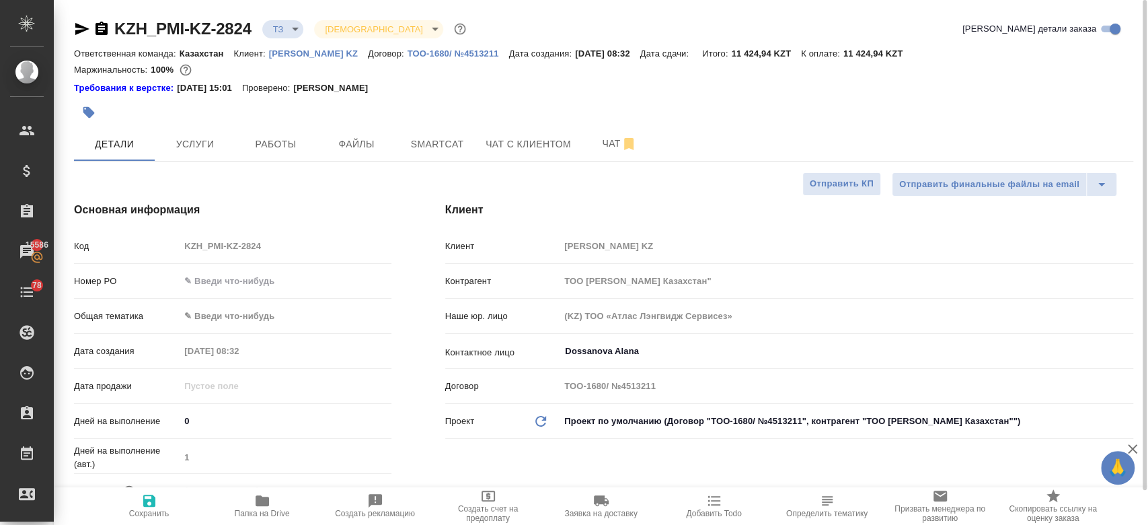
type textarea "x"
type input "Журавлев Денис"
click at [705, 82] on div "Требования к верстке: 28.08.2024 15:01 Проверено: Петрова Валерия" at bounding box center [603, 87] width 1059 height 13
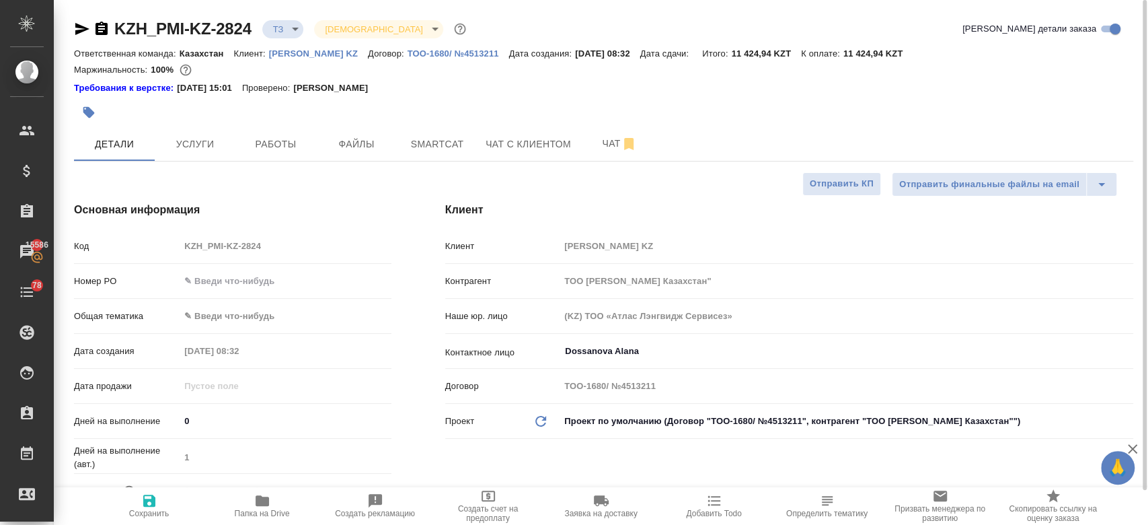
type textarea "x"
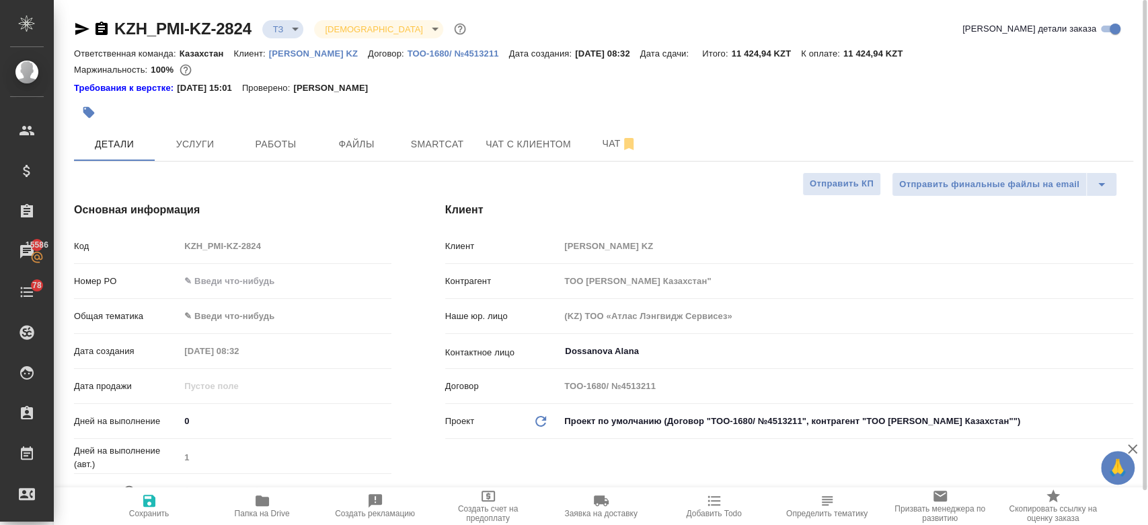
type textarea "x"
click at [608, 156] on button "Чат" at bounding box center [619, 144] width 81 height 34
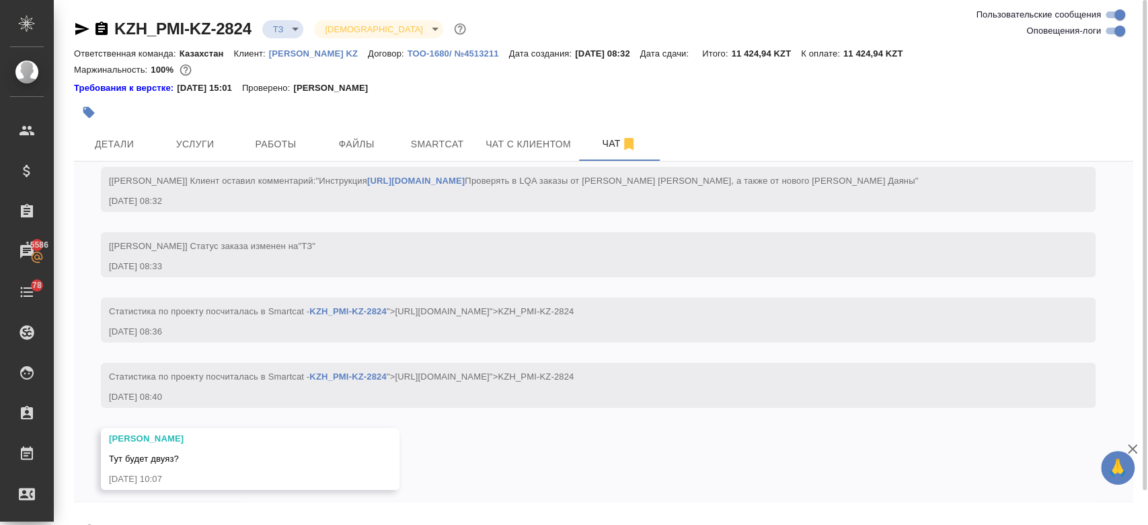
scroll to position [75, 0]
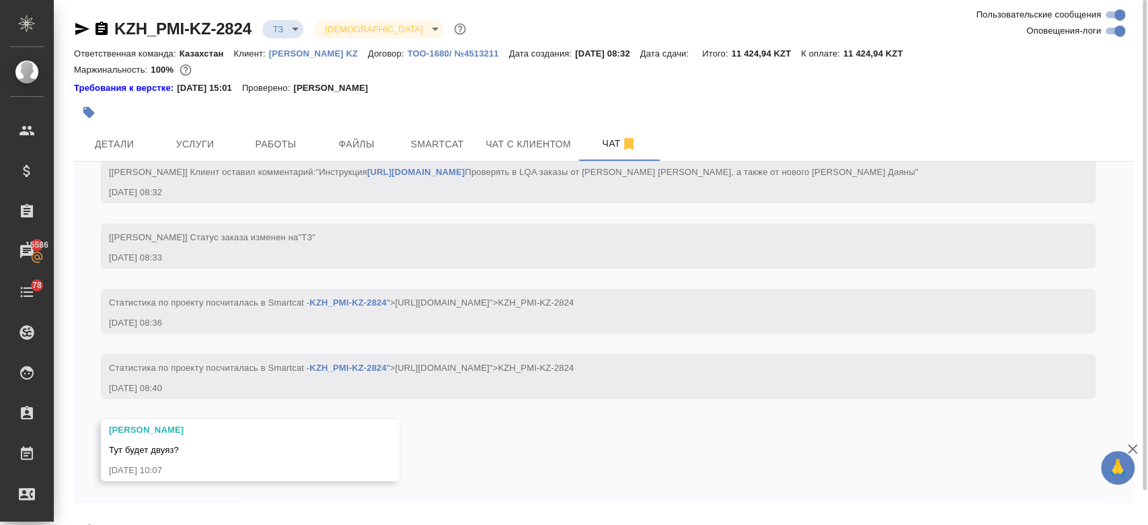
click at [241, 514] on textarea at bounding box center [619, 531] width 1027 height 46
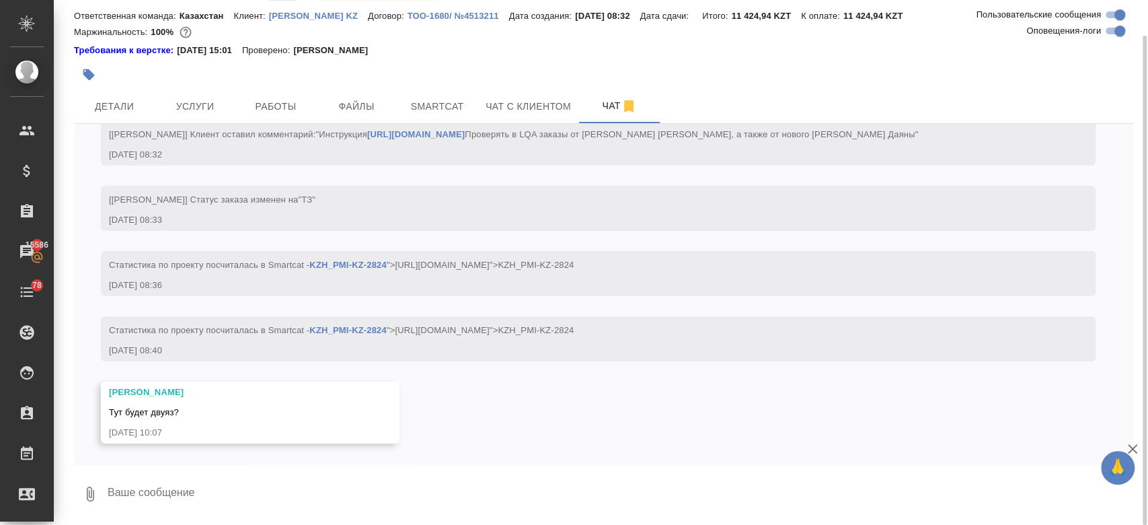
click at [323, 500] on textarea at bounding box center [619, 494] width 1027 height 46
type textarea "уточняю"
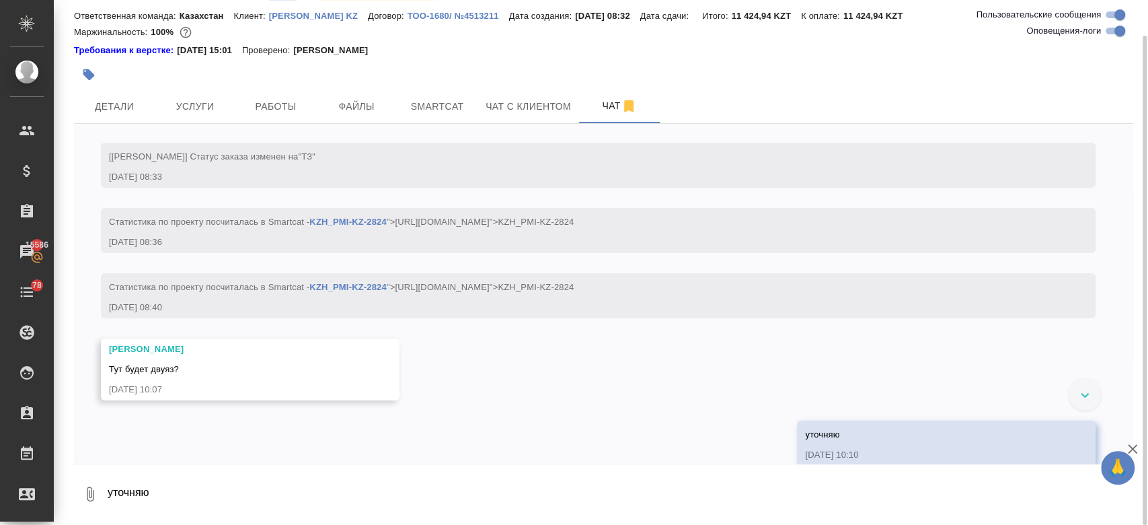
scroll to position [140, 0]
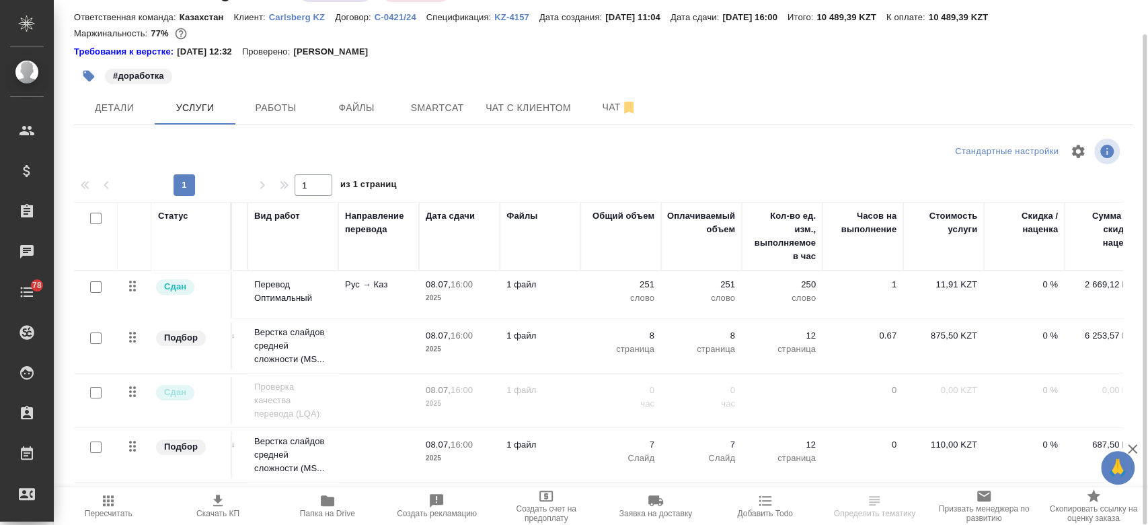
scroll to position [0, 92]
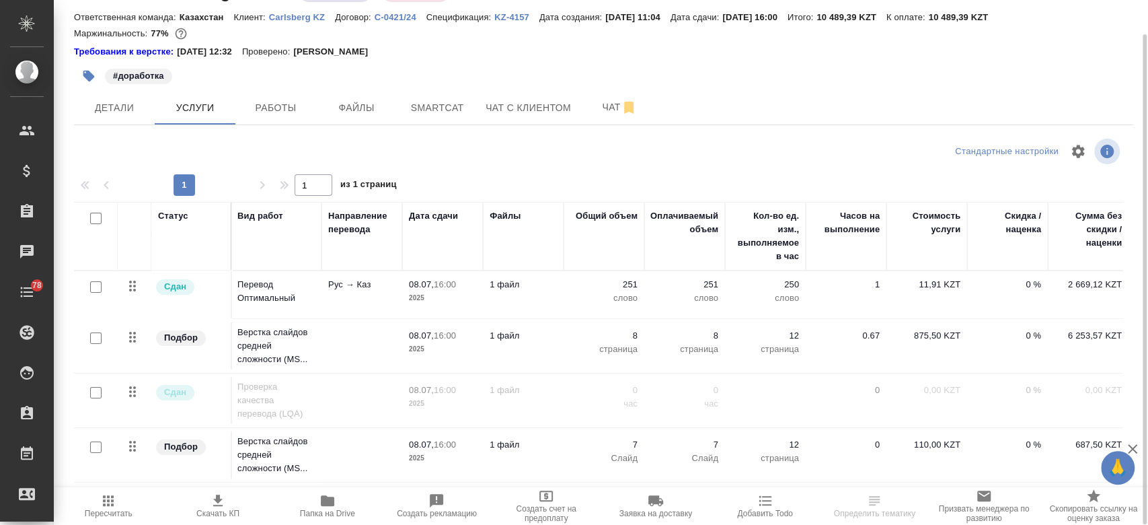
click at [523, 318] on td "1 файл" at bounding box center [523, 294] width 81 height 47
